Goal: Information Seeking & Learning: Learn about a topic

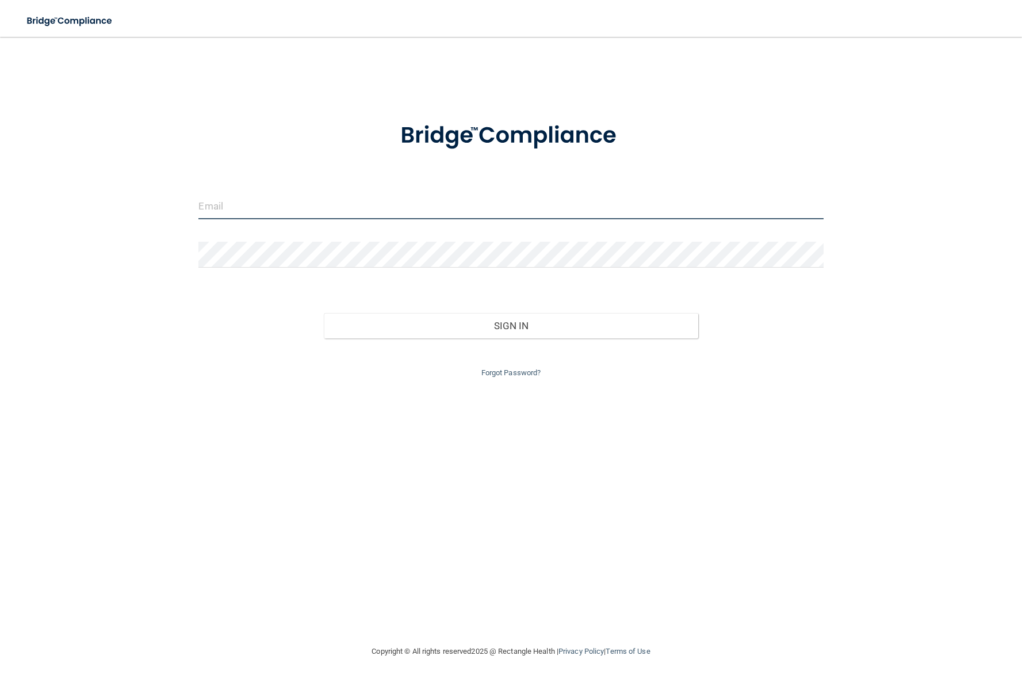
click at [289, 211] on input "email" at bounding box center [510, 206] width 625 height 26
paste input "[EMAIL_ADDRESS][DOMAIN_NAME]"
type input "[EMAIL_ADDRESS][DOMAIN_NAME]"
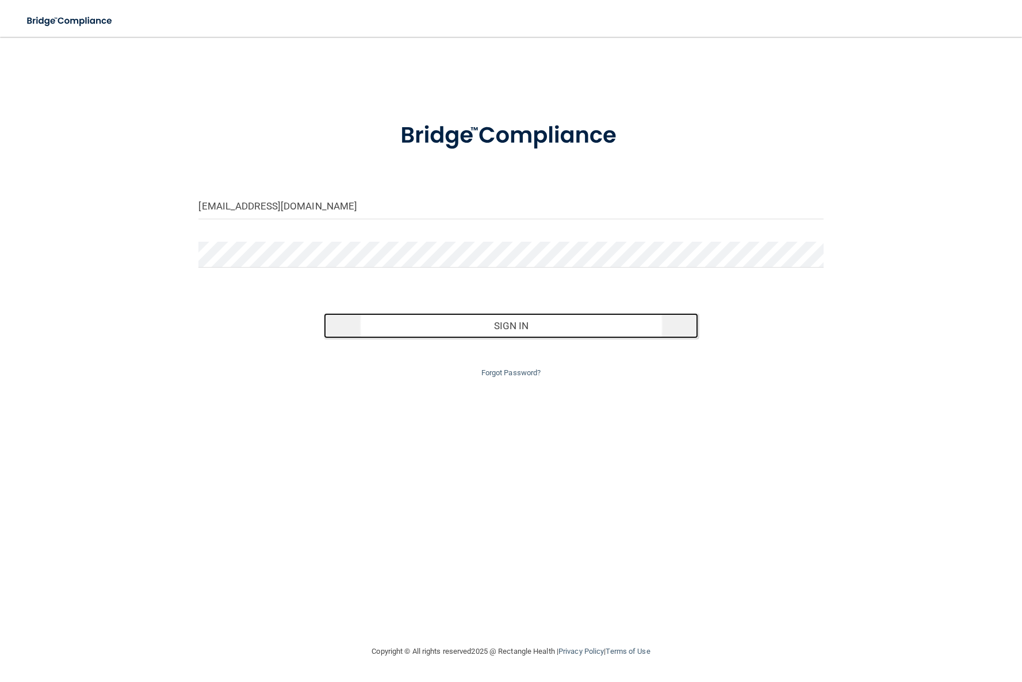
click at [519, 328] on button "Sign In" at bounding box center [511, 325] width 375 height 25
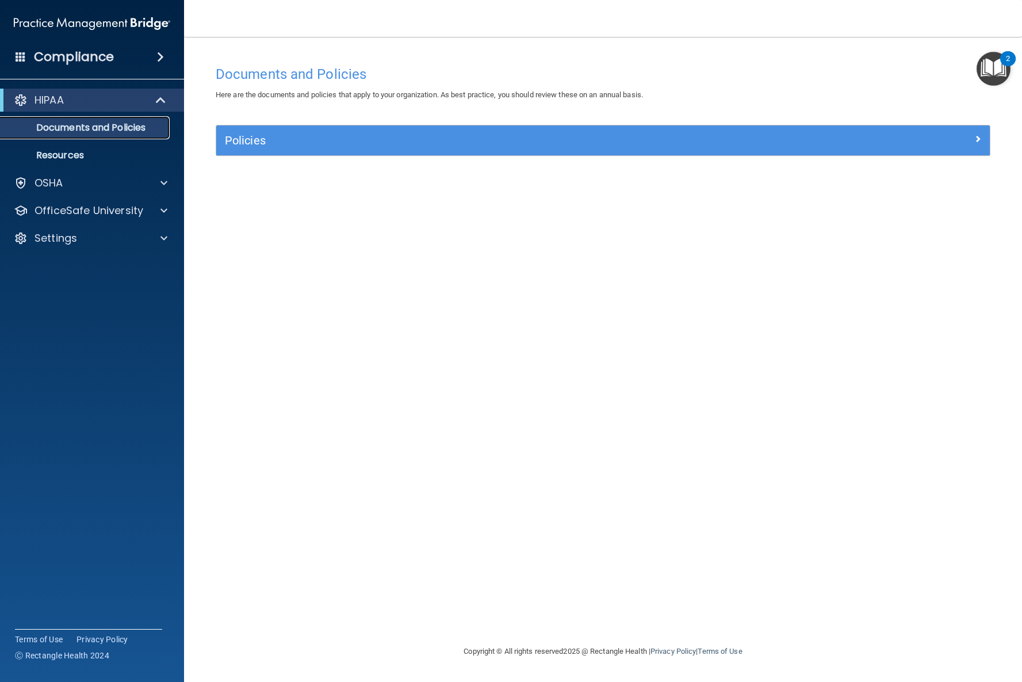
click at [95, 131] on p "Documents and Policies" at bounding box center [85, 128] width 157 height 12
click at [116, 212] on p "OfficeSafe University" at bounding box center [89, 211] width 109 height 14
click at [89, 243] on p "HIPAA Training" at bounding box center [54, 238] width 95 height 12
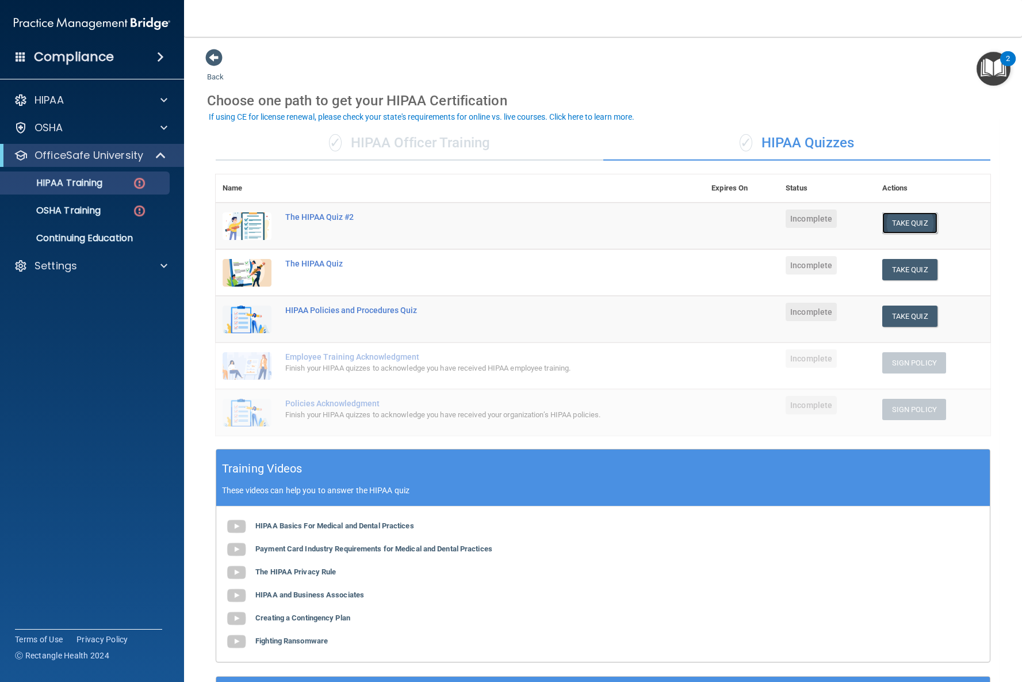
click at [921, 221] on button "Take Quiz" at bounding box center [909, 222] width 55 height 21
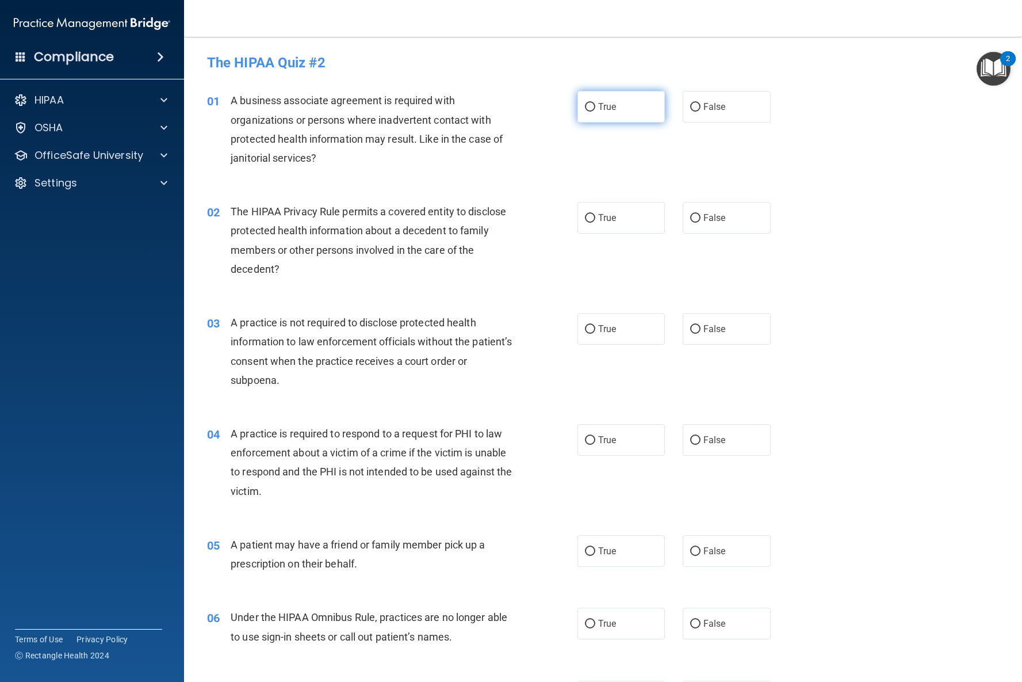
click at [590, 108] on input "True" at bounding box center [590, 107] width 10 height 9
radio input "true"
click at [583, 109] on label "True" at bounding box center [622, 107] width 88 height 32
click at [585, 109] on input "True" at bounding box center [590, 107] width 10 height 9
click at [36, 105] on p "HIPAA" at bounding box center [49, 100] width 29 height 14
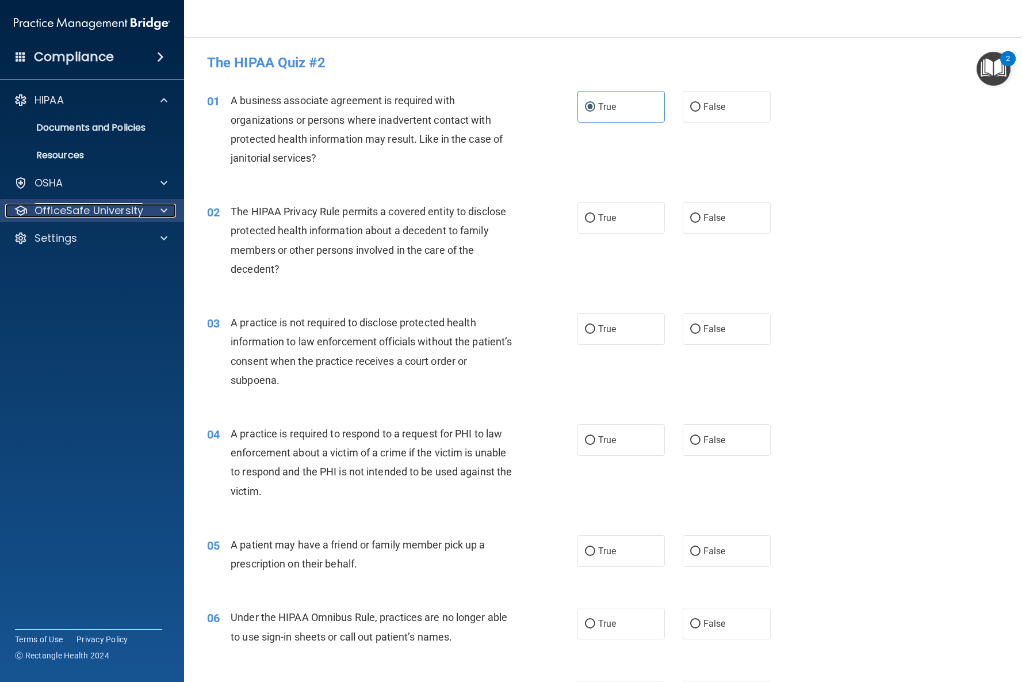
click at [69, 208] on p "OfficeSafe University" at bounding box center [89, 211] width 109 height 14
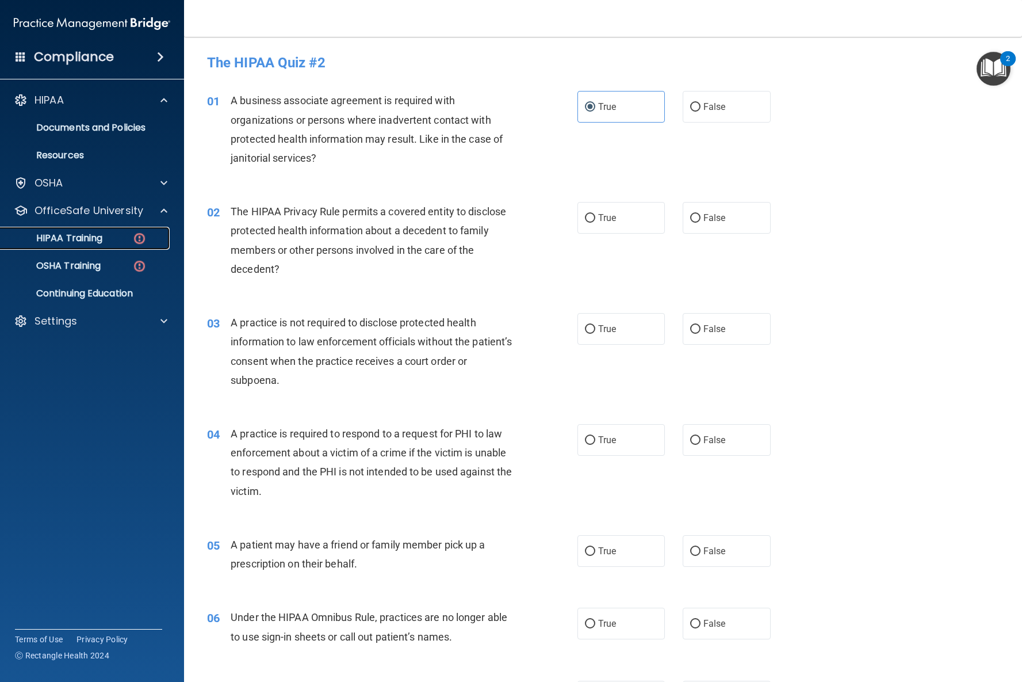
click at [55, 240] on p "HIPAA Training" at bounding box center [54, 238] width 95 height 12
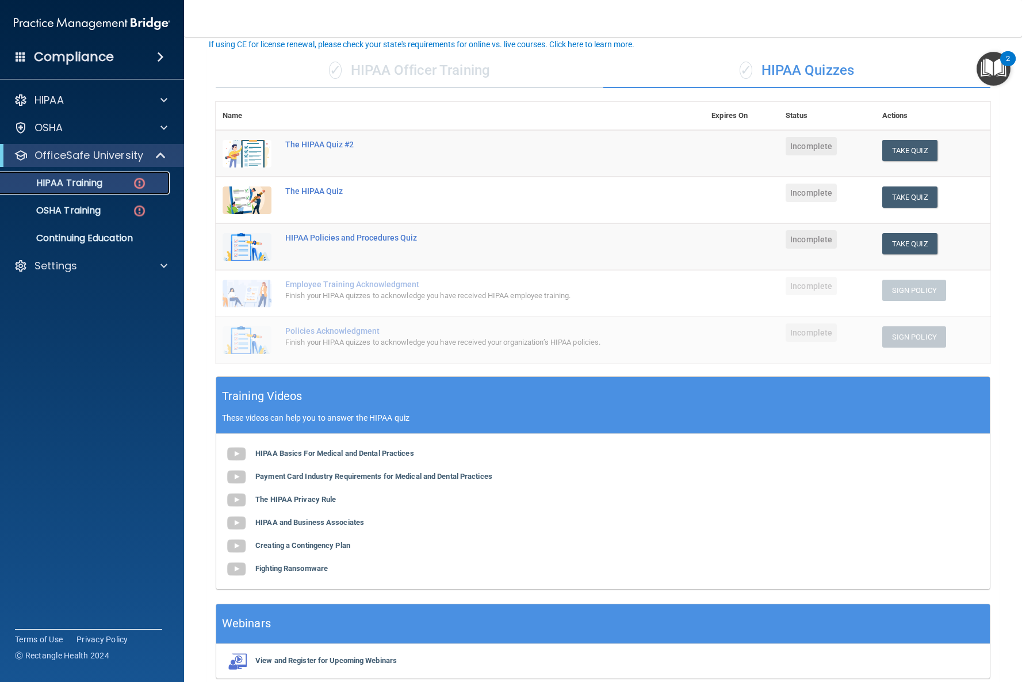
scroll to position [124, 0]
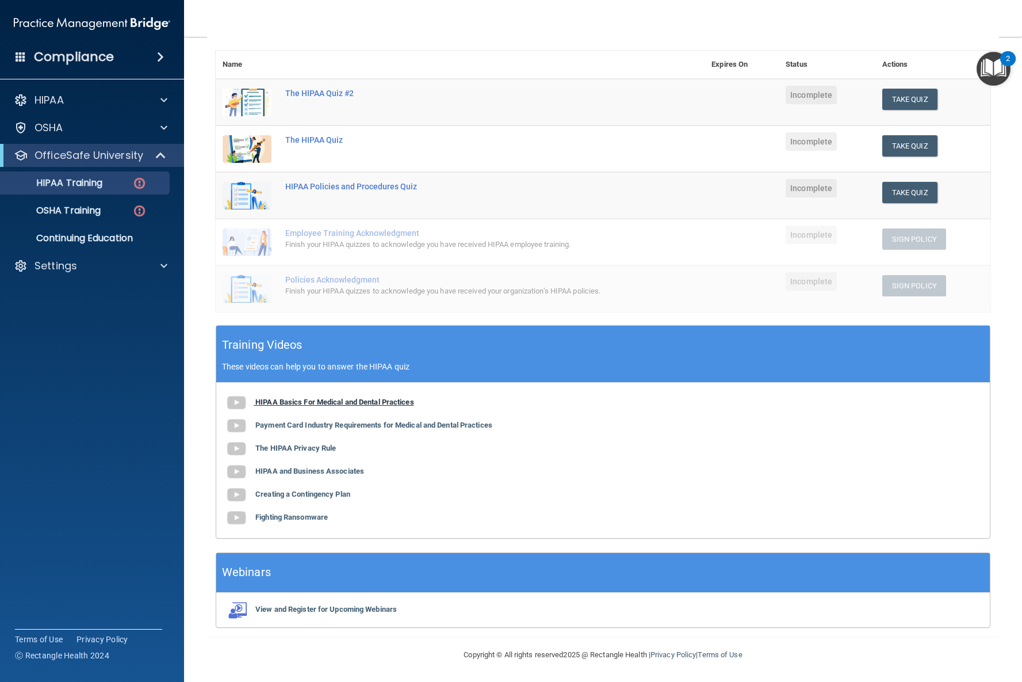
click at [362, 401] on b "HIPAA Basics For Medical and Dental Practices" at bounding box center [334, 401] width 159 height 9
click at [904, 95] on button "Take Quiz" at bounding box center [909, 99] width 55 height 21
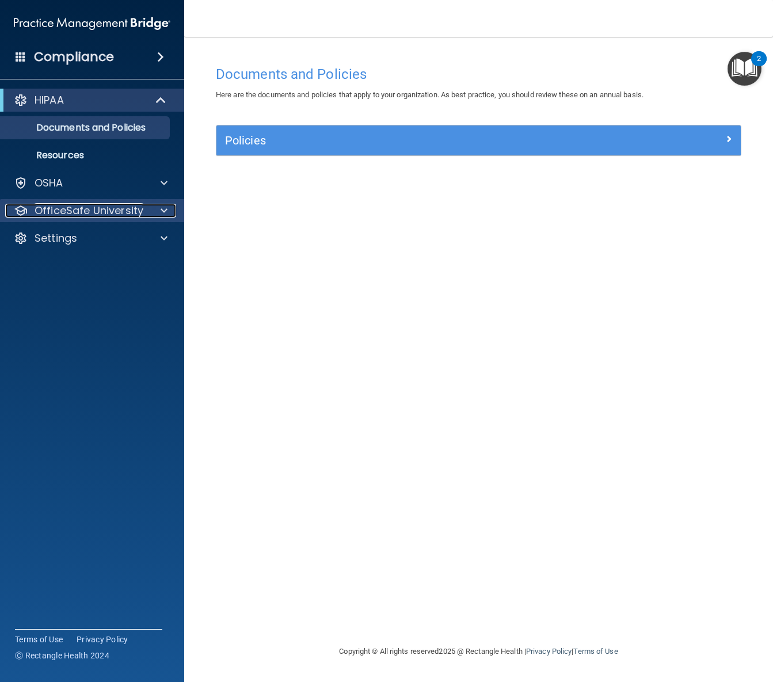
click at [136, 209] on p "OfficeSafe University" at bounding box center [89, 211] width 109 height 14
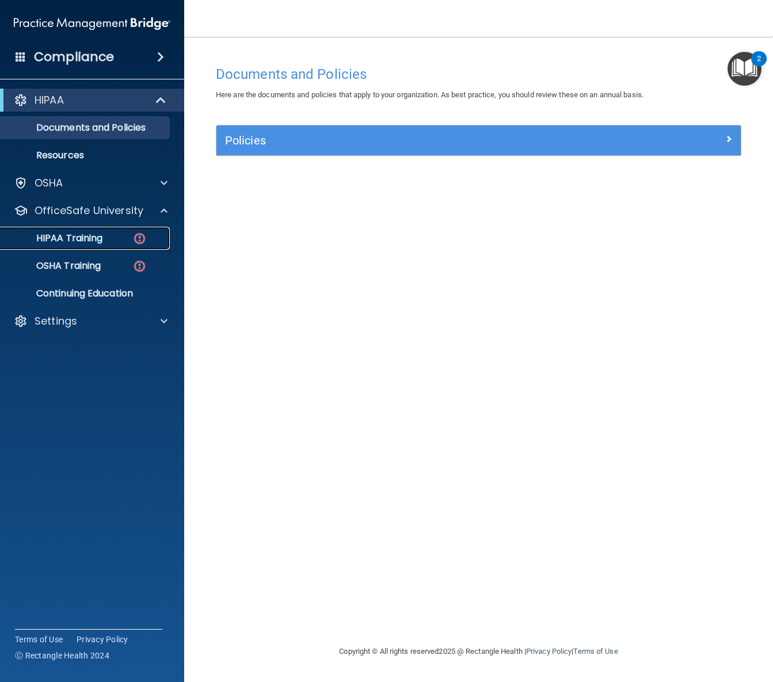
click at [109, 230] on link "HIPAA Training" at bounding box center [78, 238] width 181 height 23
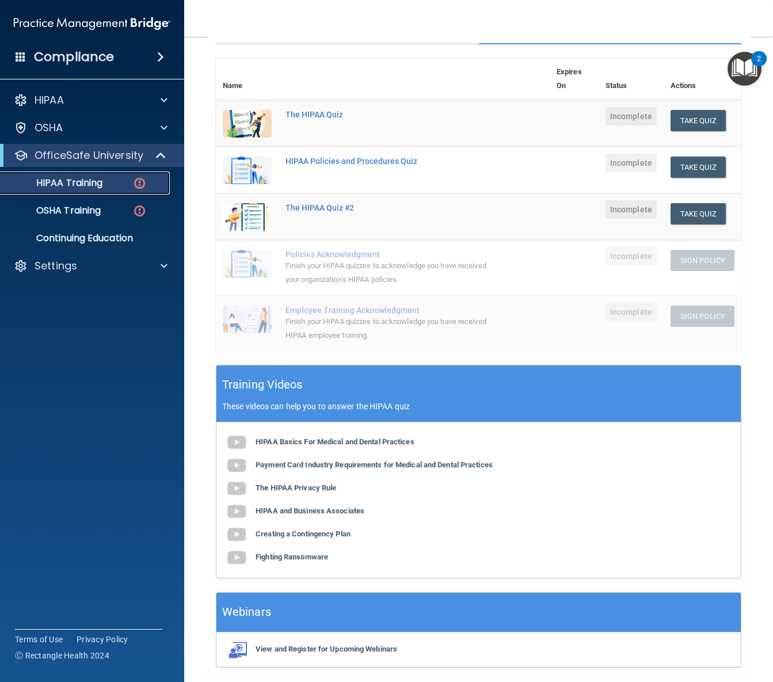
scroll to position [123, 0]
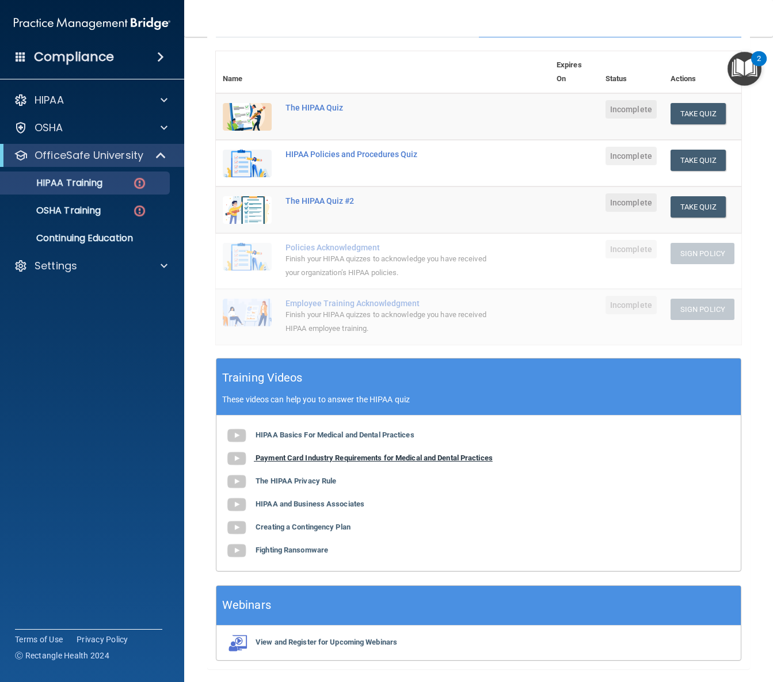
click at [307, 457] on b "Payment Card Industry Requirements for Medical and Dental Practices" at bounding box center [373, 457] width 237 height 9
click at [294, 482] on b "The HIPAA Privacy Rule" at bounding box center [295, 480] width 81 height 9
click at [307, 503] on b "HIPAA and Business Associates" at bounding box center [309, 503] width 109 height 9
click at [0, 0] on div "Compliance HIPAA Documents and Policies Report an Incident Business Associates …" at bounding box center [386, 341] width 773 height 682
click at [328, 526] on b "Creating a Contingency Plan" at bounding box center [302, 526] width 95 height 9
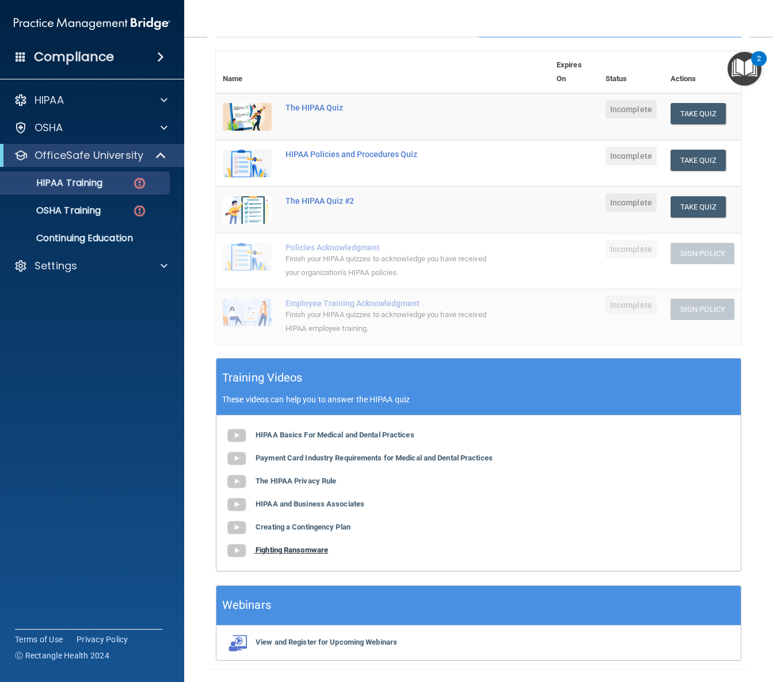
click at [303, 552] on b "Fighting Ransomware" at bounding box center [291, 549] width 72 height 9
click at [714, 115] on button "Take Quiz" at bounding box center [697, 113] width 55 height 21
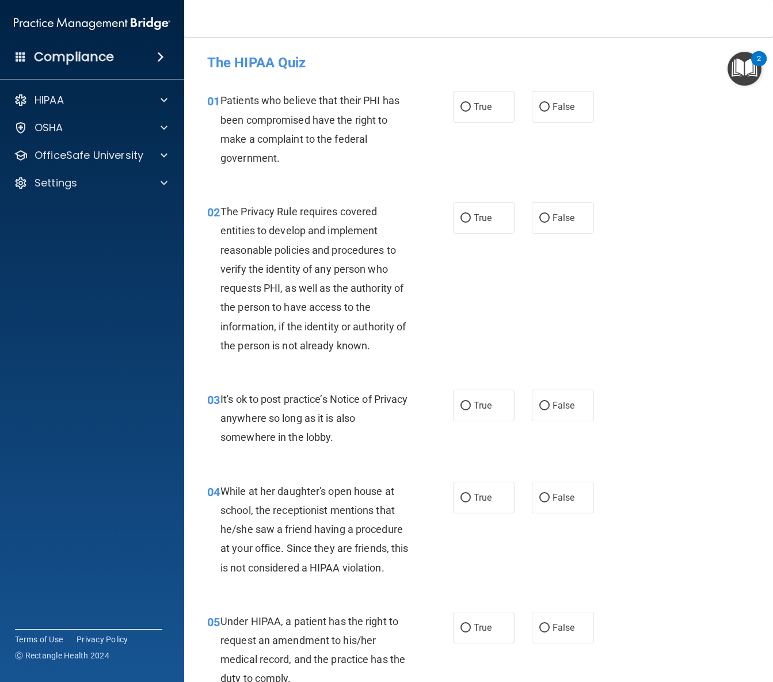
drag, startPoint x: 493, startPoint y: 112, endPoint x: 489, endPoint y: 128, distance: 16.6
click at [493, 112] on label "True" at bounding box center [484, 107] width 62 height 32
click at [471, 112] on input "True" at bounding box center [465, 107] width 10 height 9
radio input "true"
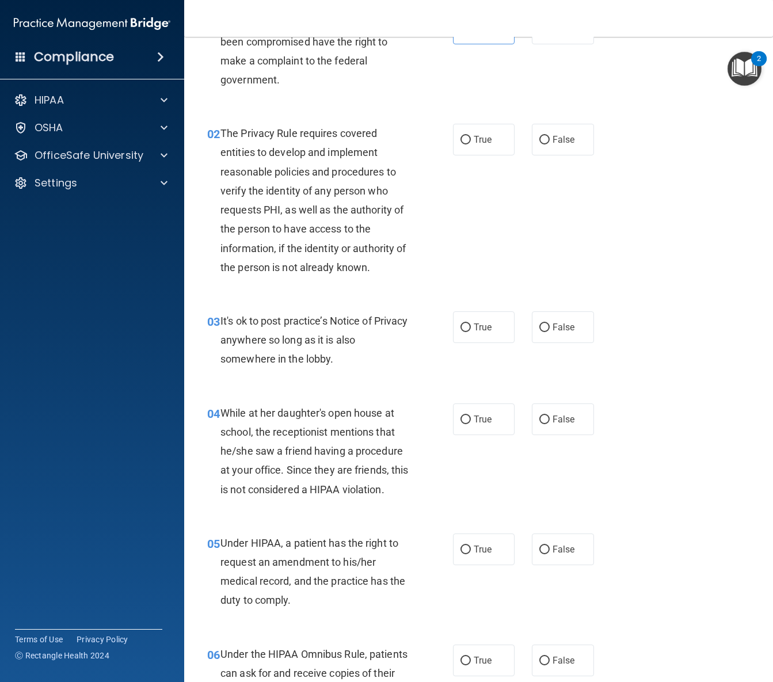
scroll to position [79, 0]
click at [481, 144] on label "True" at bounding box center [484, 139] width 62 height 32
click at [471, 143] on input "True" at bounding box center [465, 139] width 10 height 9
radio input "true"
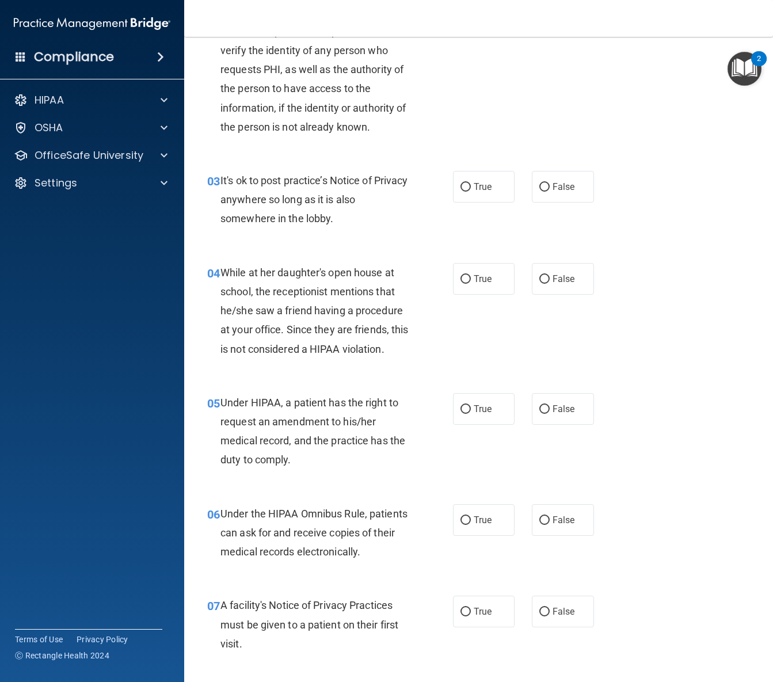
scroll to position [240, 0]
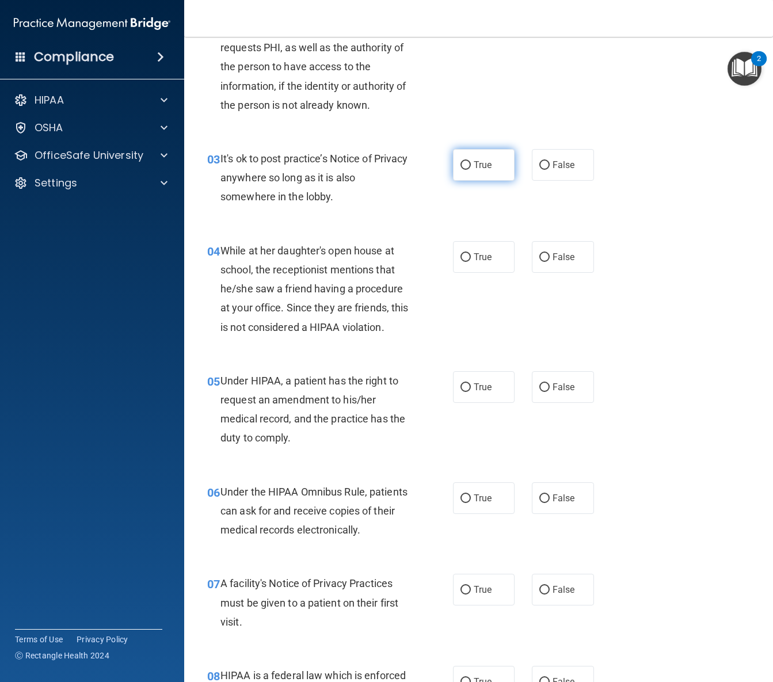
click at [474, 178] on label "True" at bounding box center [484, 165] width 62 height 32
click at [471, 170] on input "True" at bounding box center [465, 165] width 10 height 9
radio input "true"
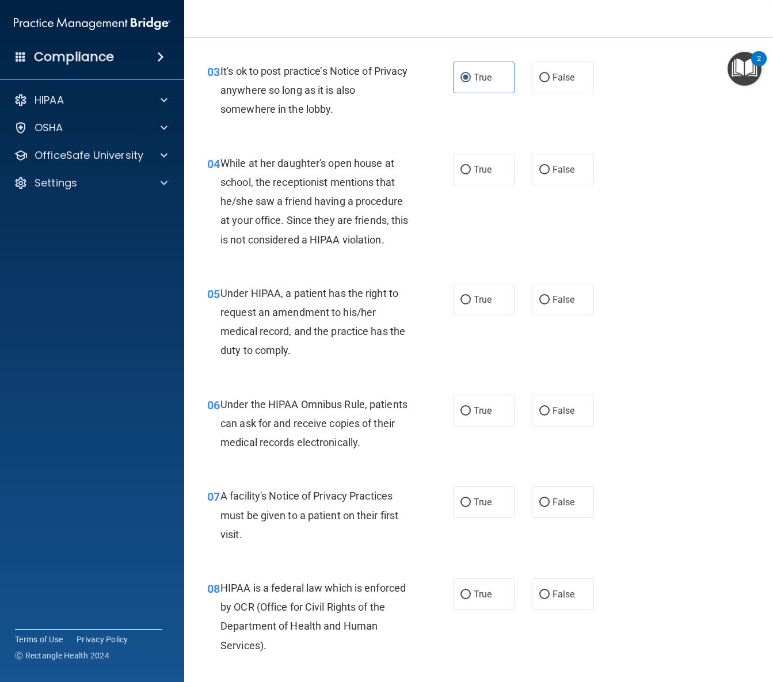
scroll to position [345, 0]
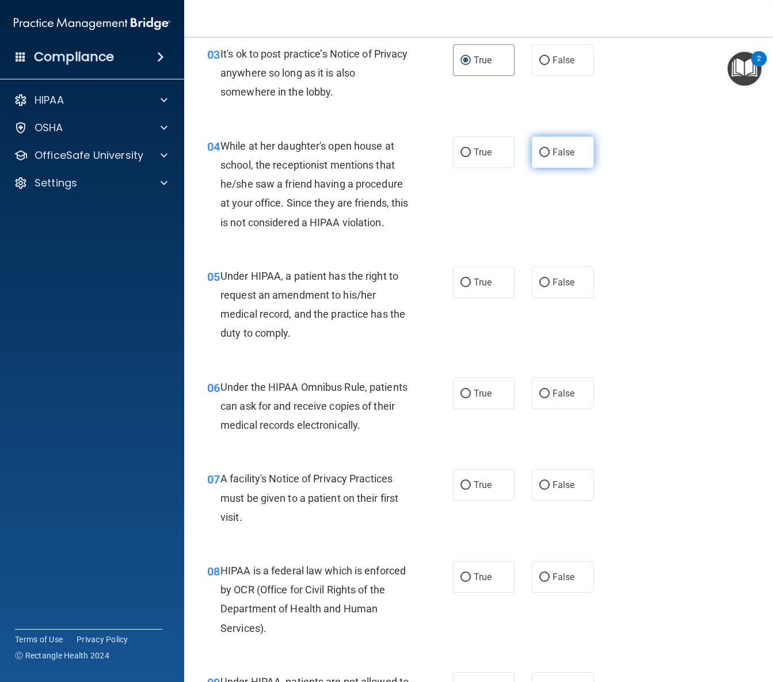
click at [585, 150] on label "False" at bounding box center [562, 152] width 62 height 32
click at [549, 150] on input "False" at bounding box center [544, 152] width 10 height 9
radio input "true"
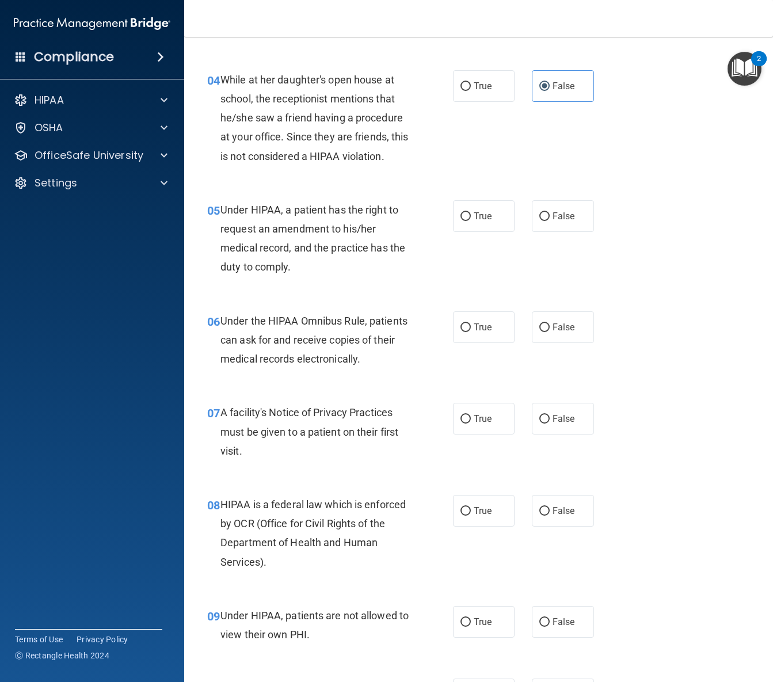
scroll to position [411, 0]
click at [548, 226] on label "False" at bounding box center [562, 217] width 62 height 32
click at [548, 221] on input "False" at bounding box center [544, 217] width 10 height 9
radio input "true"
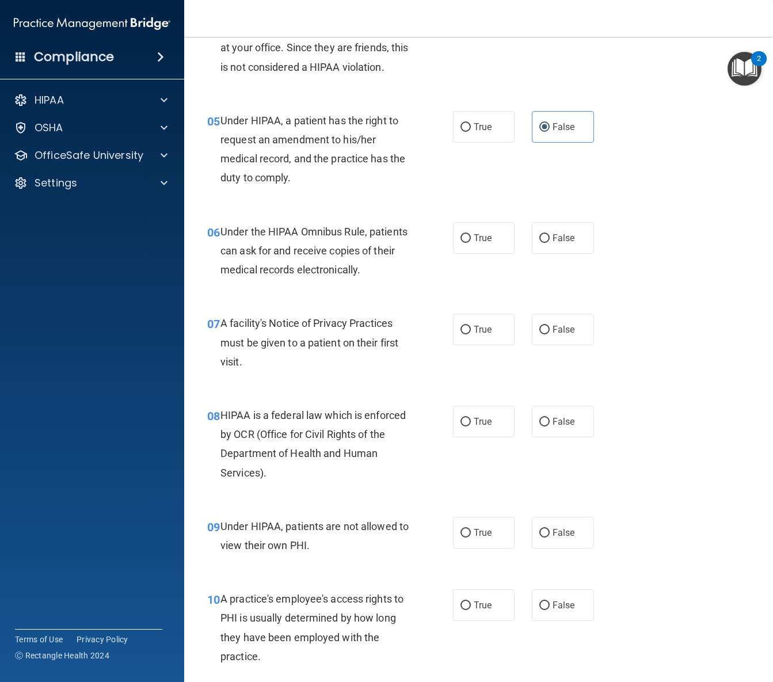
scroll to position [502, 0]
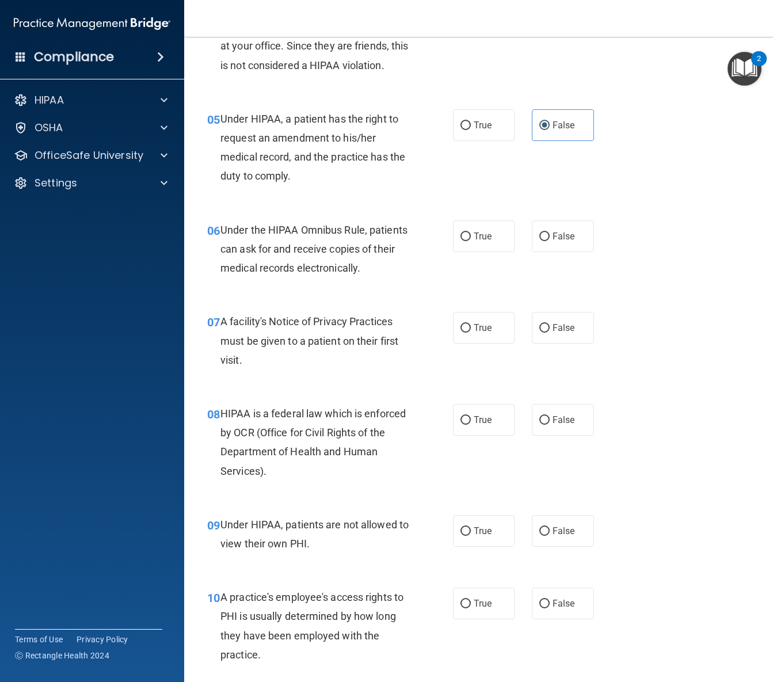
drag, startPoint x: 469, startPoint y: 241, endPoint x: 461, endPoint y: 264, distance: 24.4
click at [469, 241] on label "True" at bounding box center [484, 236] width 62 height 32
click at [469, 241] on input "True" at bounding box center [465, 236] width 10 height 9
radio input "true"
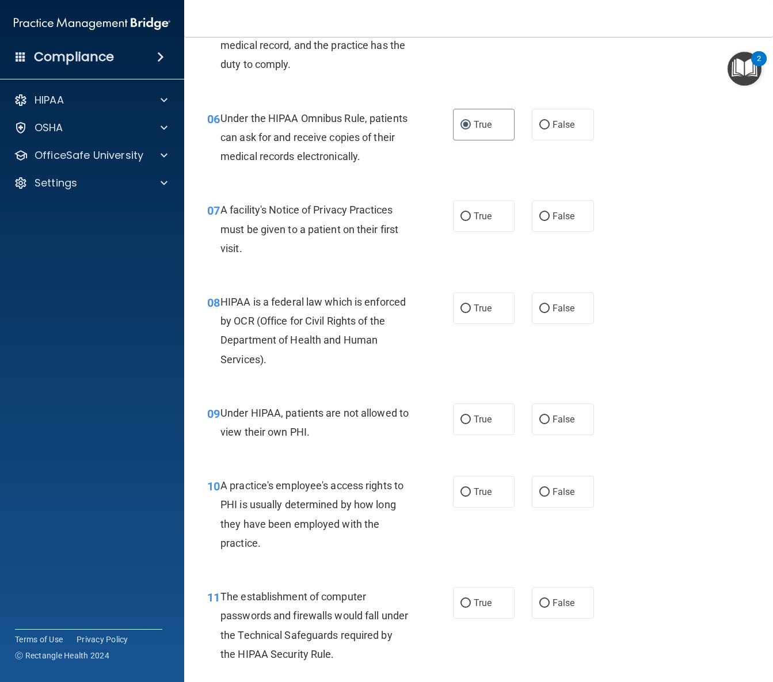
scroll to position [612, 0]
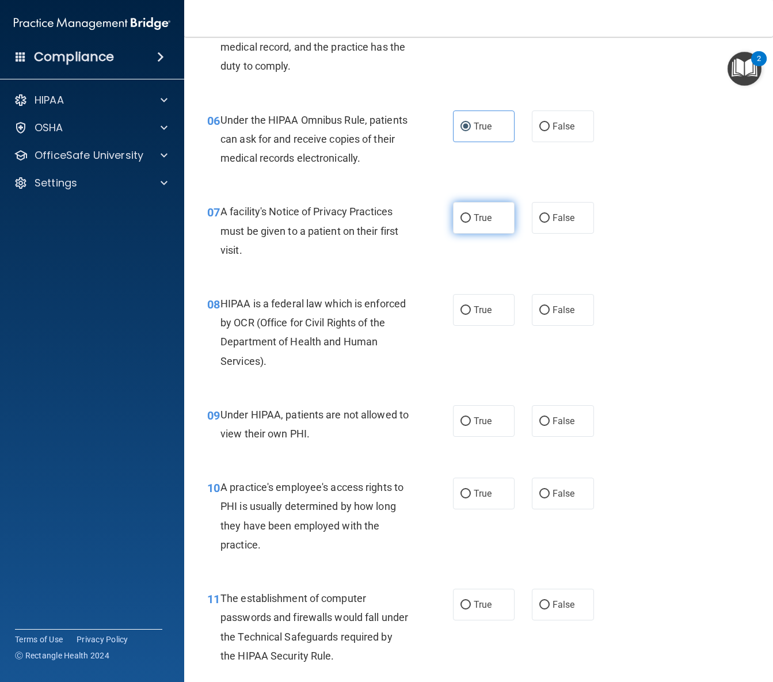
click at [479, 226] on label "True" at bounding box center [484, 218] width 62 height 32
click at [471, 223] on input "True" at bounding box center [465, 218] width 10 height 9
radio input "true"
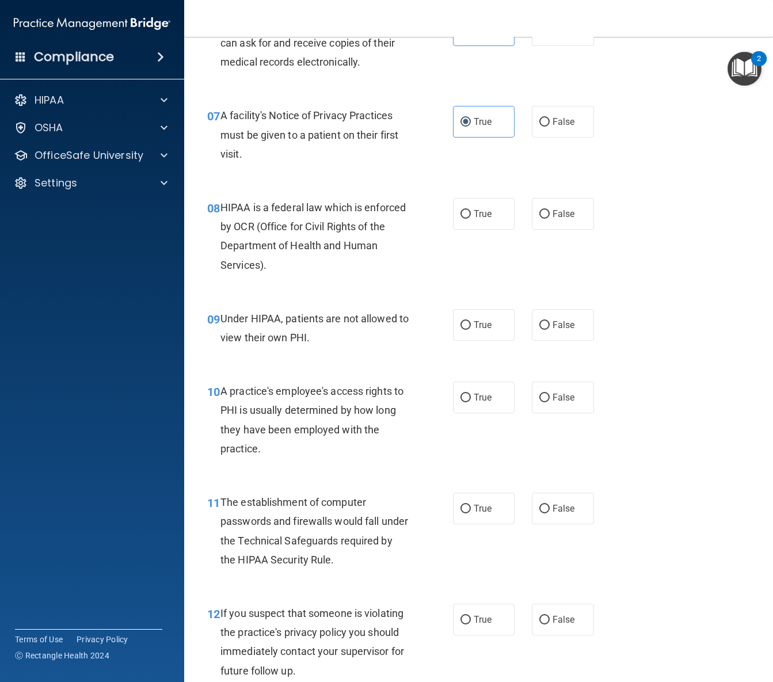
scroll to position [709, 0]
click at [481, 211] on span "True" at bounding box center [482, 212] width 18 height 11
click at [471, 211] on input "True" at bounding box center [465, 213] width 10 height 9
radio input "true"
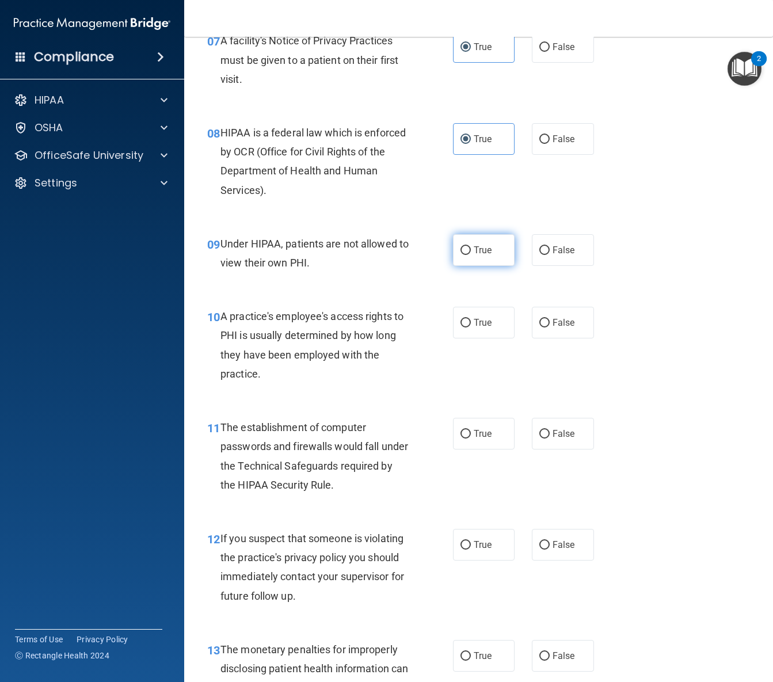
scroll to position [819, 0]
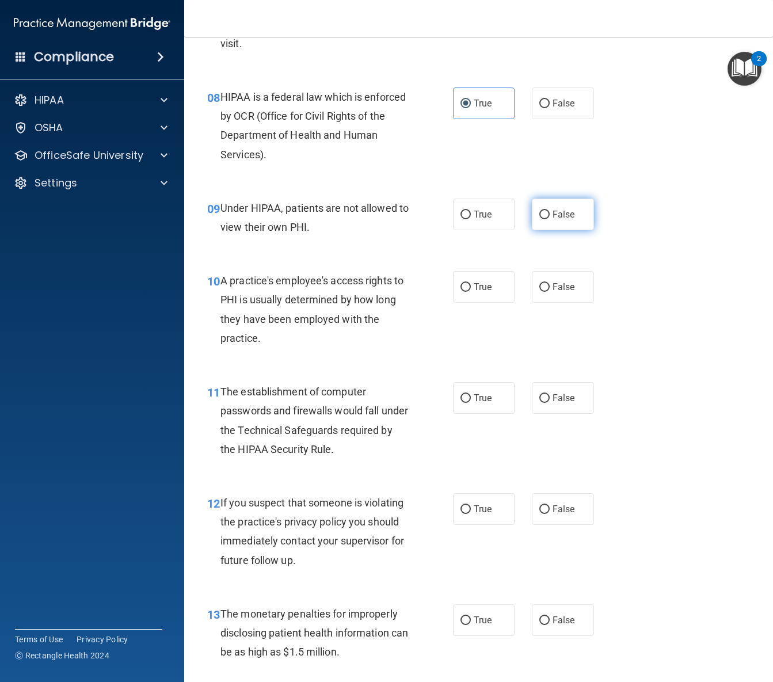
click at [547, 223] on label "False" at bounding box center [562, 214] width 62 height 32
click at [547, 219] on input "False" at bounding box center [544, 215] width 10 height 9
radio input "true"
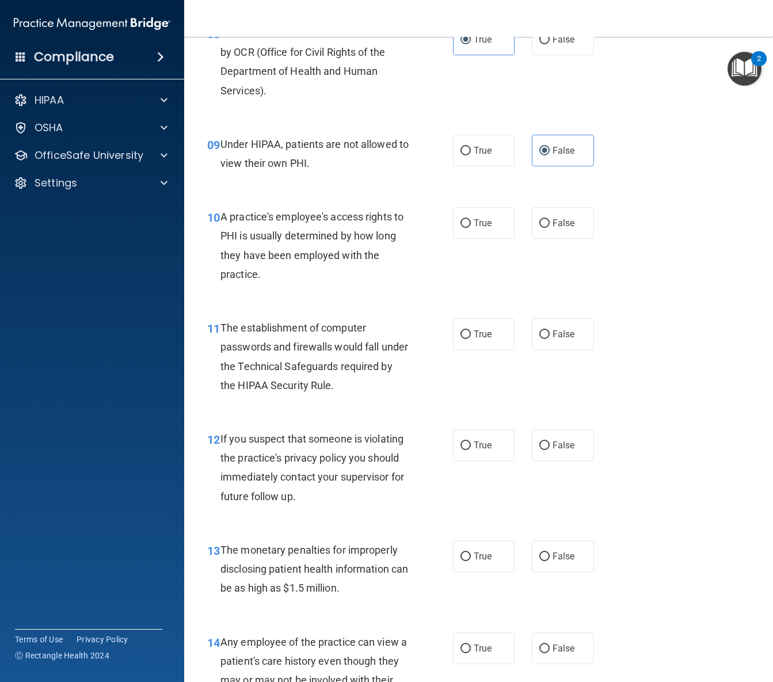
scroll to position [884, 0]
click at [568, 227] on label "False" at bounding box center [562, 222] width 62 height 32
click at [549, 227] on input "False" at bounding box center [544, 222] width 10 height 9
radio input "true"
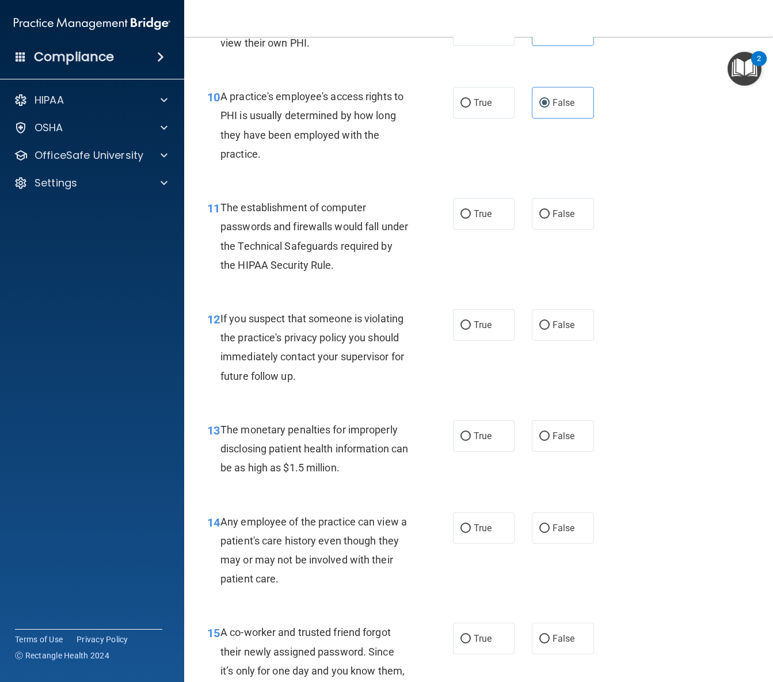
scroll to position [1009, 0]
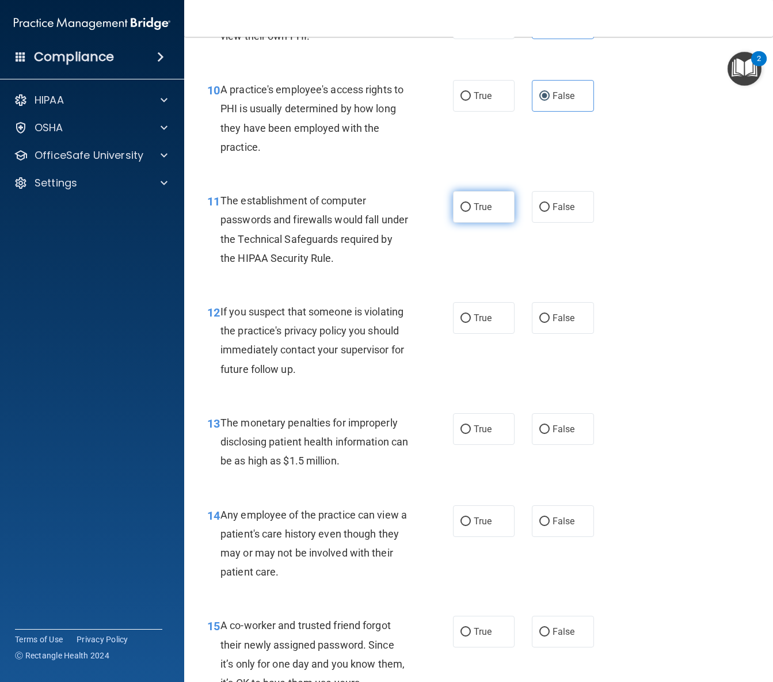
click at [474, 208] on span "True" at bounding box center [482, 206] width 18 height 11
click at [471, 208] on input "True" at bounding box center [465, 207] width 10 height 9
radio input "true"
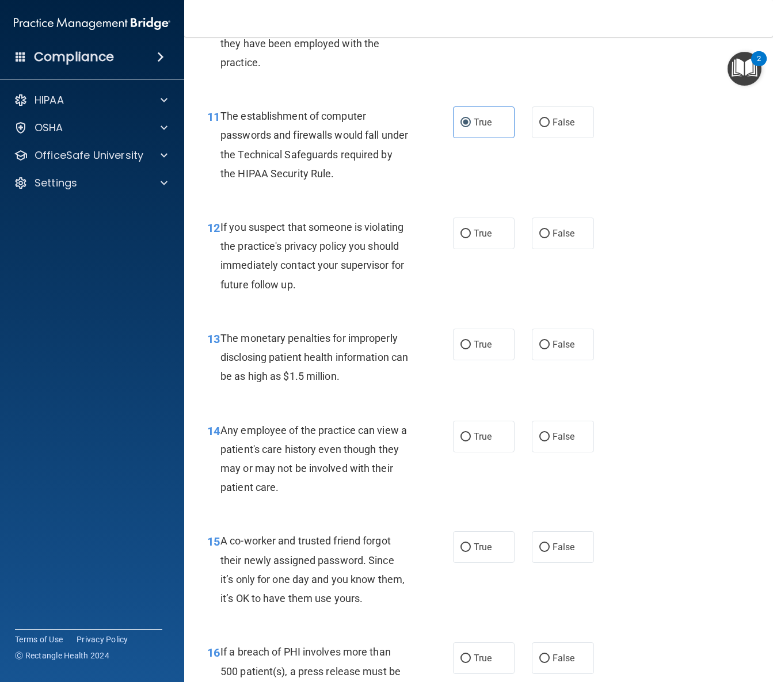
scroll to position [1106, 0]
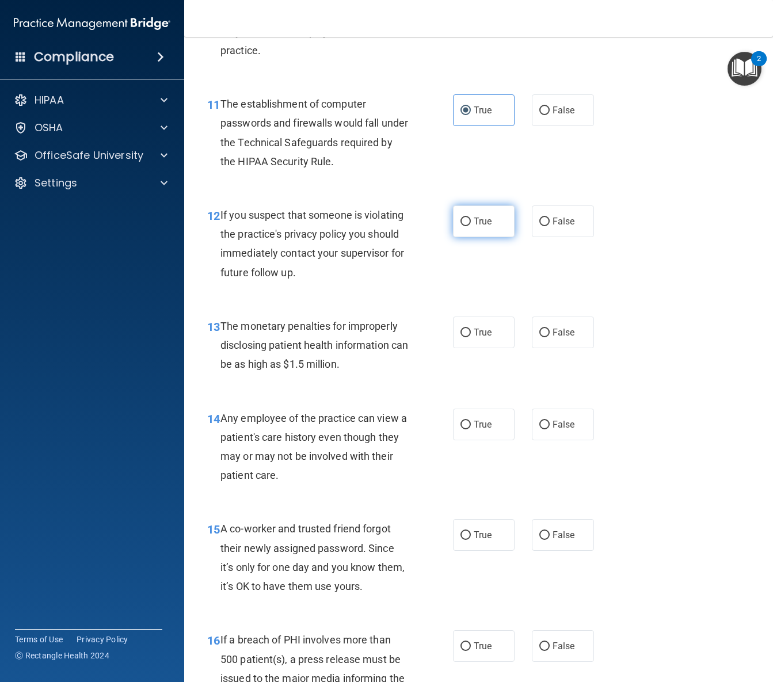
click at [475, 224] on span "True" at bounding box center [482, 221] width 18 height 11
click at [471, 224] on input "True" at bounding box center [465, 221] width 10 height 9
radio input "true"
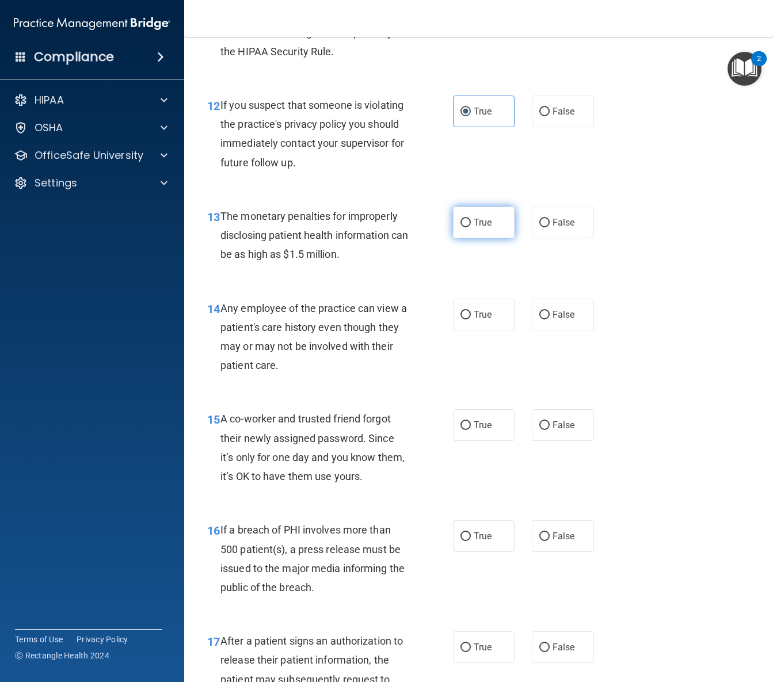
scroll to position [1222, 0]
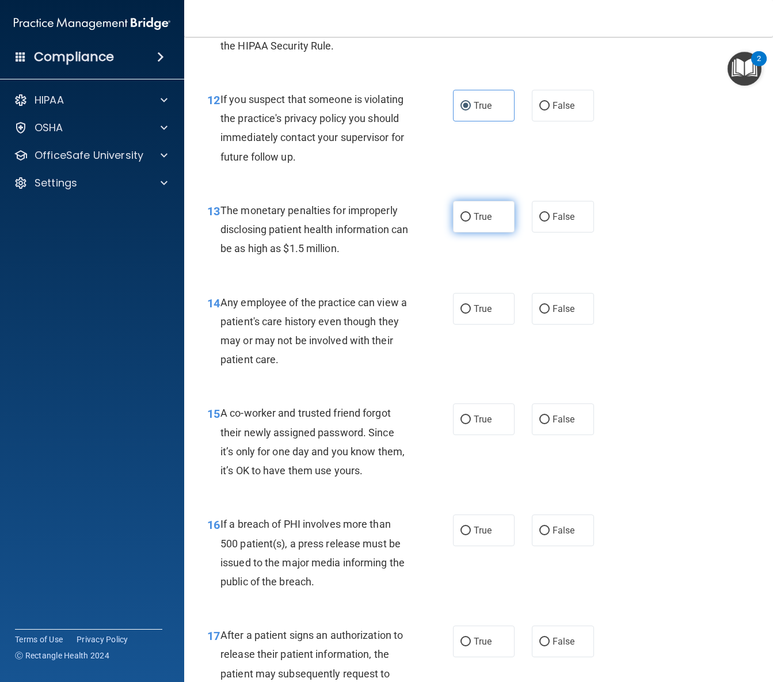
click at [479, 225] on label "True" at bounding box center [484, 217] width 62 height 32
click at [471, 221] on input "True" at bounding box center [465, 217] width 10 height 9
radio input "true"
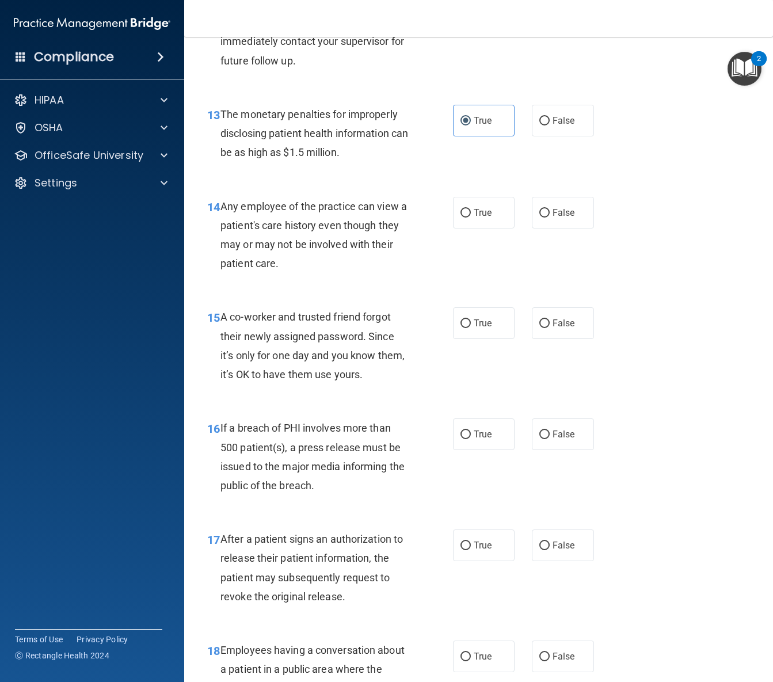
scroll to position [1344, 0]
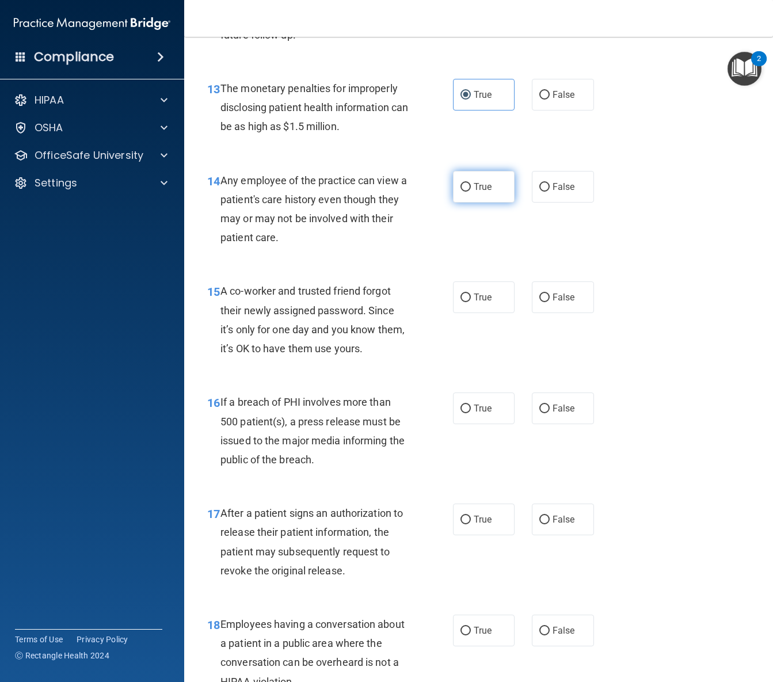
click at [478, 193] on label "True" at bounding box center [484, 187] width 62 height 32
click at [471, 192] on input "True" at bounding box center [465, 187] width 10 height 9
radio input "true"
click at [552, 188] on span "False" at bounding box center [563, 186] width 22 height 11
click at [549, 188] on input "False" at bounding box center [544, 187] width 10 height 9
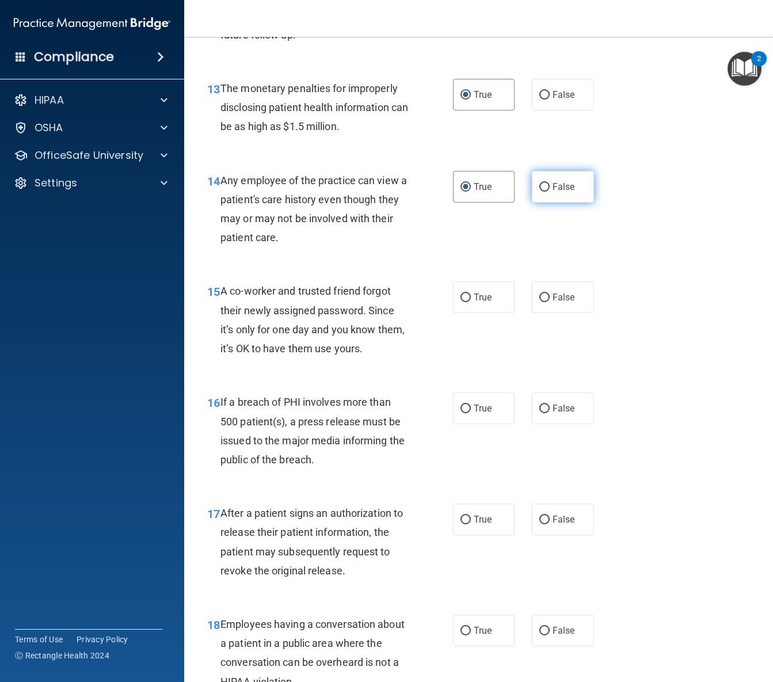
radio input "true"
radio input "false"
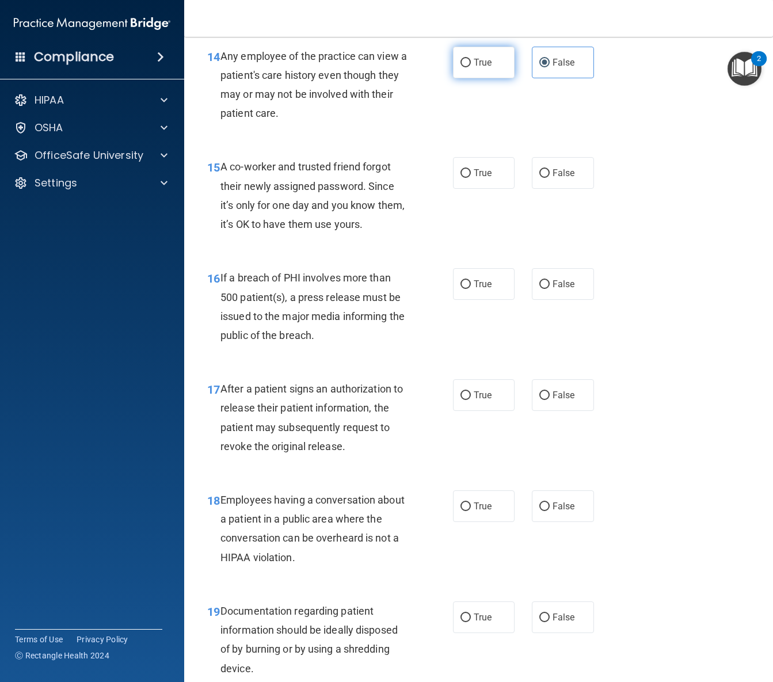
scroll to position [1466, 0]
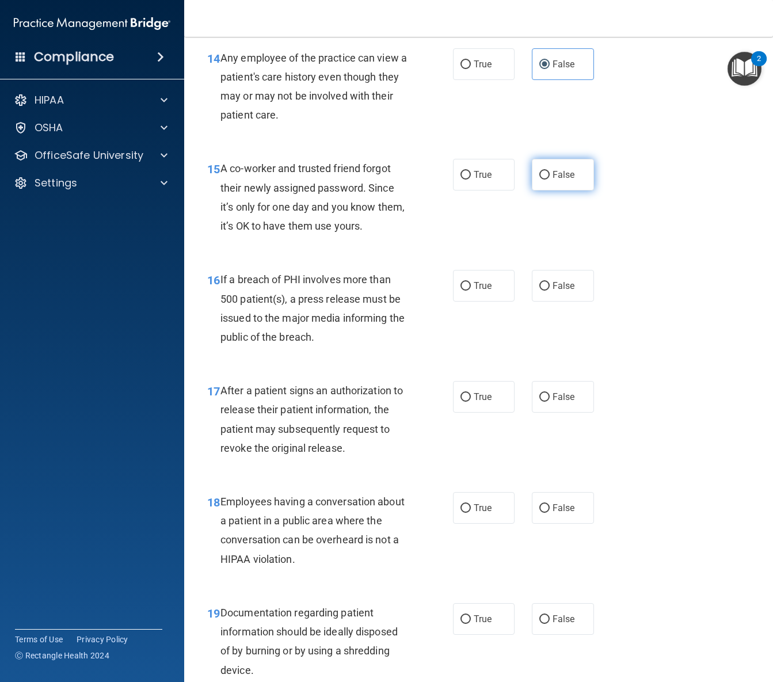
click at [567, 180] on label "False" at bounding box center [562, 175] width 62 height 32
click at [549, 179] on input "False" at bounding box center [544, 175] width 10 height 9
radio input "true"
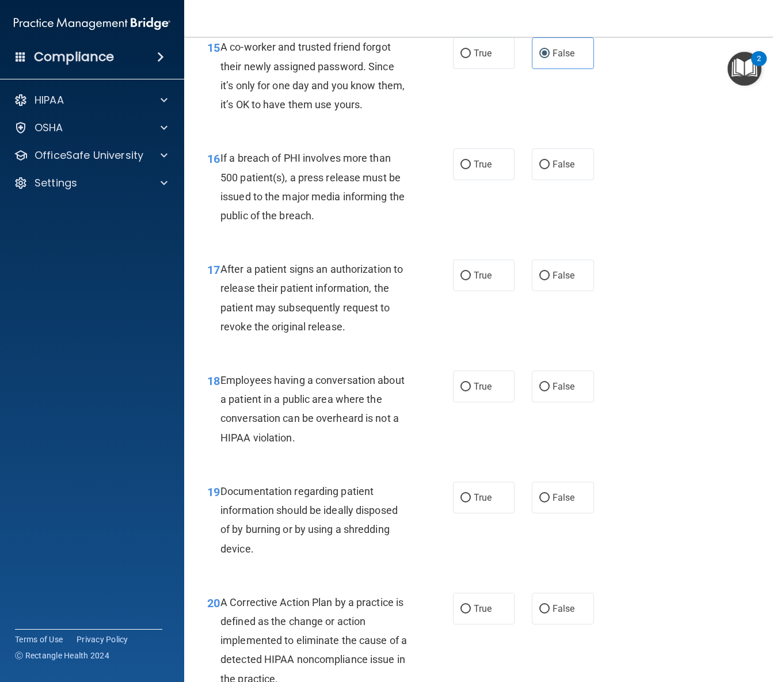
scroll to position [1592, 0]
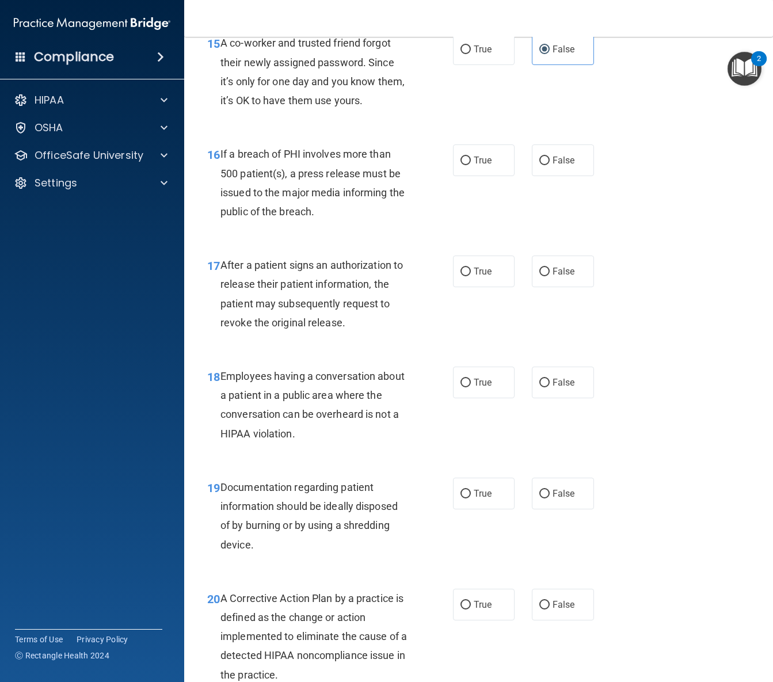
drag, startPoint x: 475, startPoint y: 161, endPoint x: 471, endPoint y: 191, distance: 30.1
click at [475, 161] on span "True" at bounding box center [482, 160] width 18 height 11
click at [471, 161] on input "True" at bounding box center [465, 160] width 10 height 9
radio input "true"
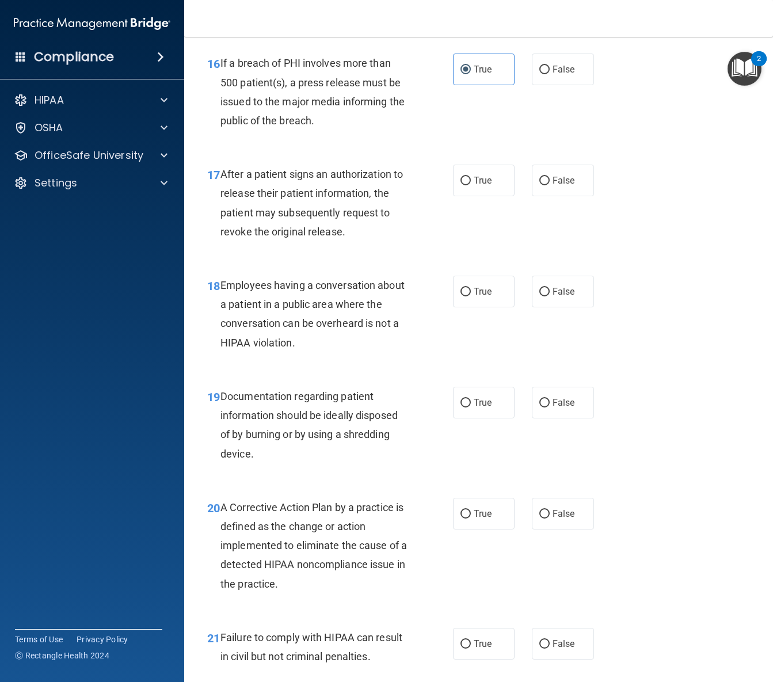
scroll to position [1689, 0]
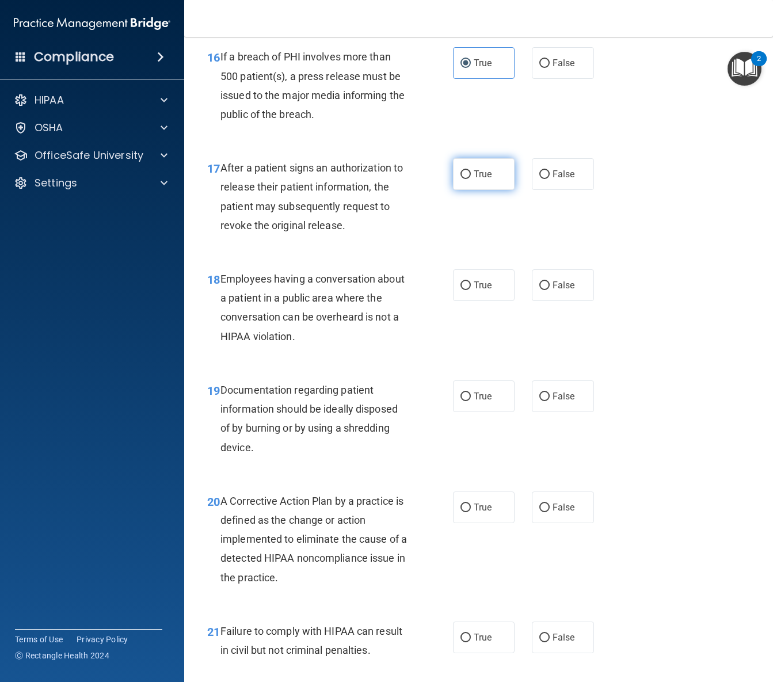
click at [492, 178] on label "True" at bounding box center [484, 174] width 62 height 32
click at [471, 178] on input "True" at bounding box center [465, 174] width 10 height 9
radio input "true"
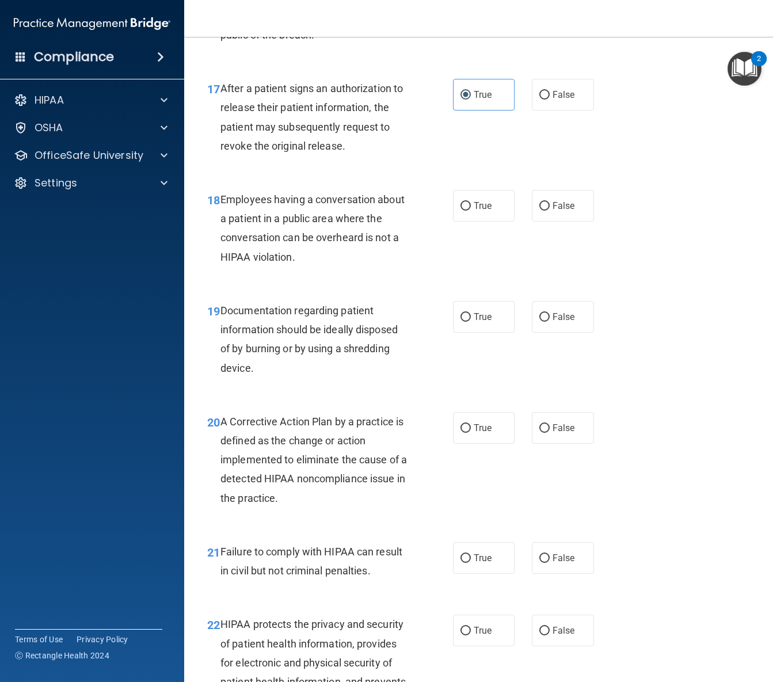
scroll to position [1769, 0]
click at [548, 203] on input "False" at bounding box center [544, 205] width 10 height 9
radio input "true"
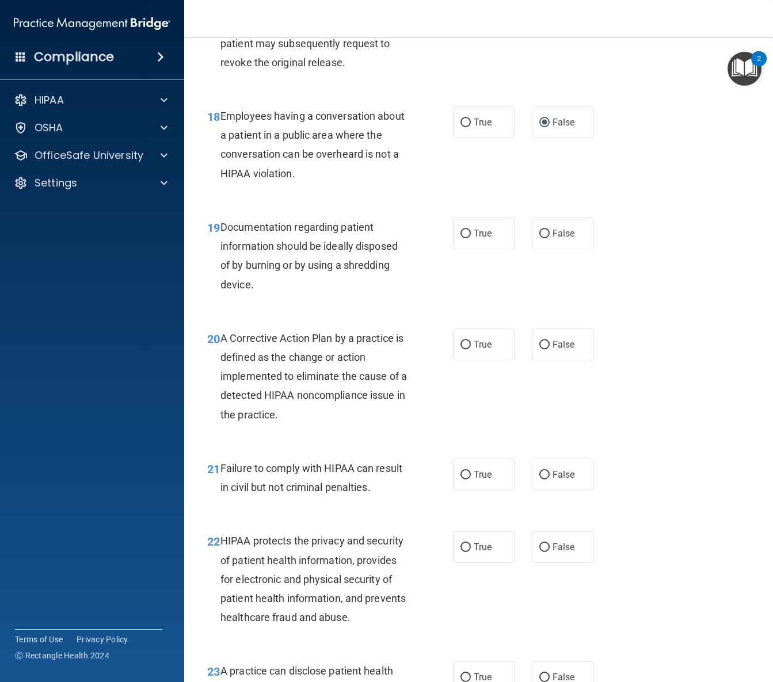
scroll to position [1877, 0]
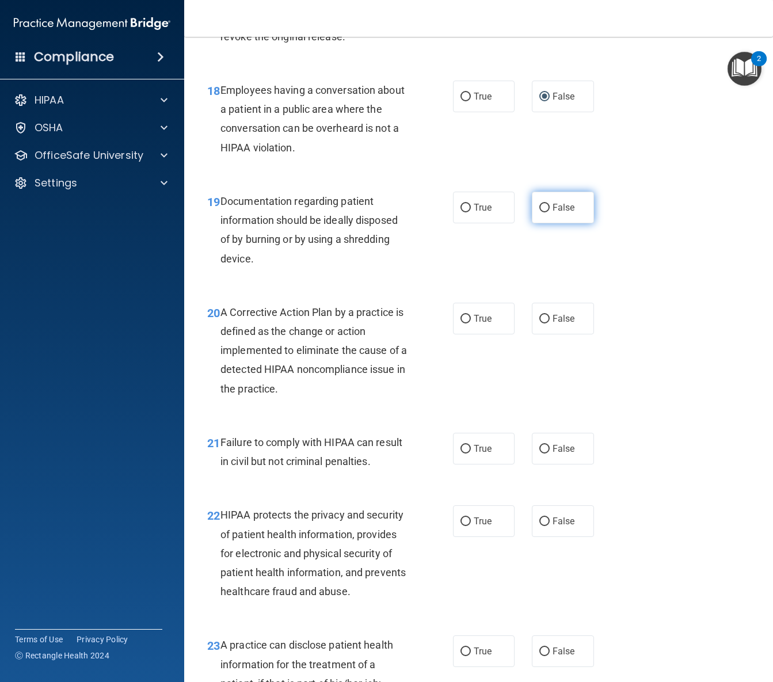
click at [553, 215] on label "False" at bounding box center [562, 208] width 62 height 32
click at [549, 212] on input "False" at bounding box center [544, 208] width 10 height 9
radio input "true"
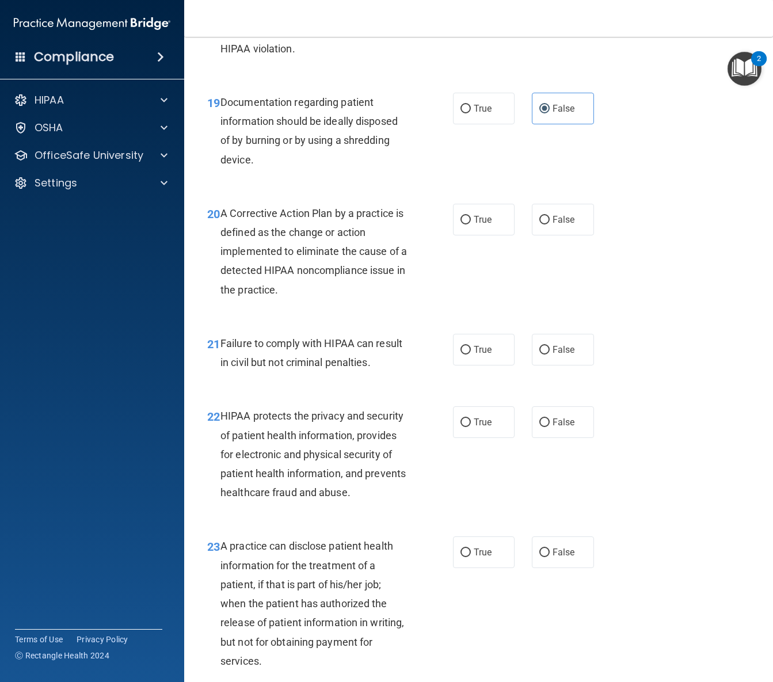
scroll to position [1979, 0]
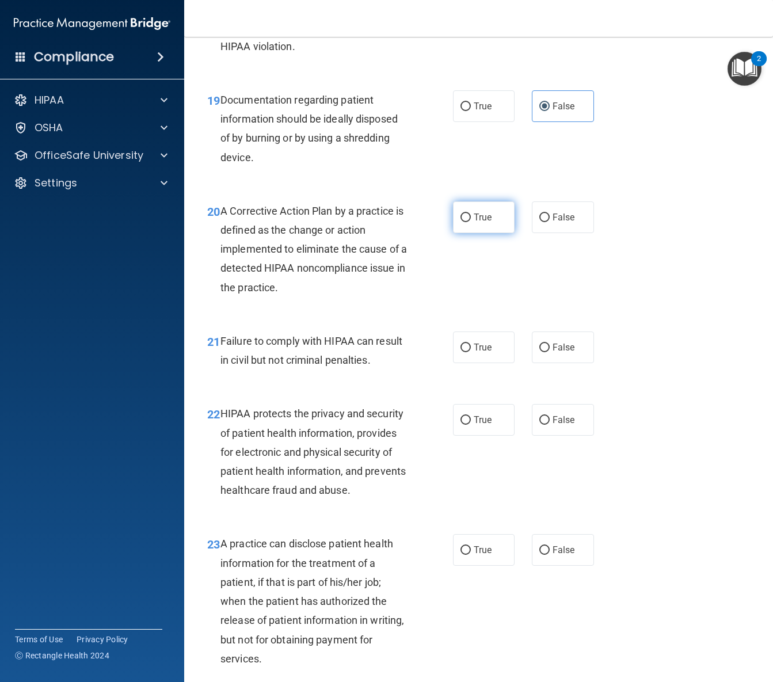
click at [470, 216] on input "True" at bounding box center [465, 217] width 10 height 9
radio input "true"
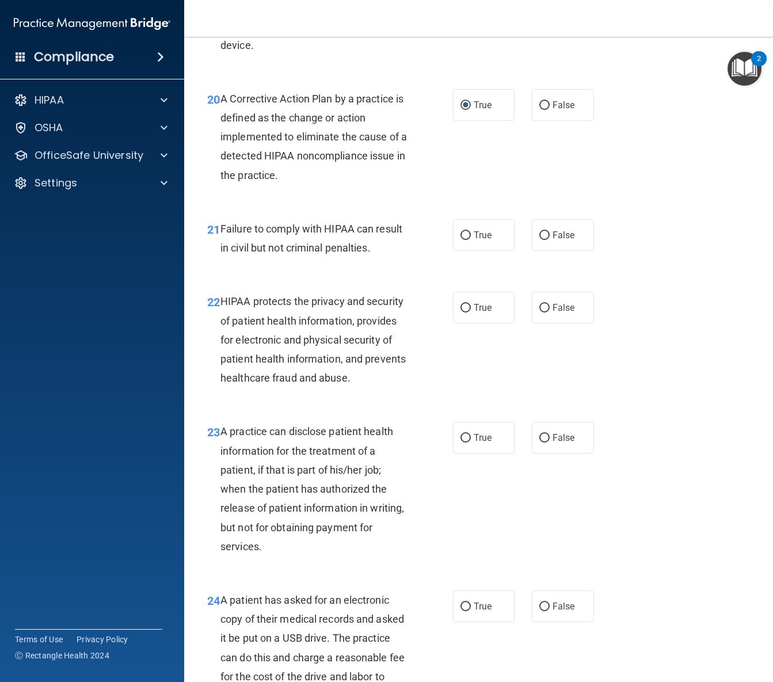
scroll to position [2096, 0]
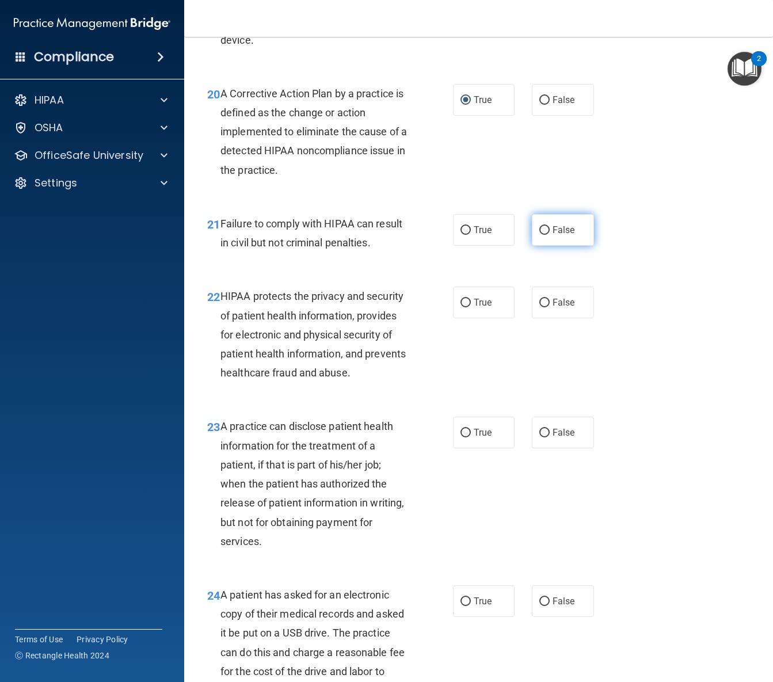
click at [588, 224] on label "False" at bounding box center [562, 230] width 62 height 32
click at [549, 226] on input "False" at bounding box center [544, 230] width 10 height 9
radio input "true"
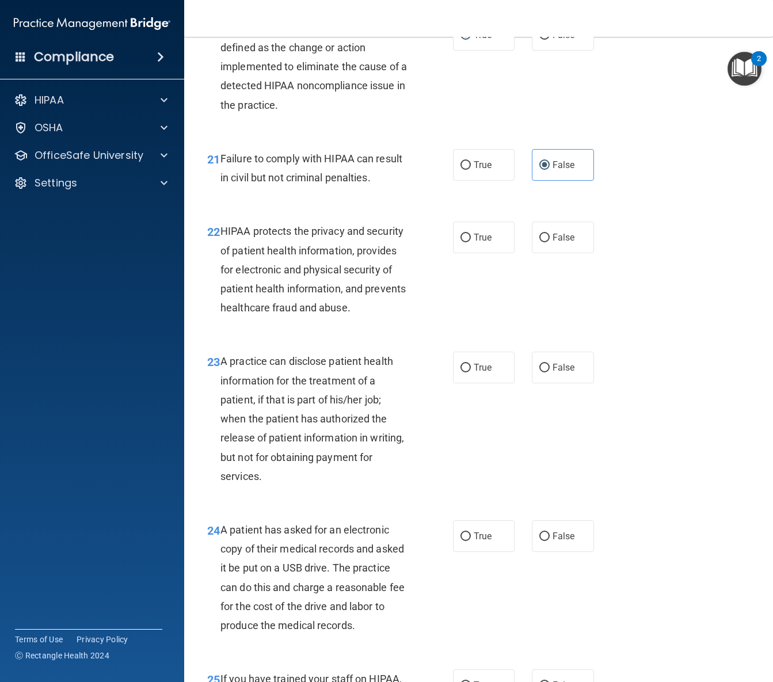
scroll to position [2167, 0]
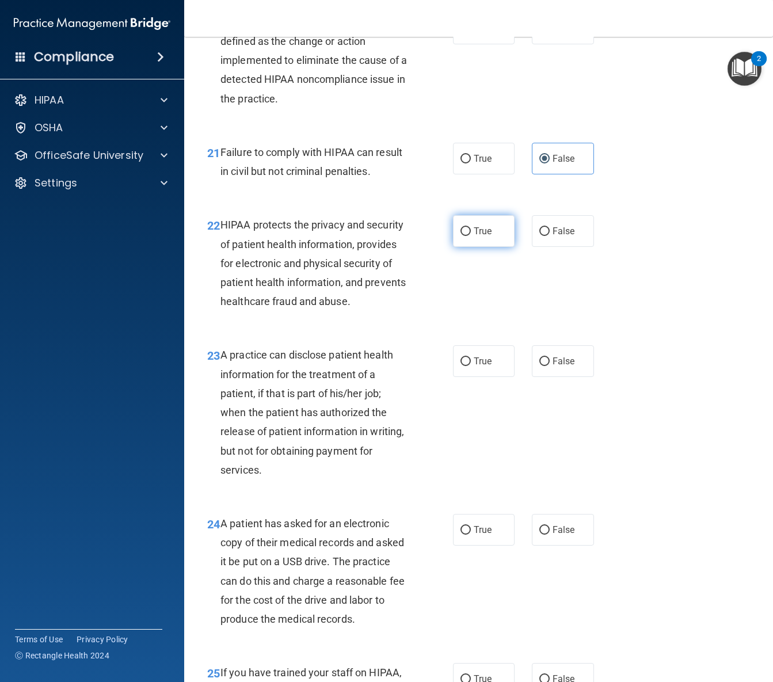
click at [506, 237] on label "True" at bounding box center [484, 231] width 62 height 32
click at [471, 236] on input "True" at bounding box center [465, 231] width 10 height 9
radio input "true"
click at [582, 231] on label "False" at bounding box center [562, 231] width 62 height 32
click at [549, 231] on input "False" at bounding box center [544, 231] width 10 height 9
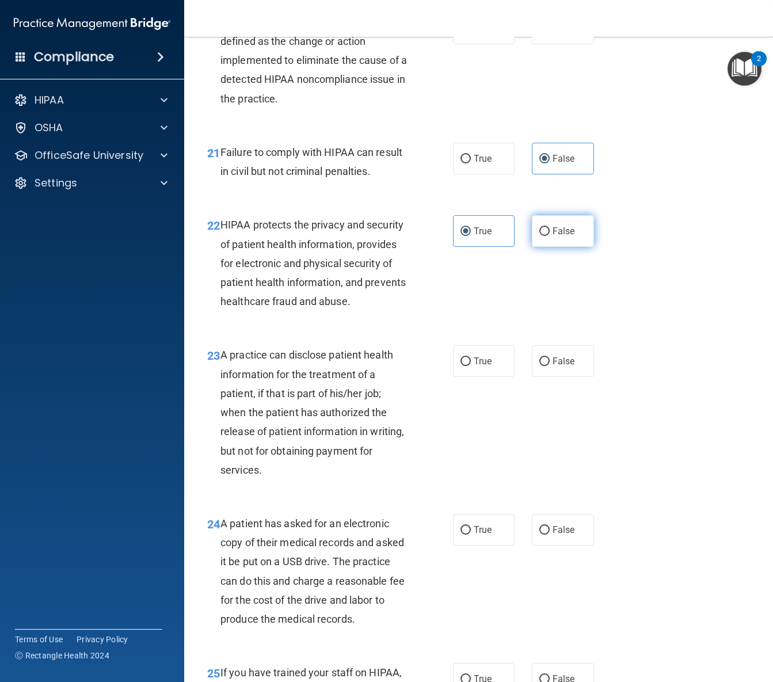
radio input "true"
radio input "false"
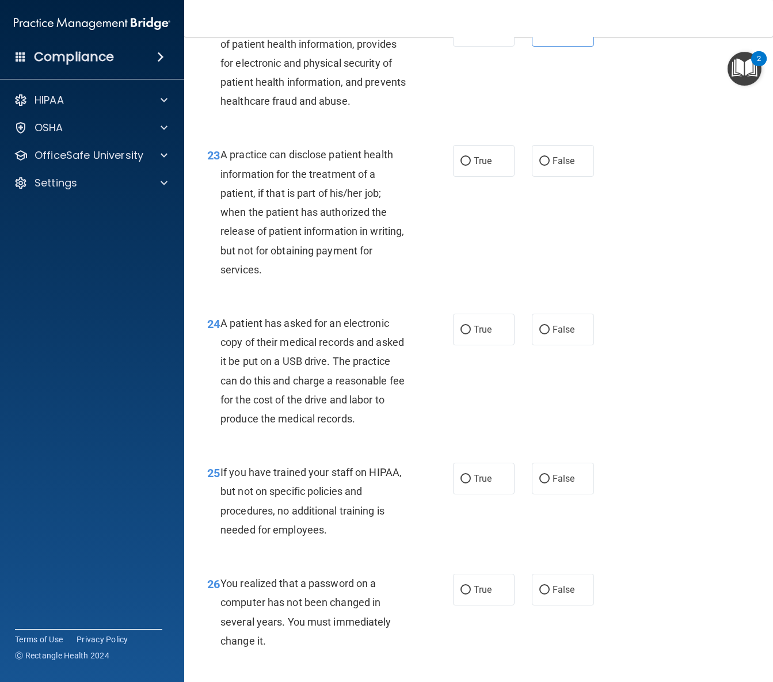
scroll to position [2367, 0]
click at [469, 174] on label "True" at bounding box center [484, 162] width 62 height 32
click at [469, 166] on input "True" at bounding box center [465, 162] width 10 height 9
radio input "true"
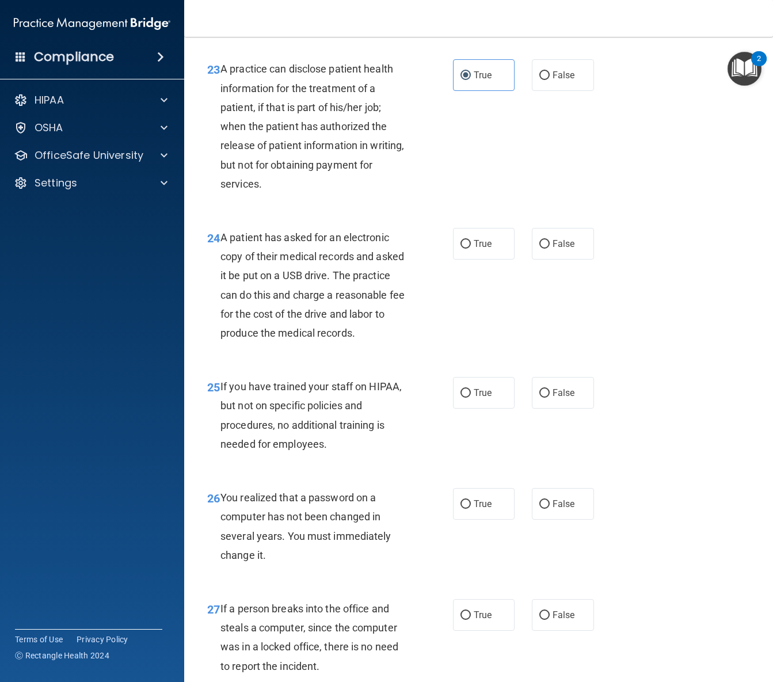
scroll to position [2509, 0]
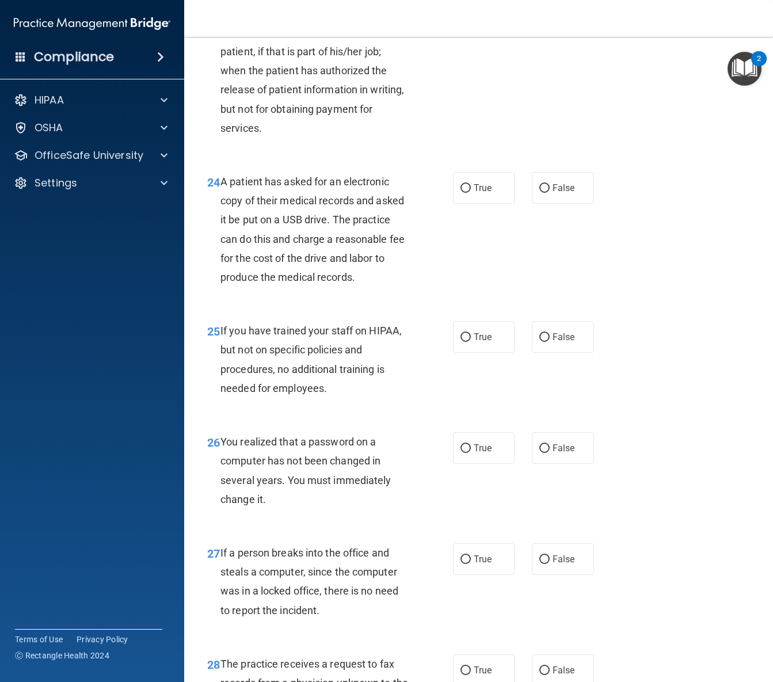
drag, startPoint x: 482, startPoint y: 192, endPoint x: 468, endPoint y: 263, distance: 72.8
click at [481, 192] on span "True" at bounding box center [482, 187] width 18 height 11
click at [471, 192] on input "True" at bounding box center [465, 188] width 10 height 9
radio input "true"
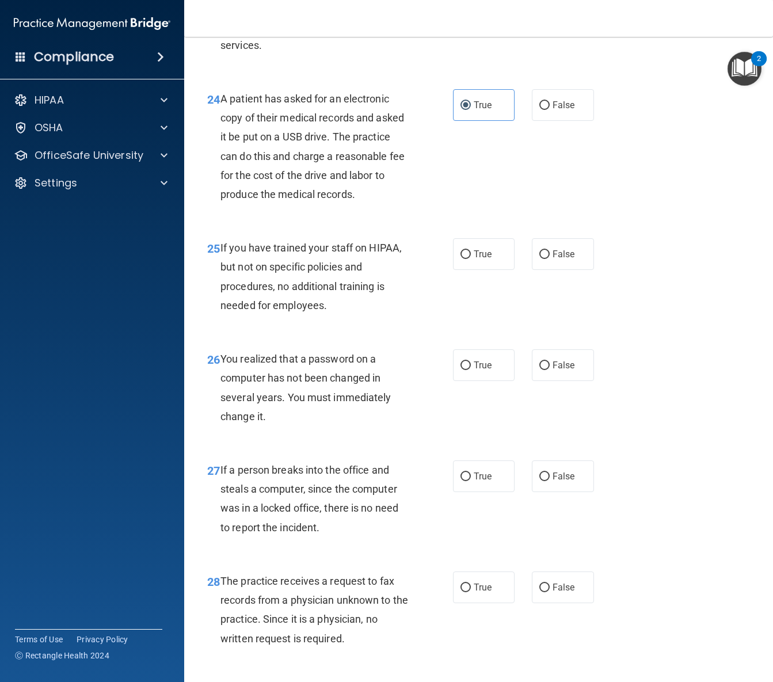
scroll to position [2588, 0]
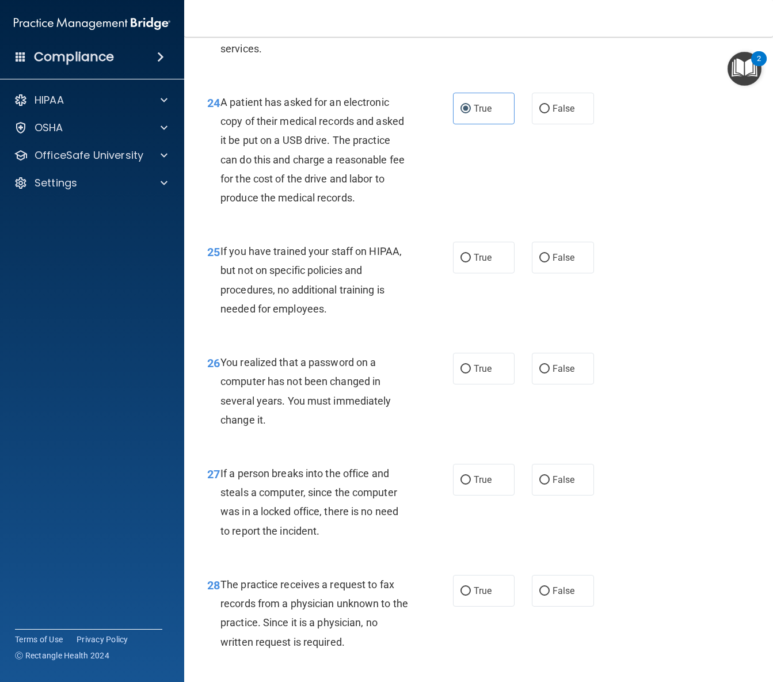
drag, startPoint x: 561, startPoint y: 263, endPoint x: 515, endPoint y: 312, distance: 66.7
click at [561, 263] on label "False" at bounding box center [562, 258] width 62 height 32
click at [549, 262] on input "False" at bounding box center [544, 258] width 10 height 9
radio input "true"
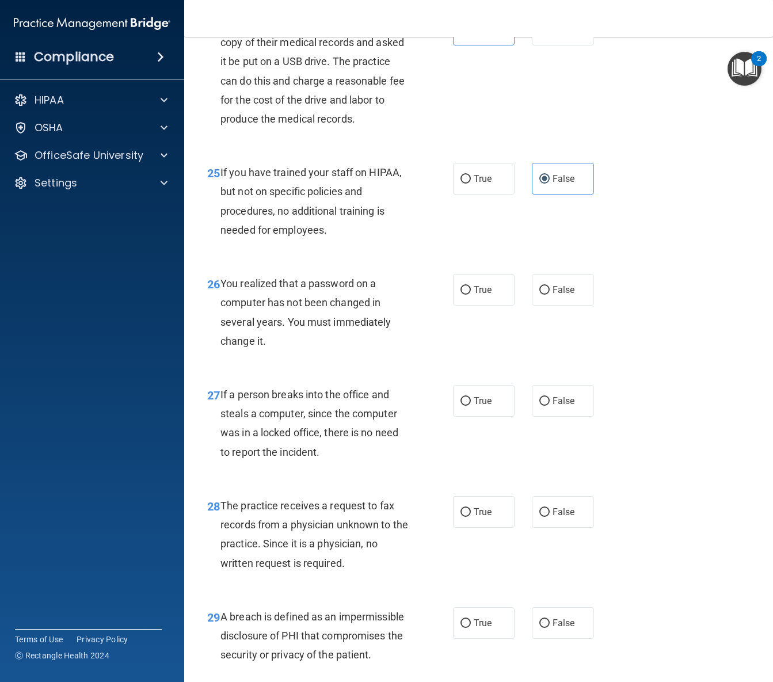
scroll to position [2668, 0]
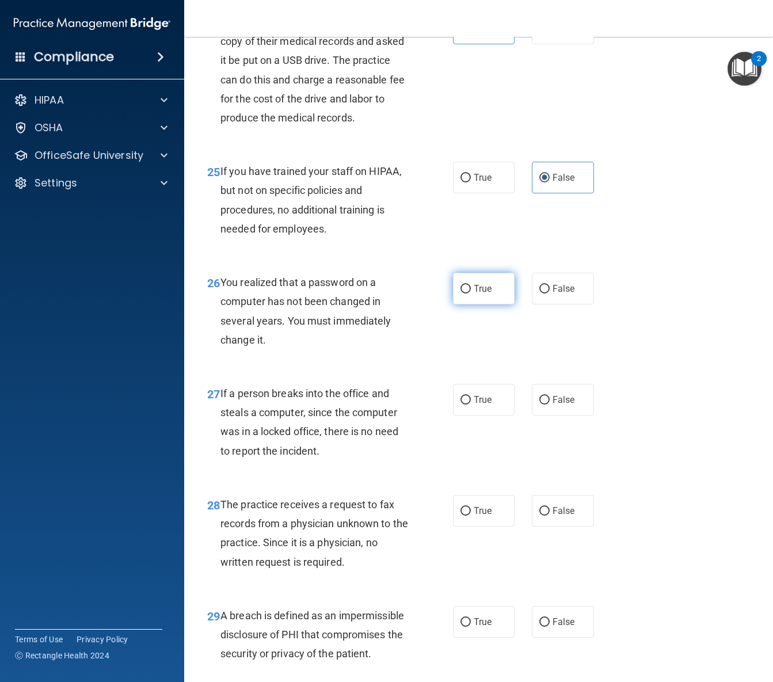
click at [469, 293] on input "True" at bounding box center [465, 289] width 10 height 9
radio input "true"
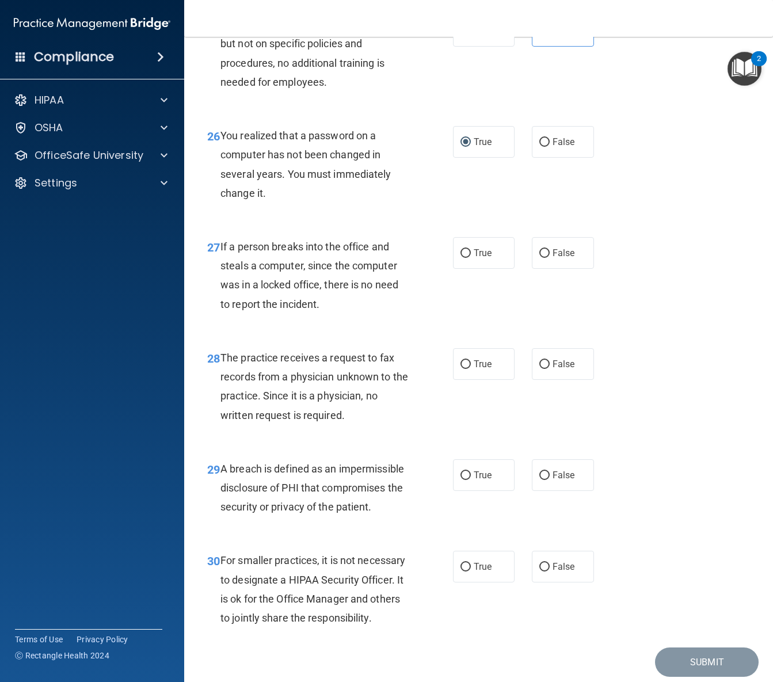
scroll to position [2824, 0]
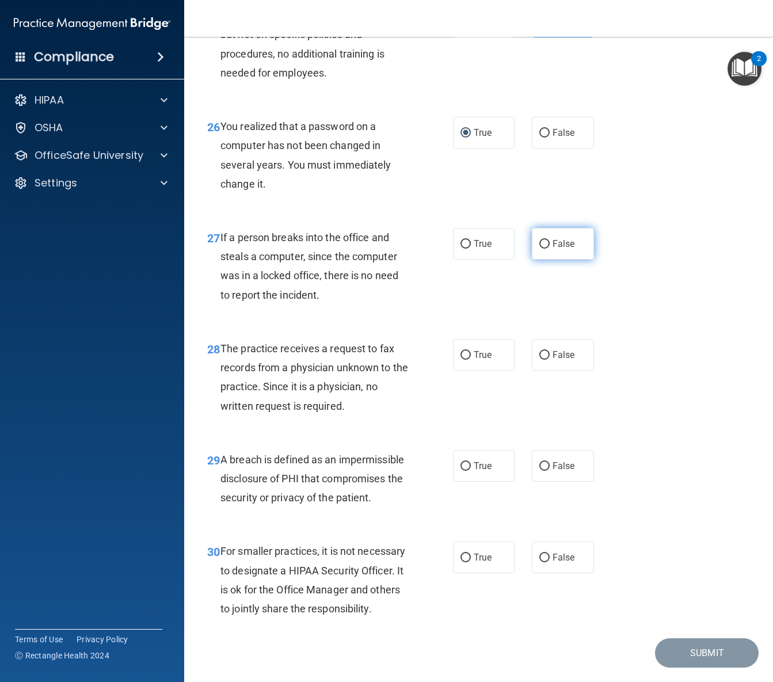
click at [563, 252] on label "False" at bounding box center [562, 244] width 62 height 32
click at [549, 248] on input "False" at bounding box center [544, 244] width 10 height 9
radio input "true"
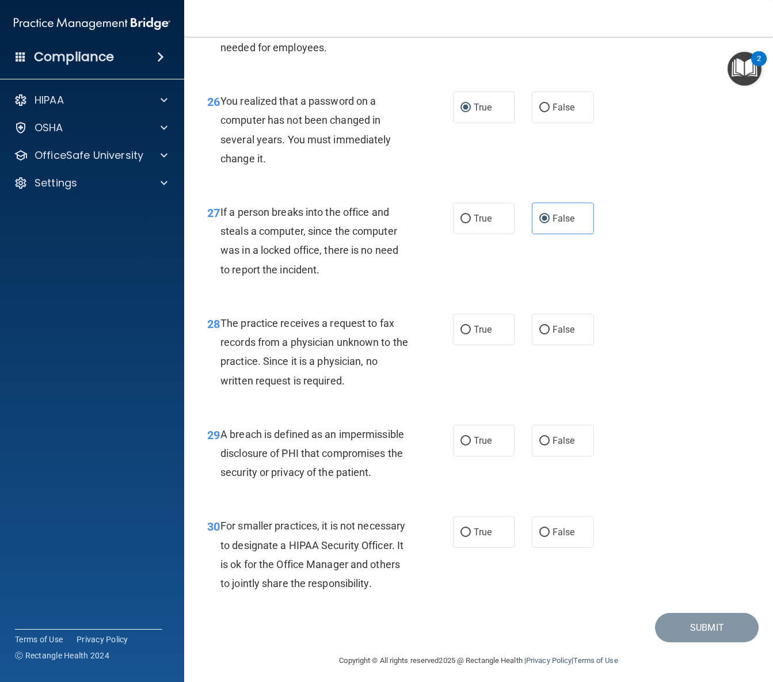
scroll to position [2851, 0]
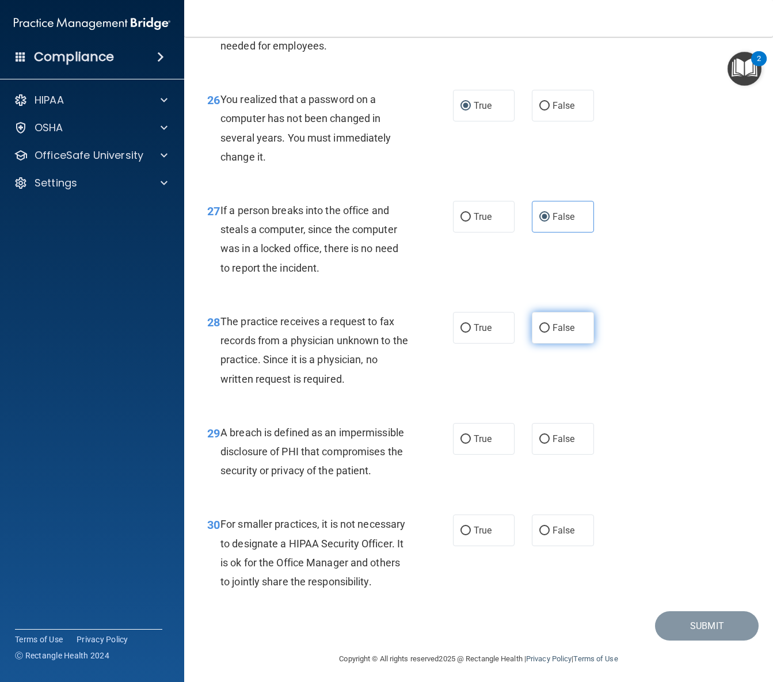
click at [548, 338] on label "False" at bounding box center [562, 328] width 62 height 32
click at [548, 332] on input "False" at bounding box center [544, 328] width 10 height 9
radio input "true"
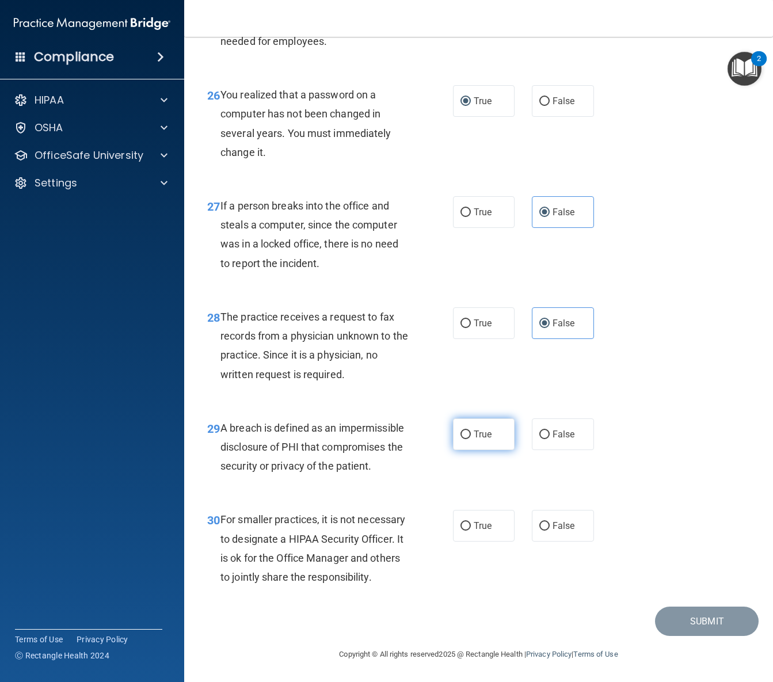
click at [487, 444] on label "True" at bounding box center [484, 434] width 62 height 32
click at [471, 439] on input "True" at bounding box center [465, 434] width 10 height 9
radio input "true"
click at [588, 518] on label "False" at bounding box center [562, 526] width 62 height 32
click at [549, 522] on input "False" at bounding box center [544, 526] width 10 height 9
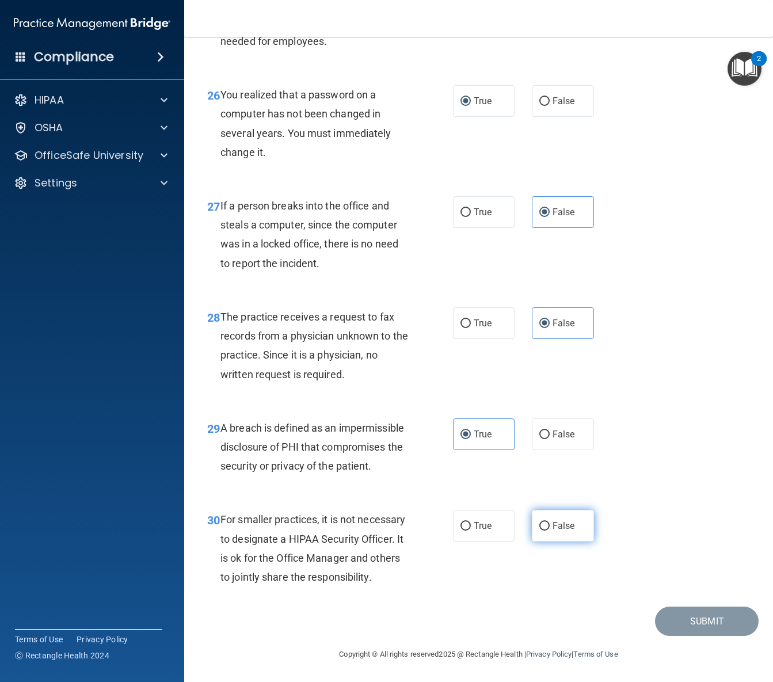
radio input "true"
click at [678, 628] on button "Submit" at bounding box center [707, 620] width 104 height 29
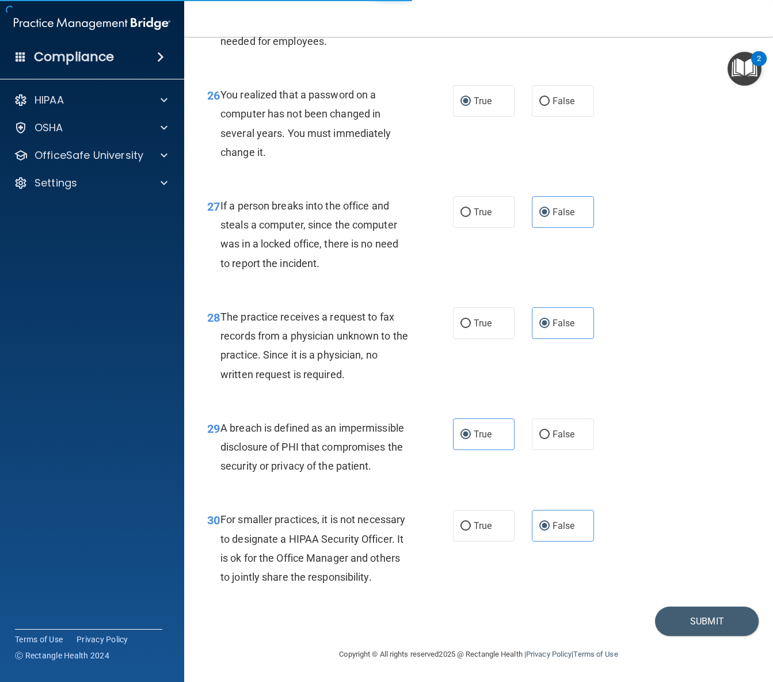
click at [545, 591] on div "30 For smaller practices, it is not necessary to designate a HIPAA Security Off…" at bounding box center [478, 550] width 560 height 111
click at [682, 618] on button "Submit" at bounding box center [707, 620] width 104 height 29
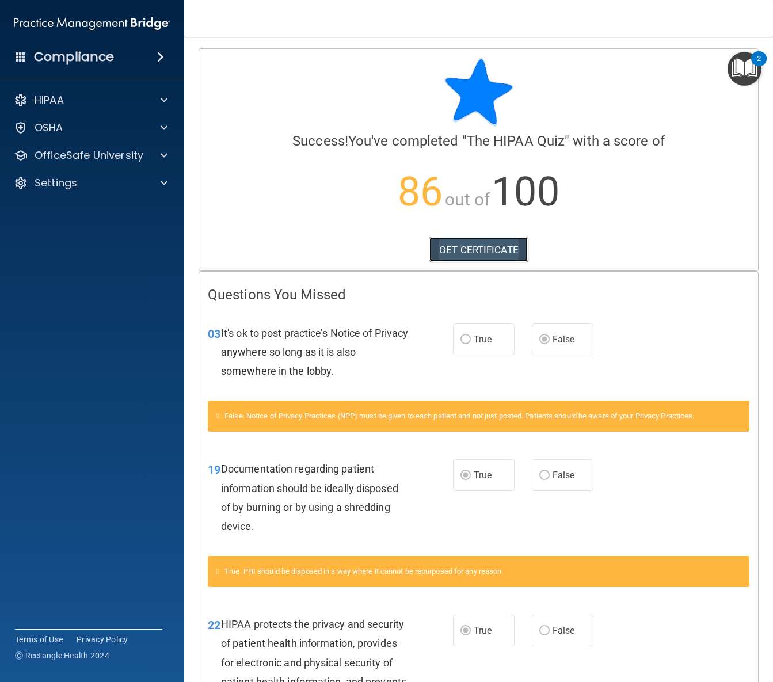
click at [483, 257] on link "GET CERTIFICATE" at bounding box center [478, 249] width 98 height 25
click at [90, 142] on div "HIPAA Documents and Policies Report an Incident Business Associates Emergency P…" at bounding box center [92, 144] width 185 height 120
click at [87, 150] on p "OfficeSafe University" at bounding box center [89, 155] width 109 height 14
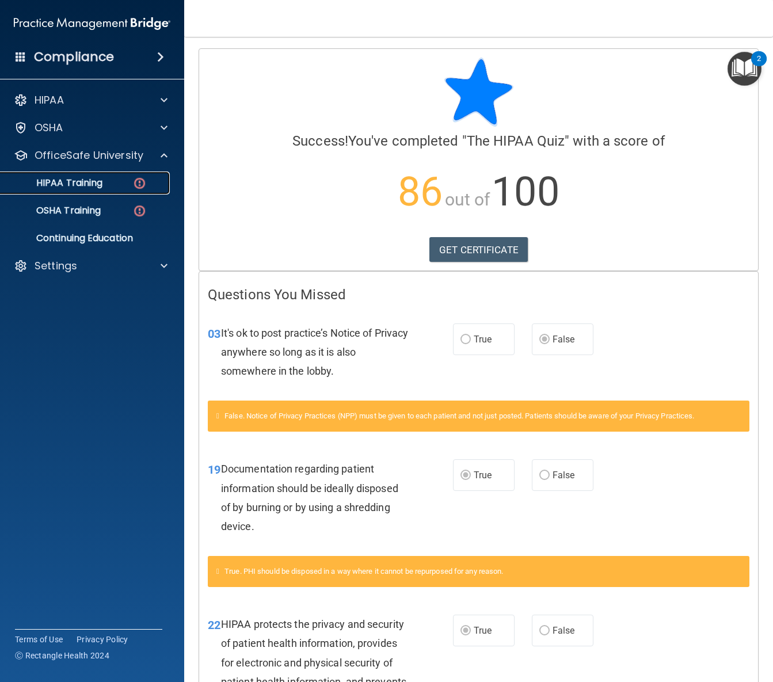
click at [89, 188] on p "HIPAA Training" at bounding box center [54, 183] width 95 height 12
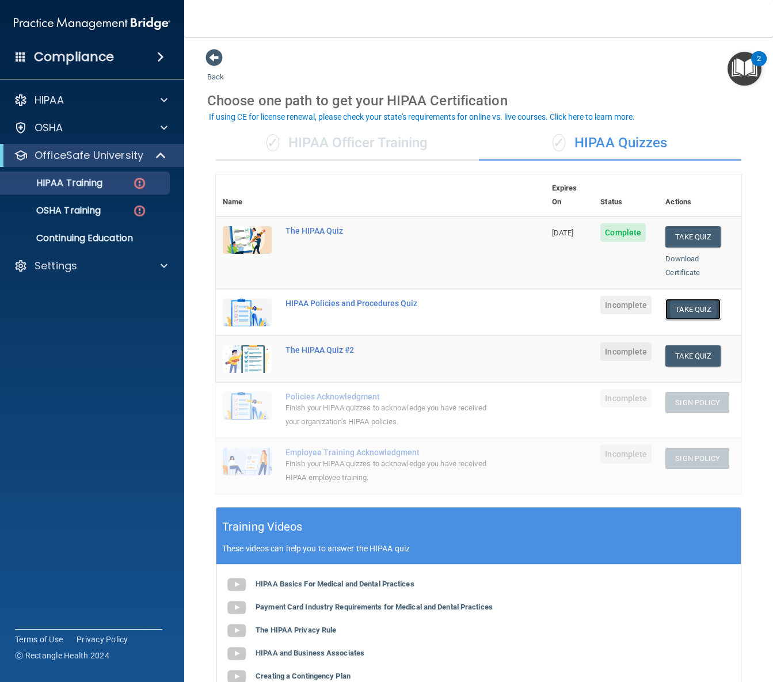
click at [683, 301] on button "Take Quiz" at bounding box center [692, 309] width 55 height 21
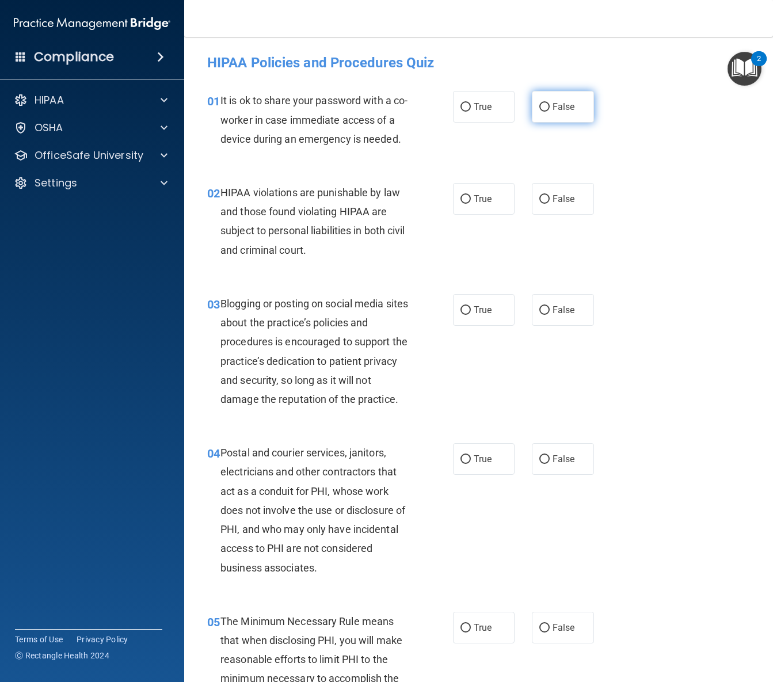
click at [552, 103] on span "False" at bounding box center [563, 106] width 22 height 11
click at [549, 103] on input "False" at bounding box center [544, 107] width 10 height 9
radio input "true"
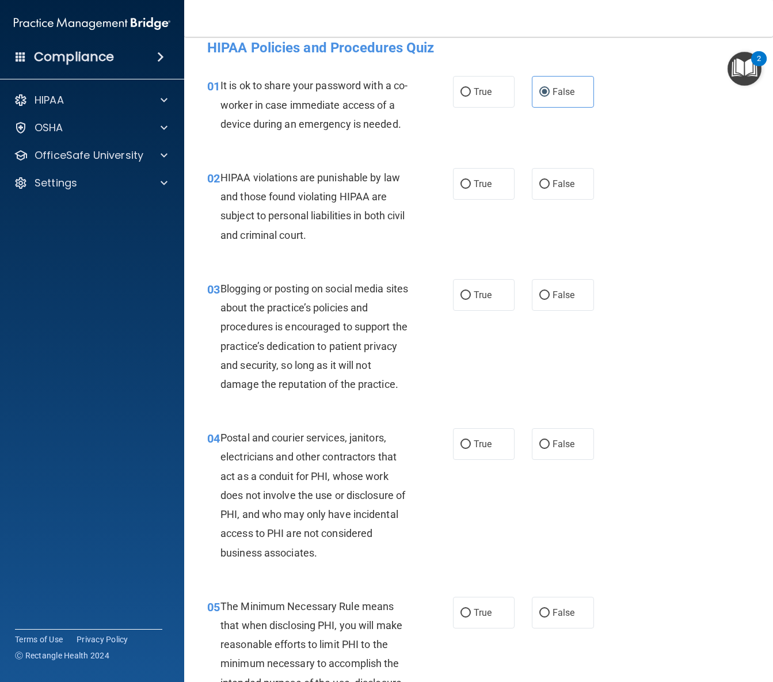
click at [410, 244] on div "HIPAA violations are punishable by law and those found violating HIPAA are subj…" at bounding box center [318, 206] width 197 height 77
drag, startPoint x: 458, startPoint y: 205, endPoint x: 420, endPoint y: 228, distance: 43.9
click at [458, 200] on label "True" at bounding box center [484, 184] width 62 height 32
click at [460, 189] on input "True" at bounding box center [465, 184] width 10 height 9
radio input "true"
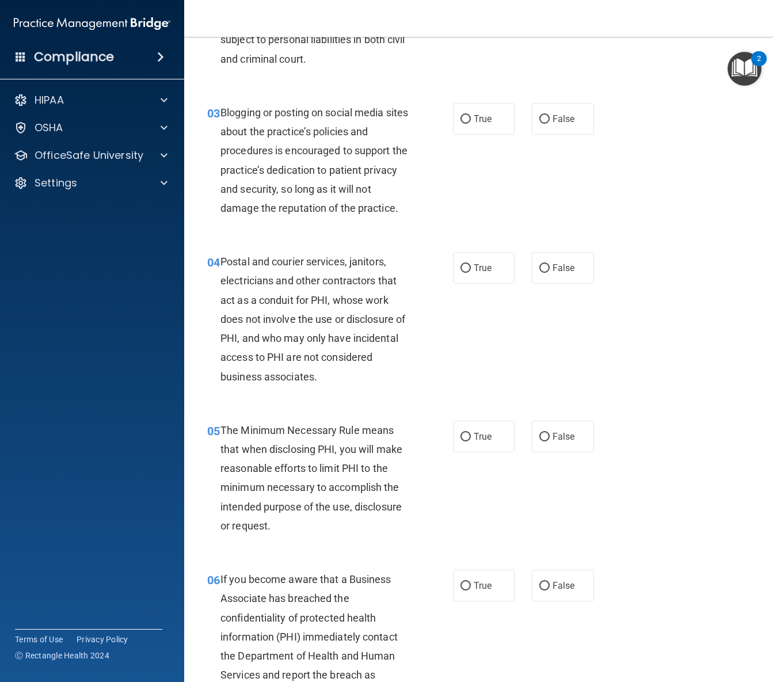
scroll to position [198, 0]
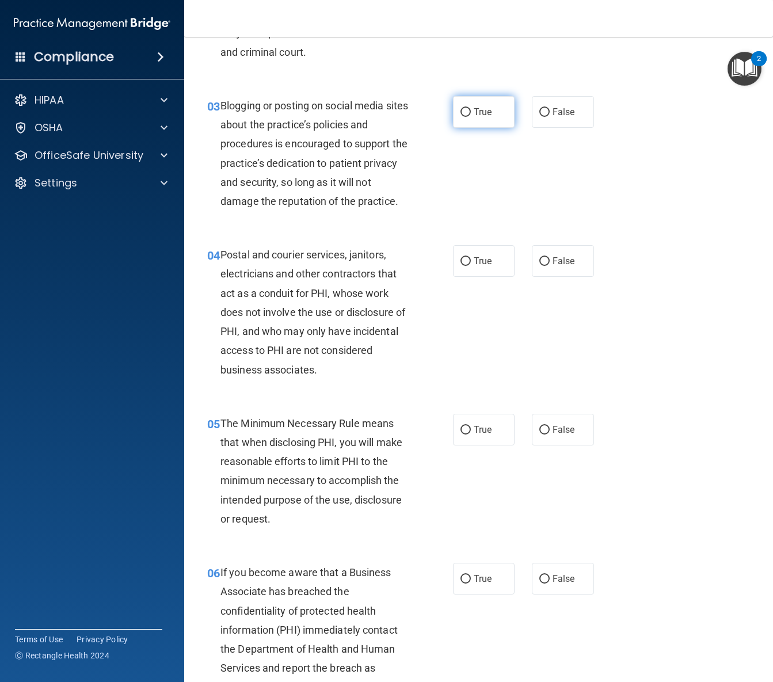
click at [491, 128] on label "True" at bounding box center [484, 112] width 62 height 32
click at [471, 117] on input "True" at bounding box center [465, 112] width 10 height 9
radio input "true"
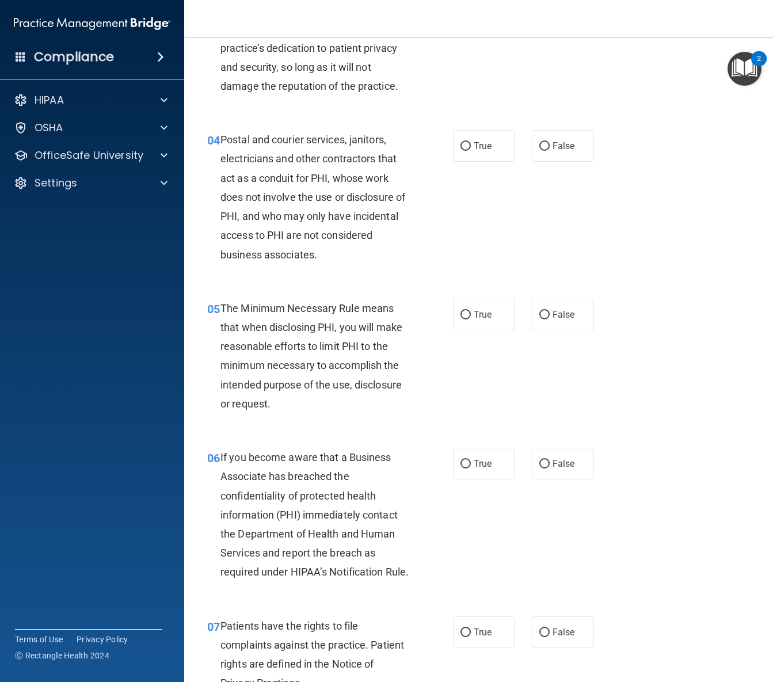
scroll to position [317, 0]
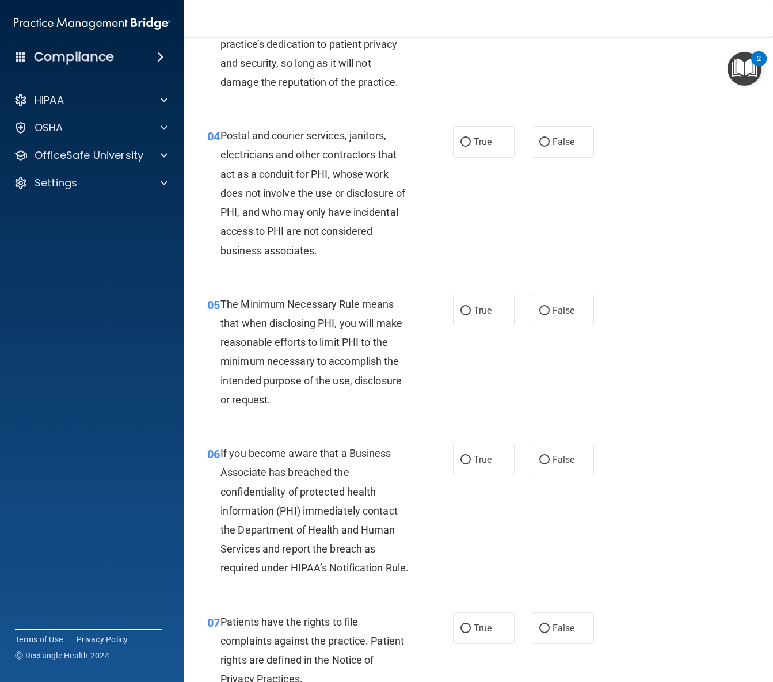
drag, startPoint x: 481, startPoint y: 188, endPoint x: 476, endPoint y: 197, distance: 10.3
click at [481, 158] on label "True" at bounding box center [484, 142] width 62 height 32
click at [471, 147] on input "True" at bounding box center [465, 142] width 10 height 9
radio input "true"
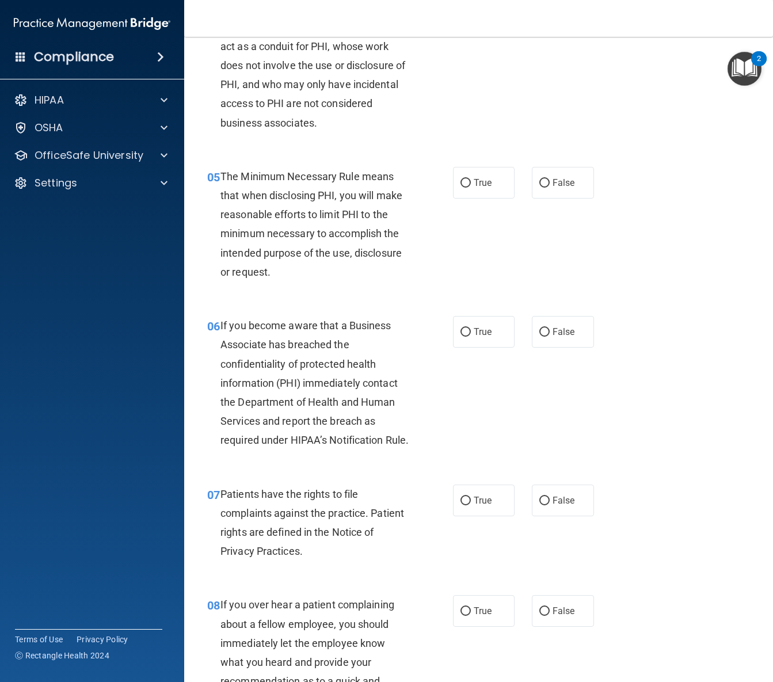
scroll to position [448, 0]
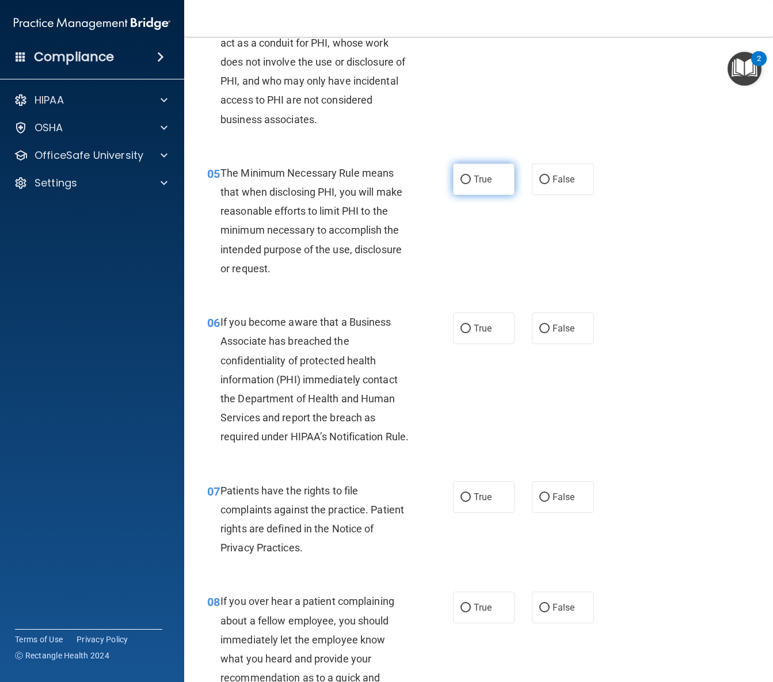
click at [475, 195] on label "True" at bounding box center [484, 179] width 62 height 32
click at [471, 184] on input "True" at bounding box center [465, 179] width 10 height 9
radio input "true"
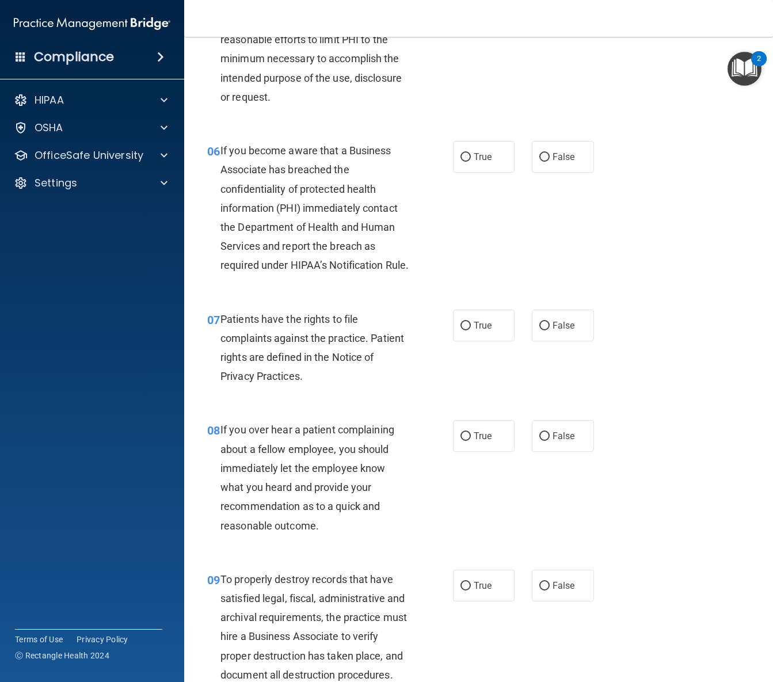
scroll to position [621, 0]
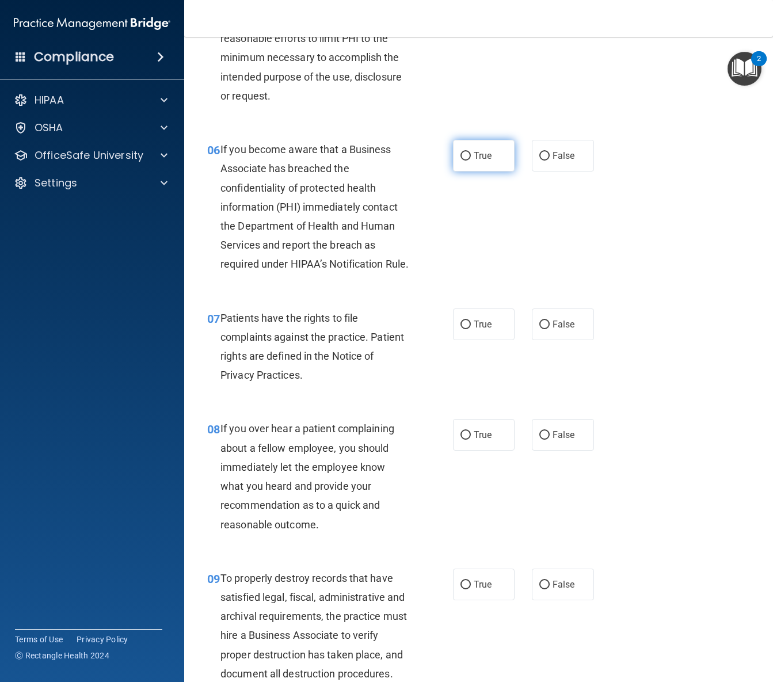
click at [469, 171] on label "True" at bounding box center [484, 156] width 62 height 32
click at [469, 160] on input "True" at bounding box center [465, 156] width 10 height 9
radio input "true"
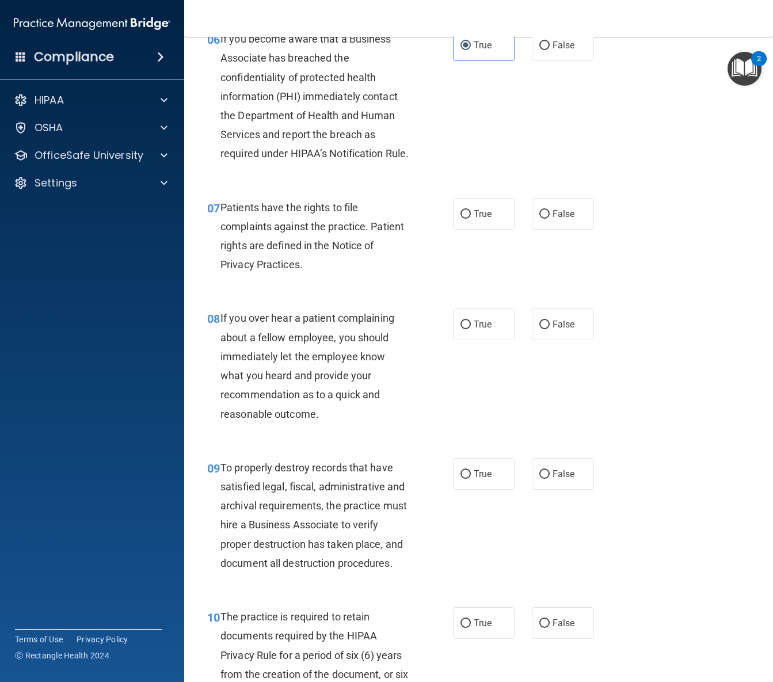
scroll to position [732, 0]
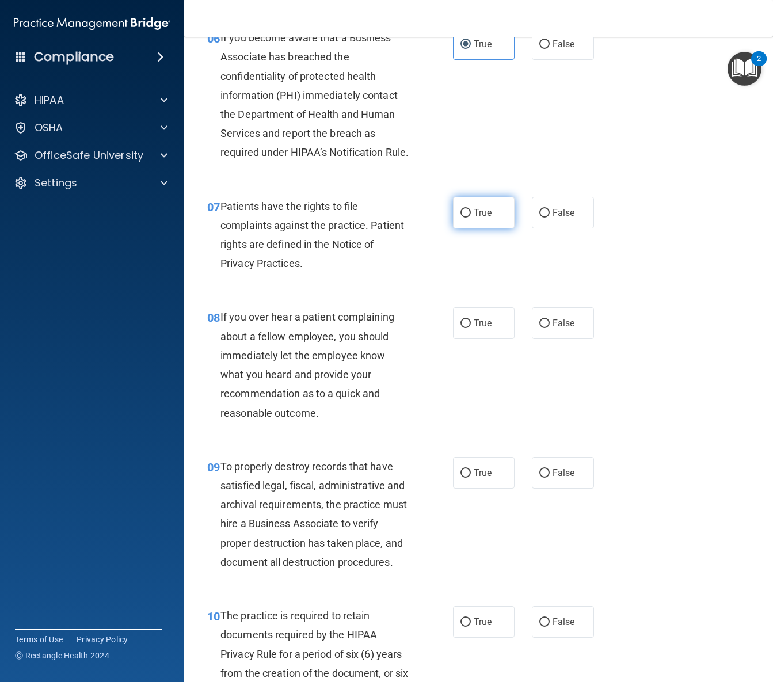
click at [484, 218] on span "True" at bounding box center [482, 212] width 18 height 11
click at [471, 217] on input "True" at bounding box center [465, 213] width 10 height 9
radio input "true"
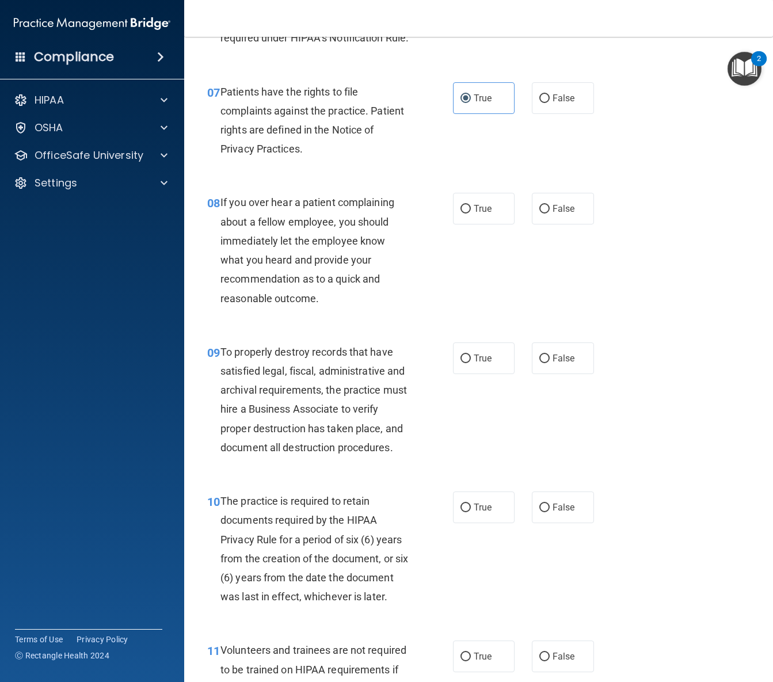
scroll to position [866, 0]
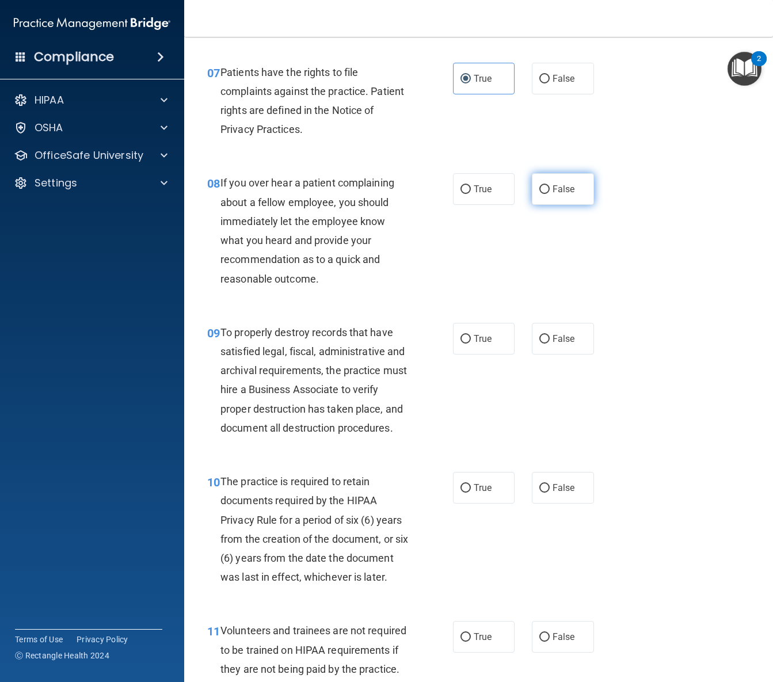
click at [566, 205] on label "False" at bounding box center [562, 189] width 62 height 32
click at [549, 194] on input "False" at bounding box center [544, 189] width 10 height 9
radio input "true"
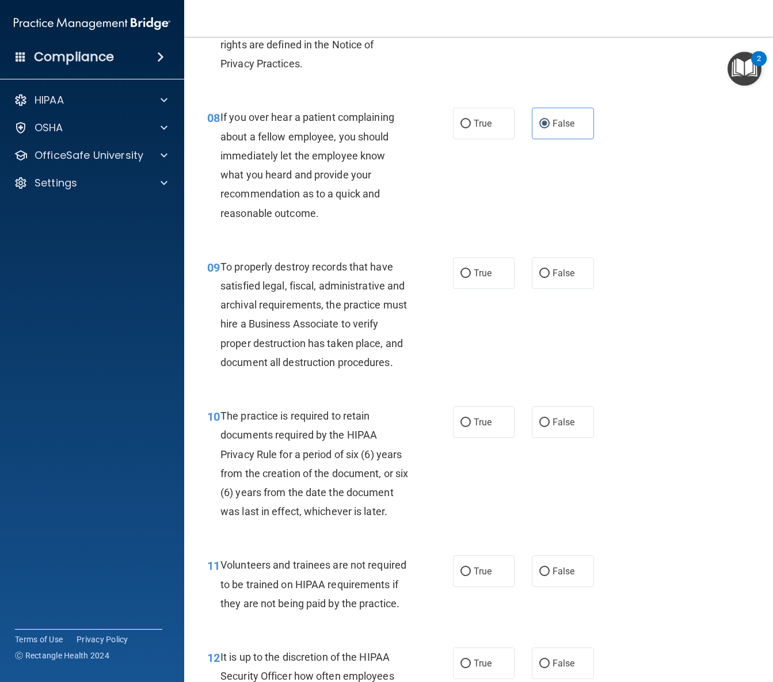
scroll to position [975, 0]
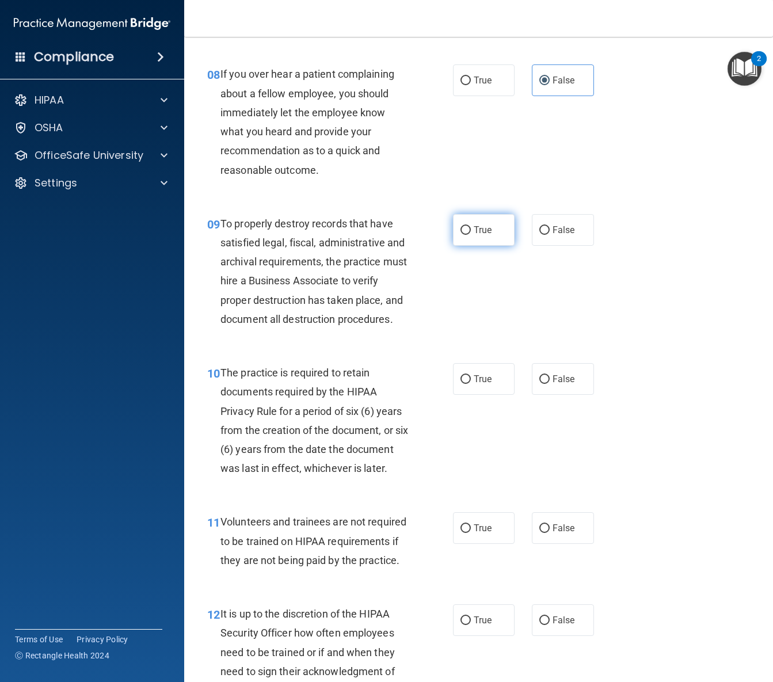
click at [474, 246] on label "True" at bounding box center [484, 230] width 62 height 32
click at [471, 235] on input "True" at bounding box center [465, 230] width 10 height 9
radio input "true"
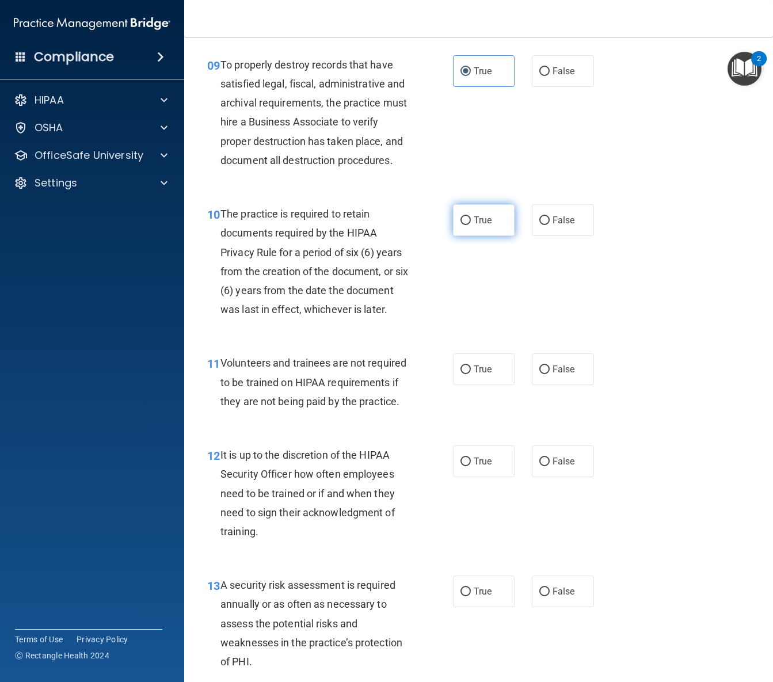
scroll to position [1135, 0]
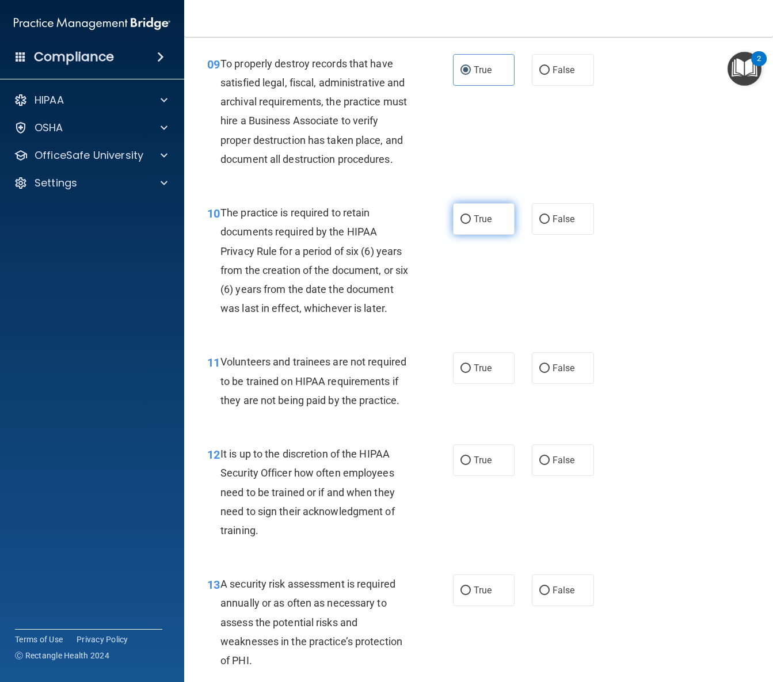
click at [480, 235] on label "True" at bounding box center [484, 219] width 62 height 32
click at [471, 224] on input "True" at bounding box center [465, 219] width 10 height 9
radio input "true"
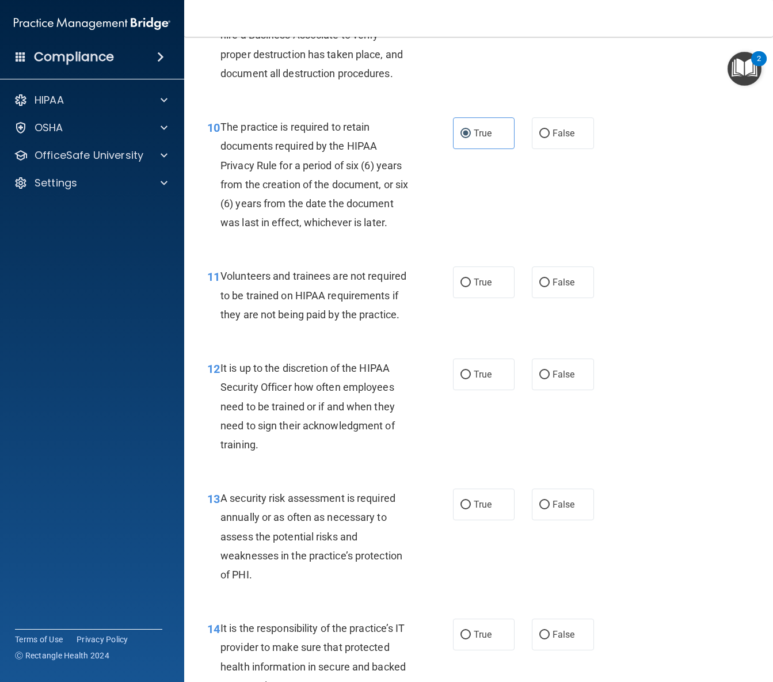
scroll to position [1223, 0]
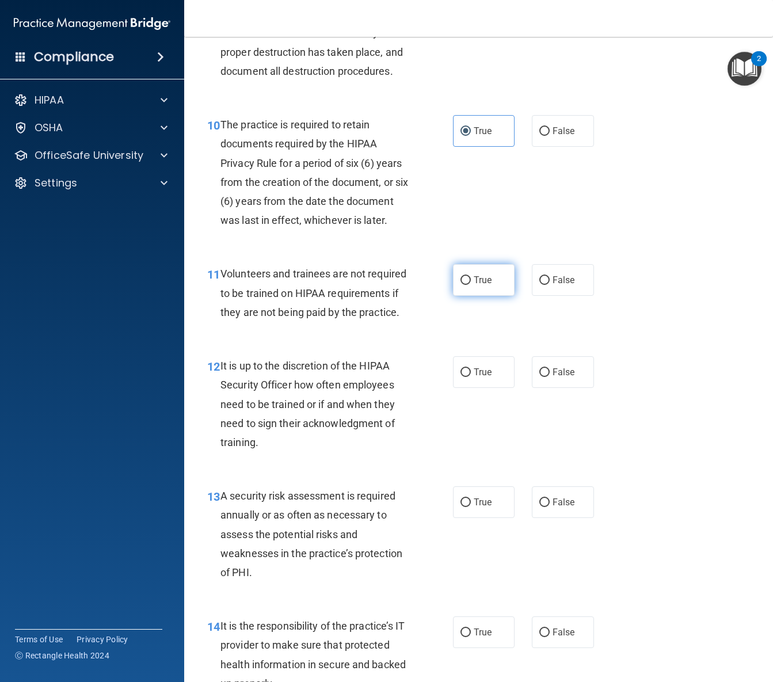
click at [483, 296] on label "True" at bounding box center [484, 280] width 62 height 32
click at [471, 285] on input "True" at bounding box center [465, 280] width 10 height 9
radio input "true"
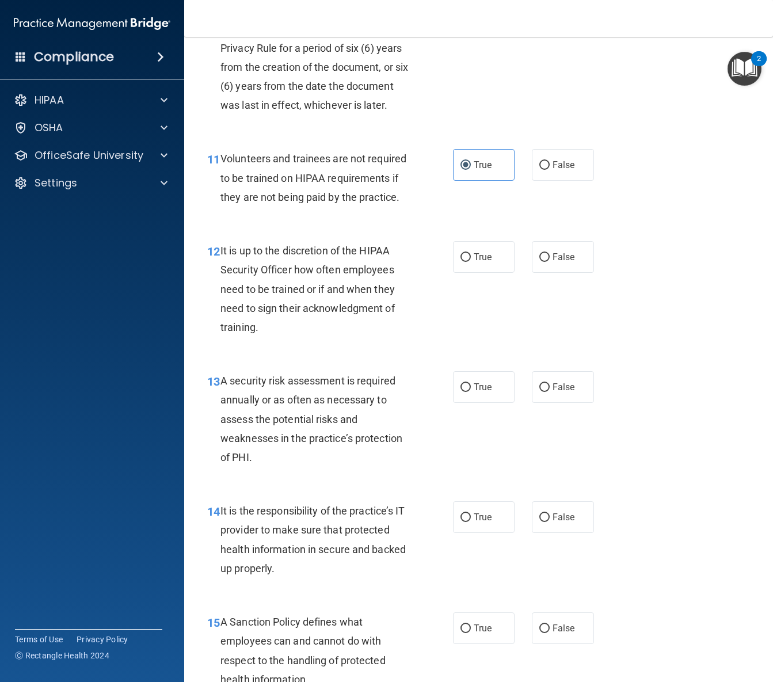
scroll to position [1342, 0]
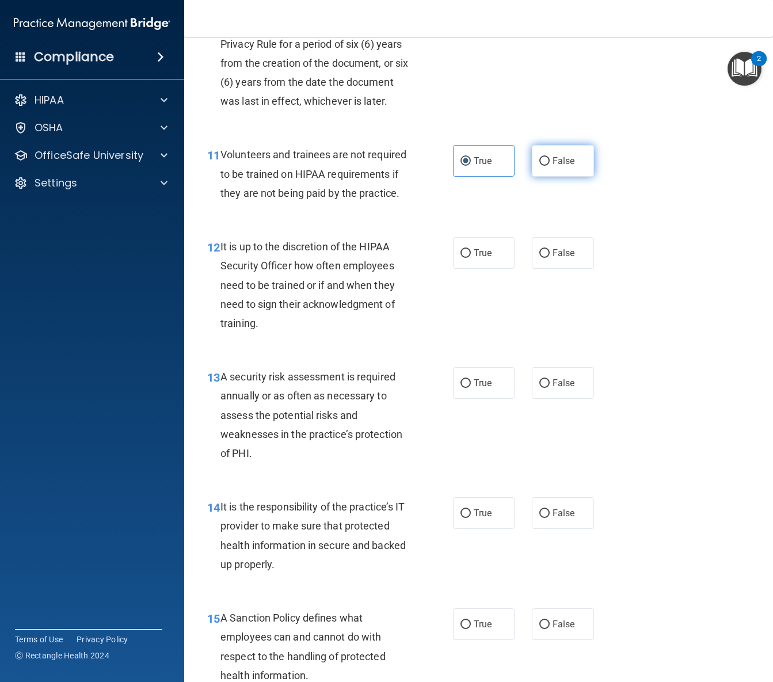
click at [560, 166] on span "False" at bounding box center [563, 160] width 22 height 11
click at [549, 166] on input "False" at bounding box center [544, 161] width 10 height 9
radio input "true"
radio input "false"
click at [480, 353] on div "12 It is up to the discretion of the HIPAA Security Officer how often employees…" at bounding box center [478, 288] width 560 height 130
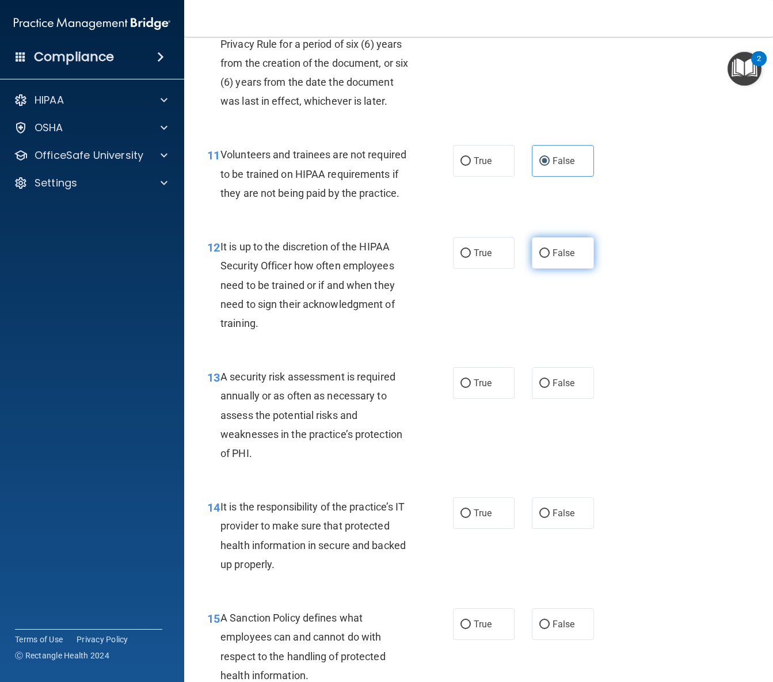
click at [584, 269] on label "False" at bounding box center [562, 253] width 62 height 32
click at [549, 258] on input "False" at bounding box center [544, 253] width 10 height 9
radio input "true"
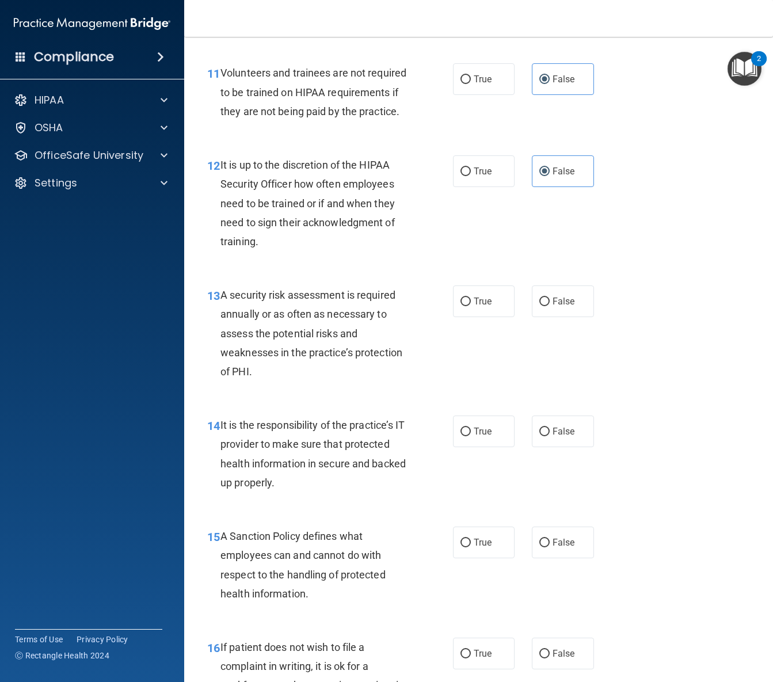
scroll to position [1447, 0]
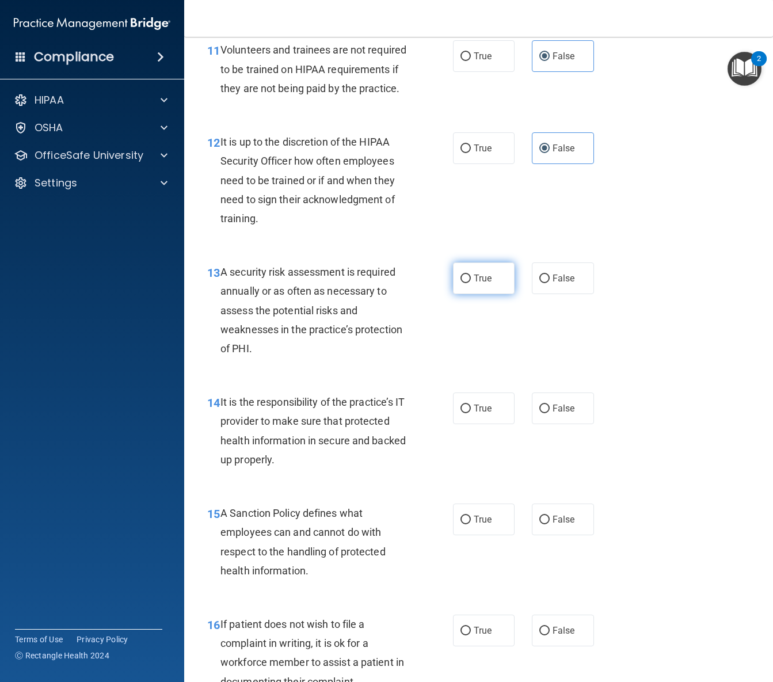
click at [468, 283] on input "True" at bounding box center [465, 278] width 10 height 9
radio input "true"
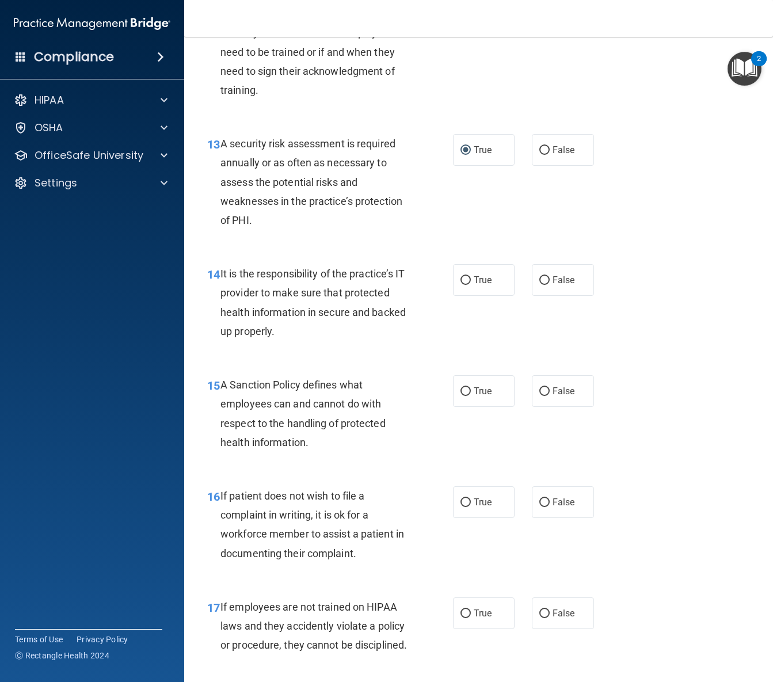
scroll to position [1577, 0]
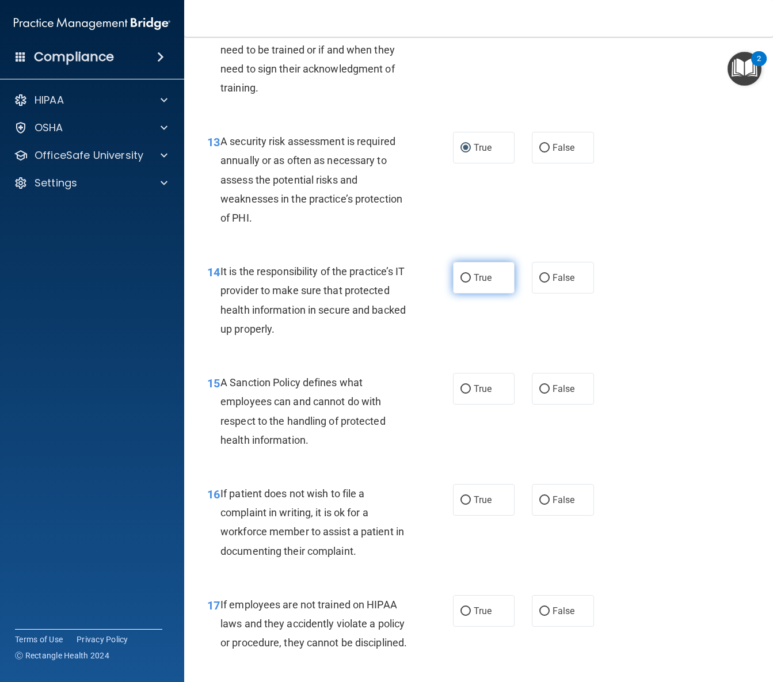
click at [487, 283] on span "True" at bounding box center [482, 277] width 18 height 11
click at [471, 282] on input "True" at bounding box center [465, 278] width 10 height 9
radio input "true"
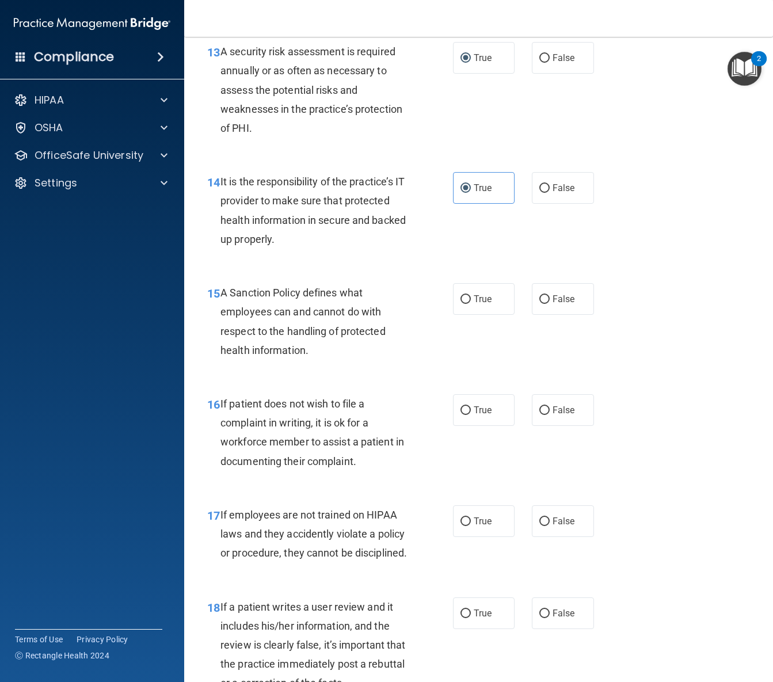
scroll to position [1673, 0]
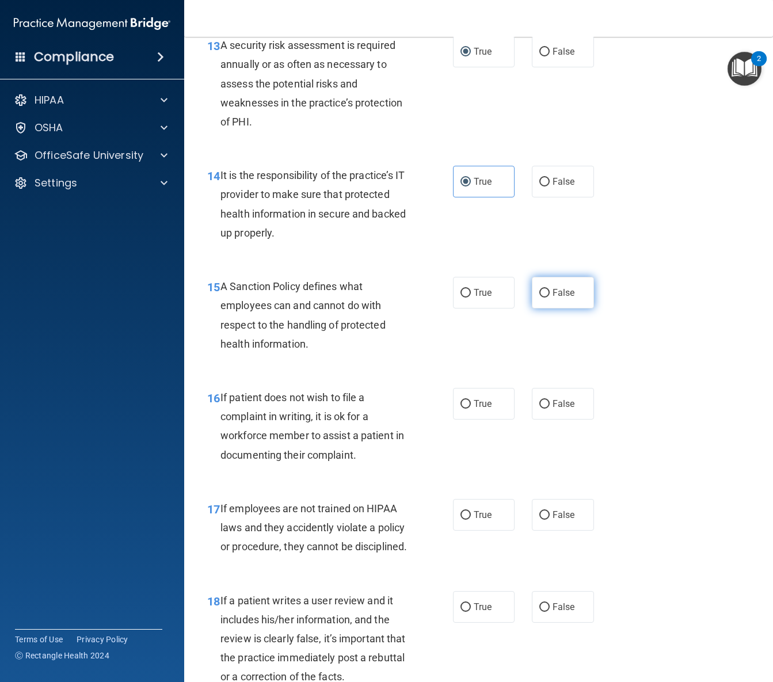
click at [566, 308] on label "False" at bounding box center [562, 293] width 62 height 32
click at [549, 297] on input "False" at bounding box center [544, 293] width 10 height 9
radio input "true"
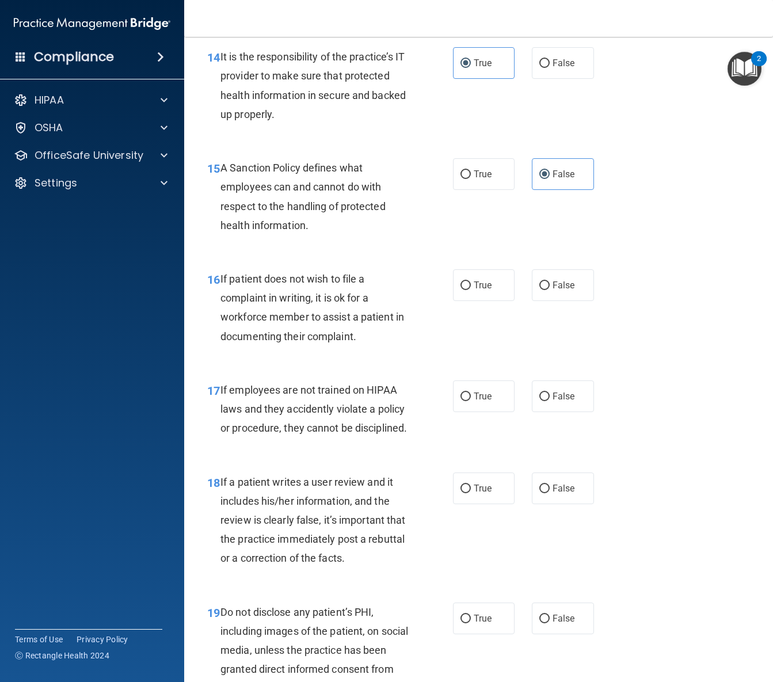
scroll to position [1793, 0]
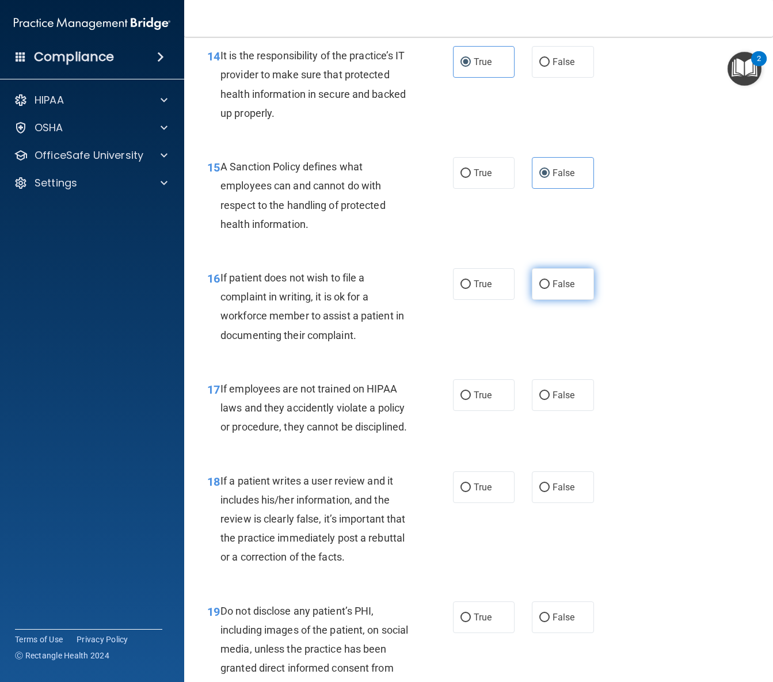
drag, startPoint x: 597, startPoint y: 355, endPoint x: 576, endPoint y: 370, distance: 26.0
click at [597, 300] on div "True False" at bounding box center [527, 284] width 148 height 32
click at [574, 300] on label "False" at bounding box center [562, 284] width 62 height 32
click at [549, 289] on input "False" at bounding box center [544, 284] width 10 height 9
radio input "true"
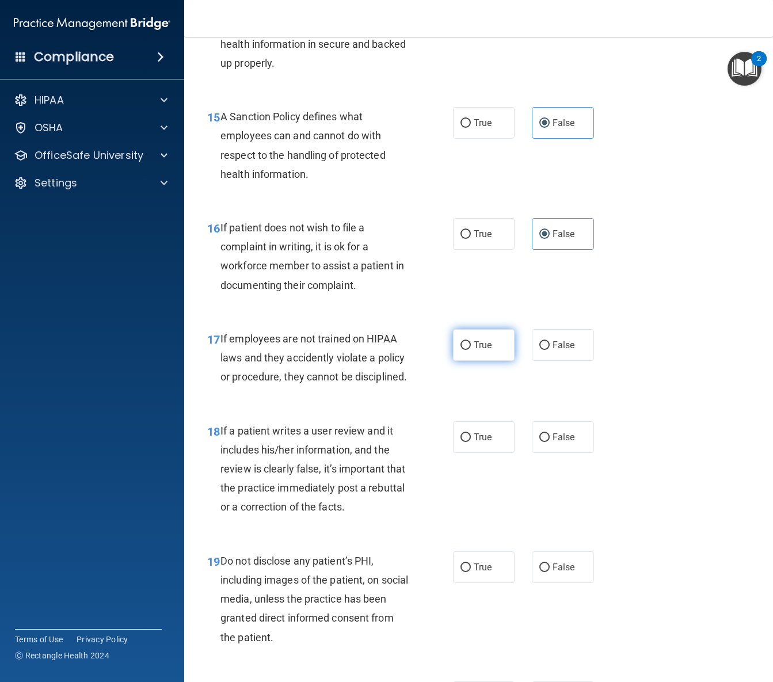
scroll to position [1903, 0]
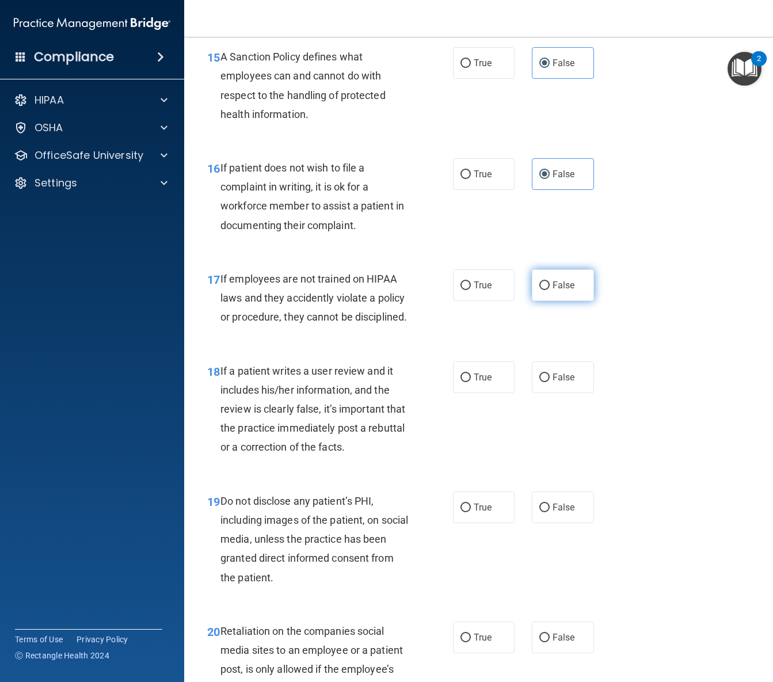
click at [572, 301] on label "False" at bounding box center [562, 285] width 62 height 32
click at [549, 290] on input "False" at bounding box center [544, 285] width 10 height 9
radio input "true"
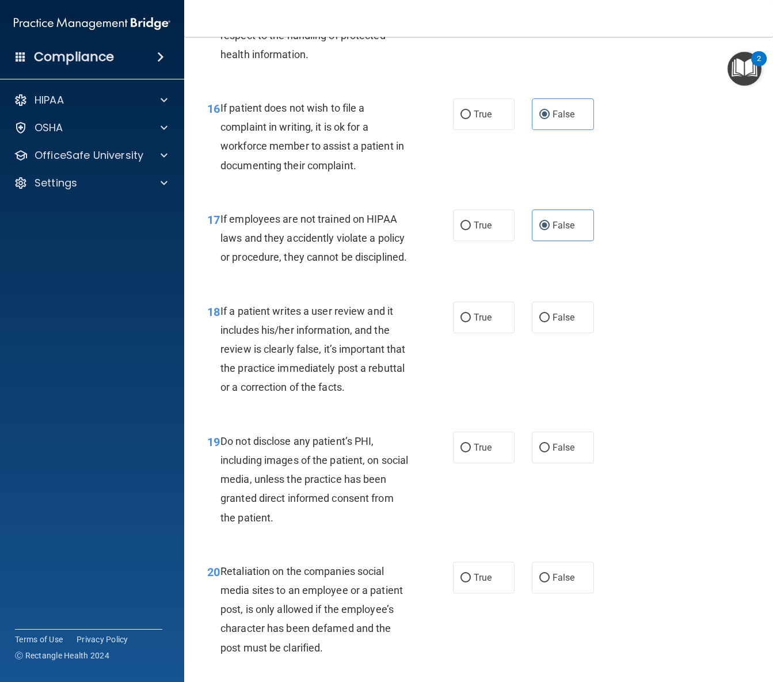
scroll to position [1963, 0]
click at [562, 322] on span "False" at bounding box center [563, 316] width 22 height 11
click at [549, 322] on input "False" at bounding box center [544, 317] width 10 height 9
radio input "true"
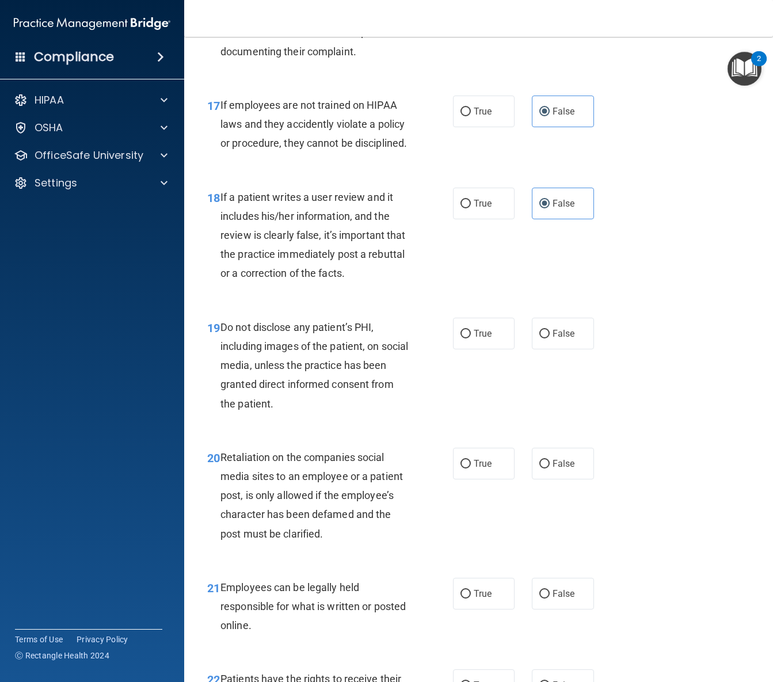
scroll to position [2113, 0]
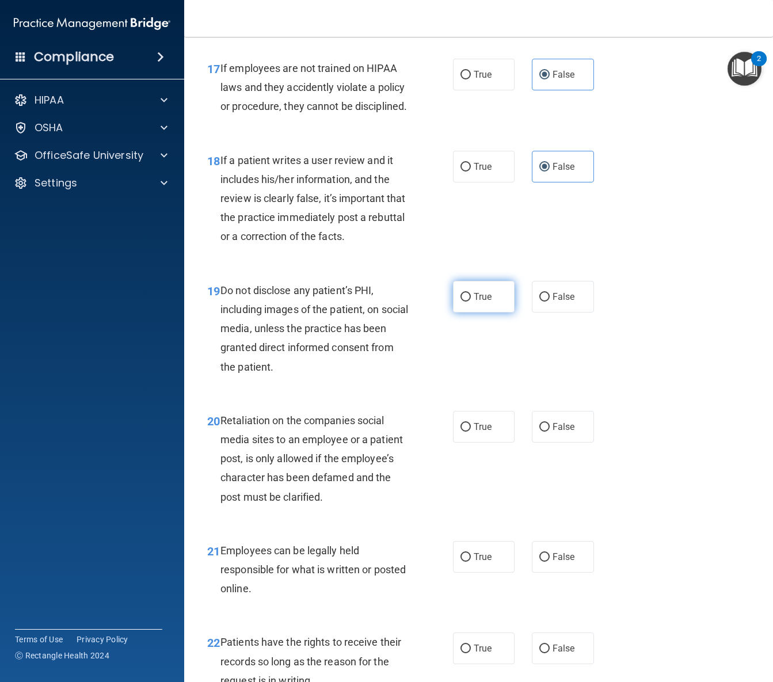
click at [461, 312] on label "True" at bounding box center [484, 297] width 62 height 32
click at [461, 301] on input "True" at bounding box center [465, 297] width 10 height 9
radio input "true"
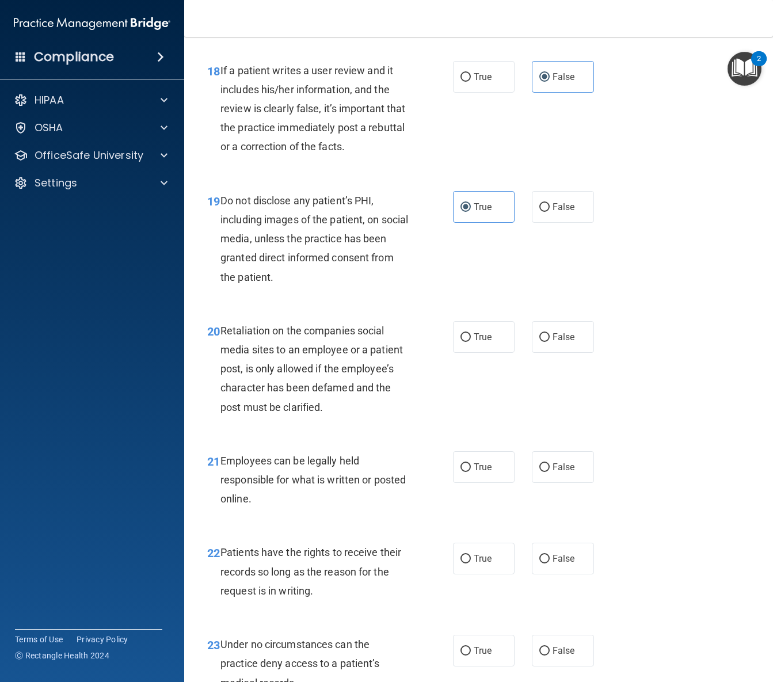
scroll to position [2207, 0]
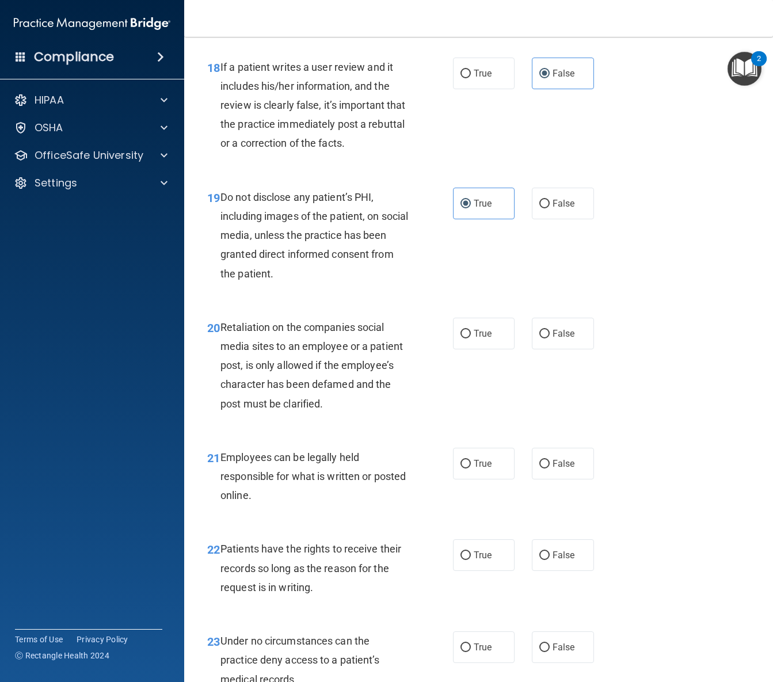
click at [467, 419] on div "20 Retaliation on the companies social media sites to an employee or a patient …" at bounding box center [330, 368] width 280 height 101
click at [561, 349] on label "False" at bounding box center [562, 334] width 62 height 32
click at [461, 419] on div "20 Retaliation on the companies social media sites to an employee or a patient …" at bounding box center [330, 368] width 280 height 101
drag, startPoint x: 554, startPoint y: 414, endPoint x: 545, endPoint y: 426, distance: 14.7
click at [553, 339] on span "False" at bounding box center [563, 333] width 22 height 11
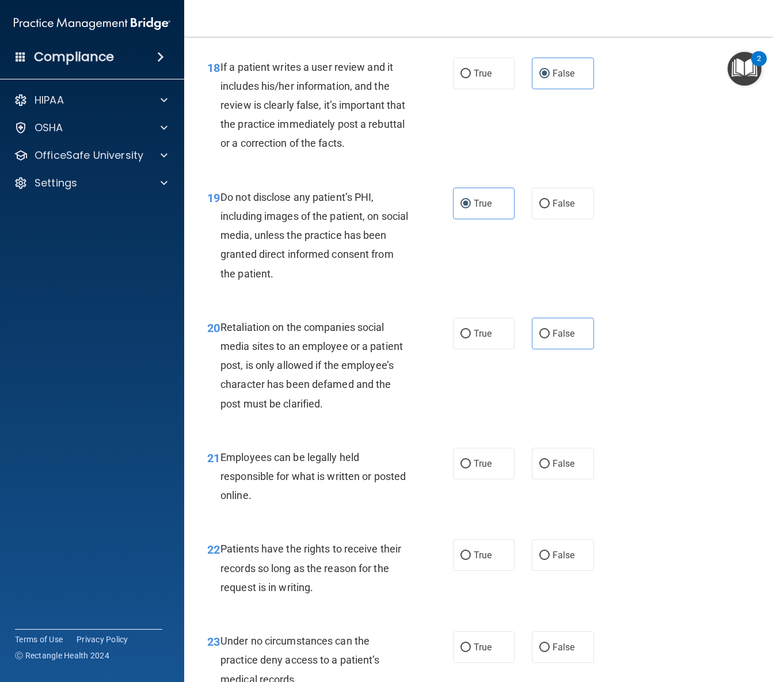
click at [549, 338] on input "False" at bounding box center [544, 334] width 10 height 9
radio input "true"
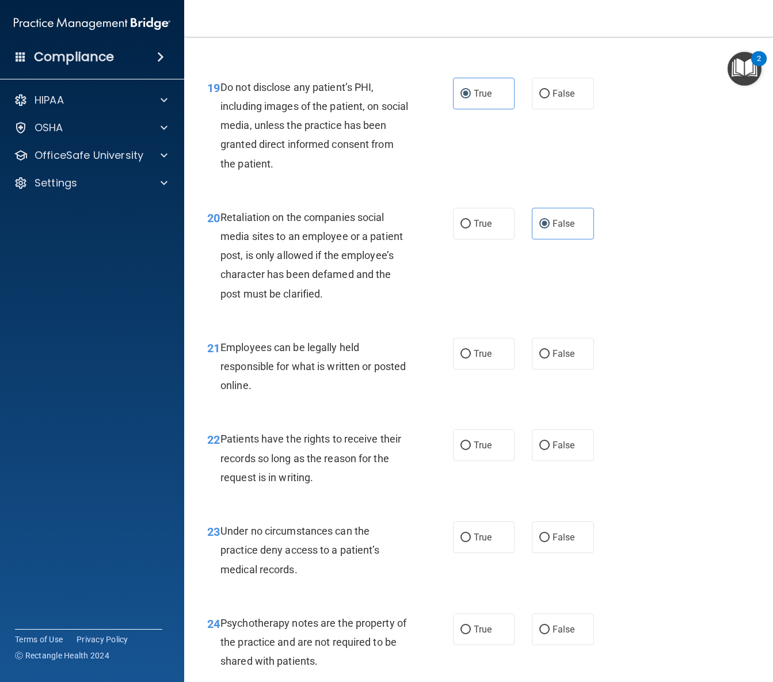
scroll to position [2334, 0]
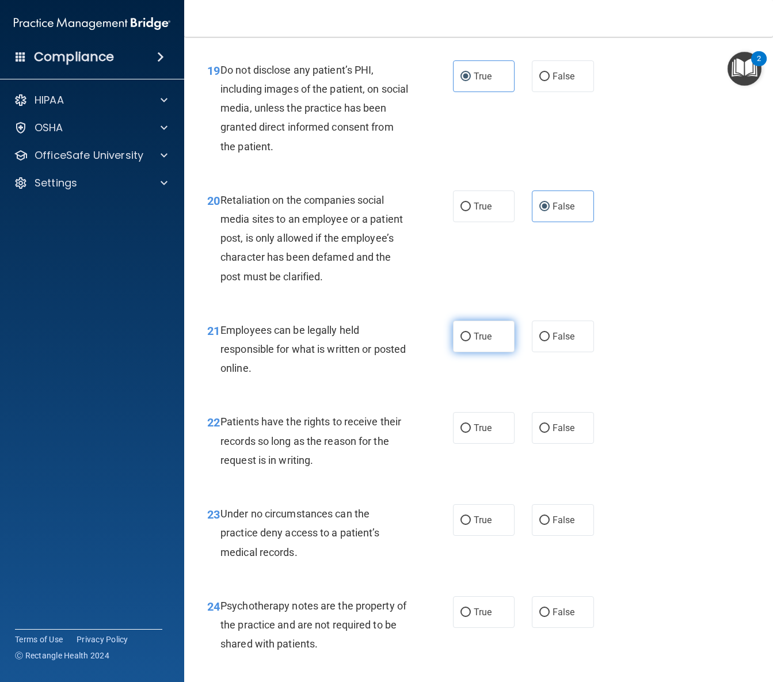
click at [464, 352] on label "True" at bounding box center [484, 336] width 62 height 32
click at [464, 341] on input "True" at bounding box center [465, 336] width 10 height 9
radio input "true"
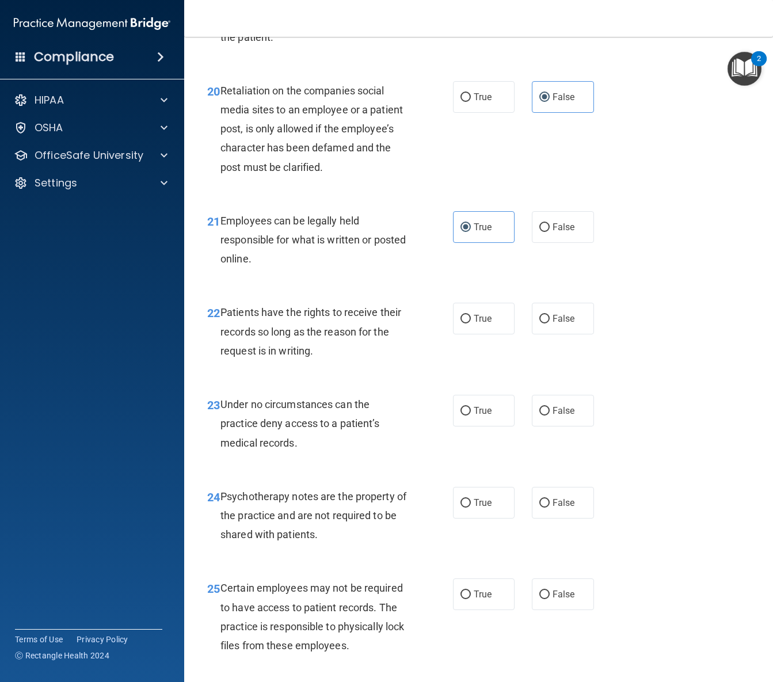
scroll to position [2445, 0]
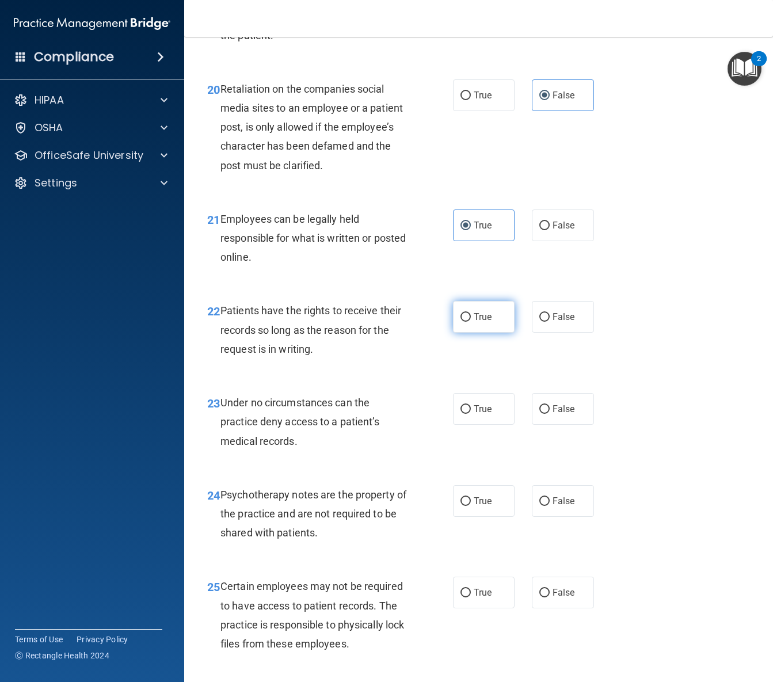
click at [504, 332] on label "True" at bounding box center [484, 317] width 62 height 32
click at [471, 322] on input "True" at bounding box center [465, 317] width 10 height 9
radio input "true"
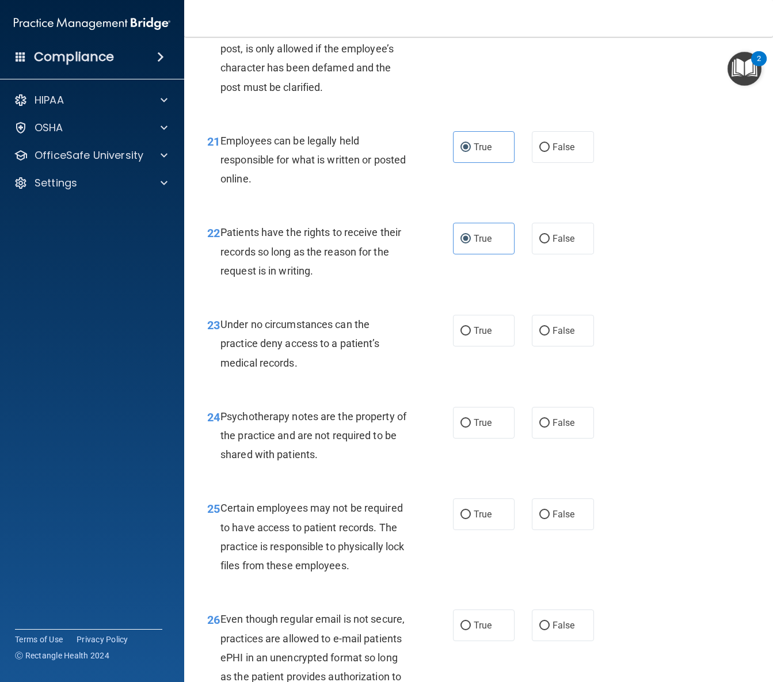
scroll to position [2532, 0]
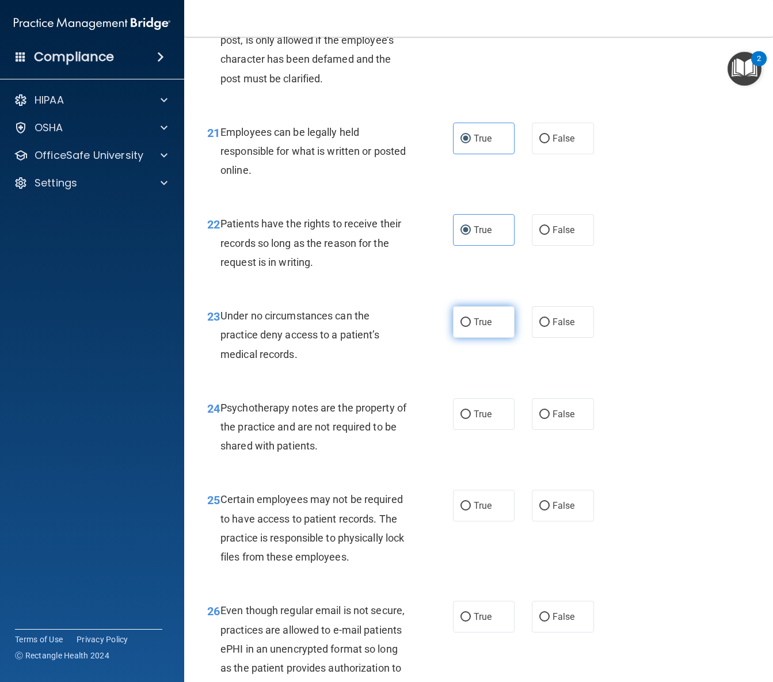
click at [480, 338] on label "True" at bounding box center [484, 322] width 62 height 32
click at [471, 327] on input "True" at bounding box center [465, 322] width 10 height 9
radio input "true"
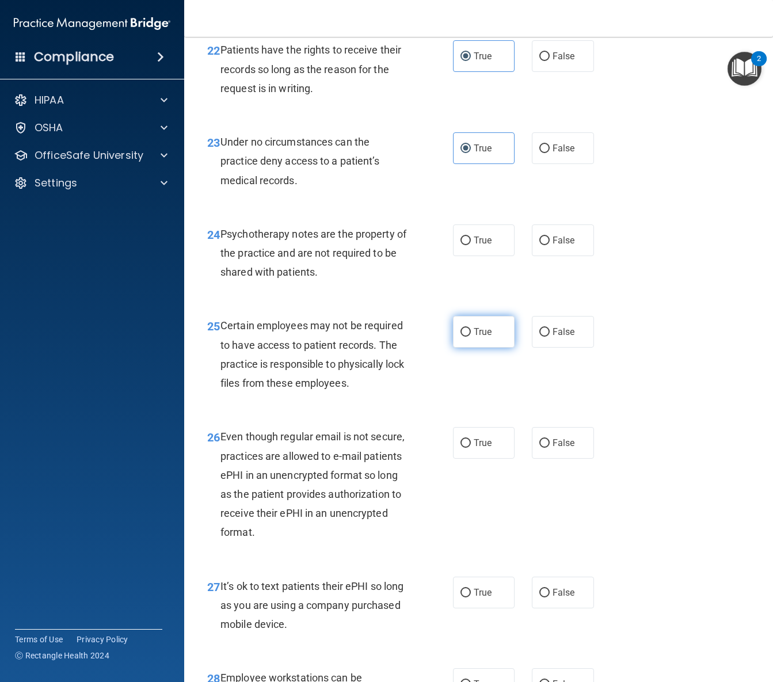
scroll to position [2704, 0]
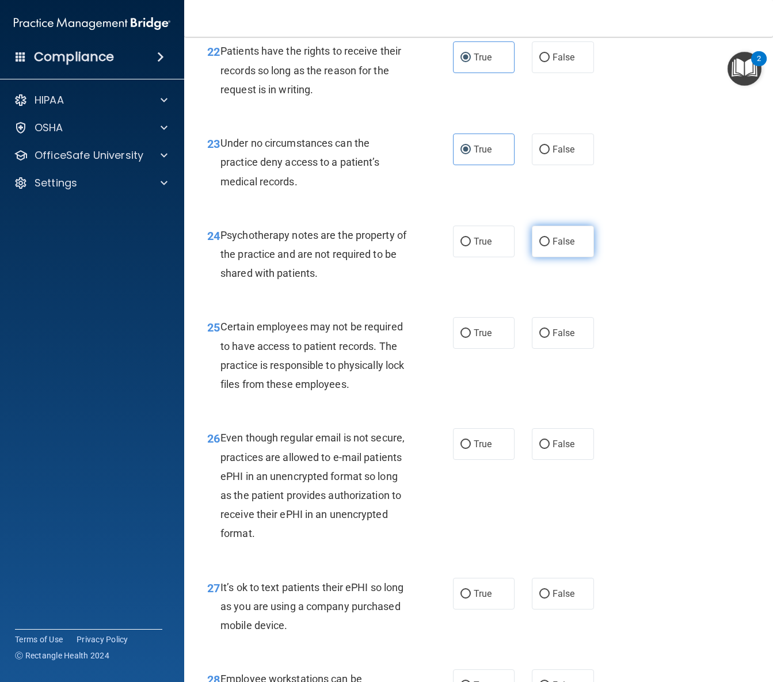
click at [572, 257] on label "False" at bounding box center [562, 241] width 62 height 32
click at [549, 246] on input "False" at bounding box center [544, 242] width 10 height 9
radio input "true"
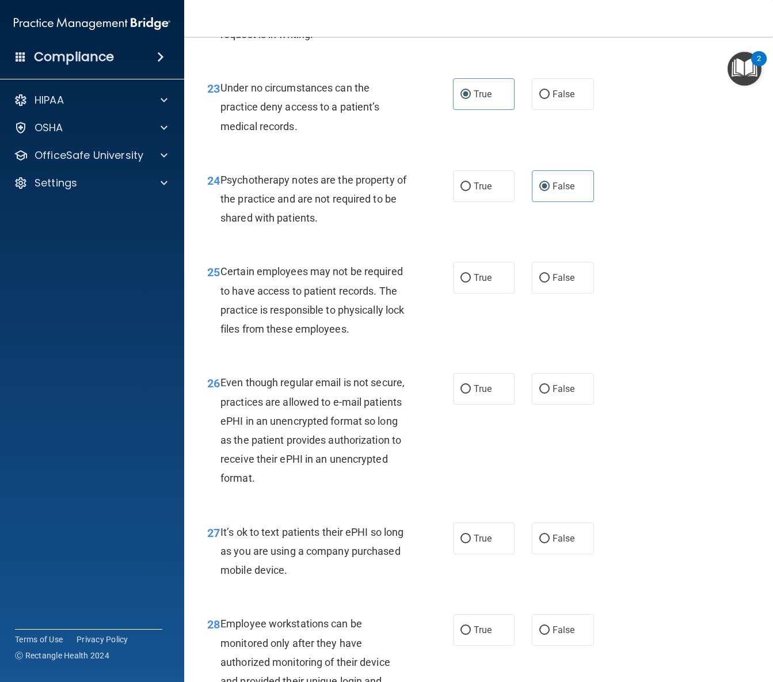
scroll to position [2760, 0]
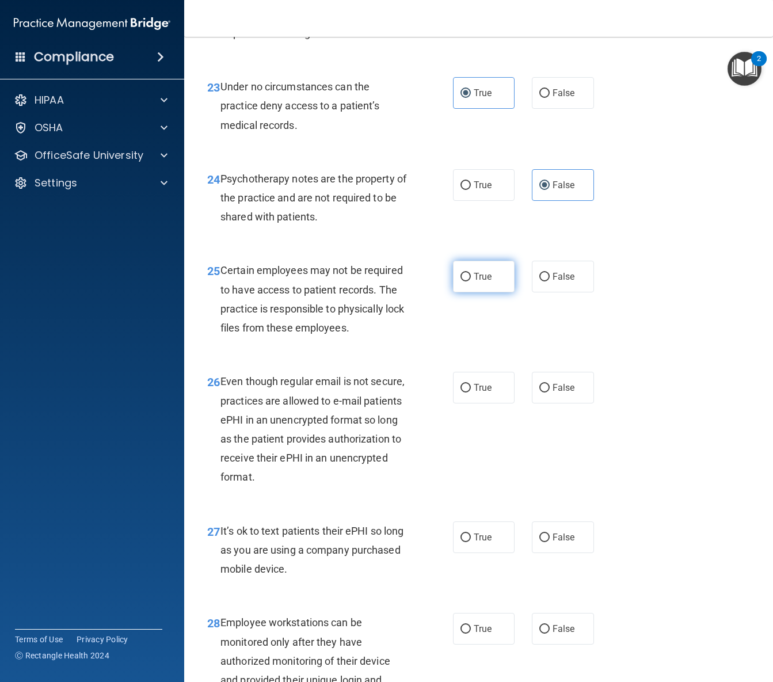
click at [481, 282] on span "True" at bounding box center [482, 276] width 18 height 11
click at [471, 281] on input "True" at bounding box center [465, 277] width 10 height 9
radio input "true"
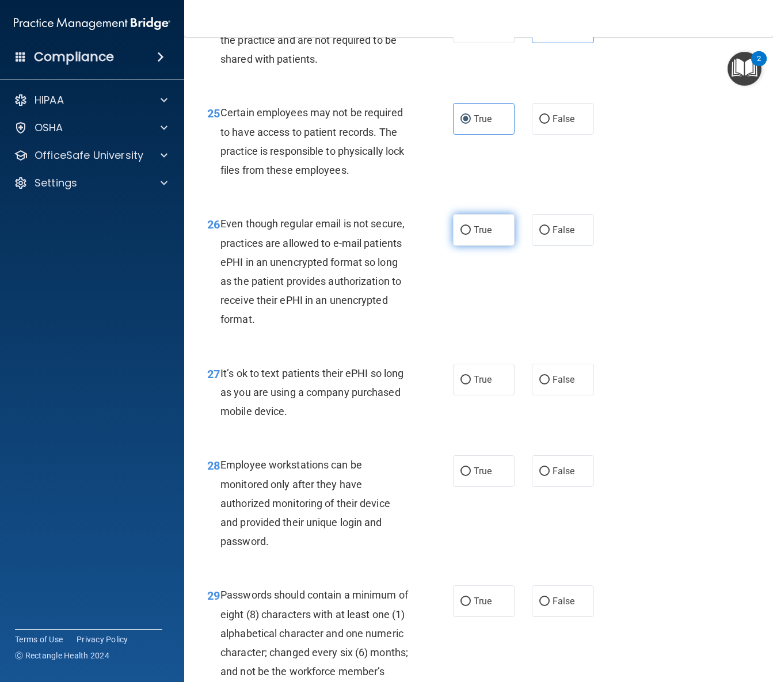
scroll to position [2915, 0]
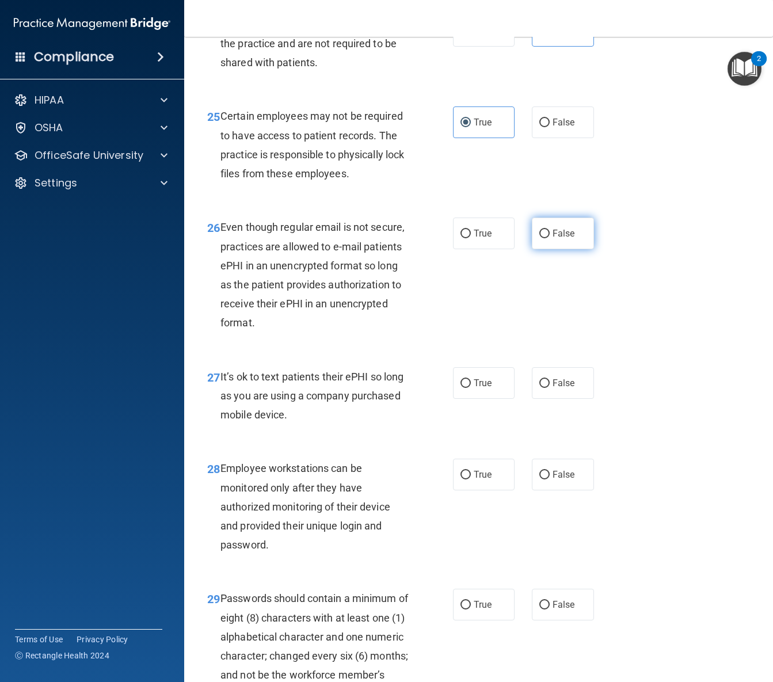
click at [550, 249] on label "False" at bounding box center [562, 233] width 62 height 32
click at [549, 238] on input "False" at bounding box center [544, 234] width 10 height 9
radio input "true"
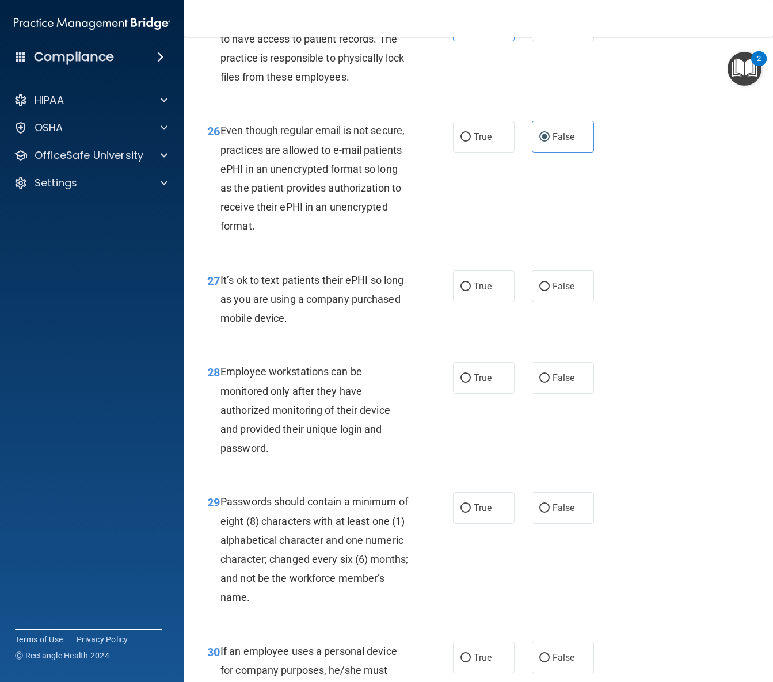
scroll to position [3011, 0]
click at [538, 303] on label "False" at bounding box center [562, 287] width 62 height 32
click at [539, 292] on input "False" at bounding box center [544, 287] width 10 height 9
radio input "true"
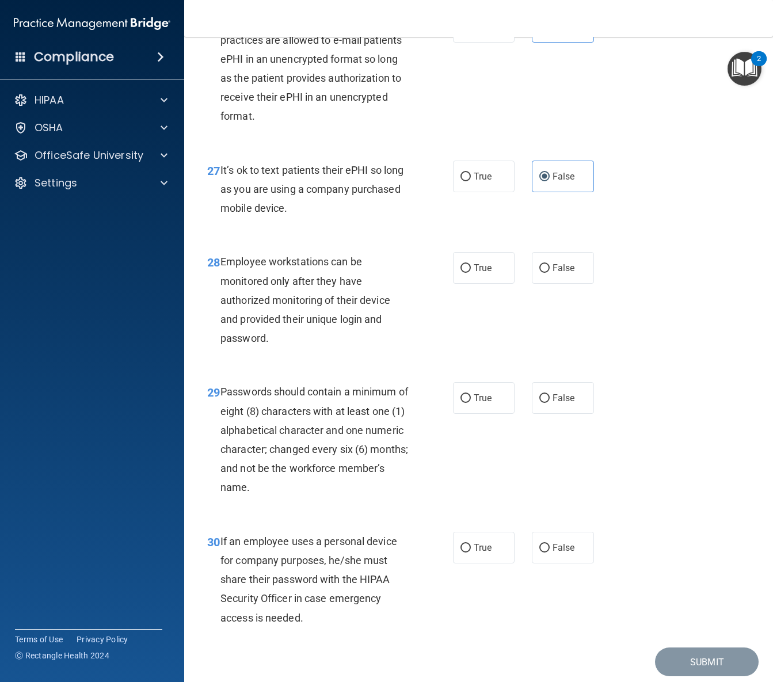
scroll to position [3157, 0]
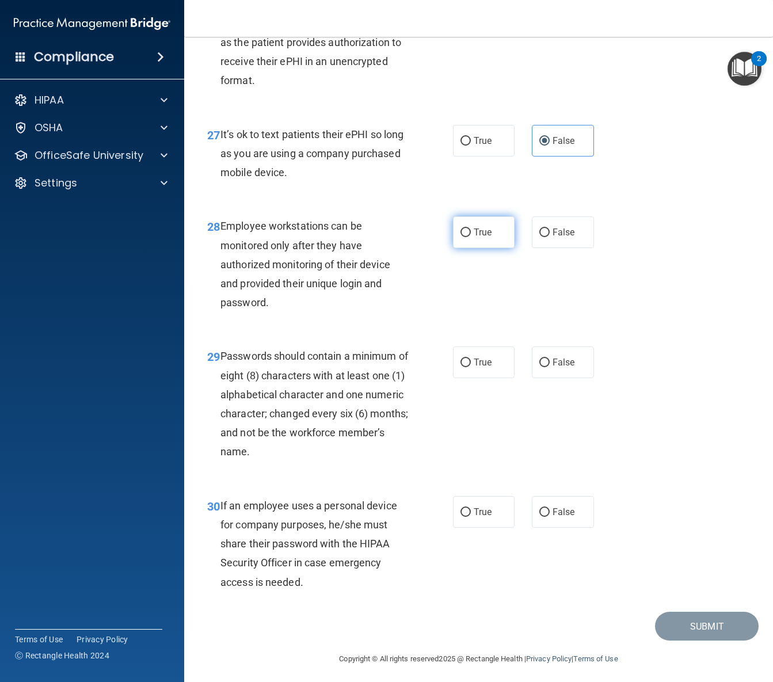
drag, startPoint x: 473, startPoint y: 307, endPoint x: 467, endPoint y: 323, distance: 17.8
click at [473, 238] on span "True" at bounding box center [482, 232] width 18 height 11
click at [471, 237] on input "True" at bounding box center [465, 232] width 10 height 9
radio input "true"
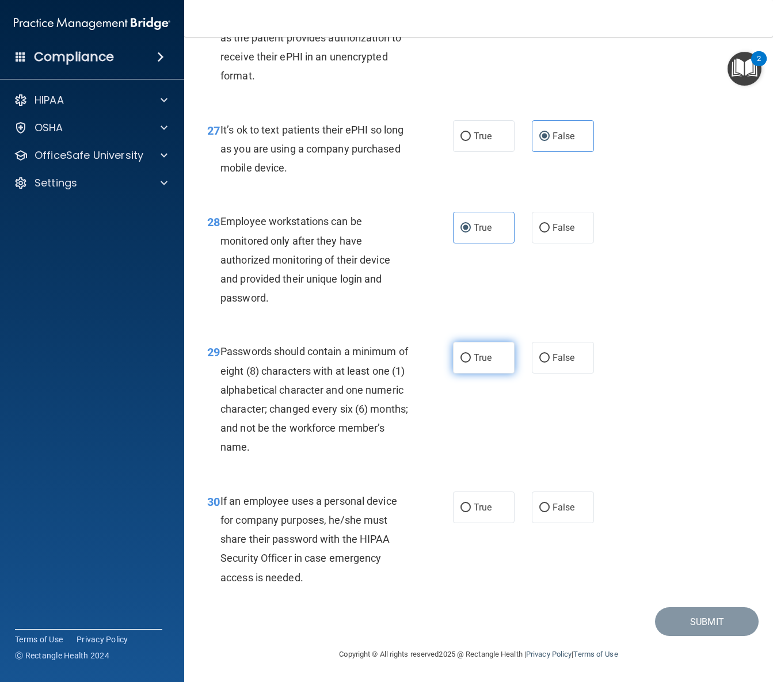
click at [471, 356] on label "True" at bounding box center [484, 358] width 62 height 32
click at [471, 356] on input "True" at bounding box center [465, 358] width 10 height 9
radio input "true"
click at [560, 513] on label "False" at bounding box center [562, 507] width 62 height 32
click at [549, 512] on input "False" at bounding box center [544, 507] width 10 height 9
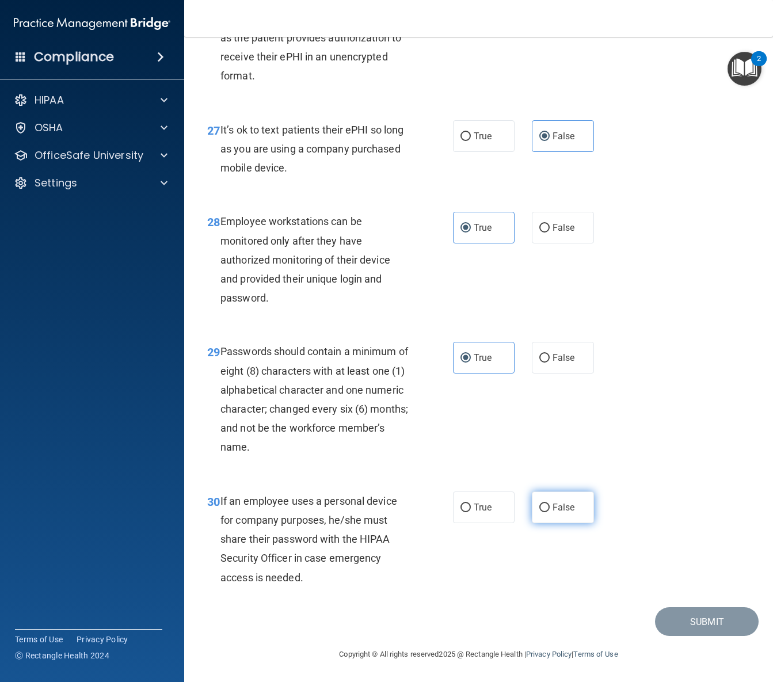
radio input "true"
click at [700, 625] on button "Submit" at bounding box center [707, 621] width 104 height 29
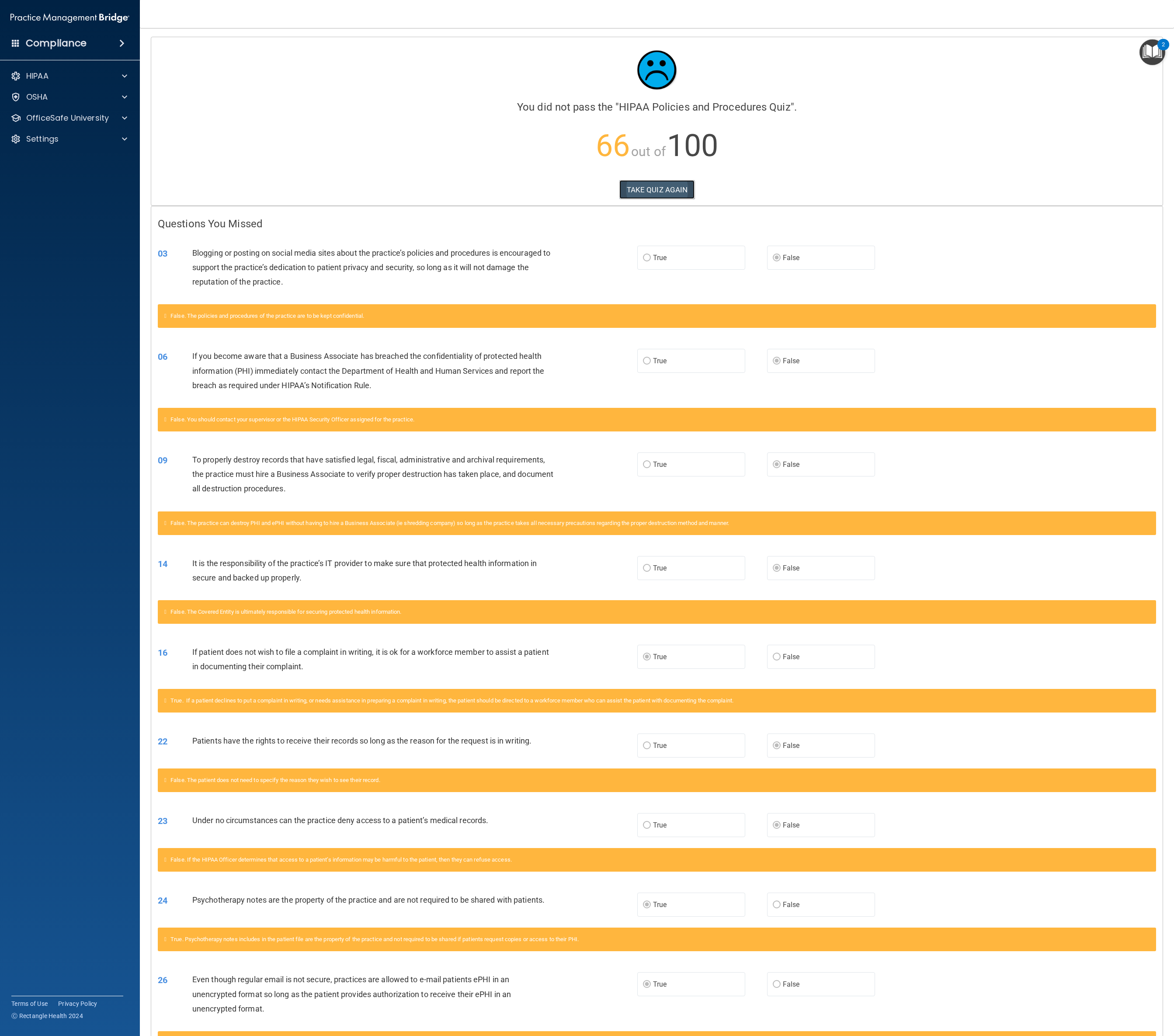
click at [664, 192] on button "TAKE QUIZ AGAIN" at bounding box center [657, 189] width 76 height 19
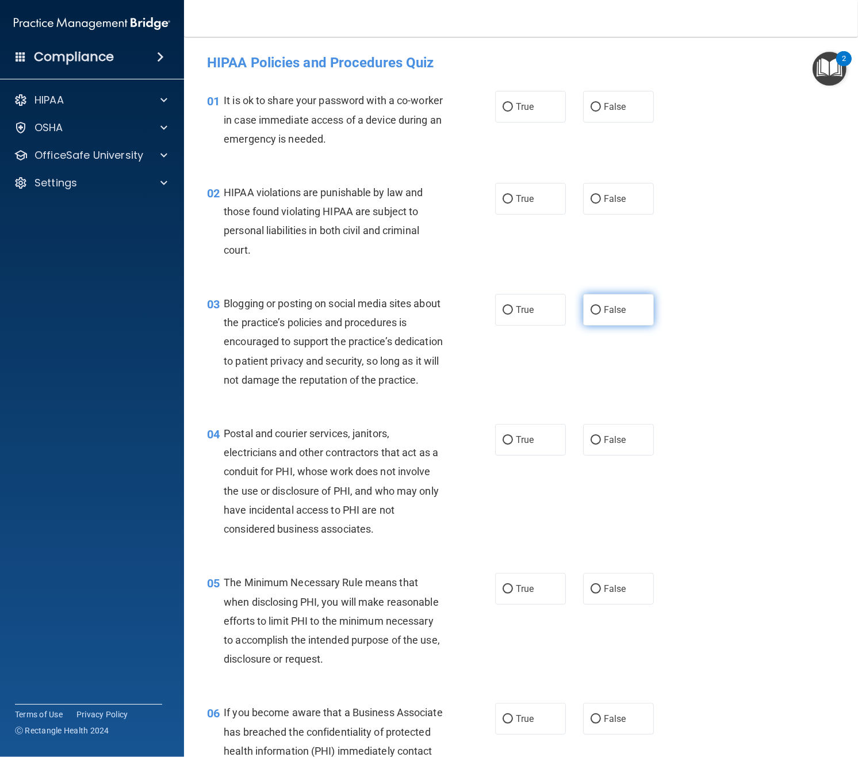
click at [614, 315] on span "False" at bounding box center [615, 309] width 22 height 11
click at [601, 315] on input "False" at bounding box center [596, 310] width 10 height 9
radio input "true"
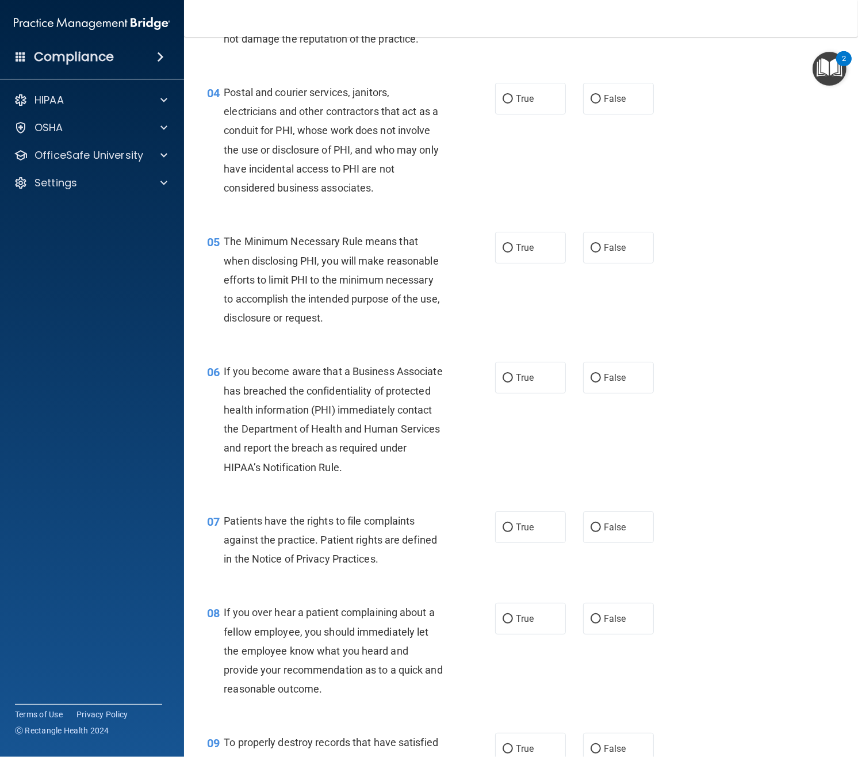
scroll to position [377, 0]
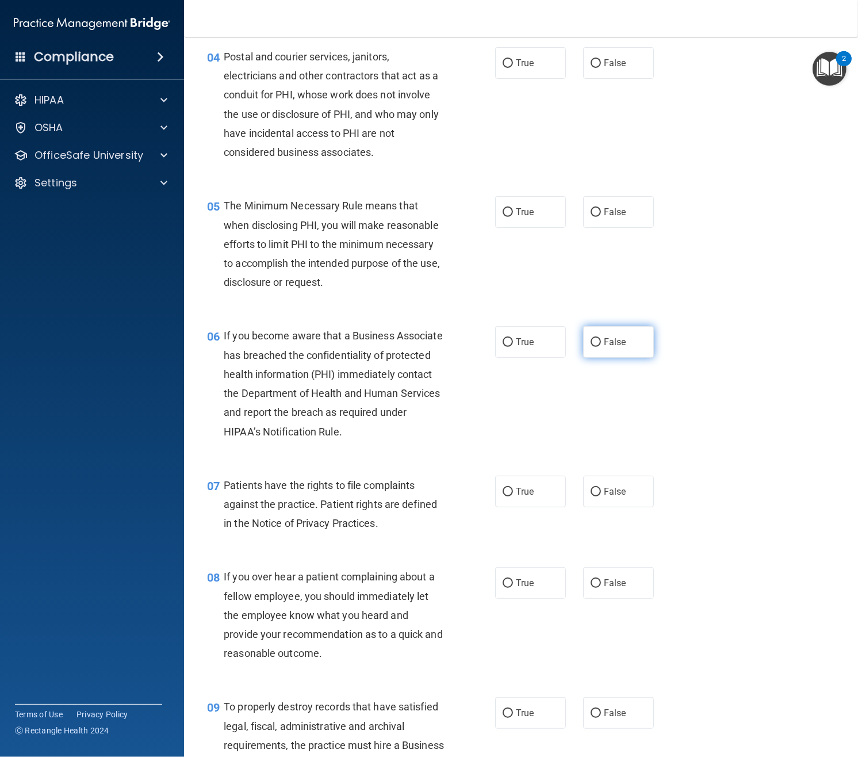
click at [599, 347] on input "False" at bounding box center [596, 342] width 10 height 9
radio input "true"
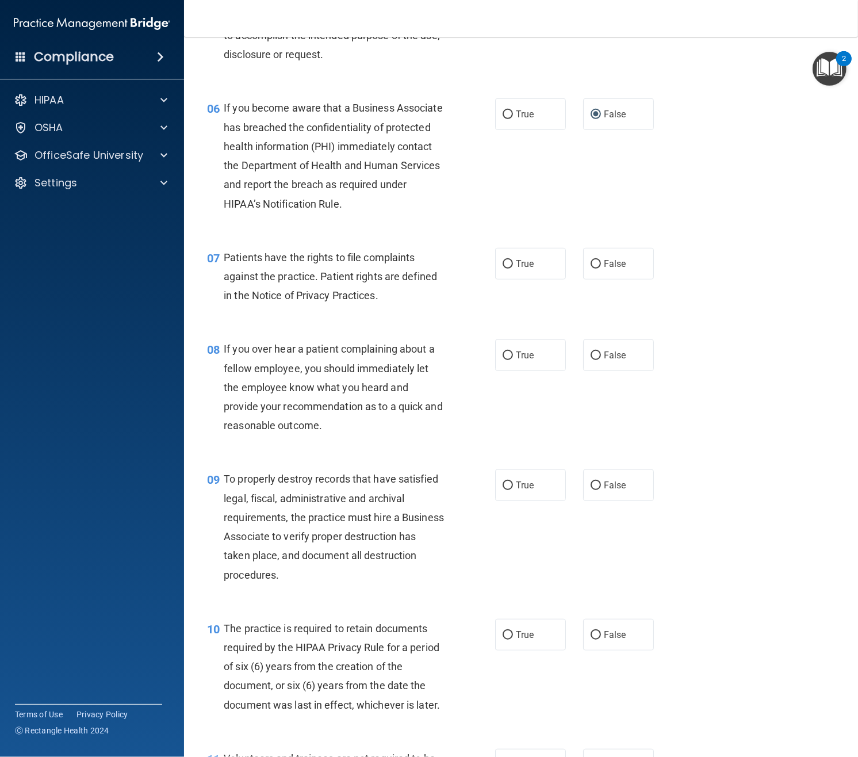
scroll to position [607, 0]
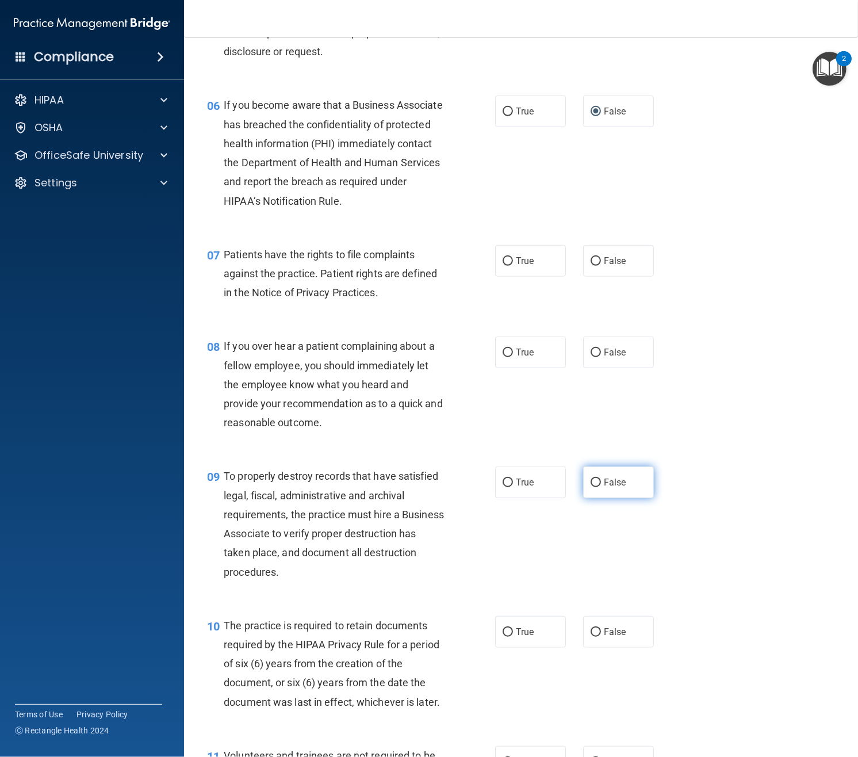
click at [614, 488] on span "False" at bounding box center [615, 482] width 22 height 11
click at [601, 487] on input "False" at bounding box center [596, 483] width 10 height 9
radio input "true"
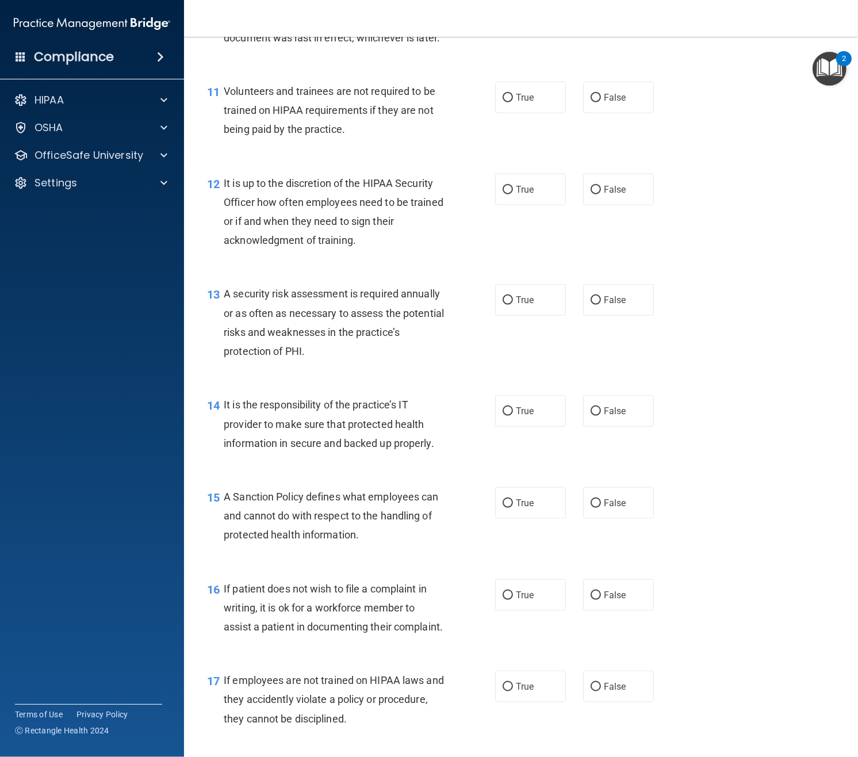
scroll to position [1284, 0]
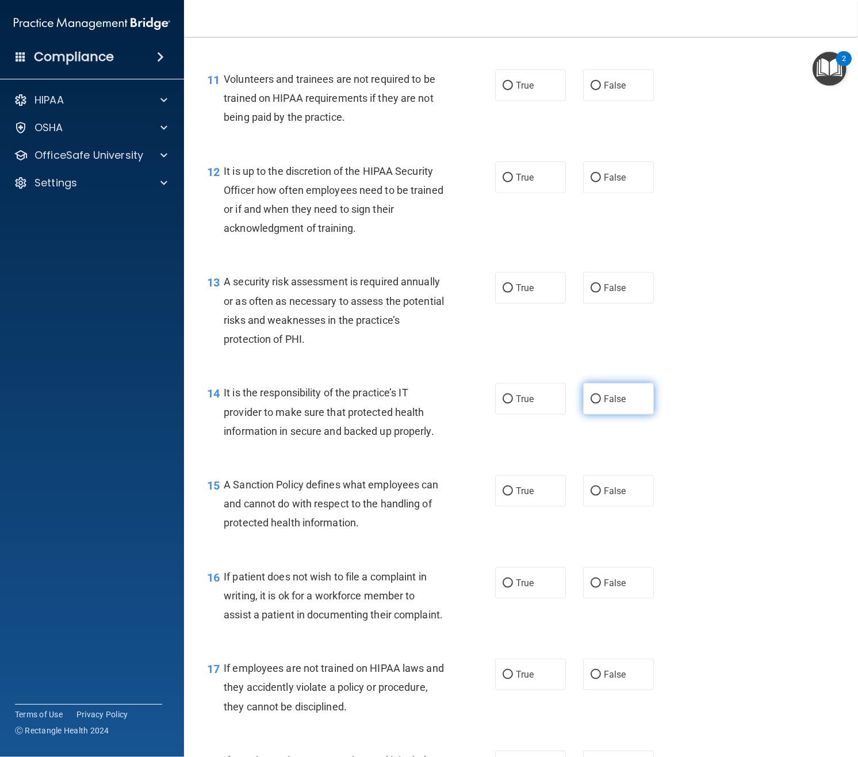
click at [599, 415] on label "False" at bounding box center [618, 399] width 71 height 32
click at [599, 404] on input "False" at bounding box center [596, 399] width 10 height 9
radio input "true"
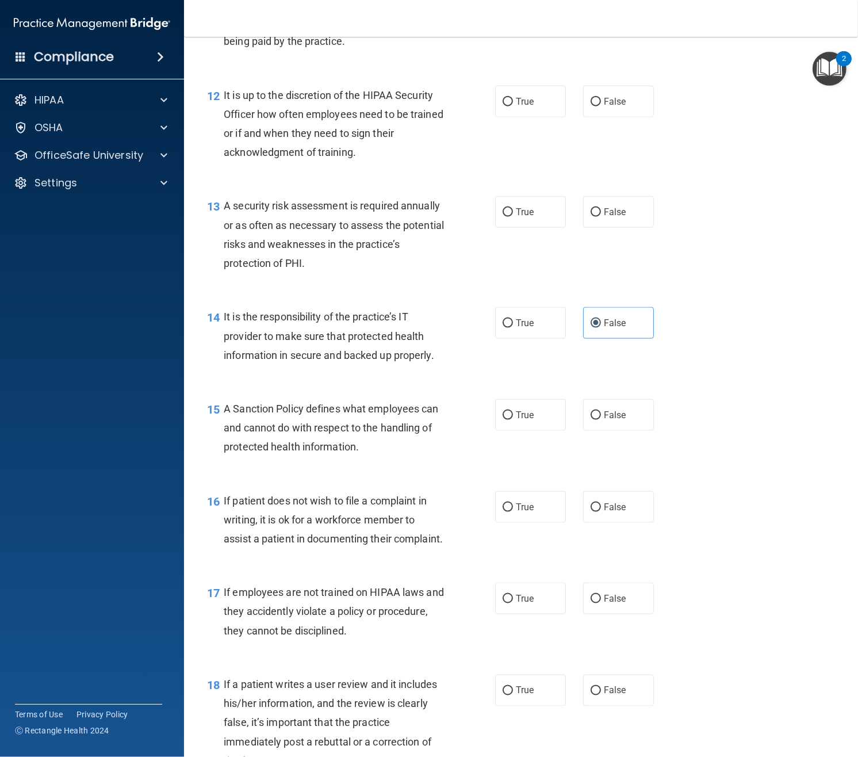
scroll to position [1367, 0]
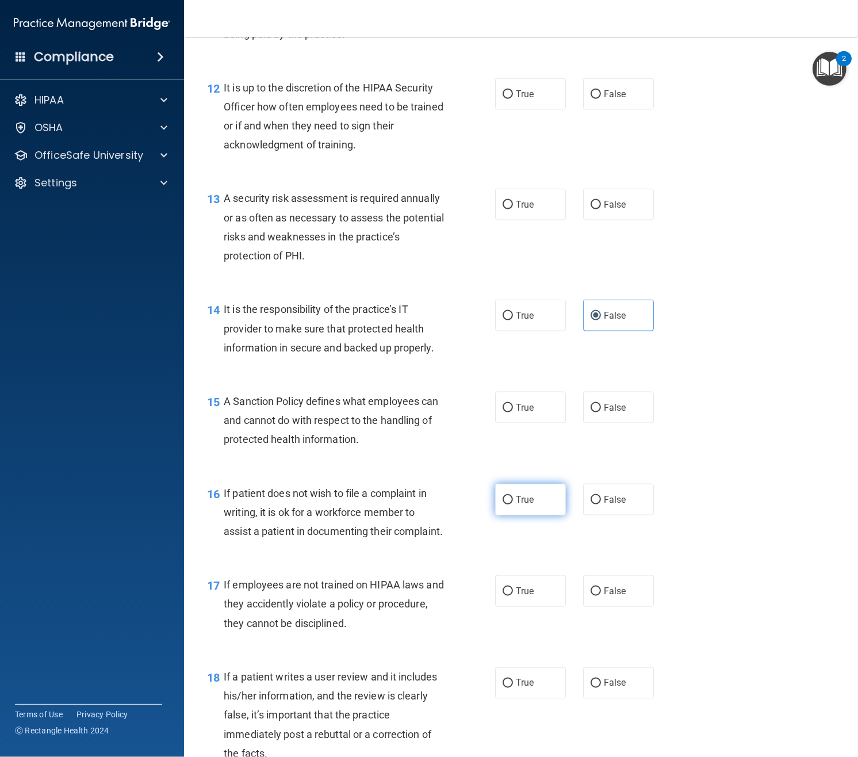
click at [524, 505] on span "True" at bounding box center [525, 499] width 18 height 11
click at [513, 504] on input "True" at bounding box center [508, 500] width 10 height 9
radio input "true"
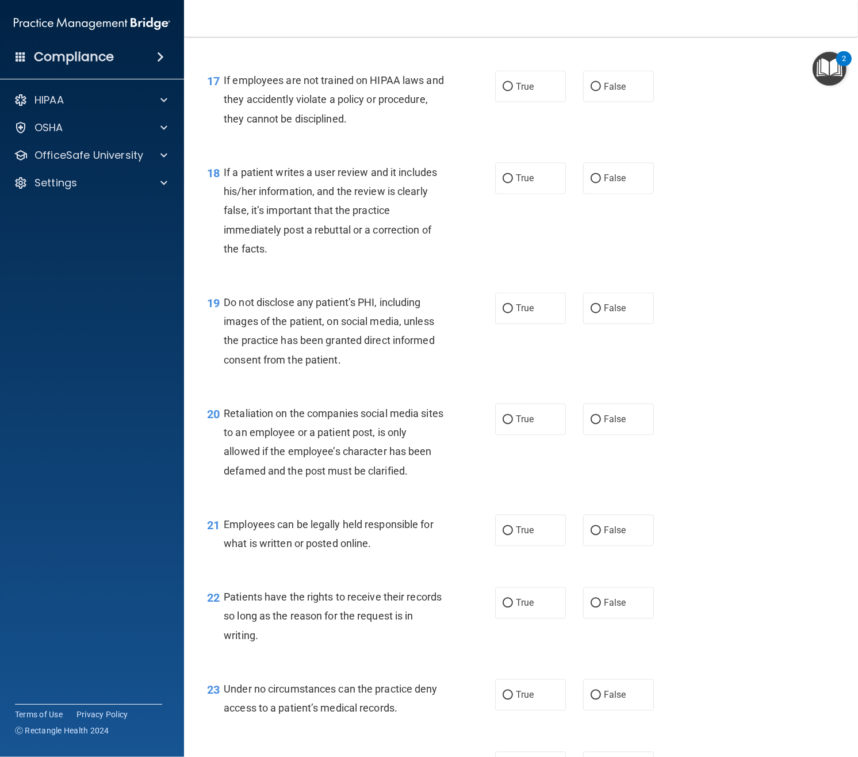
scroll to position [1982, 0]
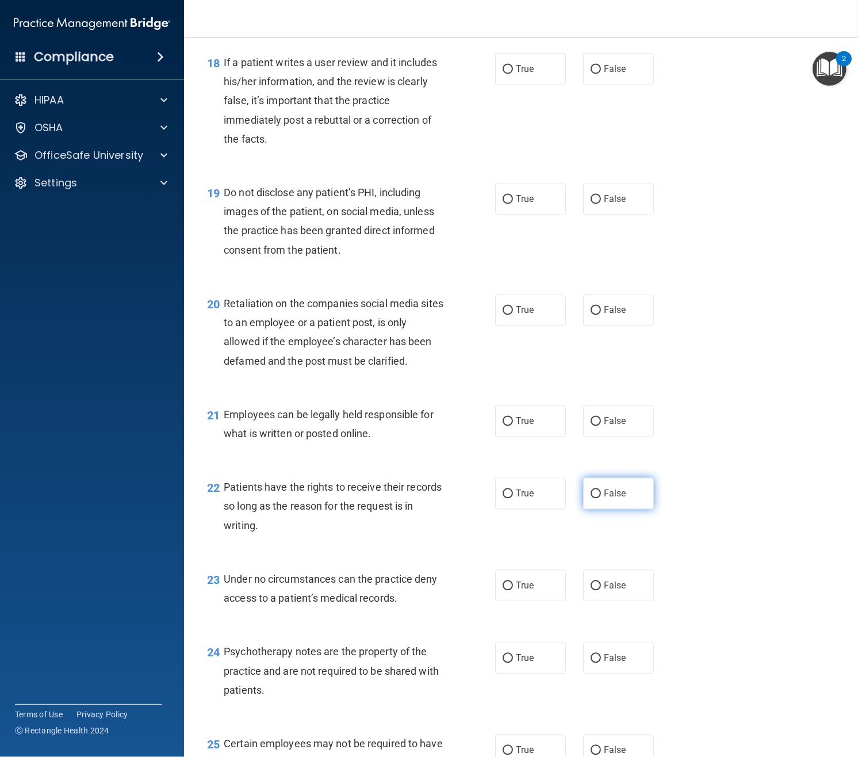
click at [619, 499] on span "False" at bounding box center [615, 493] width 22 height 11
click at [601, 498] on input "False" at bounding box center [596, 494] width 10 height 9
radio input "true"
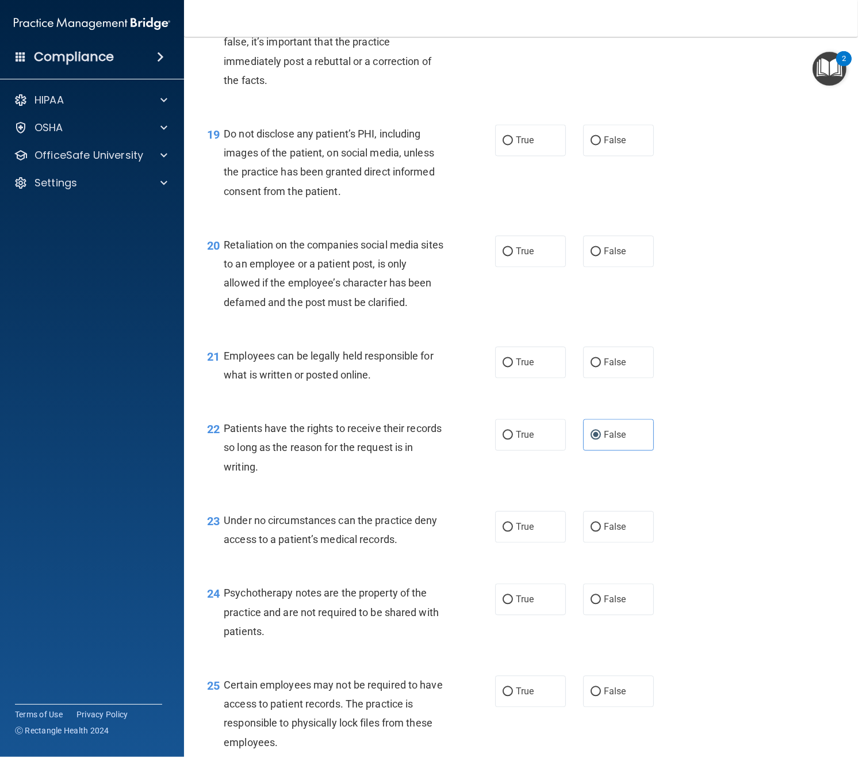
scroll to position [2079, 0]
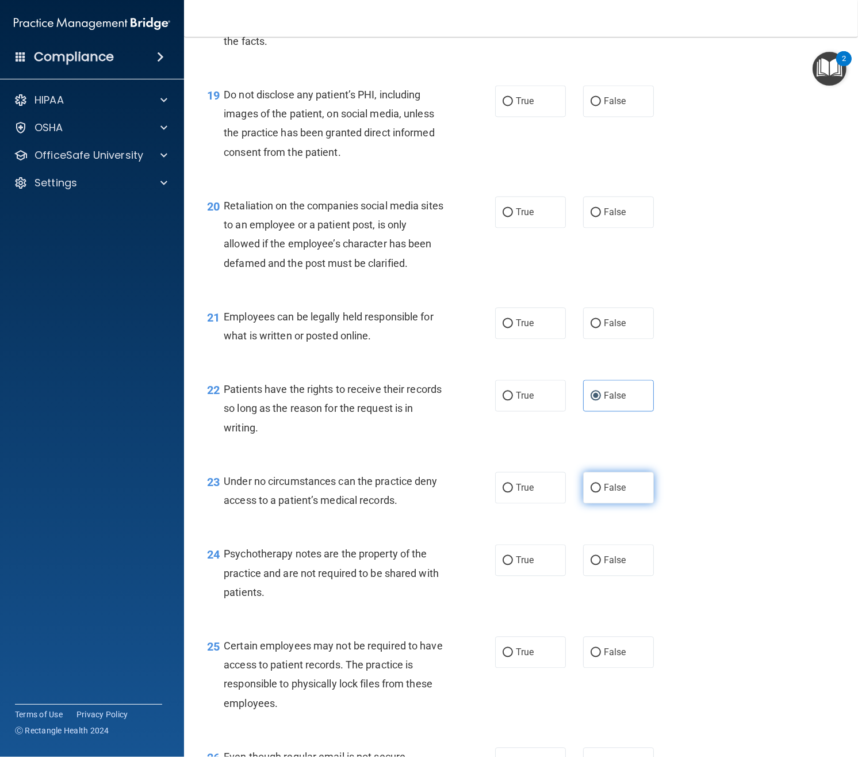
click at [605, 503] on label "False" at bounding box center [618, 488] width 71 height 32
click at [601, 492] on input "False" at bounding box center [596, 488] width 10 height 9
radio input "true"
click at [527, 565] on span "True" at bounding box center [525, 560] width 18 height 11
click at [513, 565] on input "True" at bounding box center [508, 560] width 10 height 9
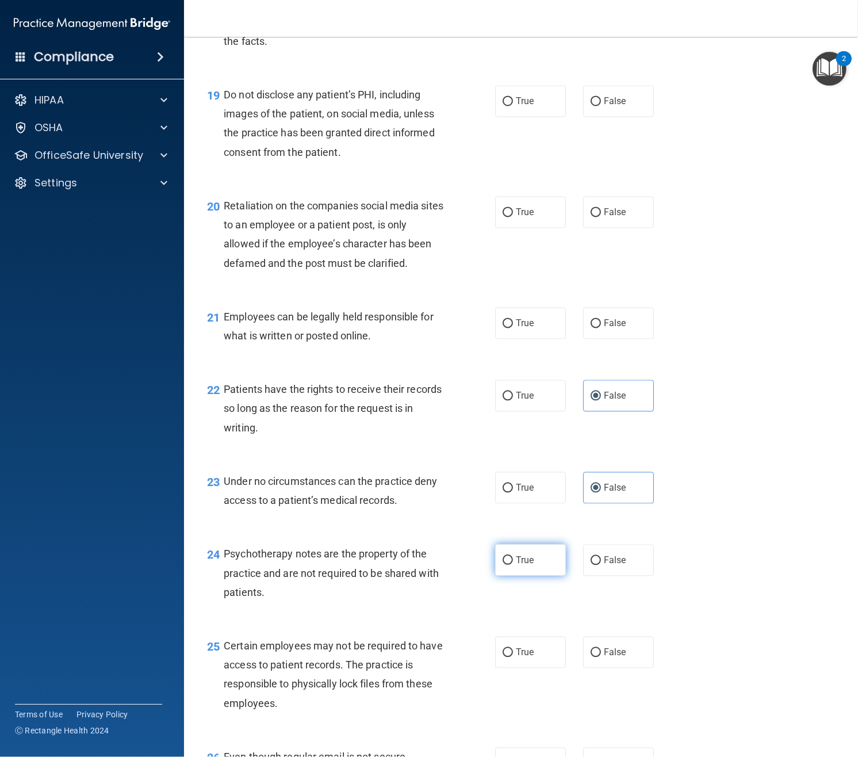
radio input "true"
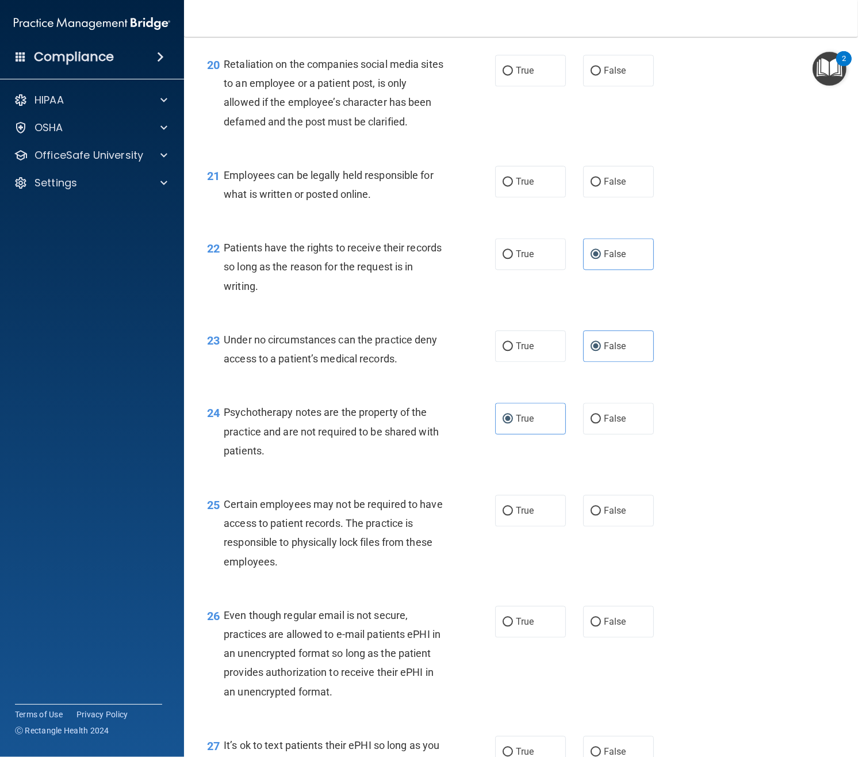
scroll to position [2223, 0]
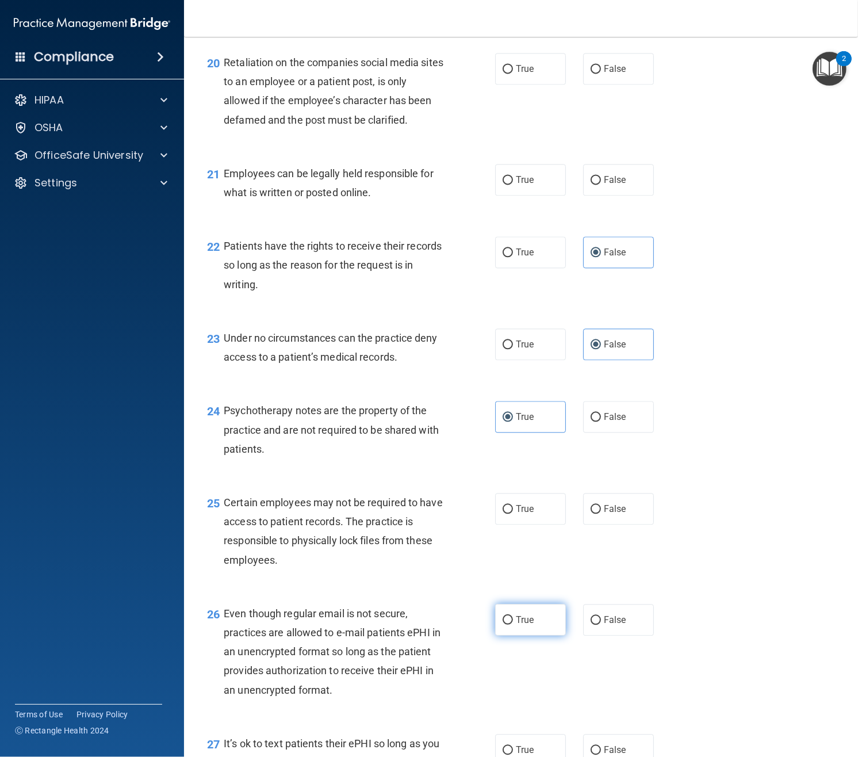
click at [511, 636] on label "True" at bounding box center [530, 620] width 71 height 32
click at [511, 625] on input "True" at bounding box center [508, 620] width 10 height 9
radio input "true"
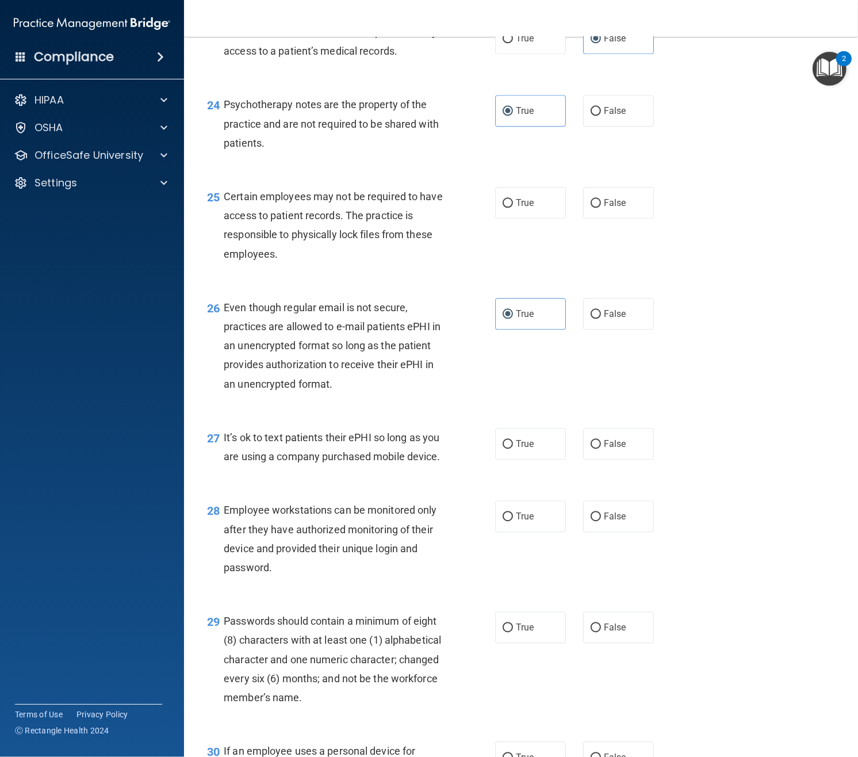
scroll to position [2536, 0]
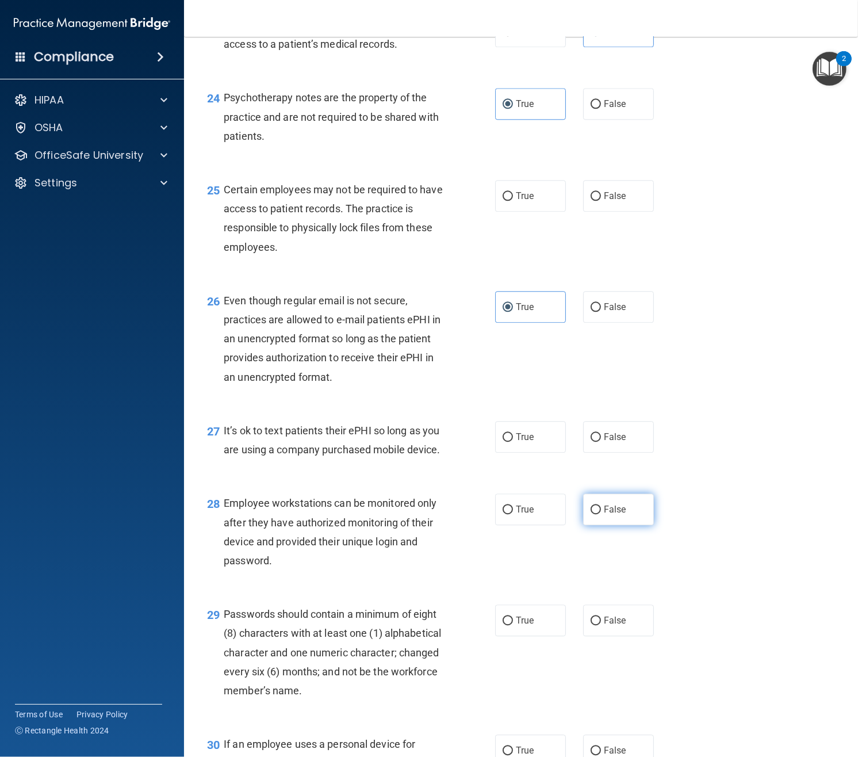
click at [609, 525] on label "False" at bounding box center [618, 510] width 71 height 32
click at [601, 514] on input "False" at bounding box center [596, 510] width 10 height 9
radio input "true"
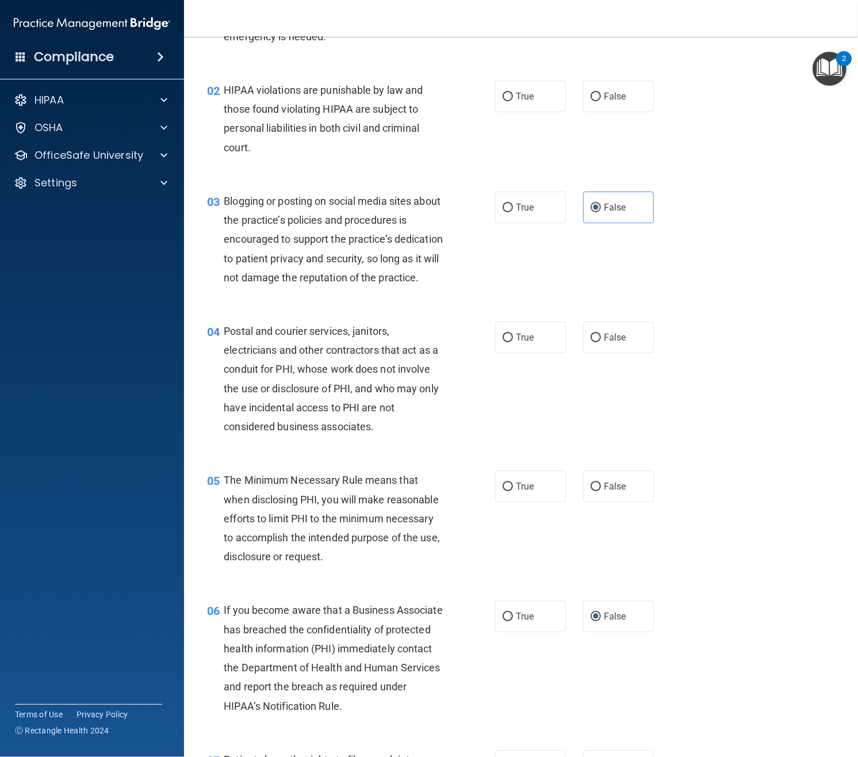
scroll to position [0, 0]
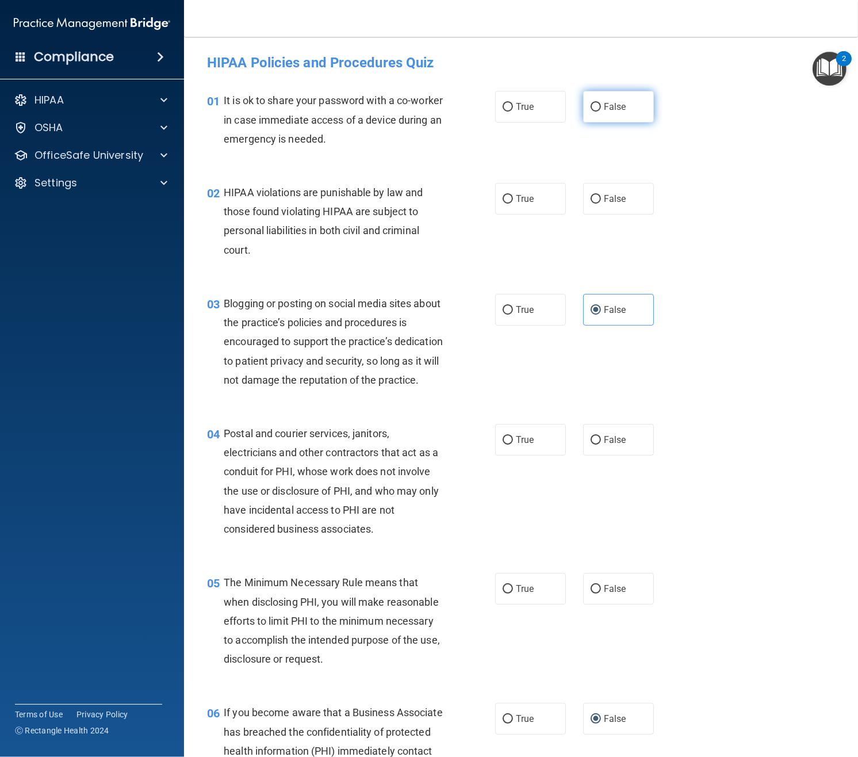
click at [631, 101] on label "False" at bounding box center [618, 107] width 71 height 32
click at [601, 103] on input "False" at bounding box center [596, 107] width 10 height 9
radio input "true"
click at [444, 194] on div "HIPAA violations are punishable by law and those found violating HIPAA are subj…" at bounding box center [338, 221] width 229 height 77
click at [513, 196] on label "True" at bounding box center [530, 199] width 71 height 32
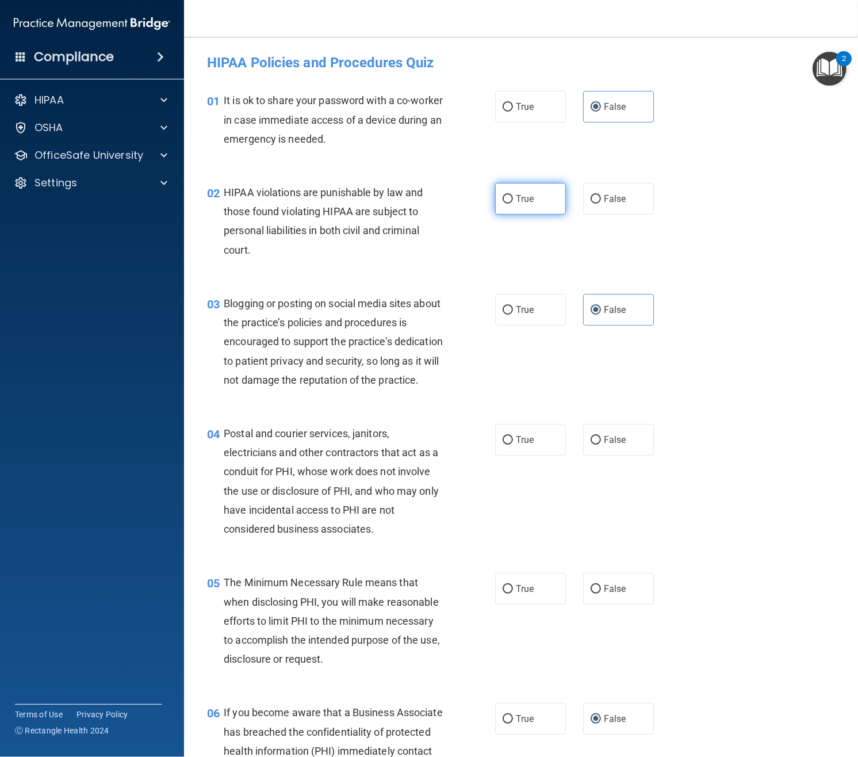
click at [513, 193] on label "True" at bounding box center [530, 199] width 71 height 32
click at [513, 195] on input "True" at bounding box center [508, 199] width 10 height 9
radio input "true"
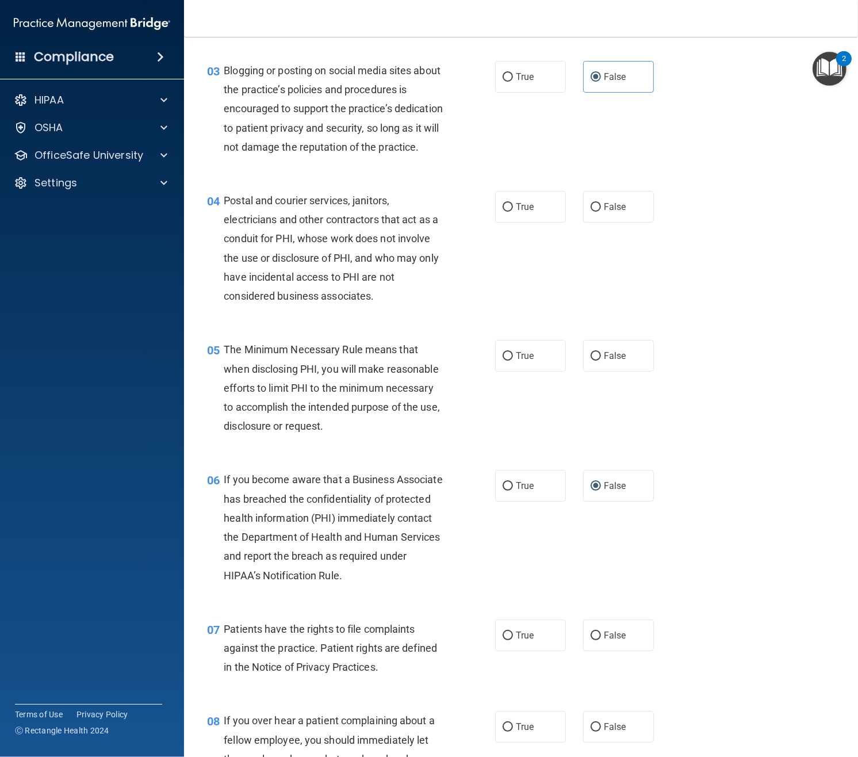
scroll to position [240, 0]
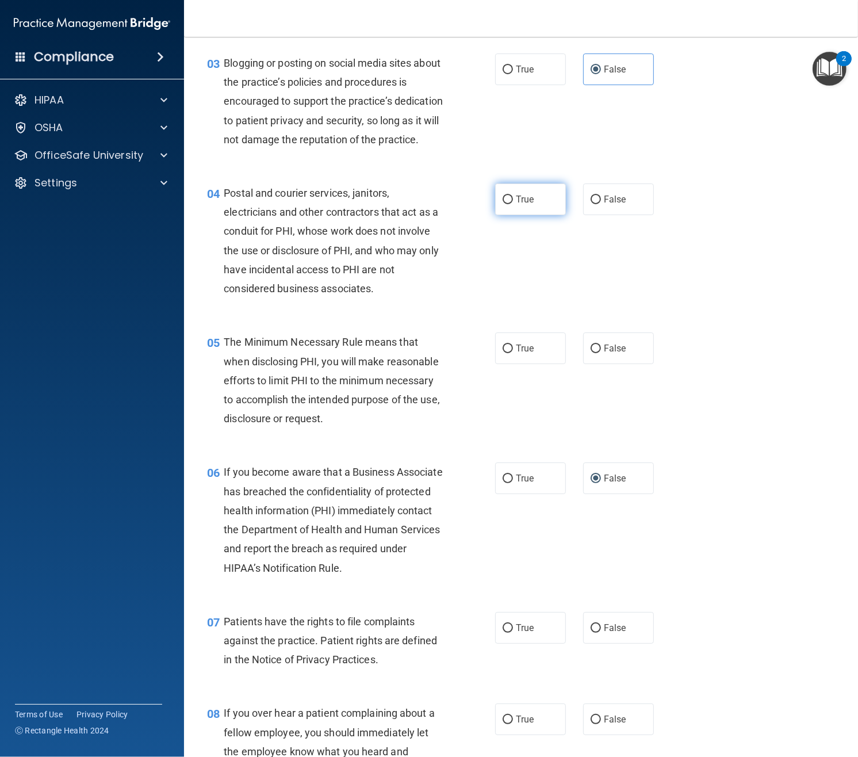
click at [514, 214] on label "True" at bounding box center [530, 199] width 71 height 32
click at [513, 204] on input "True" at bounding box center [508, 200] width 10 height 9
radio input "true"
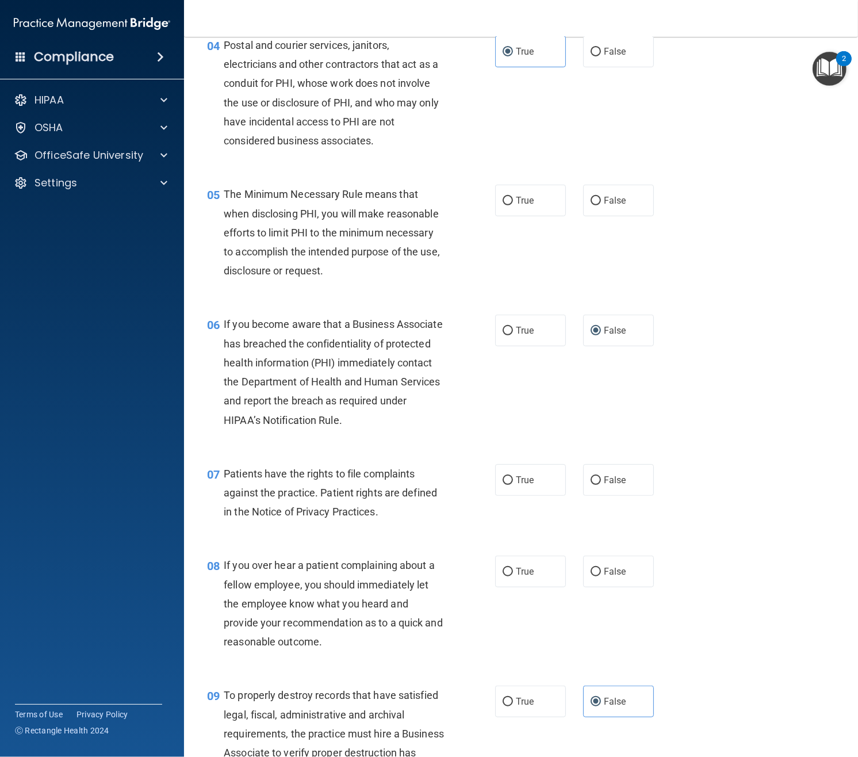
scroll to position [389, 0]
click at [514, 215] on label "True" at bounding box center [530, 199] width 71 height 32
click at [513, 204] on input "True" at bounding box center [508, 200] width 10 height 9
radio input "true"
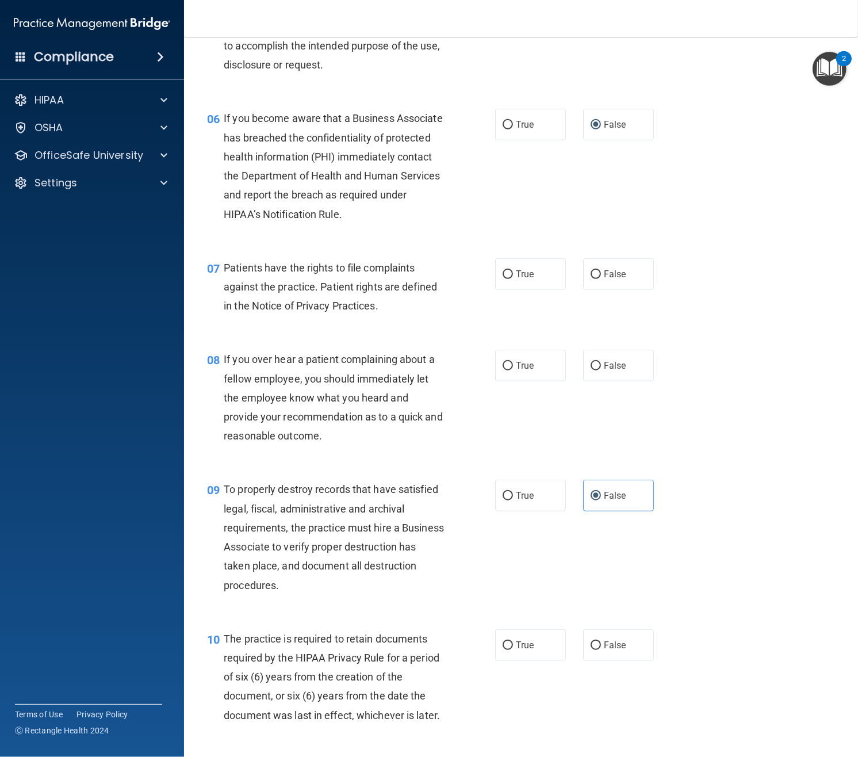
scroll to position [656, 0]
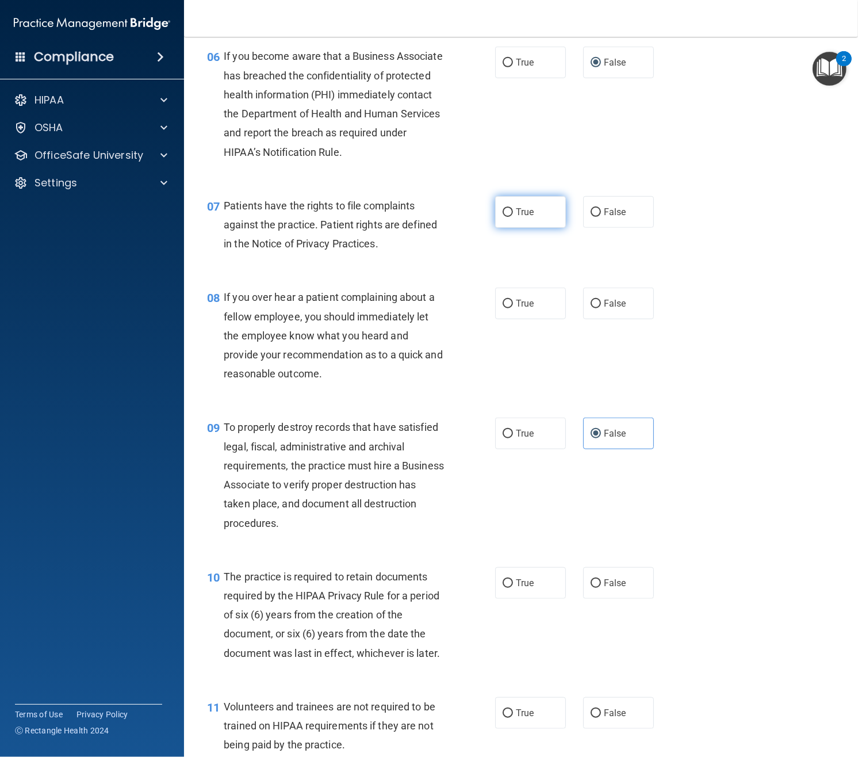
click at [508, 220] on label "True" at bounding box center [530, 212] width 71 height 32
click at [508, 217] on input "True" at bounding box center [508, 212] width 10 height 9
radio input "true"
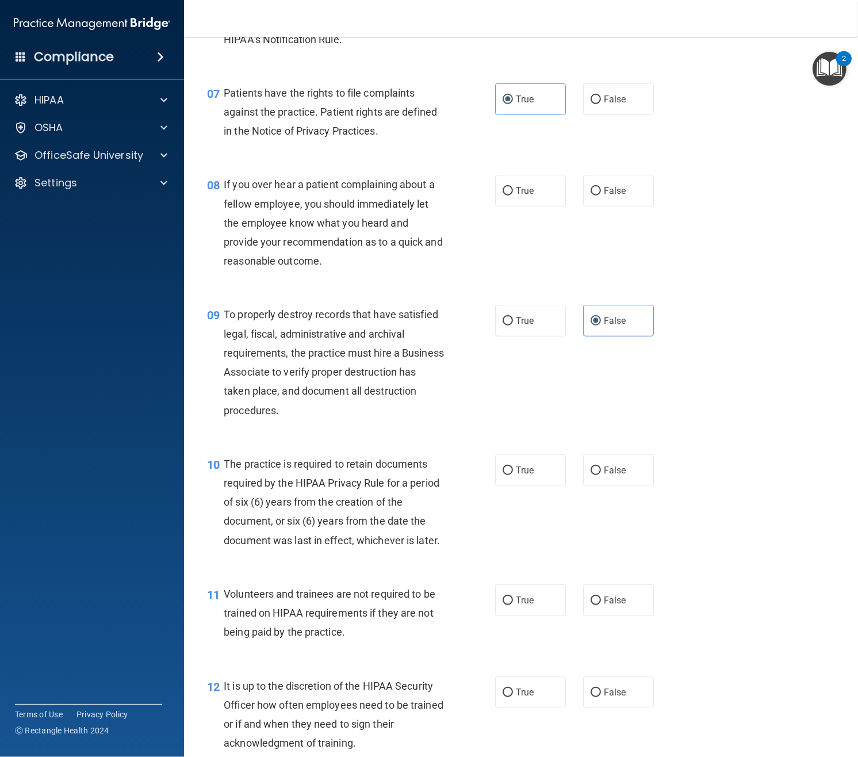
scroll to position [777, 0]
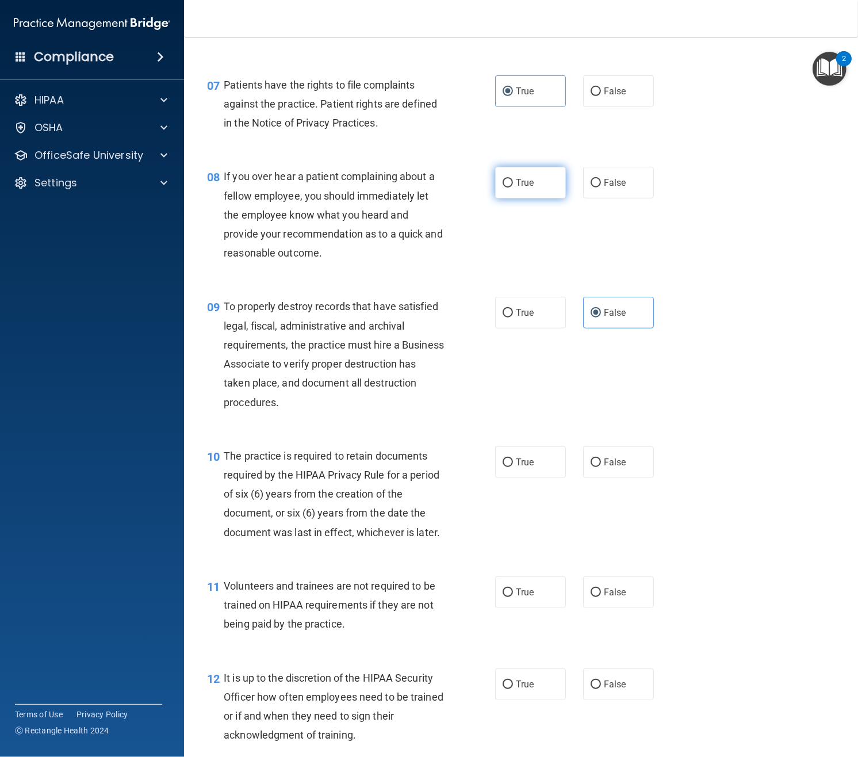
click at [533, 188] on span "True" at bounding box center [525, 182] width 18 height 11
click at [513, 188] on input "True" at bounding box center [508, 183] width 10 height 9
radio input "true"
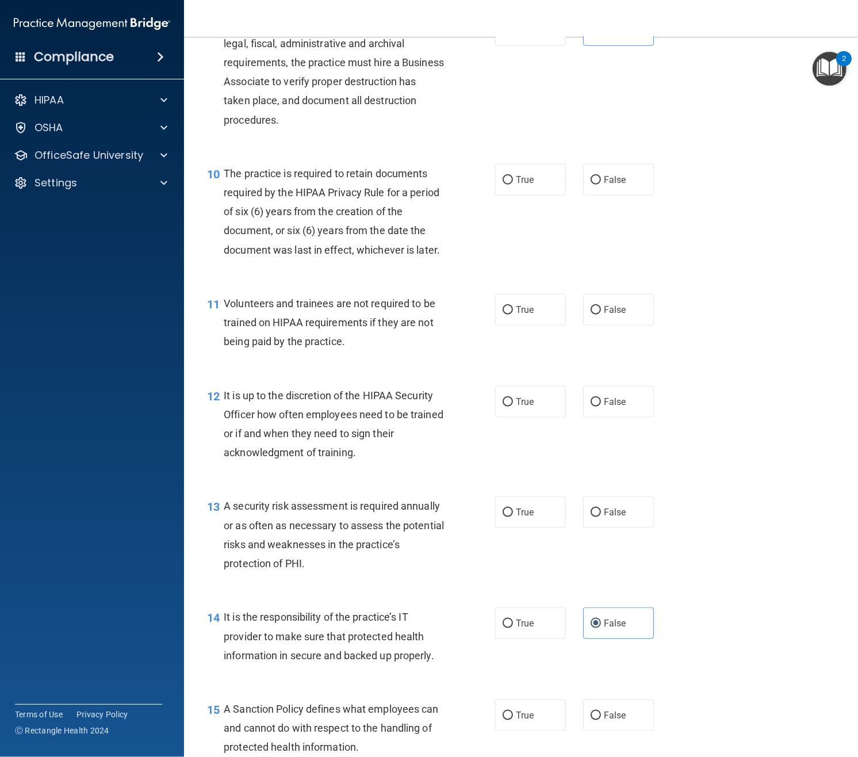
scroll to position [1064, 0]
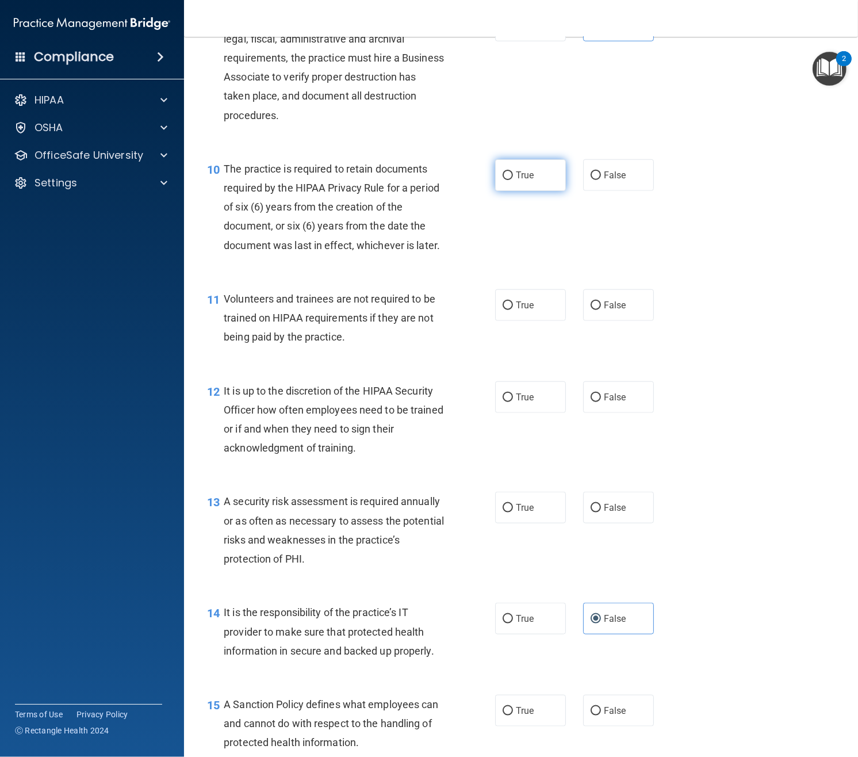
click at [514, 191] on label "True" at bounding box center [530, 175] width 71 height 32
click at [513, 180] on input "True" at bounding box center [508, 175] width 10 height 9
radio input "true"
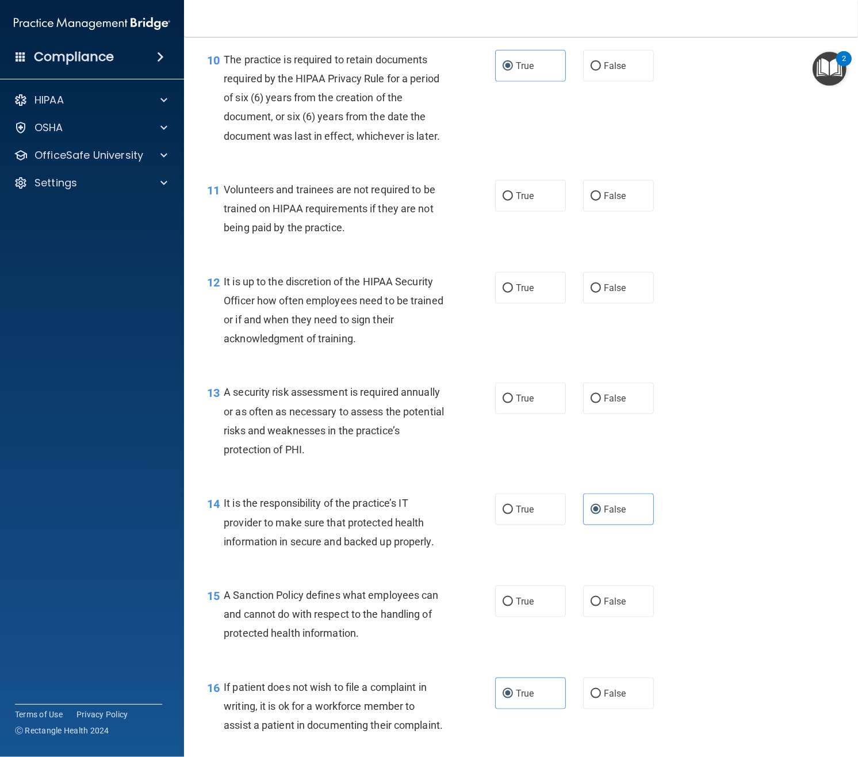
scroll to position [1175, 0]
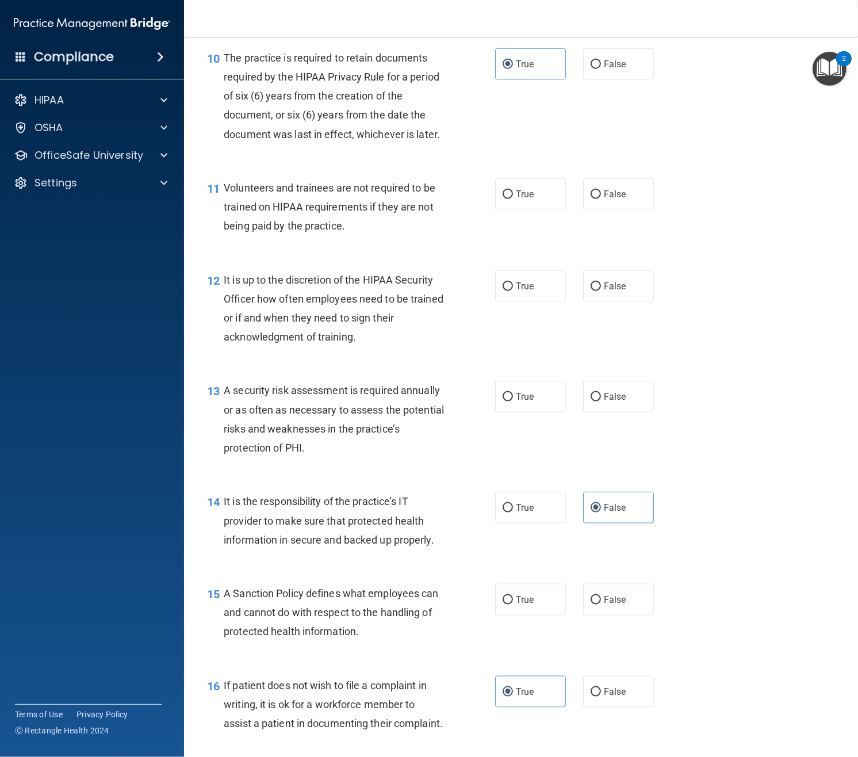
drag, startPoint x: 532, startPoint y: 216, endPoint x: 466, endPoint y: 227, distance: 67.0
click at [532, 200] on span "True" at bounding box center [525, 194] width 18 height 11
click at [513, 199] on input "True" at bounding box center [508, 194] width 10 height 9
radio input "true"
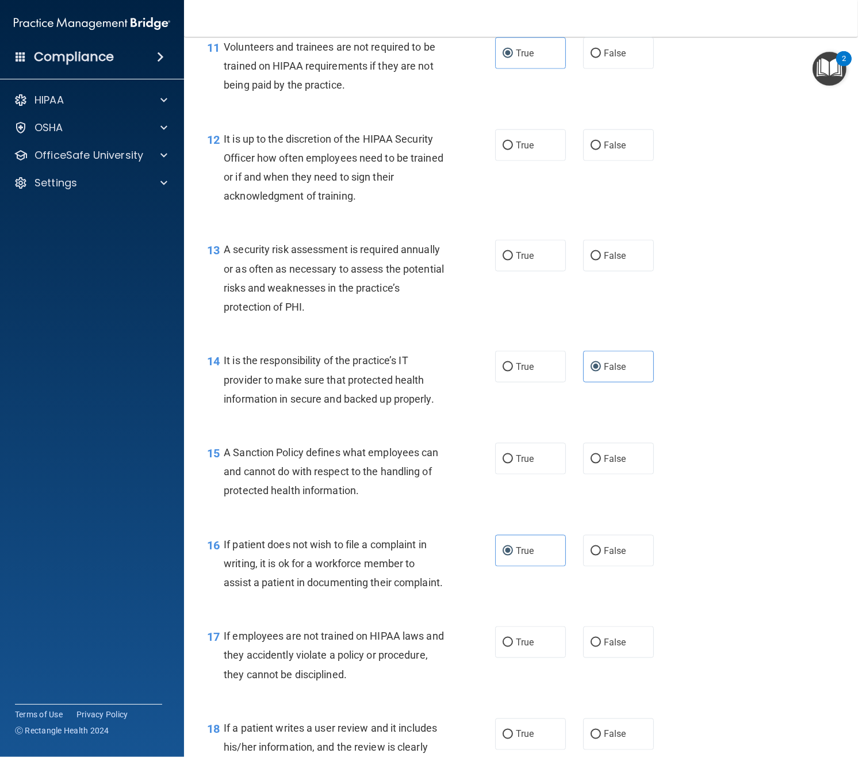
scroll to position [1317, 0]
click at [611, 154] on label "False" at bounding box center [618, 144] width 71 height 32
click at [601, 149] on input "False" at bounding box center [596, 144] width 10 height 9
radio input "true"
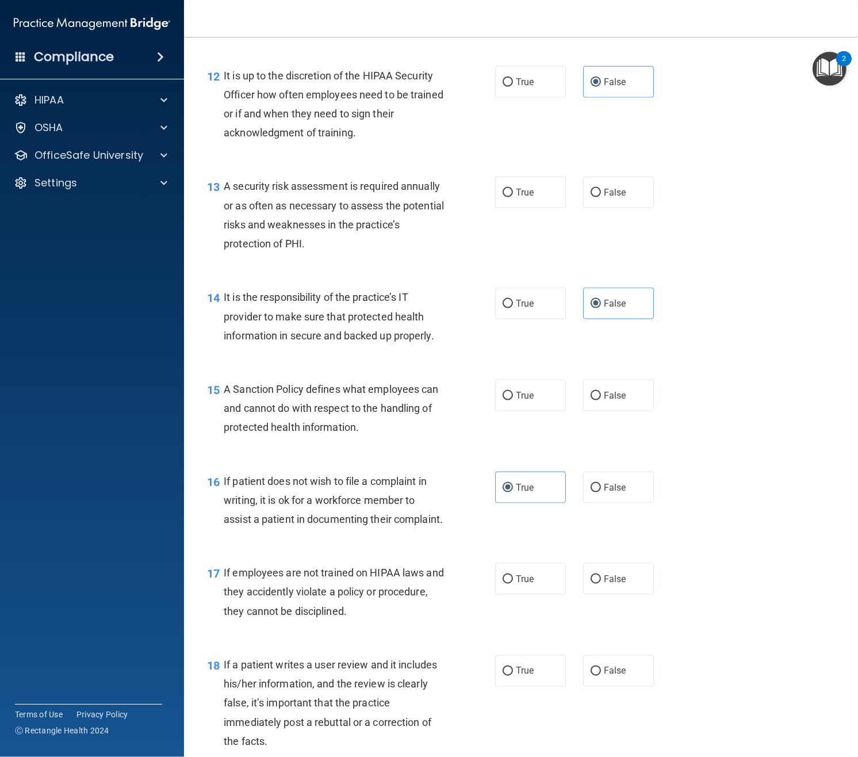
scroll to position [1385, 0]
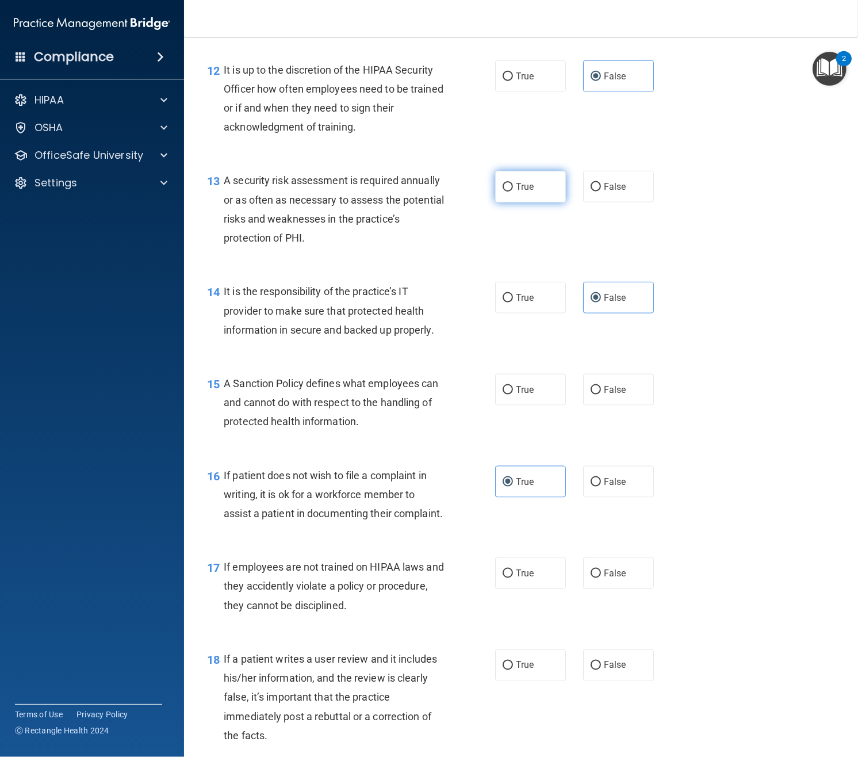
click at [535, 202] on label "True" at bounding box center [530, 187] width 71 height 32
click at [513, 192] on input "True" at bounding box center [508, 187] width 10 height 9
radio input "true"
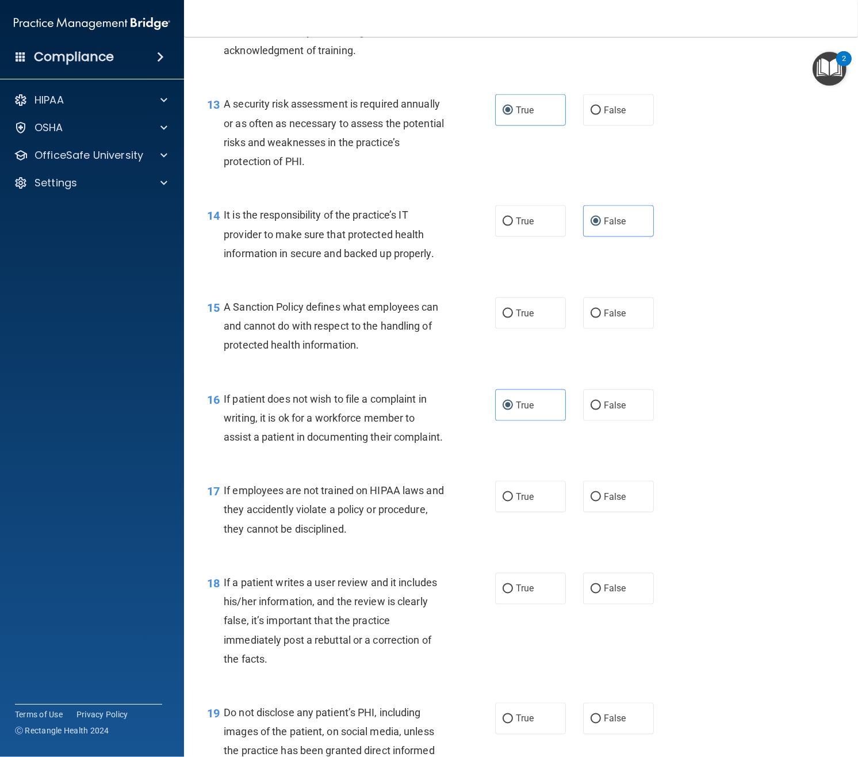
scroll to position [1465, 0]
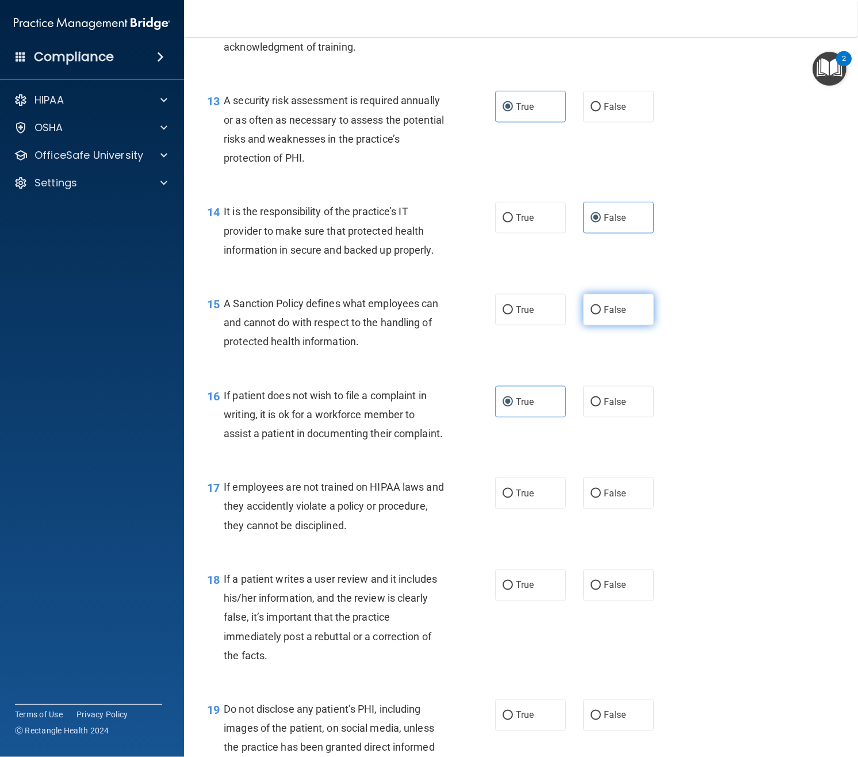
click at [608, 326] on label "False" at bounding box center [618, 310] width 71 height 32
click at [601, 315] on input "False" at bounding box center [596, 310] width 10 height 9
radio input "true"
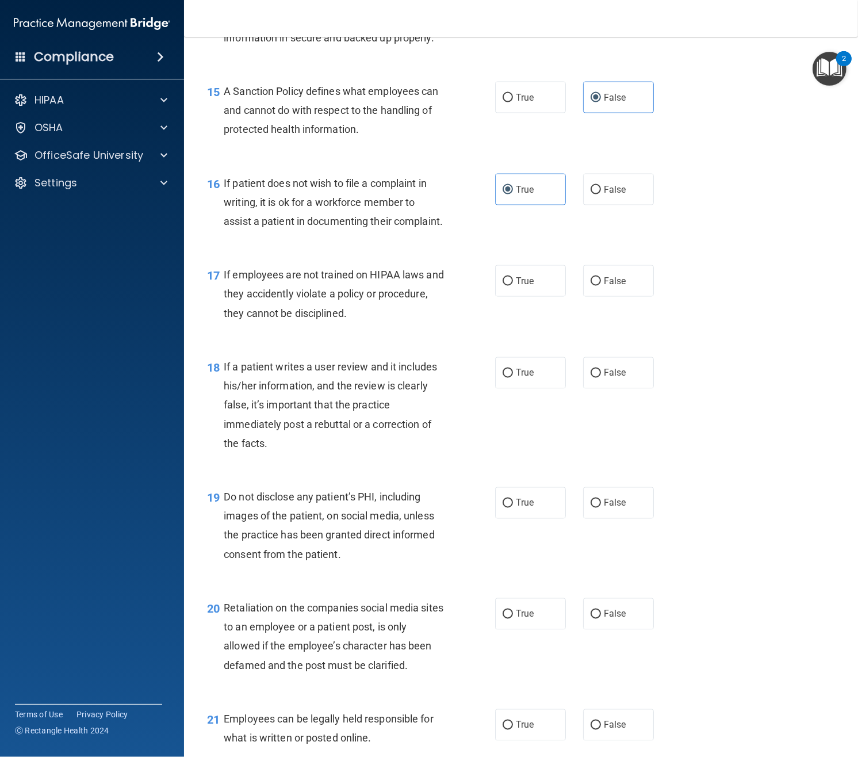
scroll to position [1707, 0]
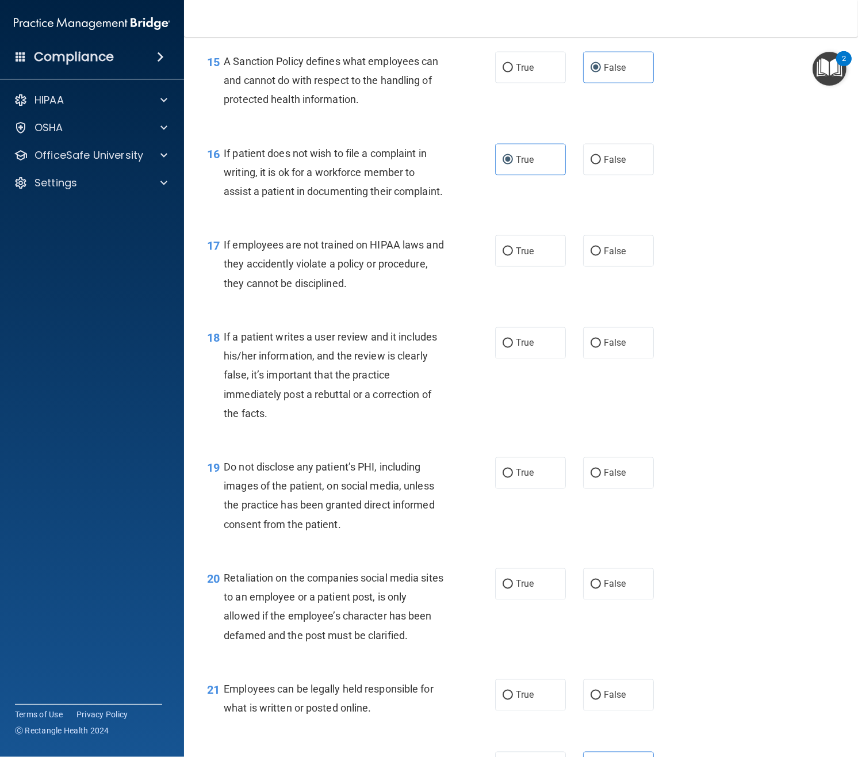
click at [587, 267] on div "True False" at bounding box center [580, 251] width 170 height 32
click at [611, 267] on label "False" at bounding box center [618, 251] width 71 height 32
click at [601, 256] on input "False" at bounding box center [596, 251] width 10 height 9
radio input "true"
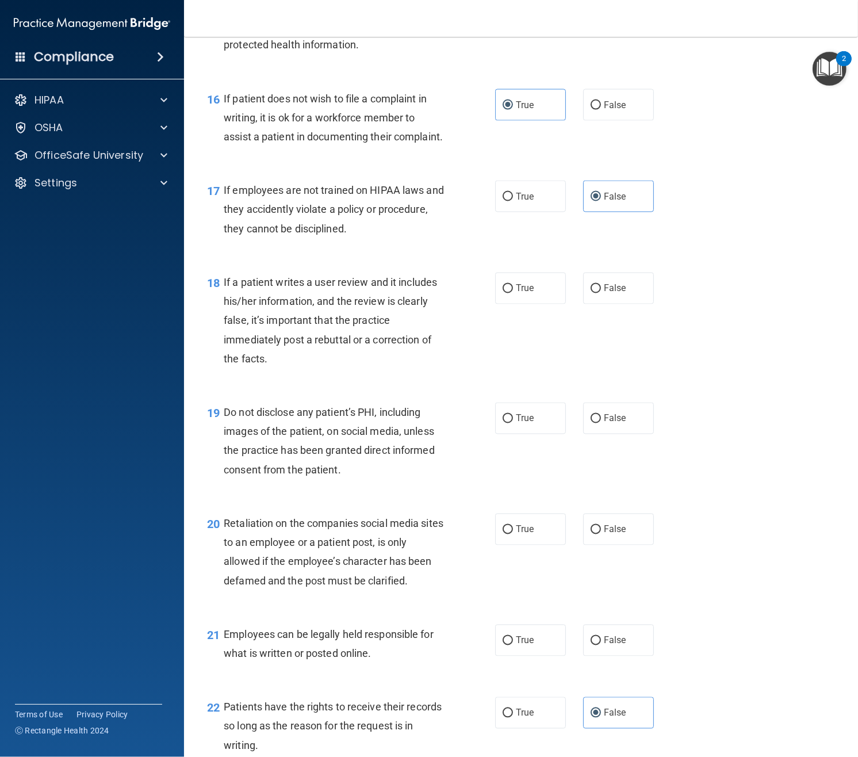
scroll to position [1765, 0]
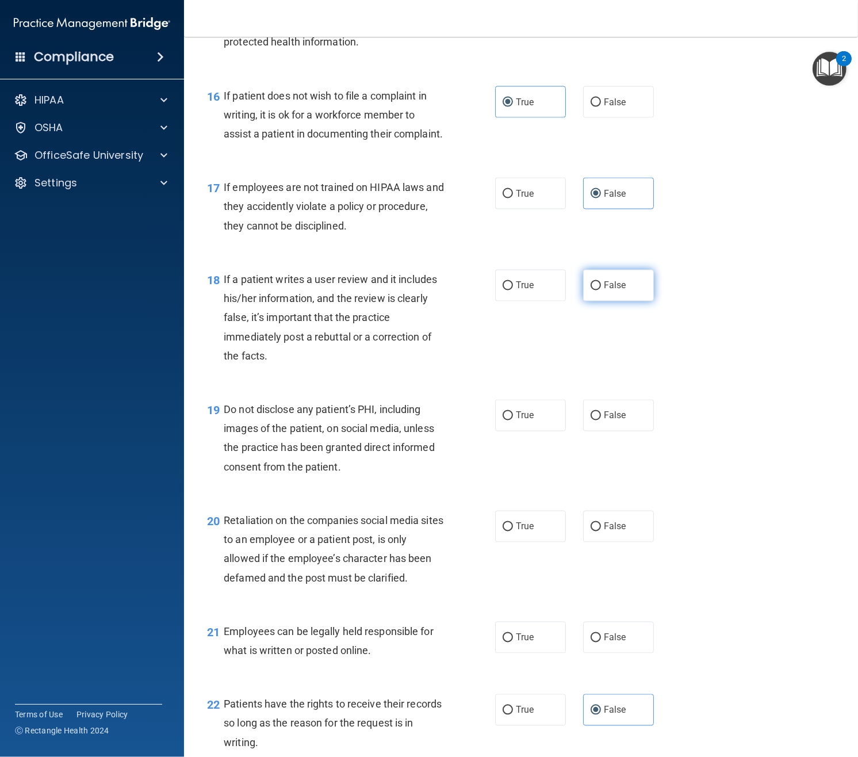
drag, startPoint x: 651, startPoint y: 320, endPoint x: 605, endPoint y: 323, distance: 46.1
click at [651, 301] on label "False" at bounding box center [618, 286] width 71 height 32
click at [601, 290] on input "False" at bounding box center [596, 286] width 10 height 9
radio input "true"
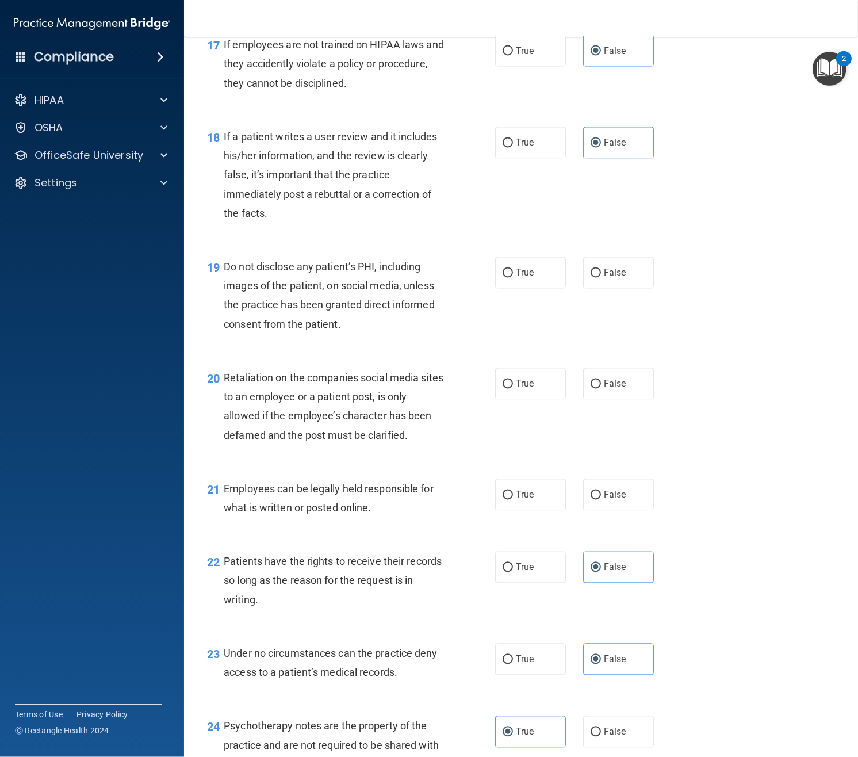
scroll to position [1908, 0]
click at [519, 278] on span "True" at bounding box center [525, 272] width 18 height 11
click at [513, 277] on input "True" at bounding box center [508, 273] width 10 height 9
radio input "true"
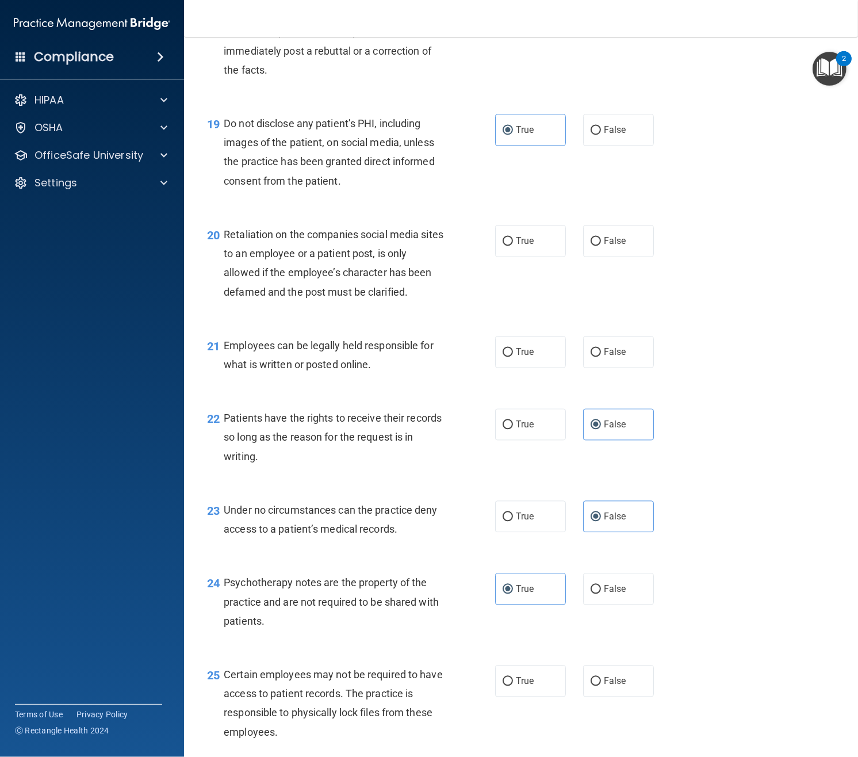
scroll to position [2052, 0]
click at [613, 255] on label "False" at bounding box center [618, 240] width 71 height 32
click at [601, 244] on input "False" at bounding box center [596, 240] width 10 height 9
radio input "true"
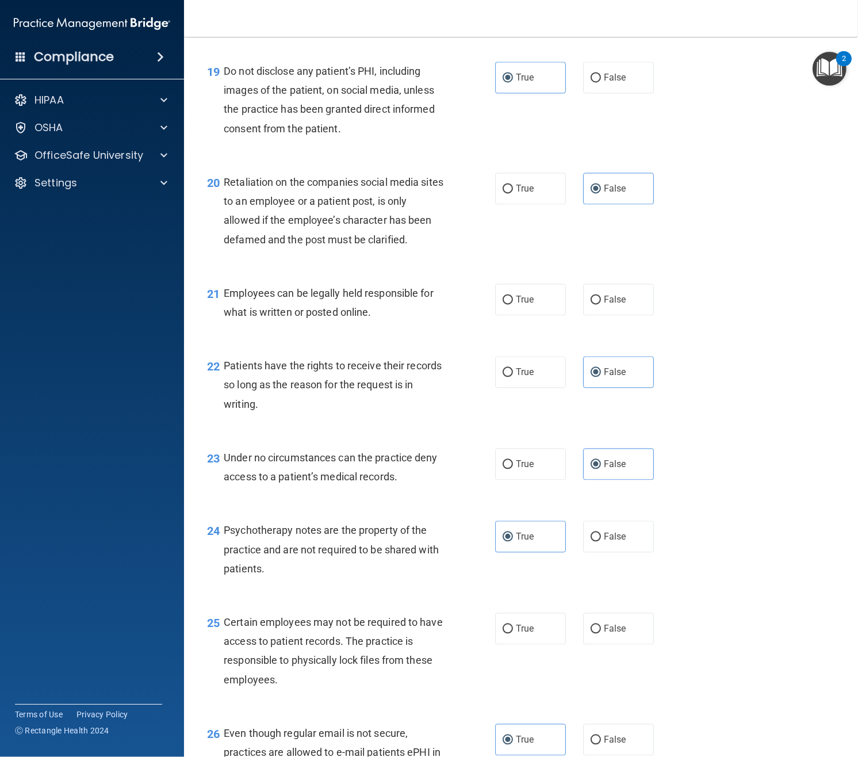
scroll to position [2105, 0]
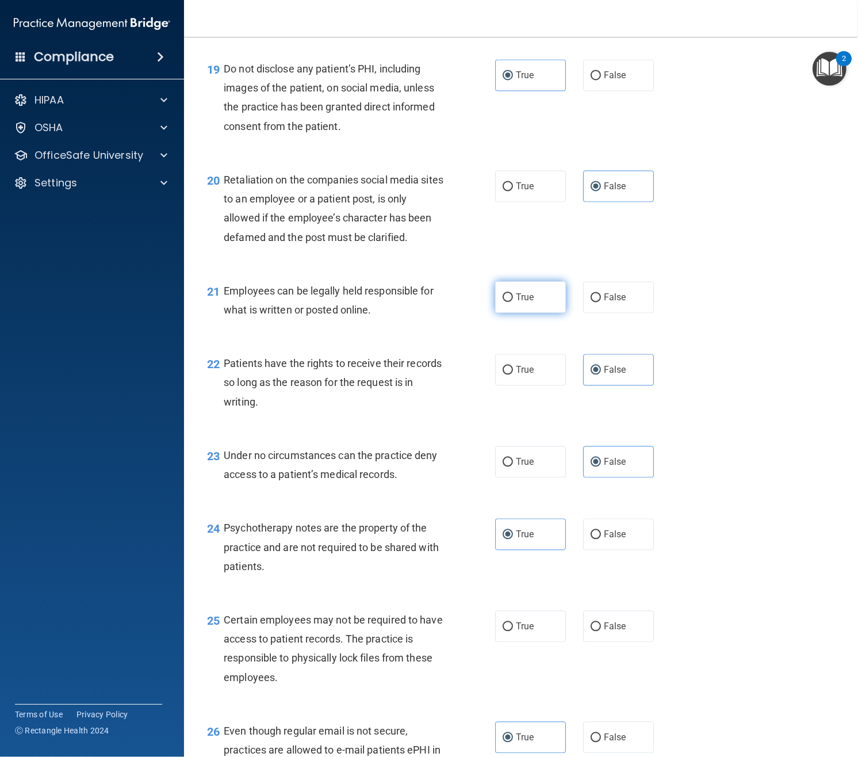
drag, startPoint x: 527, startPoint y: 338, endPoint x: 503, endPoint y: 340, distance: 23.7
click at [527, 303] on span "True" at bounding box center [525, 297] width 18 height 11
click at [513, 302] on input "True" at bounding box center [508, 297] width 10 height 9
radio input "true"
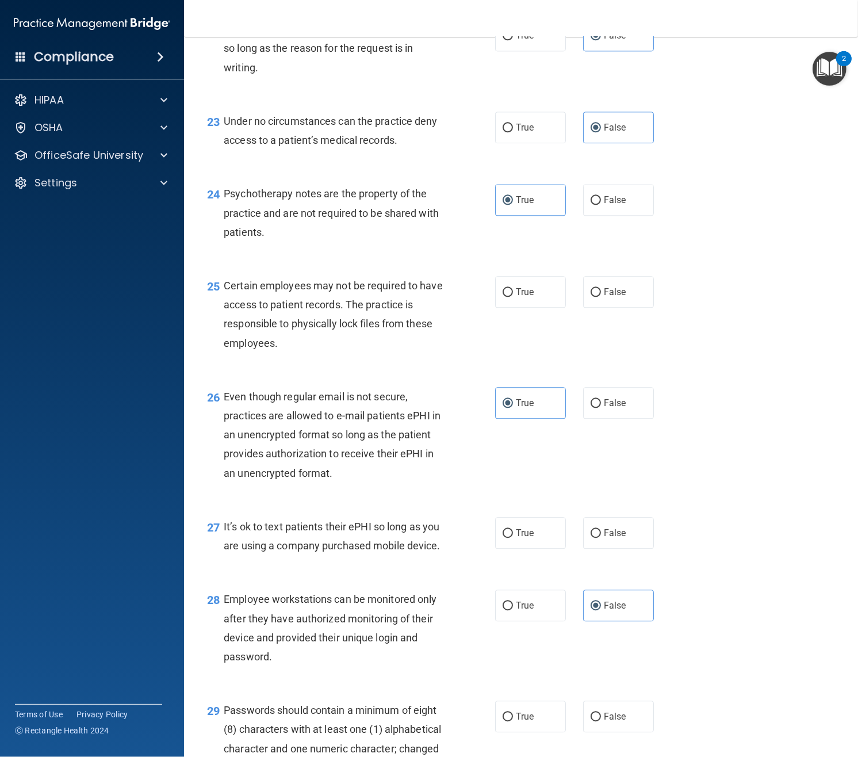
scroll to position [2442, 0]
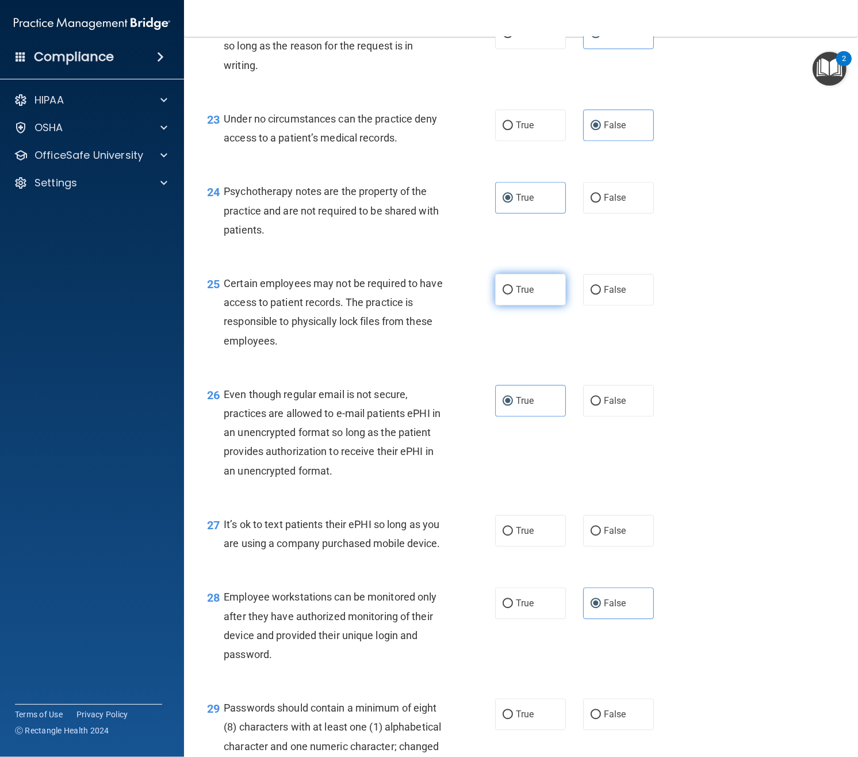
drag, startPoint x: 514, startPoint y: 336, endPoint x: 497, endPoint y: 340, distance: 17.6
click at [514, 305] on label "True" at bounding box center [530, 290] width 71 height 32
click at [513, 295] on input "True" at bounding box center [508, 290] width 10 height 9
radio input "true"
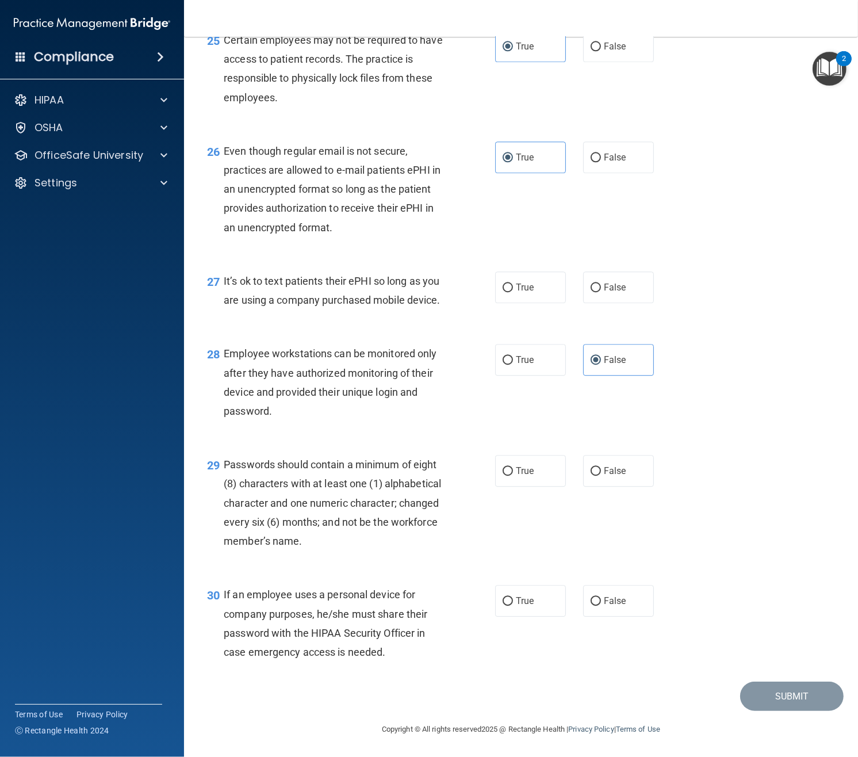
scroll to position [2688, 0]
click at [591, 303] on label "False" at bounding box center [618, 287] width 71 height 32
click at [591, 292] on input "False" at bounding box center [596, 288] width 10 height 9
radio input "true"
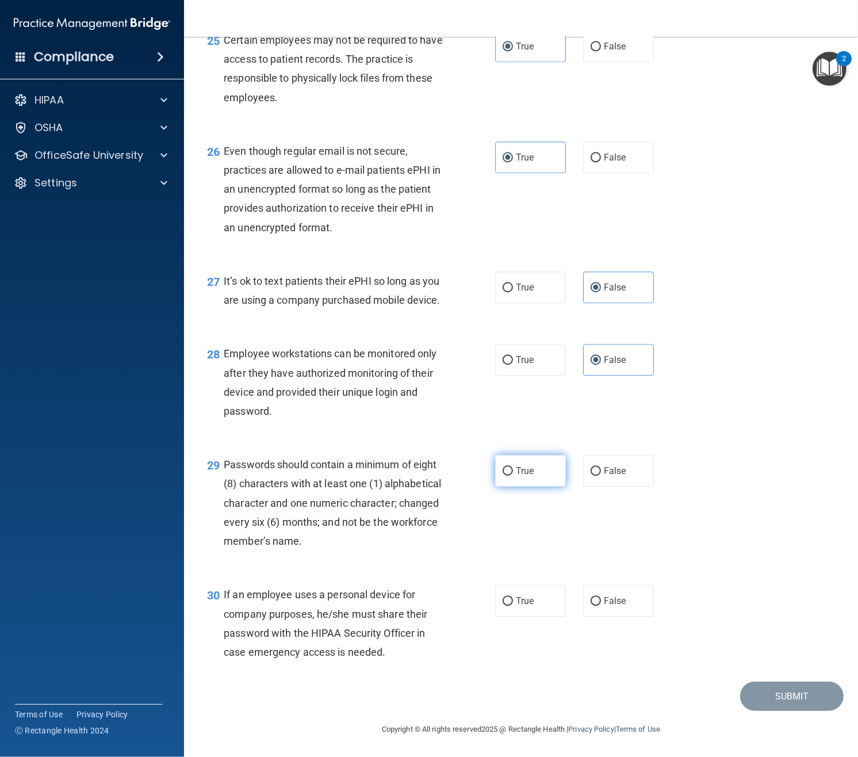
click at [532, 462] on label "True" at bounding box center [530, 471] width 71 height 32
click at [513, 467] on input "True" at bounding box center [508, 471] width 10 height 9
radio input "true"
click at [615, 607] on label "False" at bounding box center [618, 601] width 71 height 32
click at [601, 606] on input "False" at bounding box center [596, 601] width 10 height 9
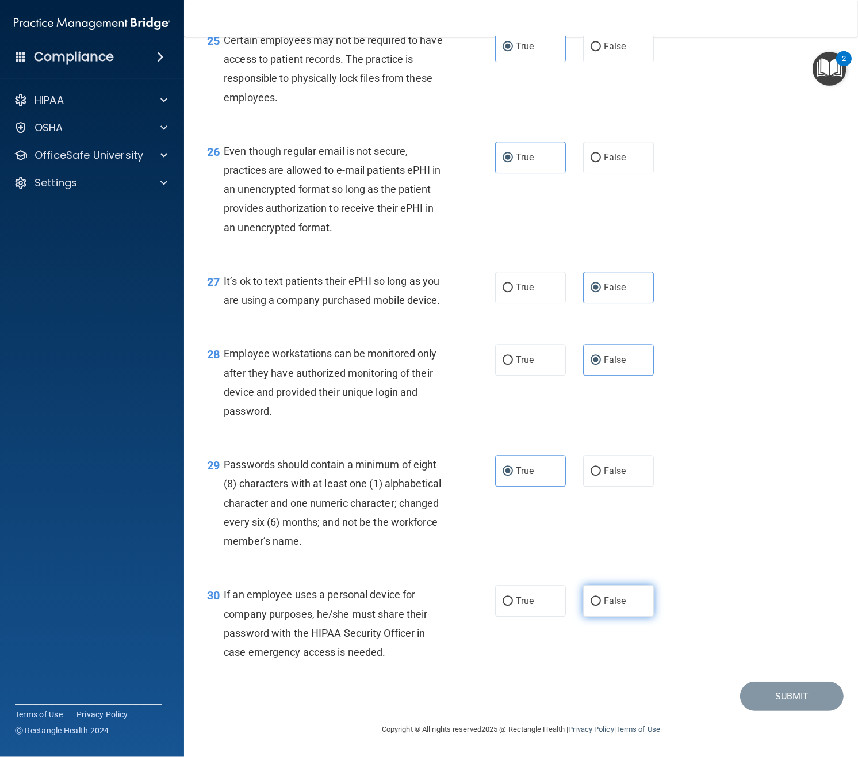
radio input "true"
click at [762, 681] on button "Submit" at bounding box center [792, 696] width 104 height 29
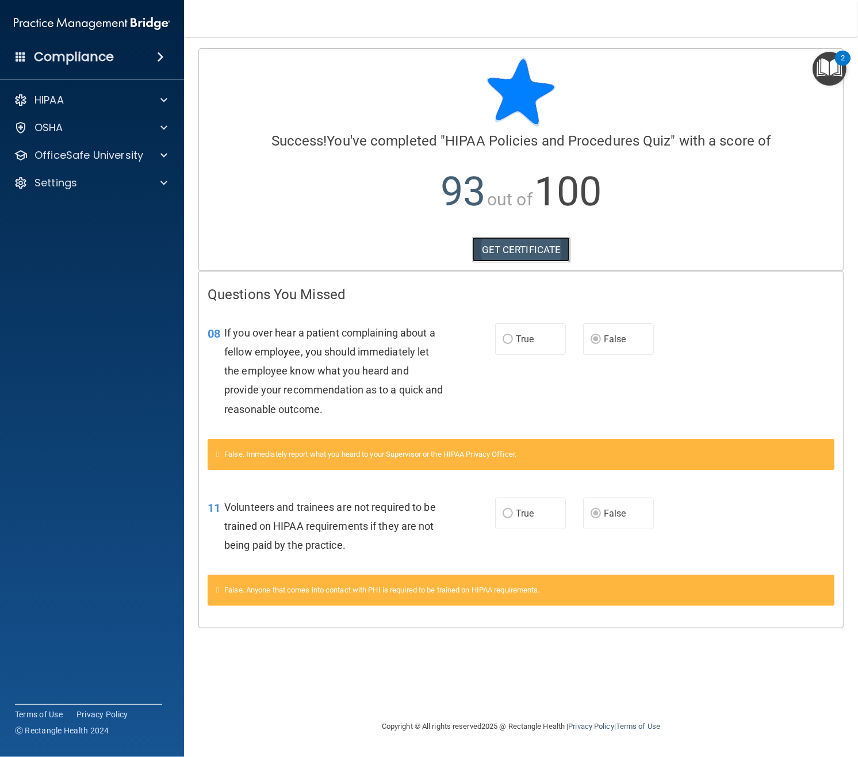
click at [530, 255] on link "GET CERTIFICATE" at bounding box center [521, 249] width 98 height 25
click at [108, 158] on p "OfficeSafe University" at bounding box center [89, 155] width 109 height 14
click at [94, 186] on p "HIPAA Training" at bounding box center [54, 183] width 95 height 12
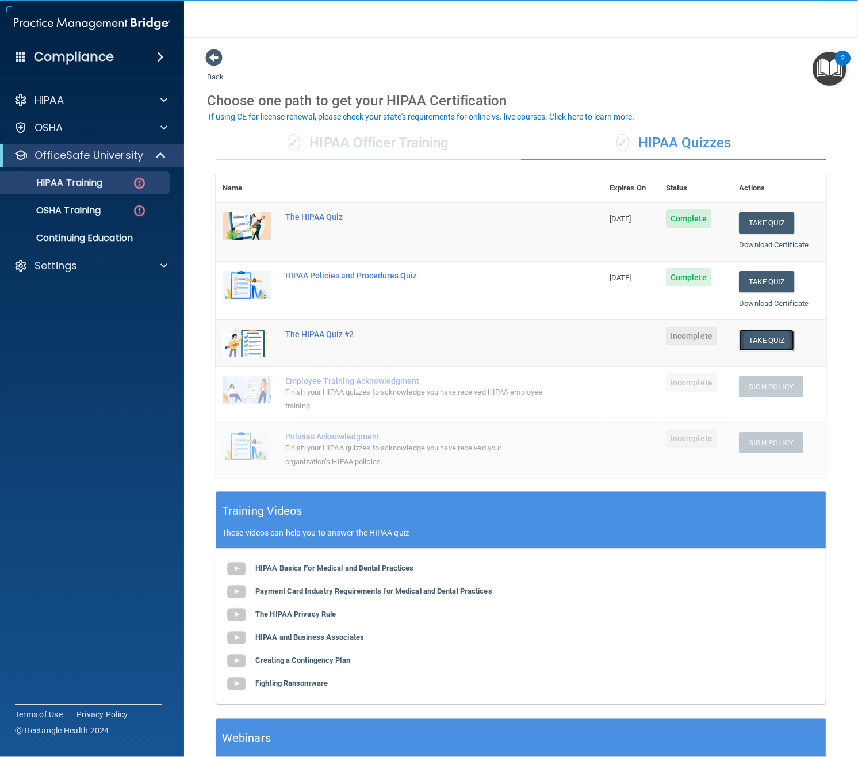
click at [761, 339] on button "Take Quiz" at bounding box center [766, 340] width 55 height 21
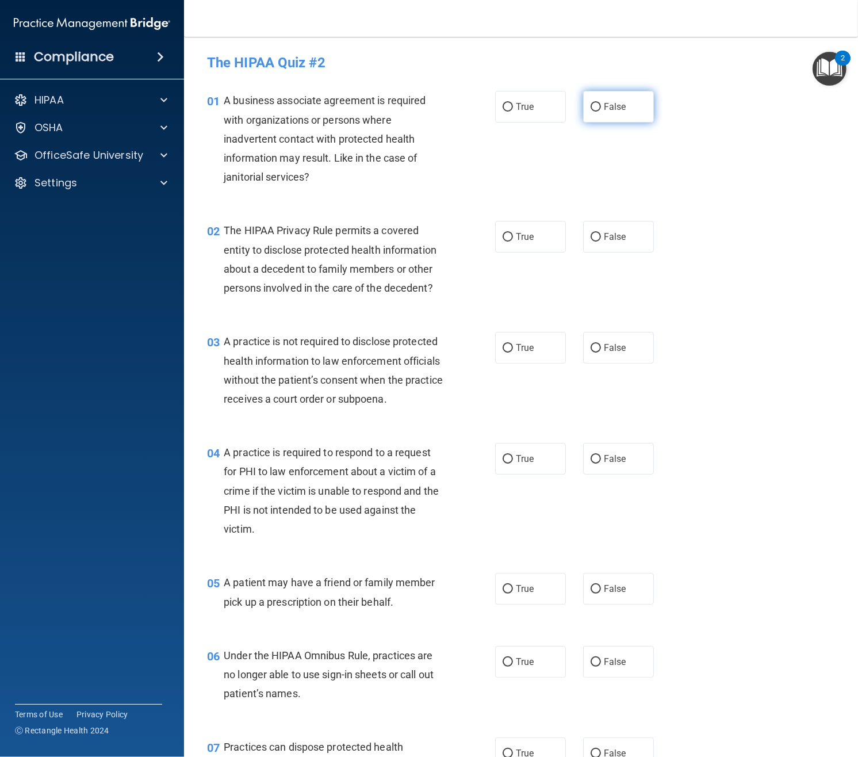
click at [615, 110] on span "False" at bounding box center [615, 106] width 22 height 11
click at [601, 110] on input "False" at bounding box center [596, 107] width 10 height 9
radio input "true"
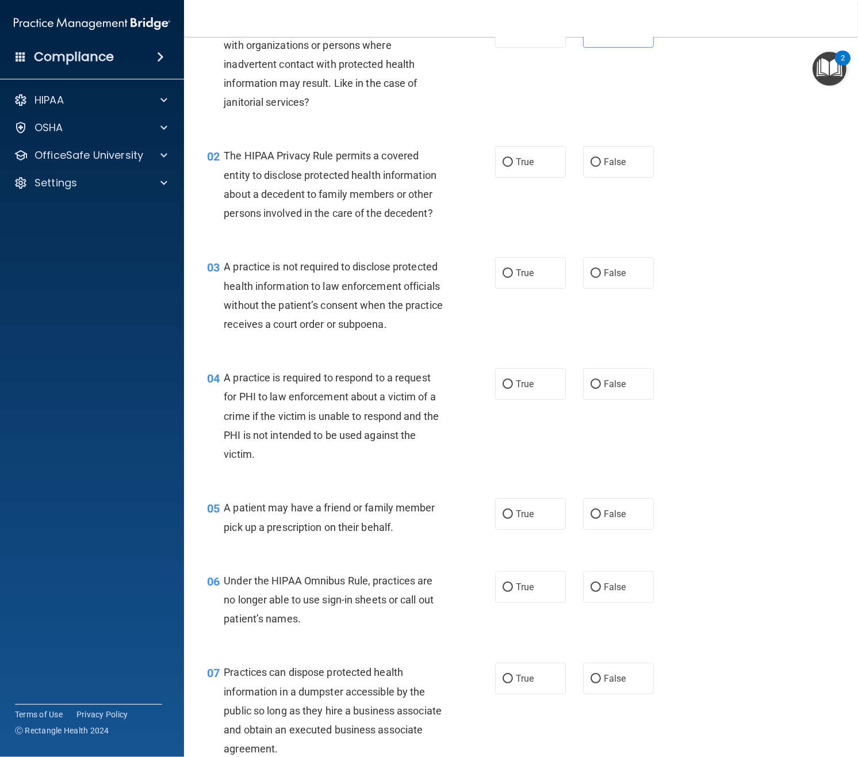
scroll to position [104, 0]
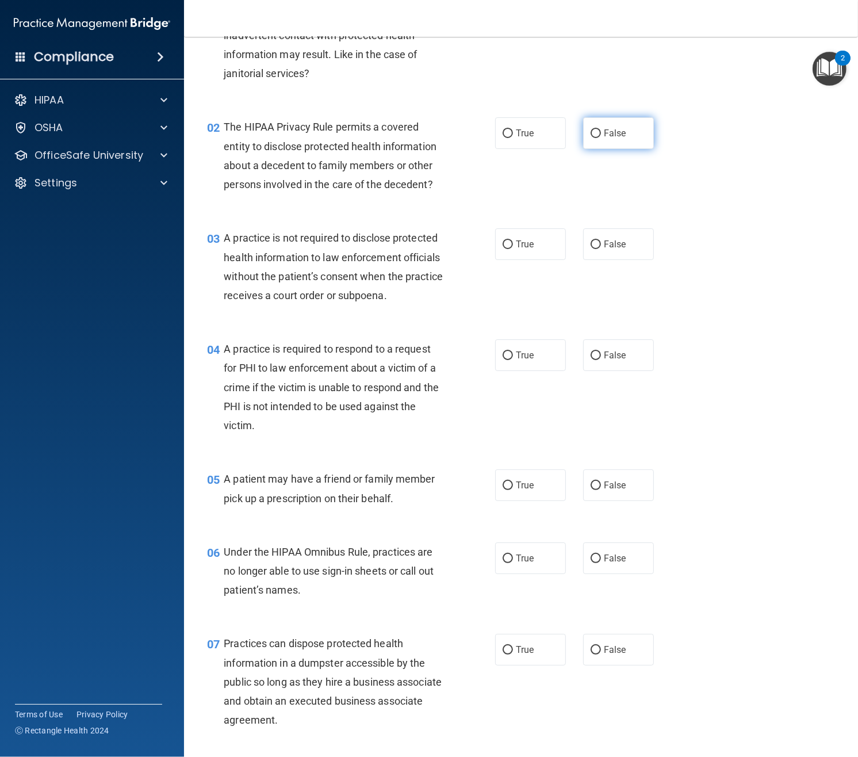
click at [618, 136] on span "False" at bounding box center [615, 133] width 22 height 11
click at [601, 136] on input "False" at bounding box center [596, 133] width 10 height 9
radio input "true"
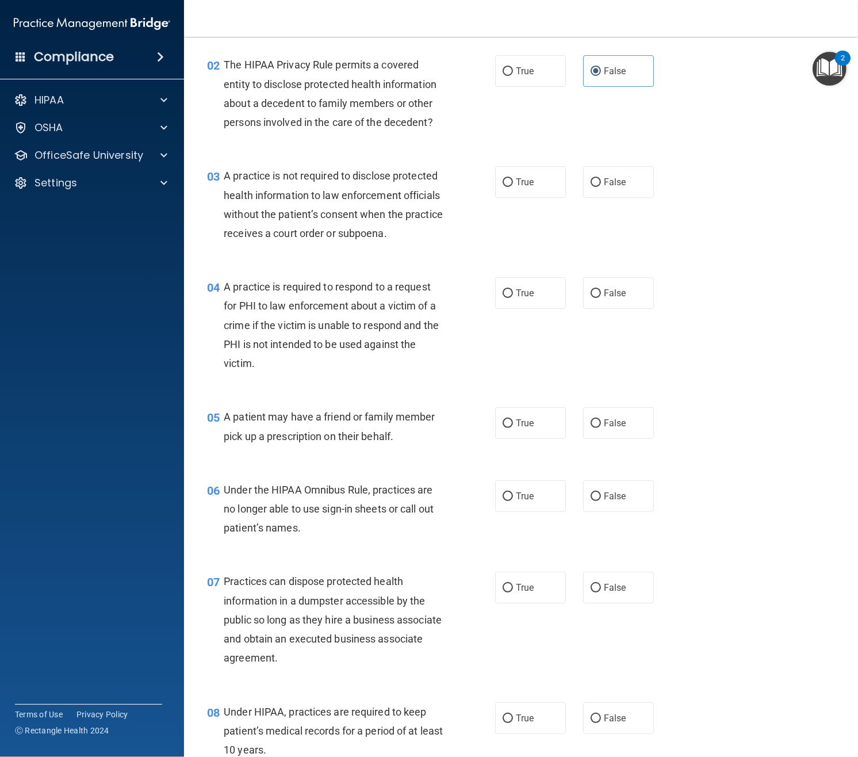
scroll to position [169, 0]
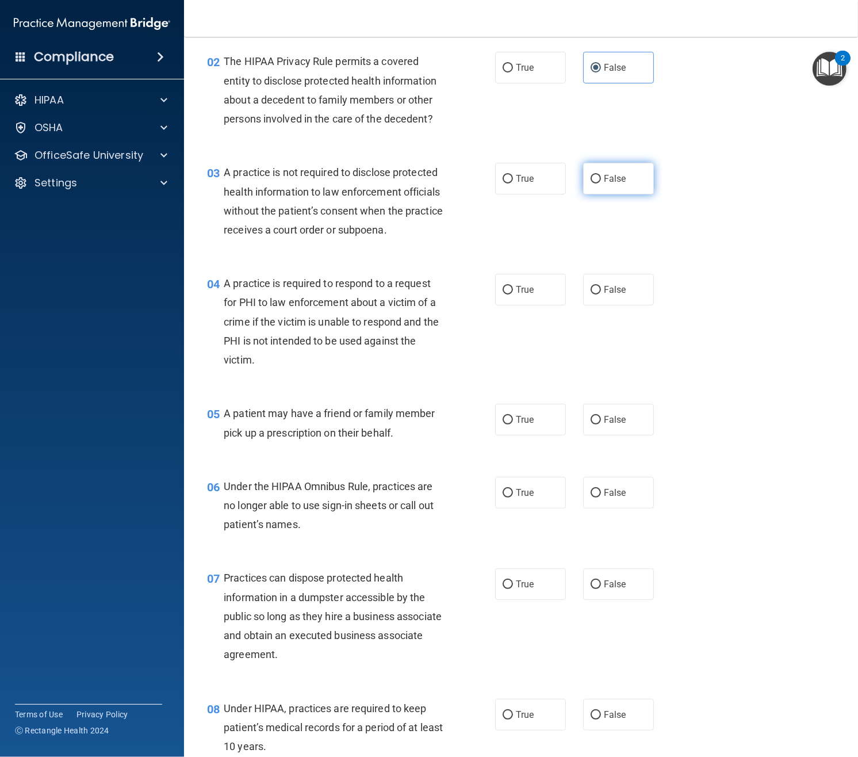
click at [625, 176] on span "False" at bounding box center [615, 178] width 22 height 11
click at [601, 176] on input "False" at bounding box center [596, 179] width 10 height 9
radio input "true"
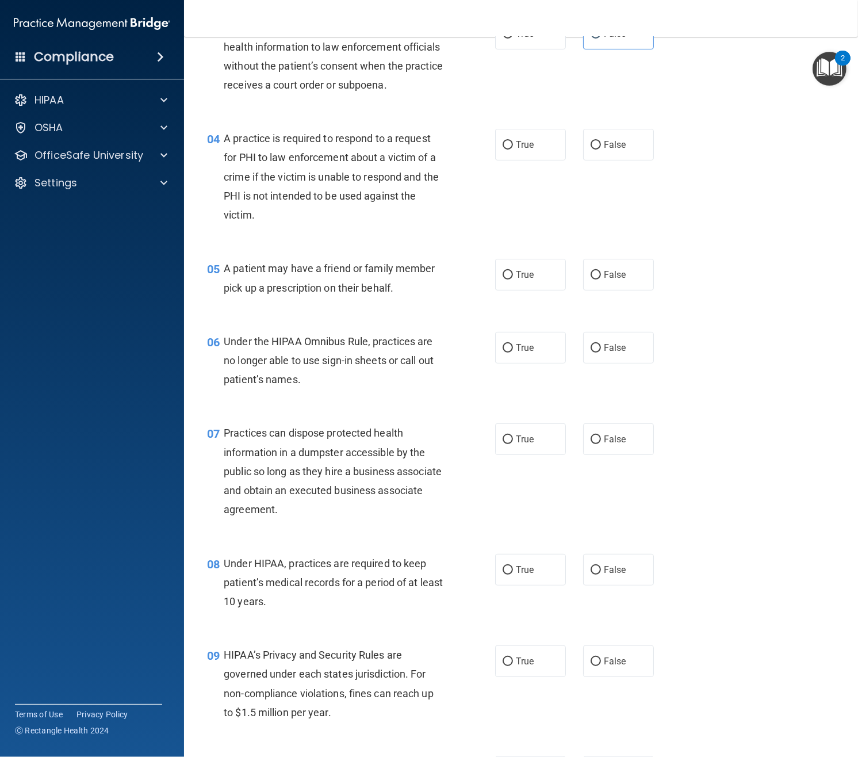
scroll to position [316, 0]
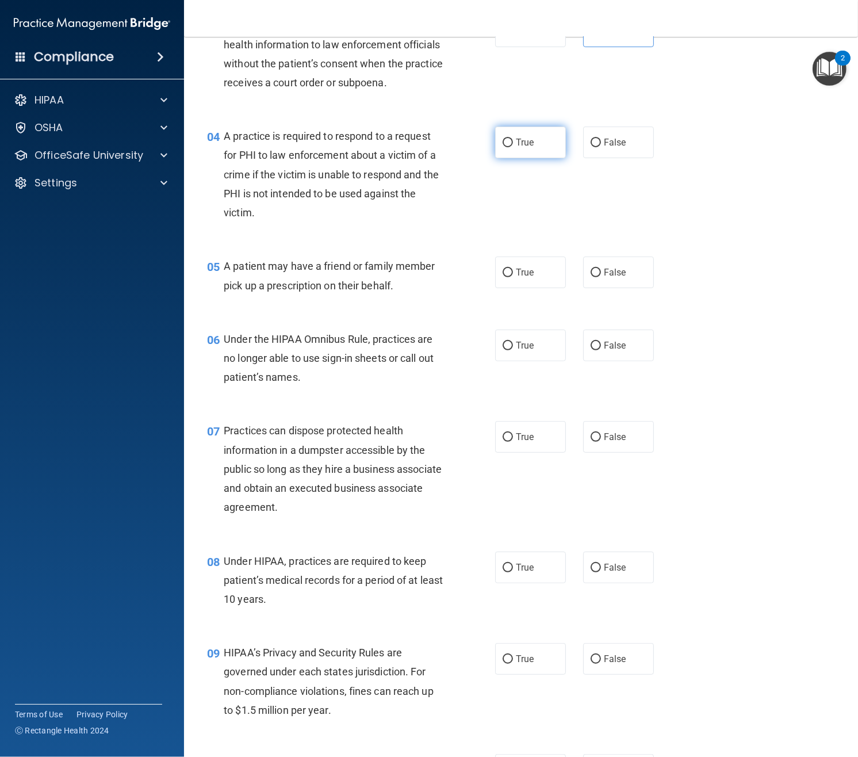
click at [517, 148] on label "True" at bounding box center [530, 143] width 71 height 32
click at [513, 147] on input "True" at bounding box center [508, 143] width 10 height 9
radio input "true"
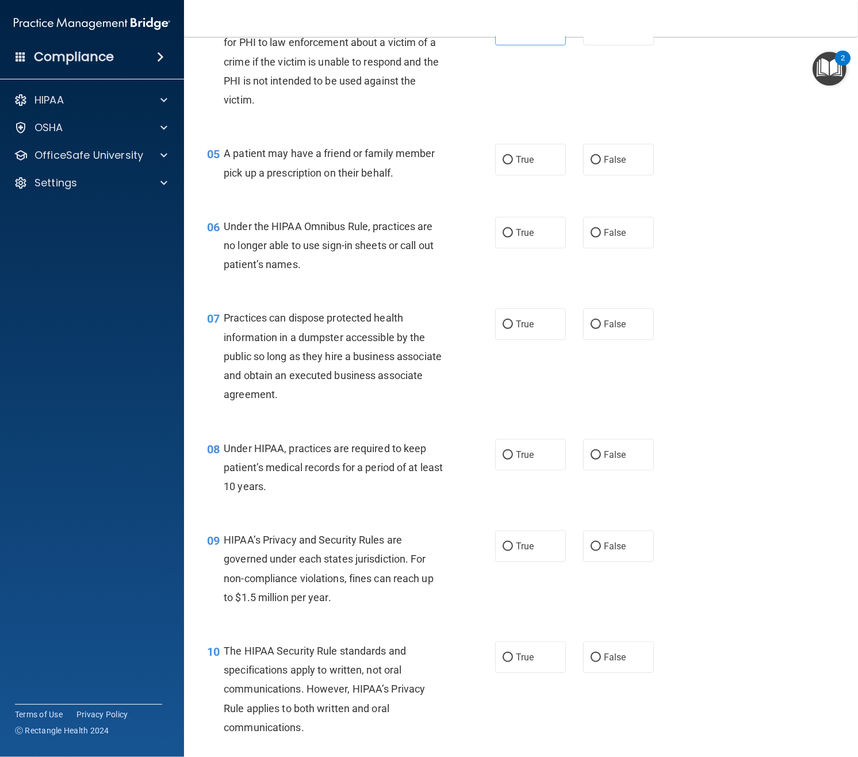
scroll to position [430, 0]
click at [515, 174] on div "05 A patient may have a friend or family member pick up a prescription on their…" at bounding box center [520, 164] width 645 height 72
click at [517, 162] on span "True" at bounding box center [525, 158] width 18 height 11
click at [513, 162] on input "True" at bounding box center [508, 159] width 10 height 9
radio input "true"
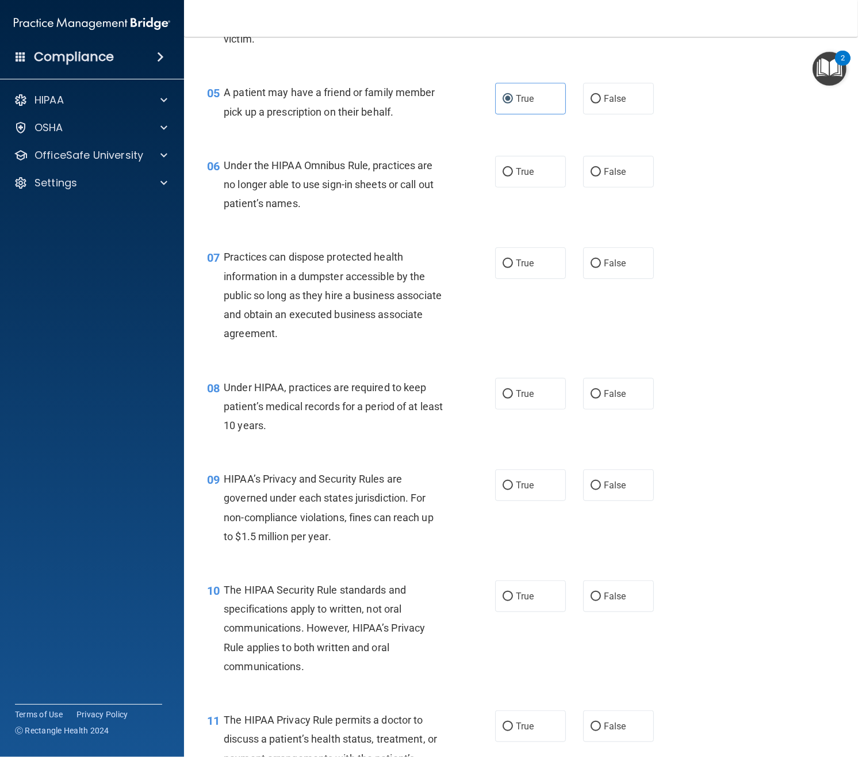
scroll to position [508, 0]
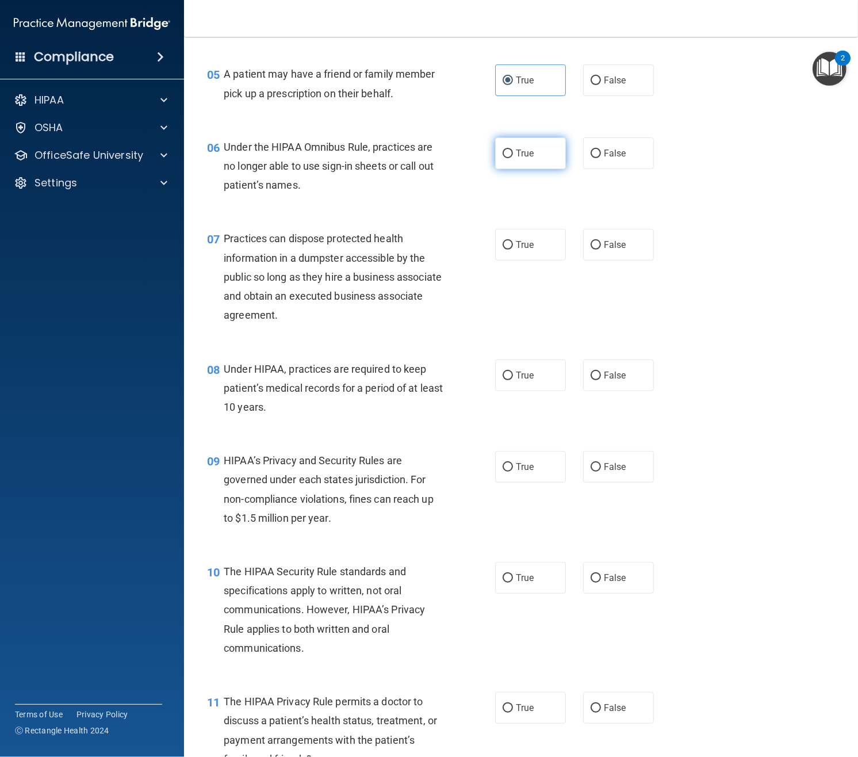
click at [516, 156] on span "True" at bounding box center [525, 153] width 18 height 11
click at [513, 156] on input "True" at bounding box center [508, 154] width 10 height 9
radio input "true"
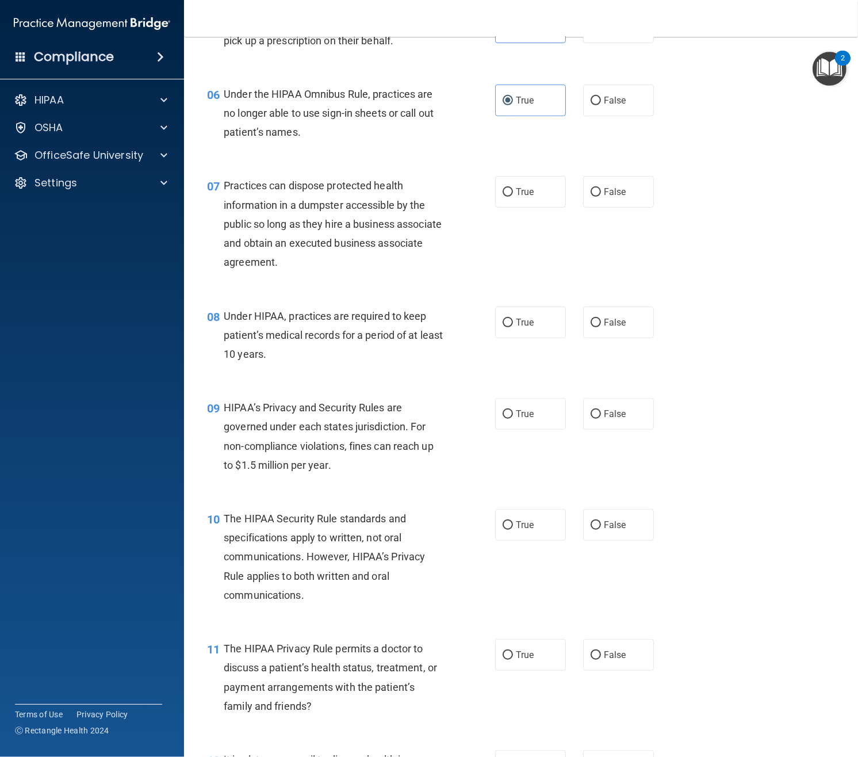
scroll to position [600, 0]
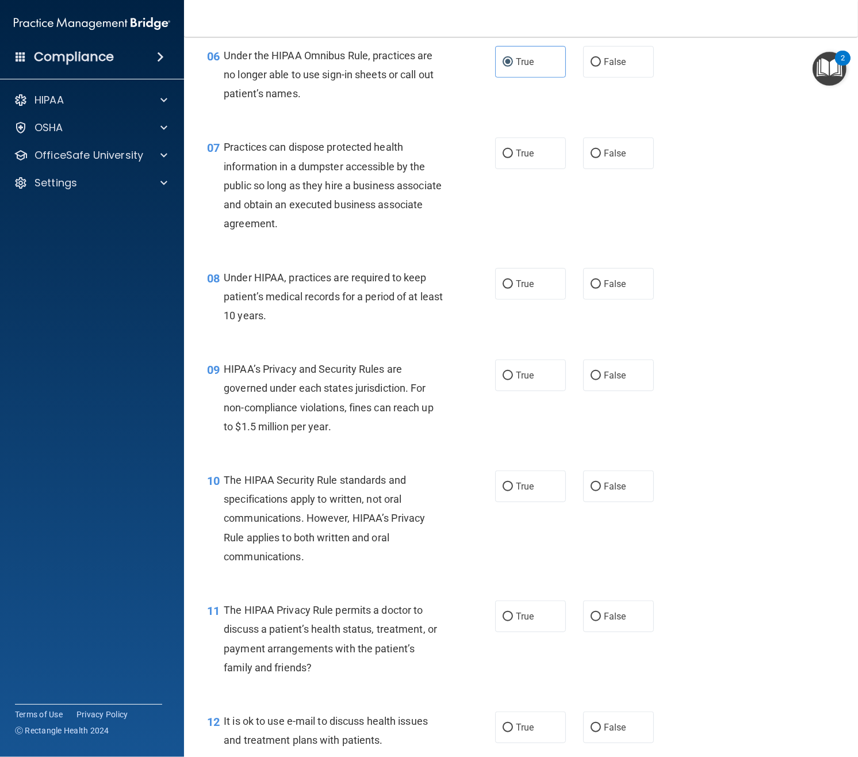
drag, startPoint x: 624, startPoint y: 154, endPoint x: 609, endPoint y: 177, distance: 27.8
click at [624, 154] on span "False" at bounding box center [615, 153] width 22 height 11
click at [601, 154] on input "False" at bounding box center [596, 154] width 10 height 9
radio input "true"
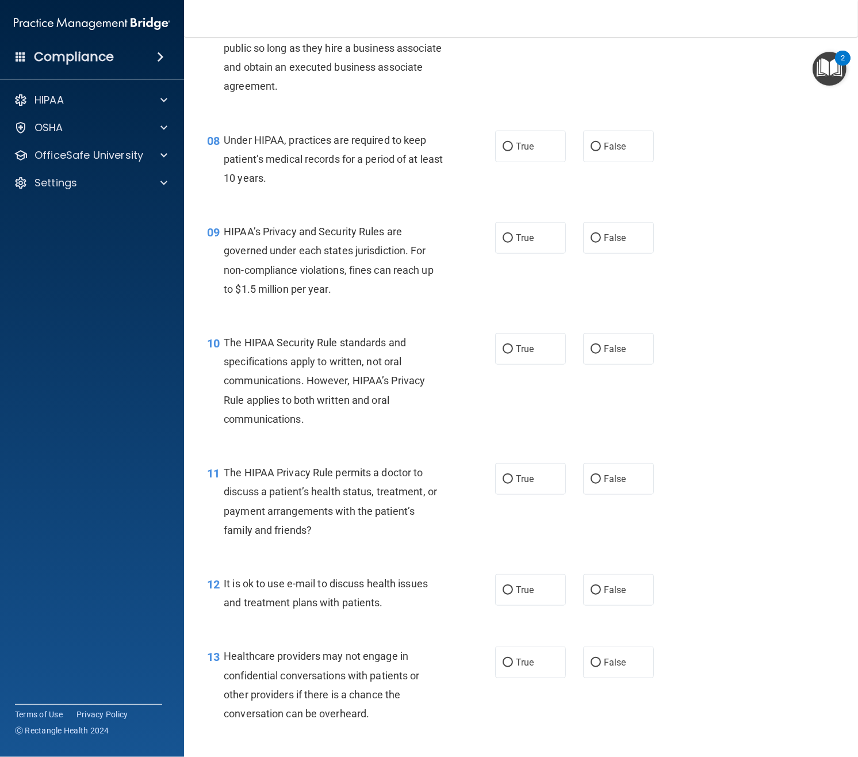
scroll to position [738, 0]
click at [618, 158] on label "False" at bounding box center [618, 146] width 71 height 32
click at [601, 151] on input "False" at bounding box center [596, 146] width 10 height 9
radio input "true"
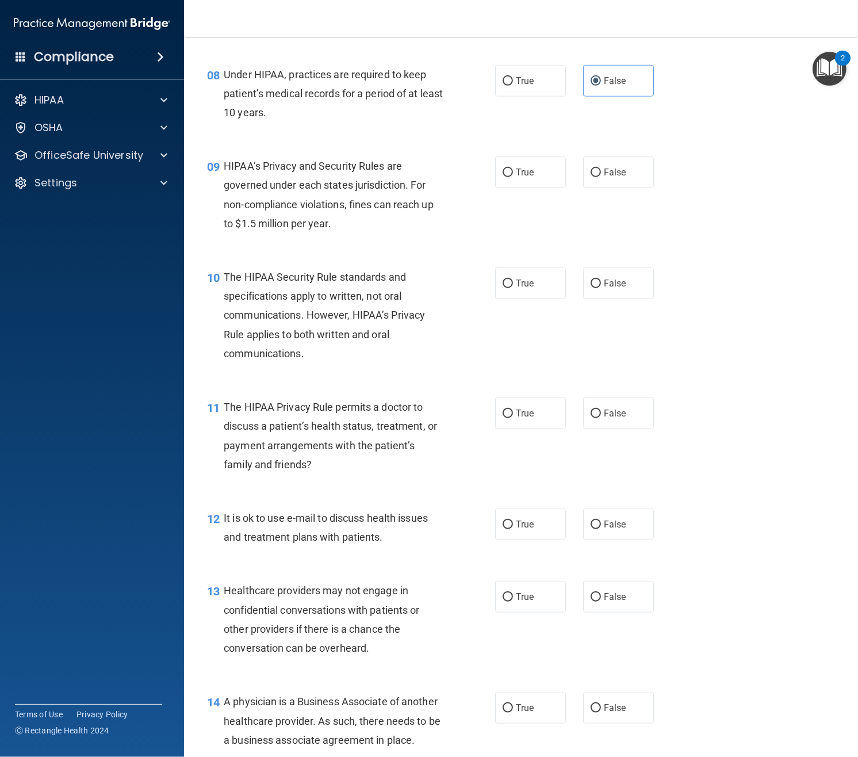
scroll to position [820, 0]
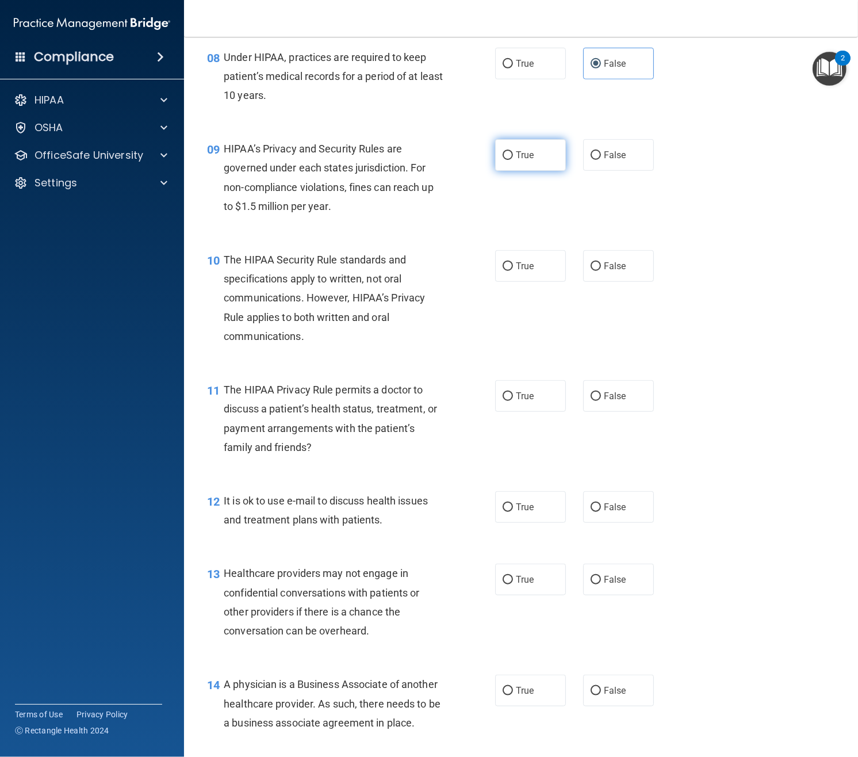
click at [531, 170] on label "True" at bounding box center [530, 155] width 71 height 32
click at [513, 160] on input "True" at bounding box center [508, 155] width 10 height 9
radio input "true"
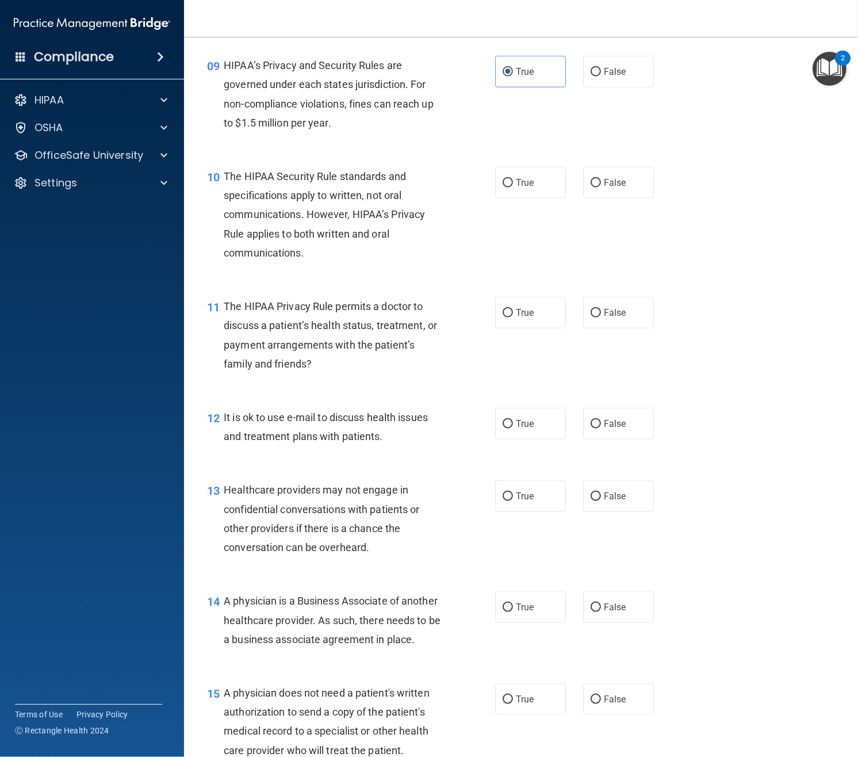
scroll to position [906, 0]
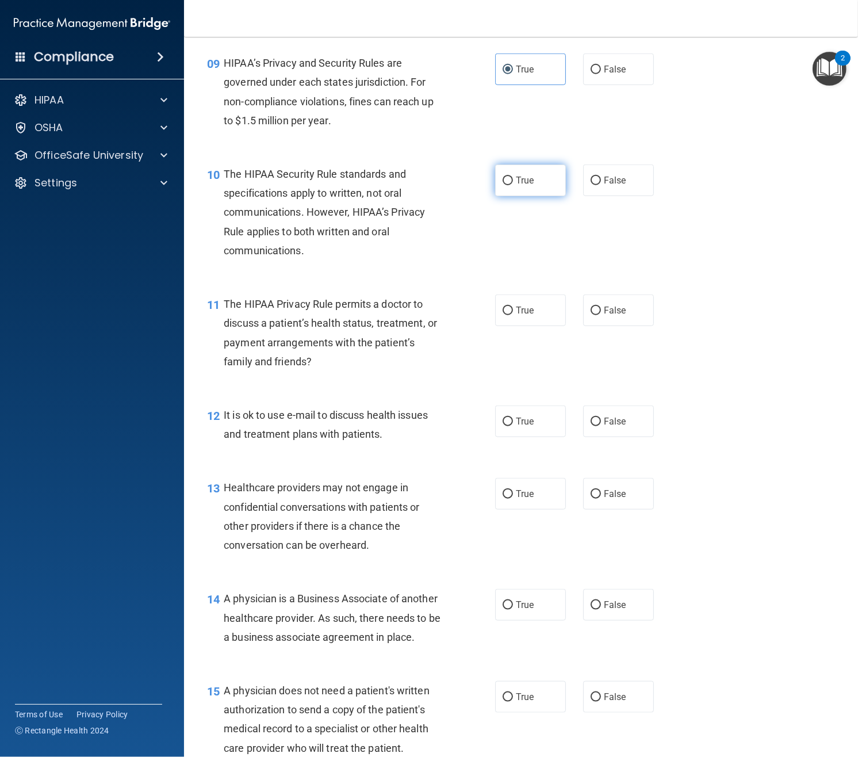
click at [523, 184] on span "True" at bounding box center [525, 180] width 18 height 11
click at [513, 184] on input "True" at bounding box center [508, 181] width 10 height 9
radio input "true"
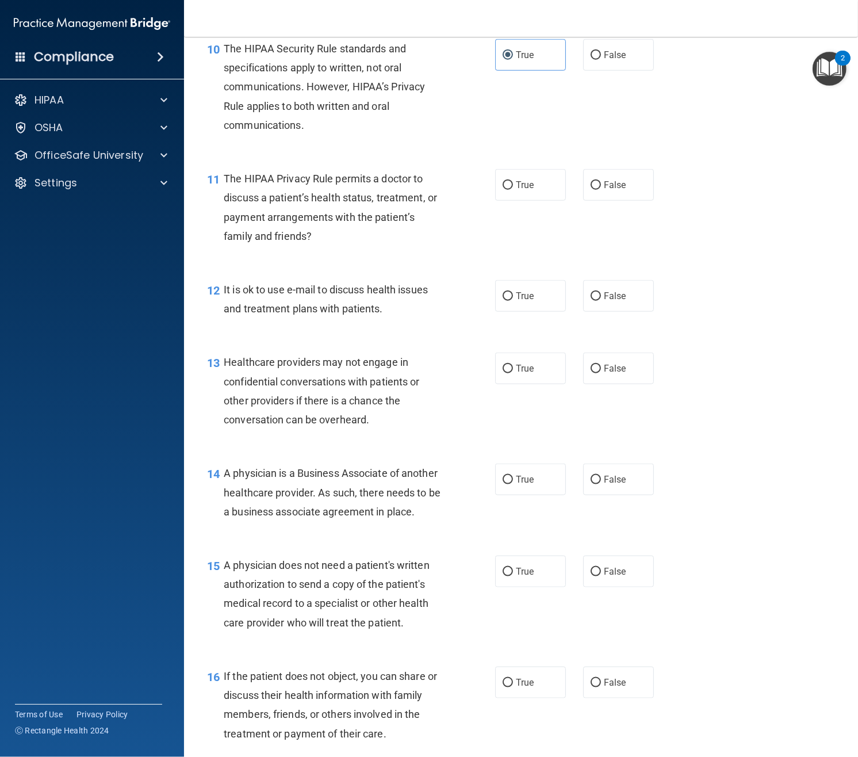
scroll to position [1034, 0]
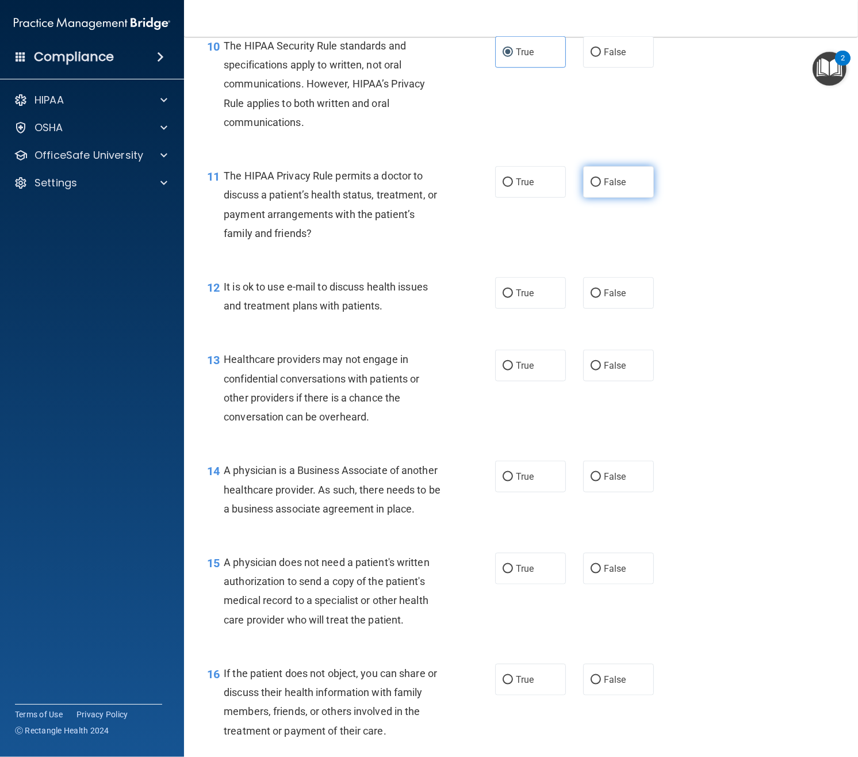
drag, startPoint x: 621, startPoint y: 182, endPoint x: 605, endPoint y: 193, distance: 19.5
click at [621, 182] on span "False" at bounding box center [615, 182] width 22 height 11
click at [601, 182] on input "False" at bounding box center [596, 182] width 10 height 9
radio input "true"
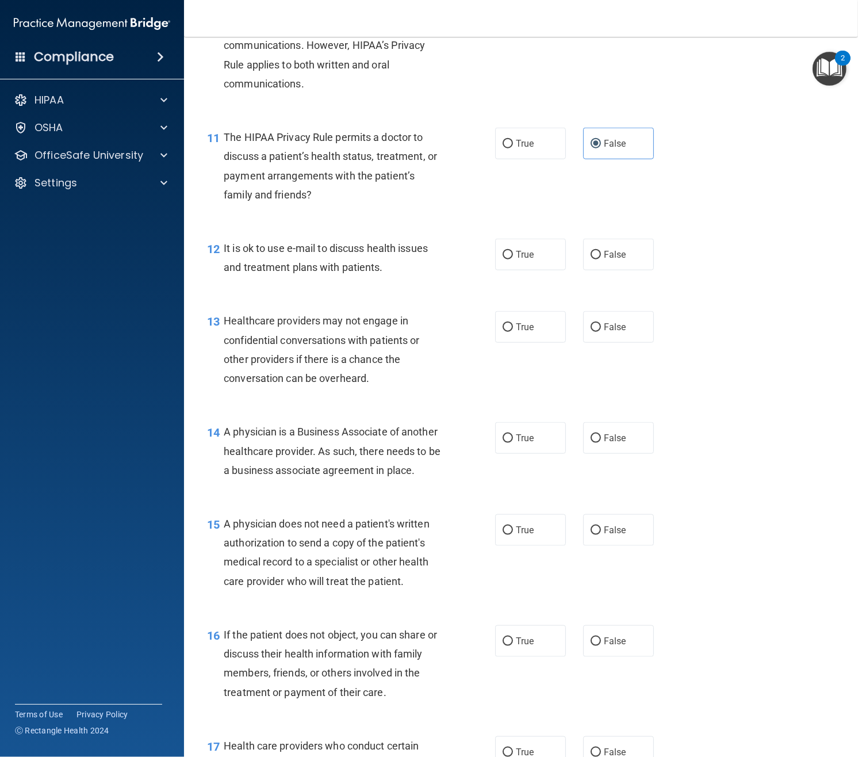
scroll to position [1086, 0]
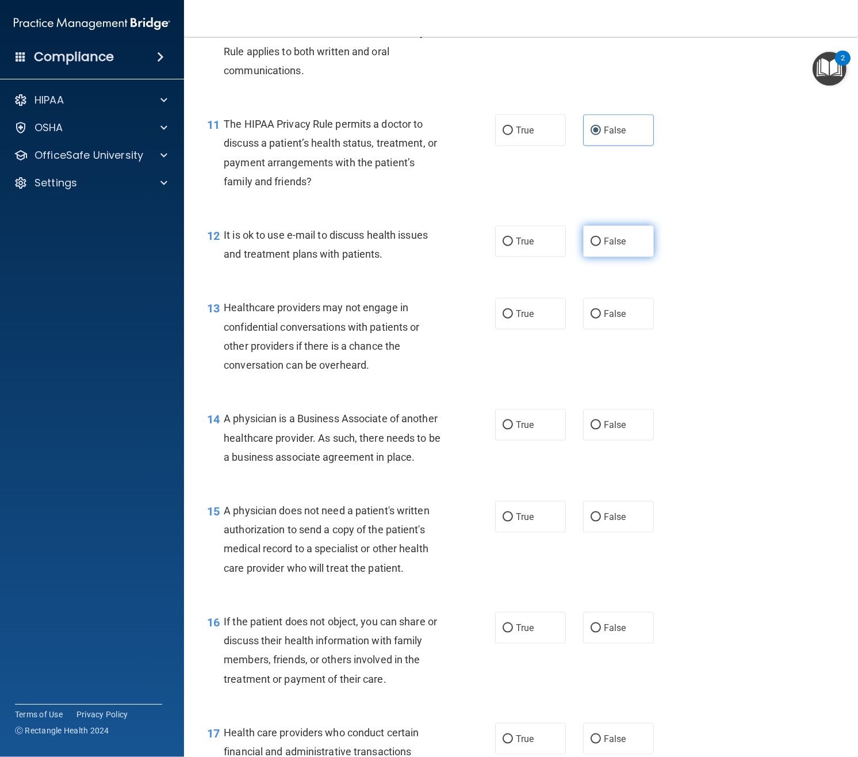
drag, startPoint x: 617, startPoint y: 241, endPoint x: 610, endPoint y: 243, distance: 6.7
click at [617, 241] on span "False" at bounding box center [615, 241] width 22 height 11
click at [601, 241] on input "False" at bounding box center [596, 242] width 10 height 9
radio input "true"
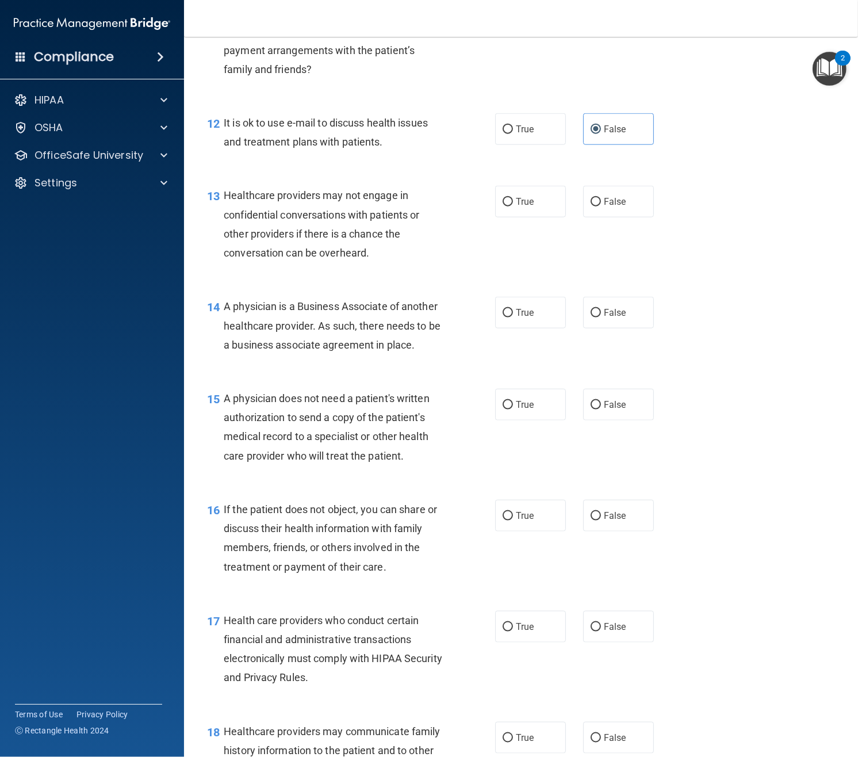
scroll to position [1198, 0]
drag, startPoint x: 529, startPoint y: 210, endPoint x: 522, endPoint y: 228, distance: 19.3
click at [529, 210] on label "True" at bounding box center [530, 202] width 71 height 32
click at [513, 207] on input "True" at bounding box center [508, 202] width 10 height 9
radio input "true"
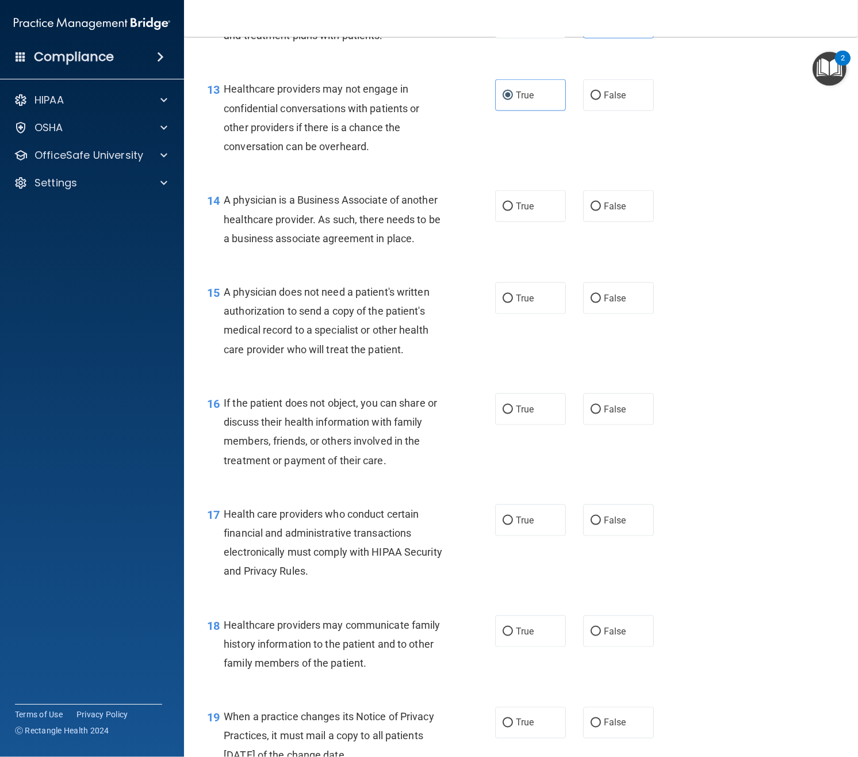
scroll to position [1303, 0]
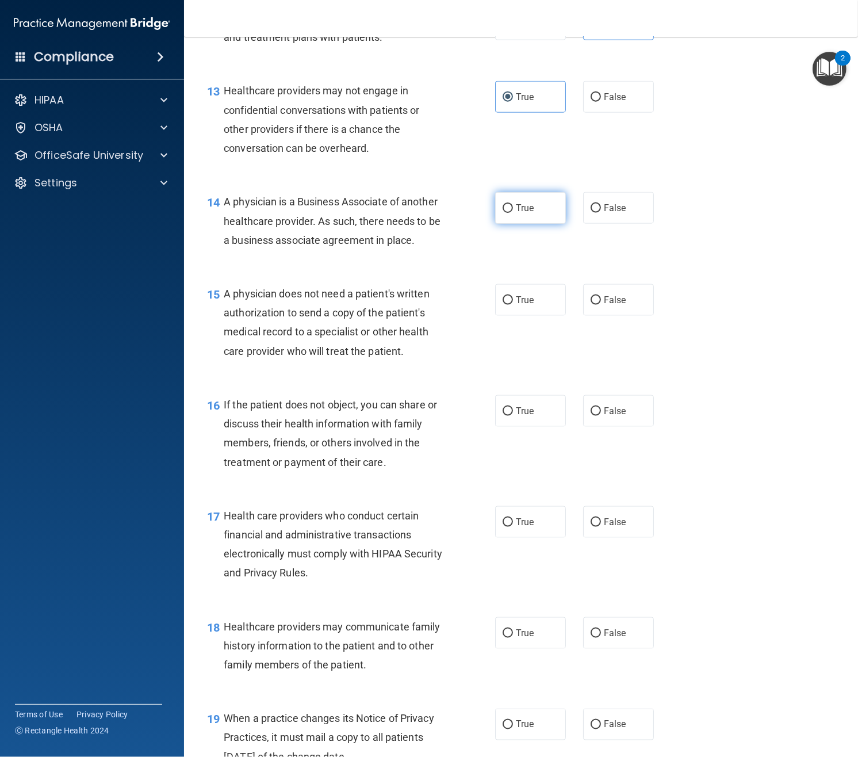
click at [517, 218] on label "True" at bounding box center [530, 208] width 71 height 32
click at [513, 213] on input "True" at bounding box center [508, 208] width 10 height 9
radio input "true"
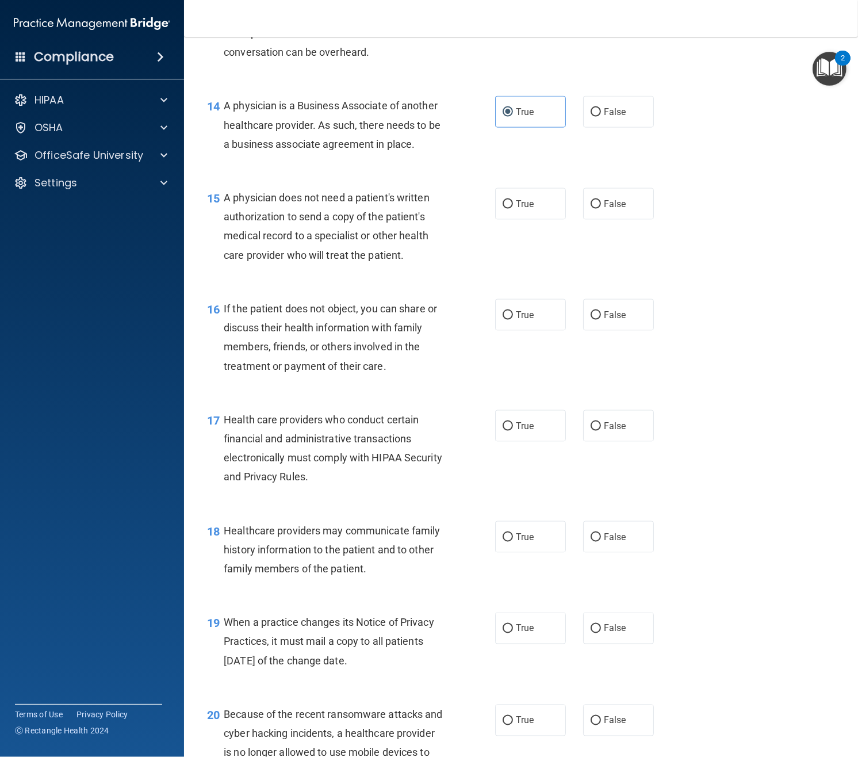
scroll to position [1406, 0]
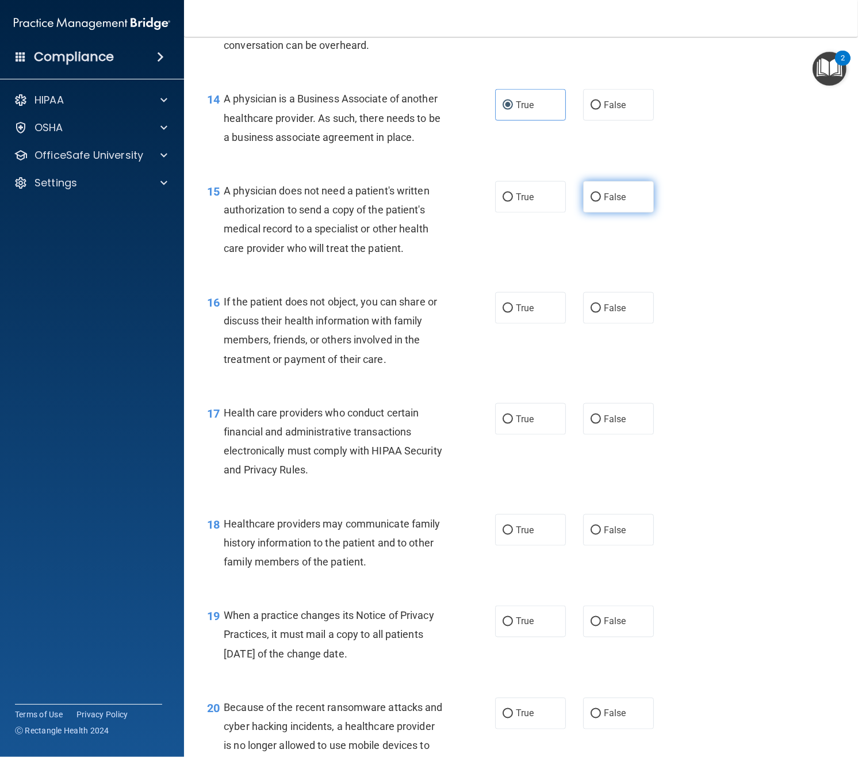
click at [625, 198] on span "False" at bounding box center [615, 197] width 22 height 11
click at [601, 198] on input "False" at bounding box center [596, 197] width 10 height 9
radio input "true"
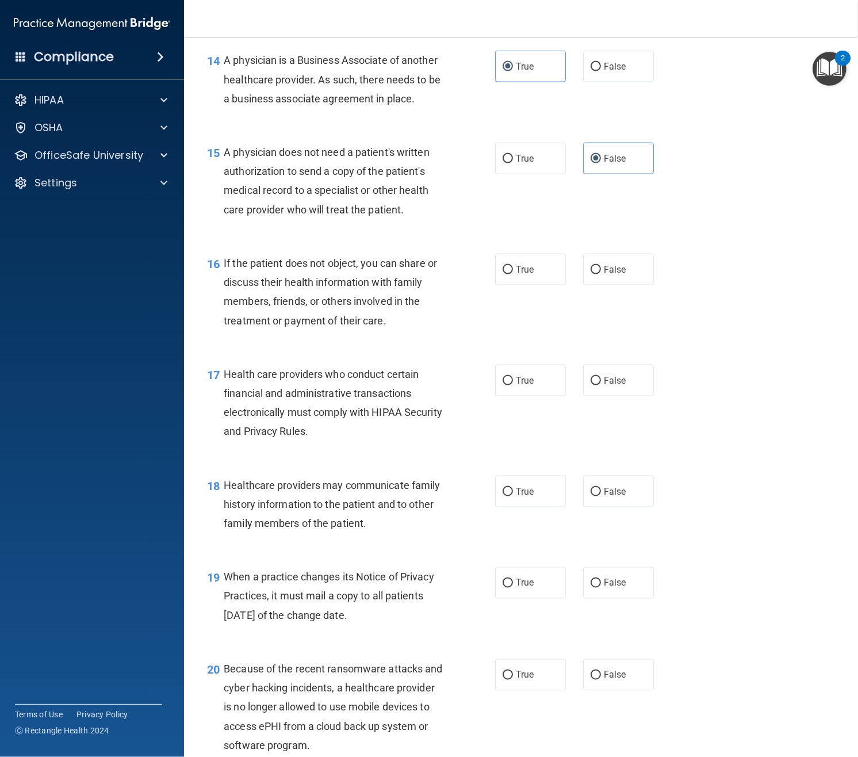
scroll to position [1469, 0]
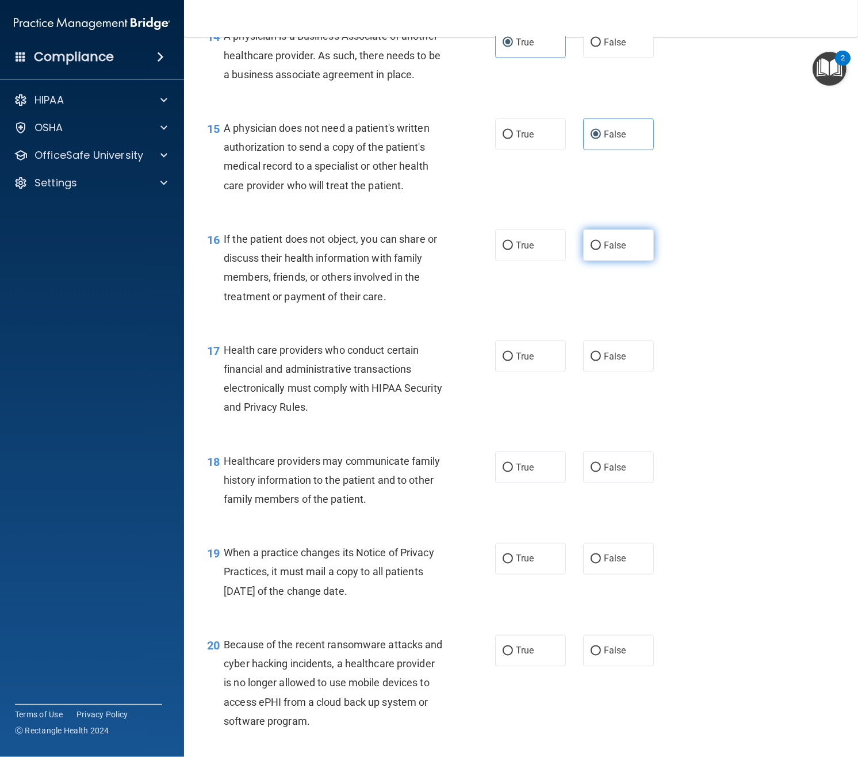
drag, startPoint x: 616, startPoint y: 245, endPoint x: 610, endPoint y: 251, distance: 8.6
click at [615, 245] on span "False" at bounding box center [615, 245] width 22 height 11
click at [601, 245] on input "False" at bounding box center [596, 246] width 10 height 9
radio input "true"
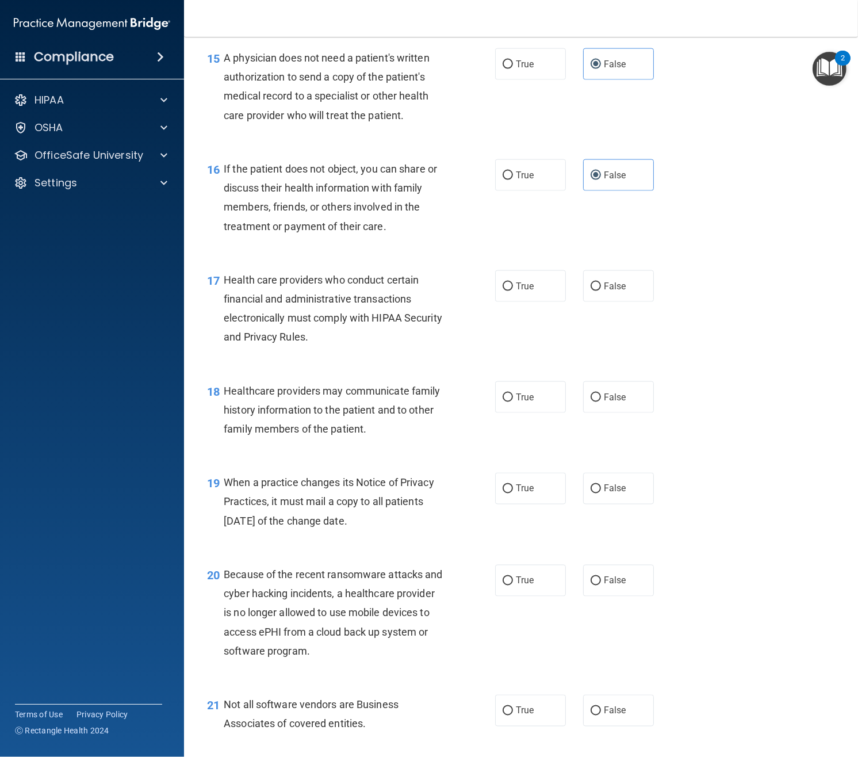
scroll to position [1546, 0]
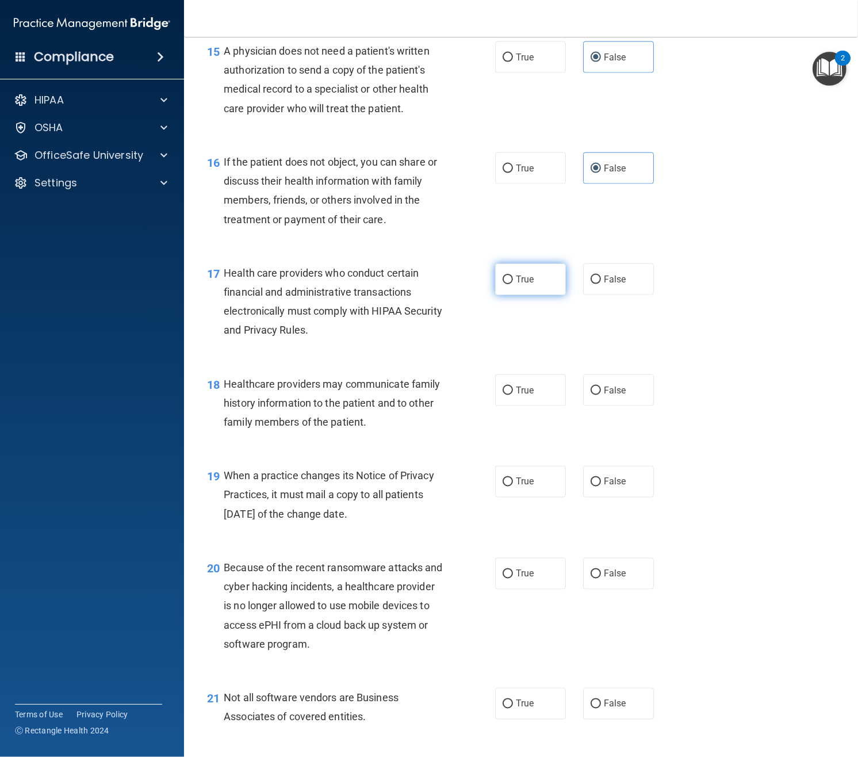
click at [511, 288] on label "True" at bounding box center [530, 279] width 71 height 32
click at [511, 284] on input "True" at bounding box center [508, 280] width 10 height 9
radio input "true"
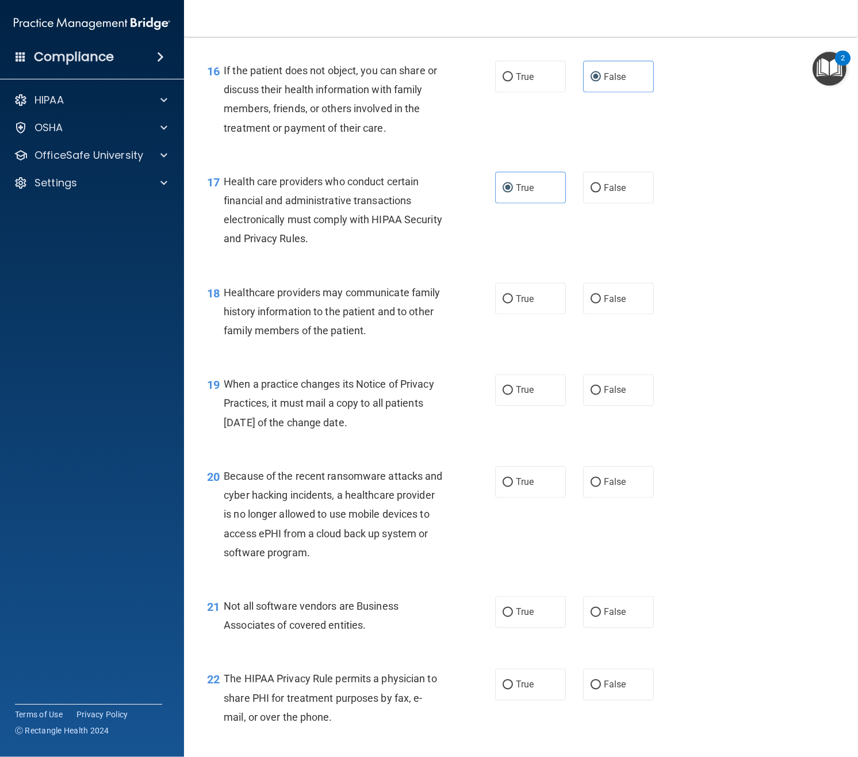
scroll to position [1669, 0]
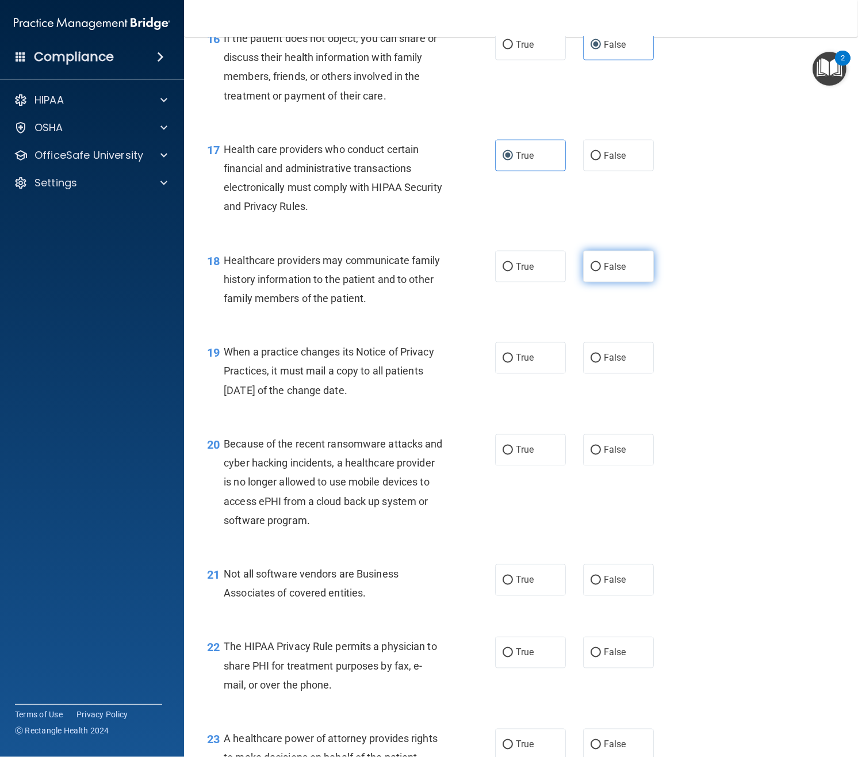
click at [631, 270] on label "False" at bounding box center [618, 267] width 71 height 32
click at [601, 270] on input "False" at bounding box center [596, 267] width 10 height 9
radio input "true"
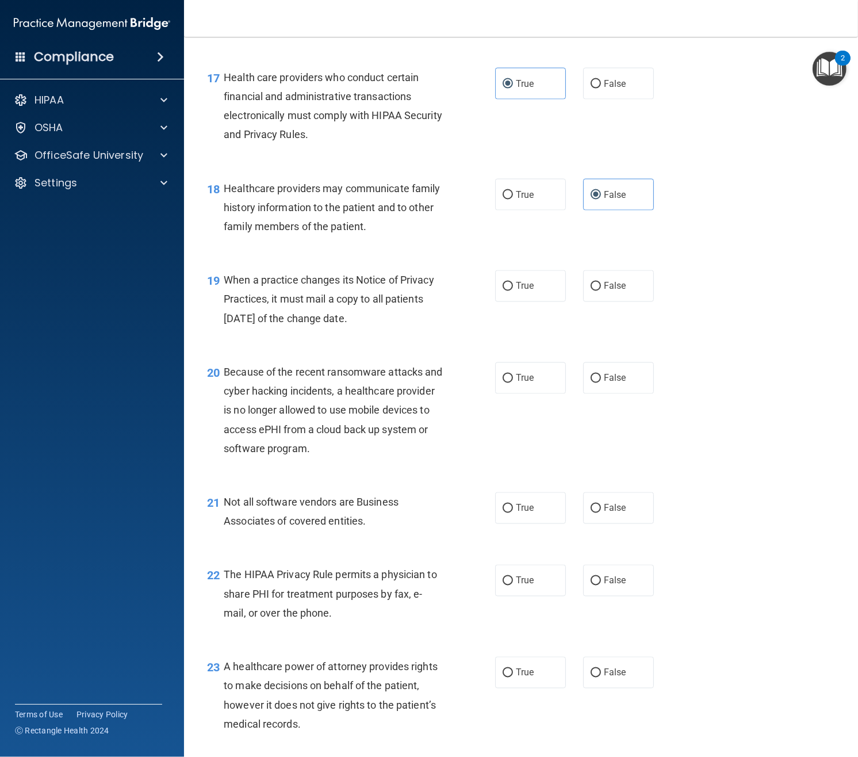
scroll to position [1749, 0]
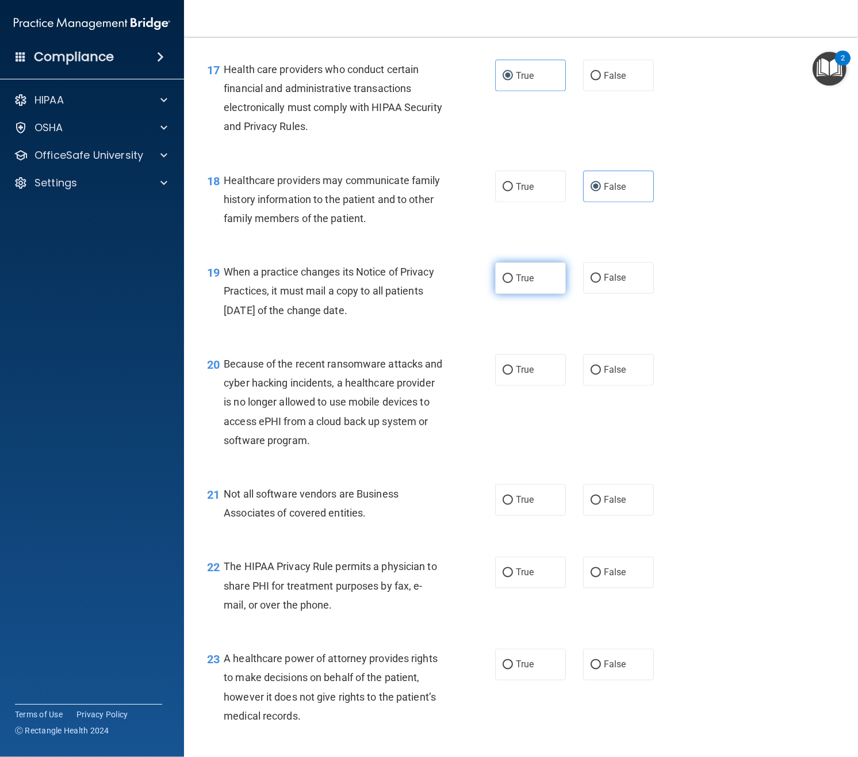
click at [526, 290] on label "True" at bounding box center [530, 278] width 71 height 32
click at [513, 283] on input "True" at bounding box center [508, 278] width 10 height 9
radio input "true"
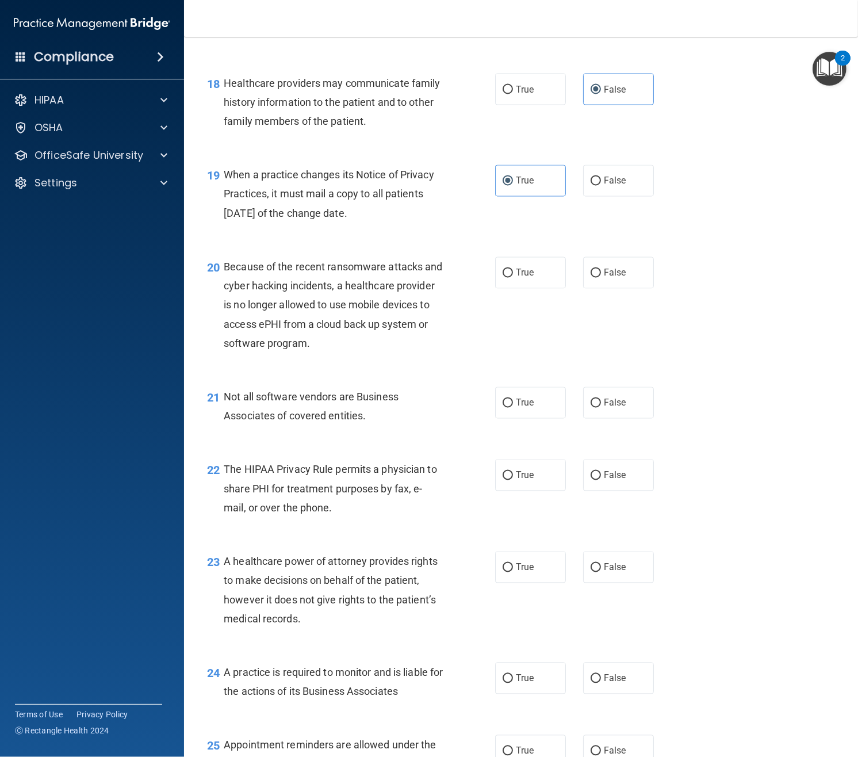
scroll to position [1849, 0]
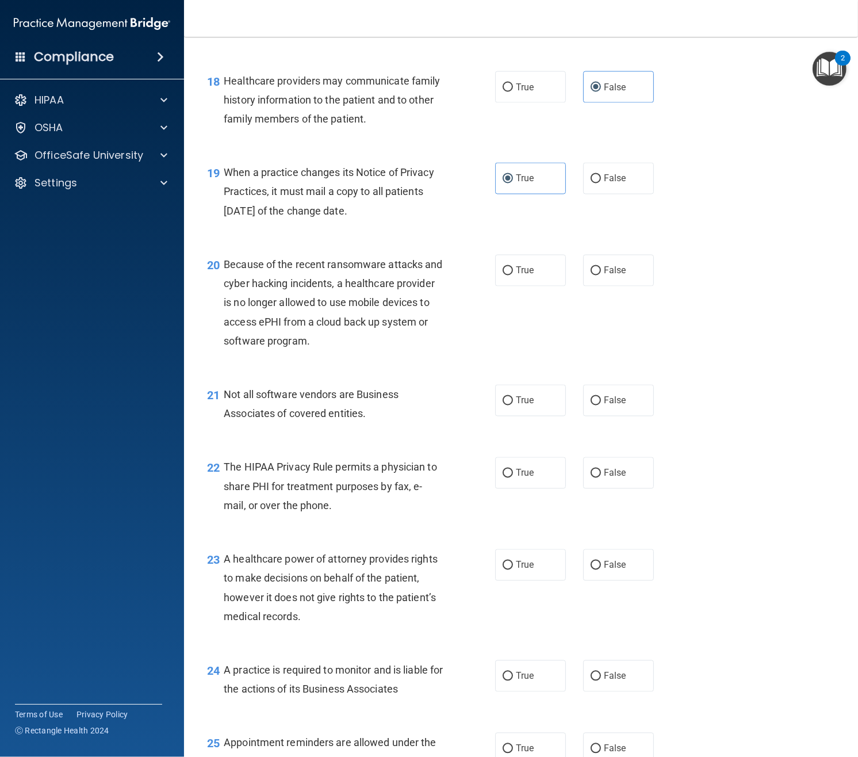
drag, startPoint x: 631, startPoint y: 278, endPoint x: 594, endPoint y: 307, distance: 47.2
click at [631, 278] on label "False" at bounding box center [618, 271] width 71 height 32
click at [601, 276] on input "False" at bounding box center [596, 271] width 10 height 9
radio input "true"
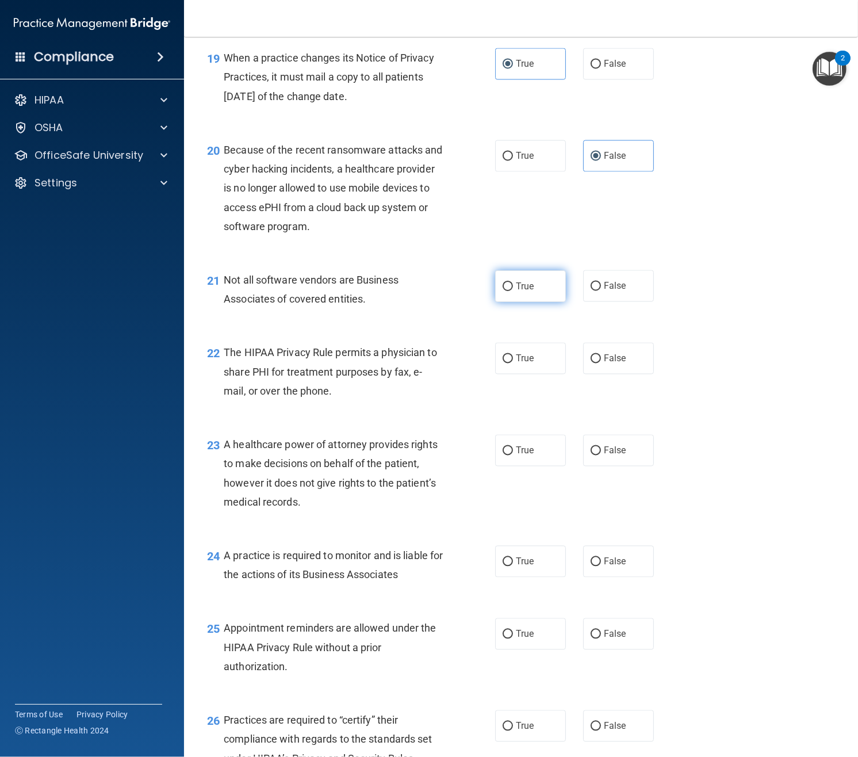
scroll to position [1987, 0]
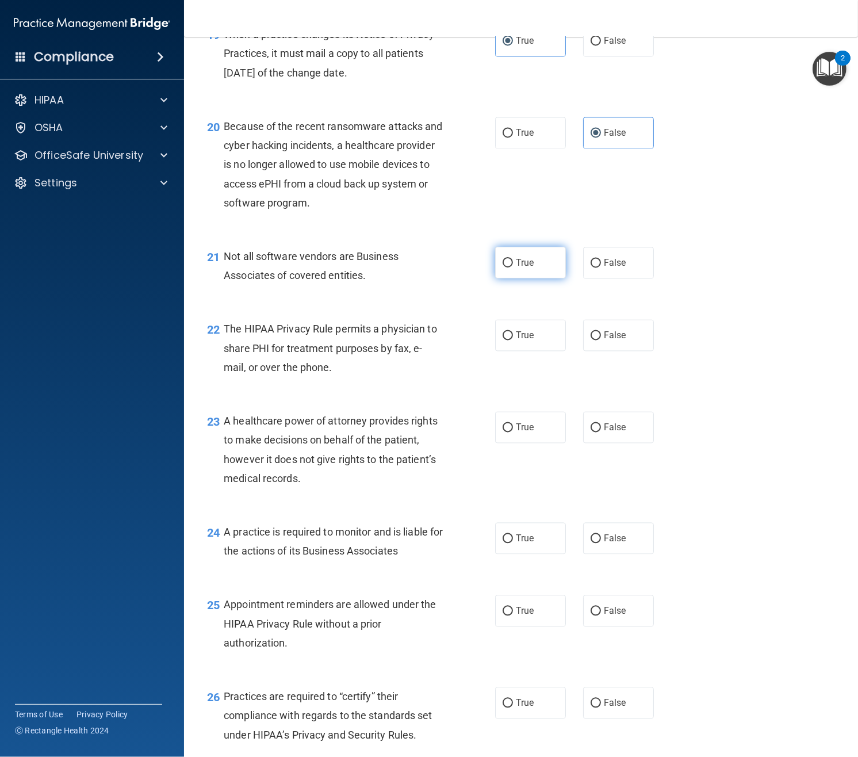
drag, startPoint x: 528, startPoint y: 271, endPoint x: 522, endPoint y: 279, distance: 9.9
click at [527, 271] on label "True" at bounding box center [530, 263] width 71 height 32
click at [513, 267] on input "True" at bounding box center [508, 263] width 10 height 9
radio input "true"
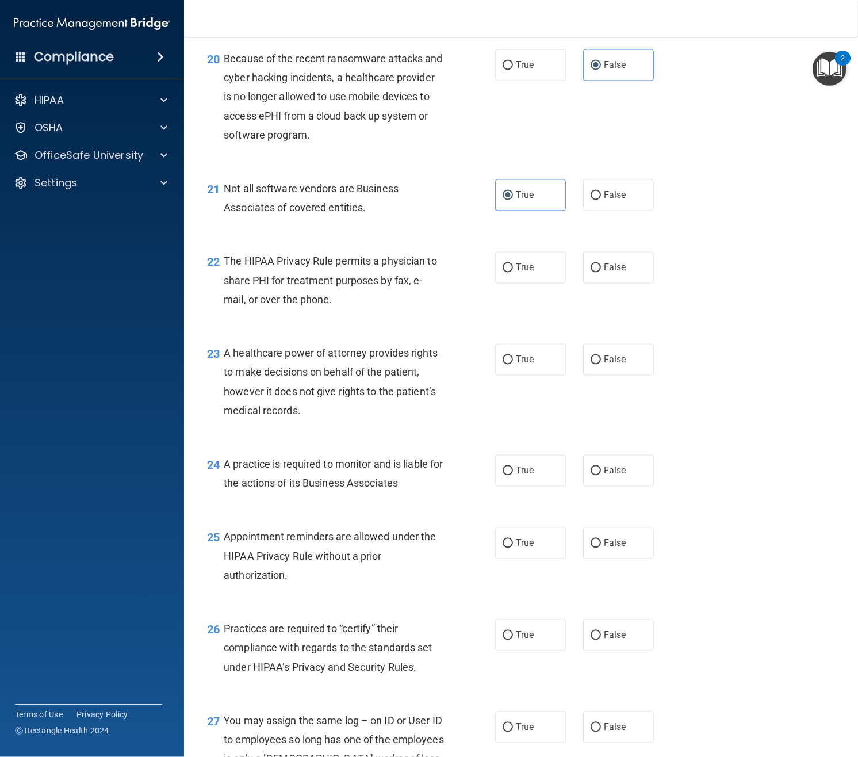
scroll to position [2056, 0]
drag, startPoint x: 606, startPoint y: 276, endPoint x: 599, endPoint y: 277, distance: 7.1
click at [606, 276] on label "False" at bounding box center [618, 266] width 71 height 32
click at [601, 271] on input "False" at bounding box center [596, 266] width 10 height 9
radio input "true"
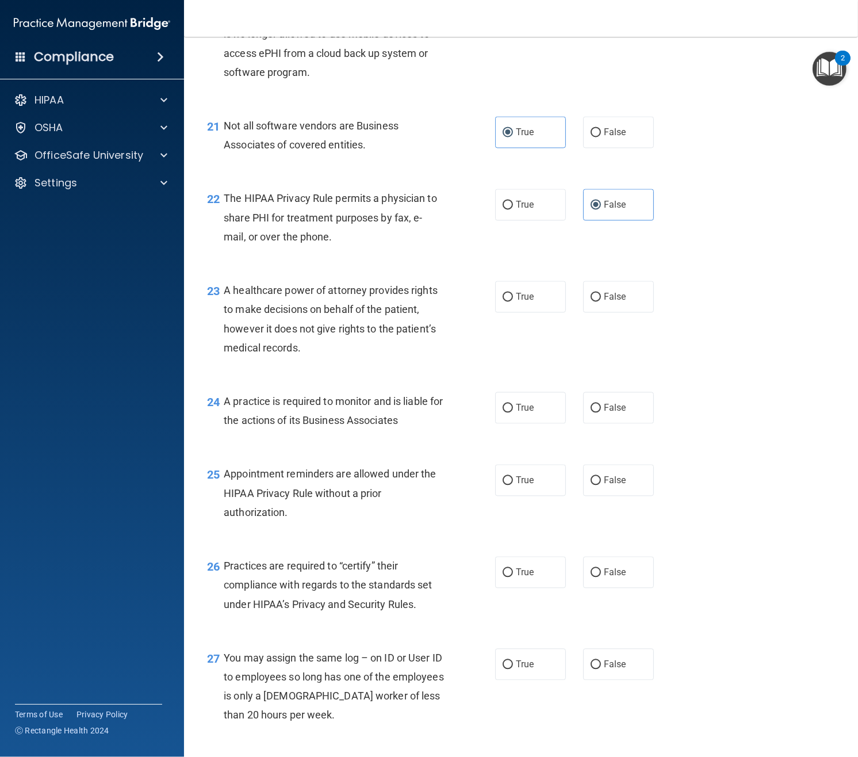
scroll to position [2130, 0]
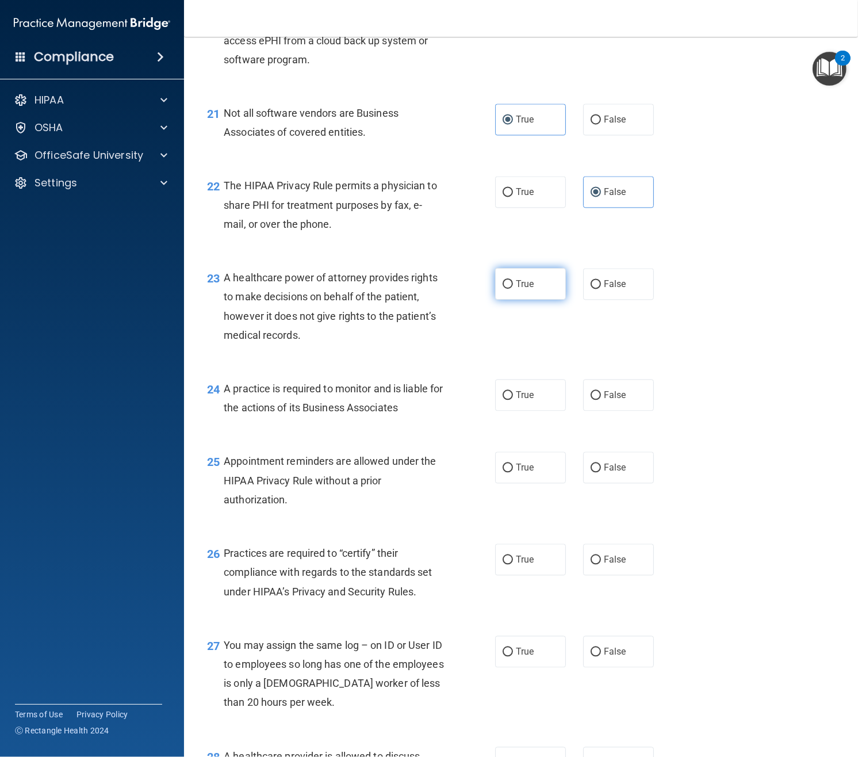
click at [517, 285] on span "True" at bounding box center [525, 283] width 18 height 11
click at [513, 285] on input "True" at bounding box center [508, 284] width 10 height 9
radio input "true"
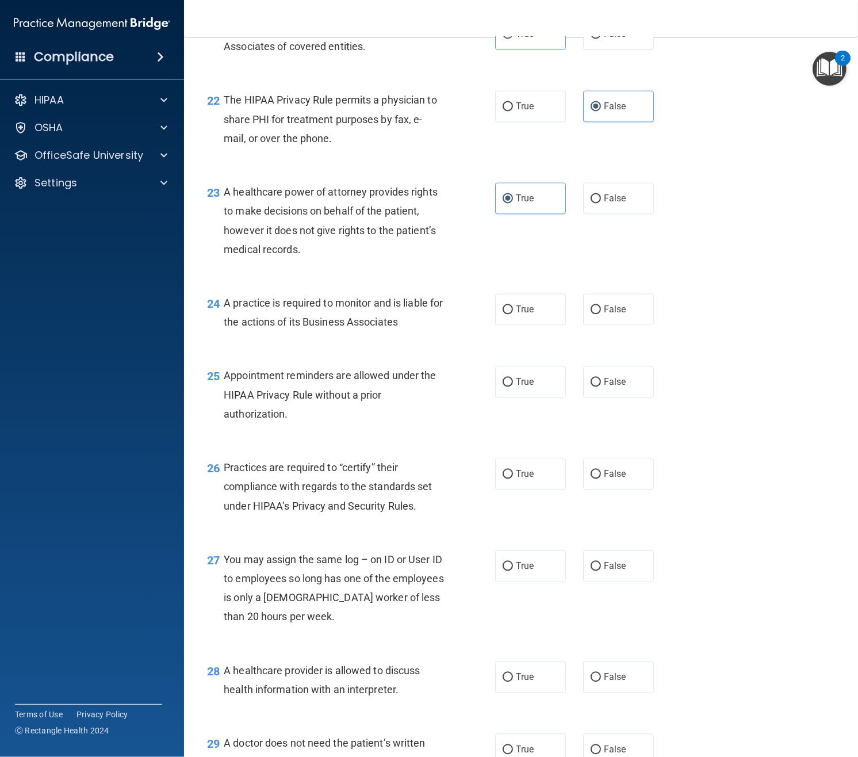
scroll to position [2239, 0]
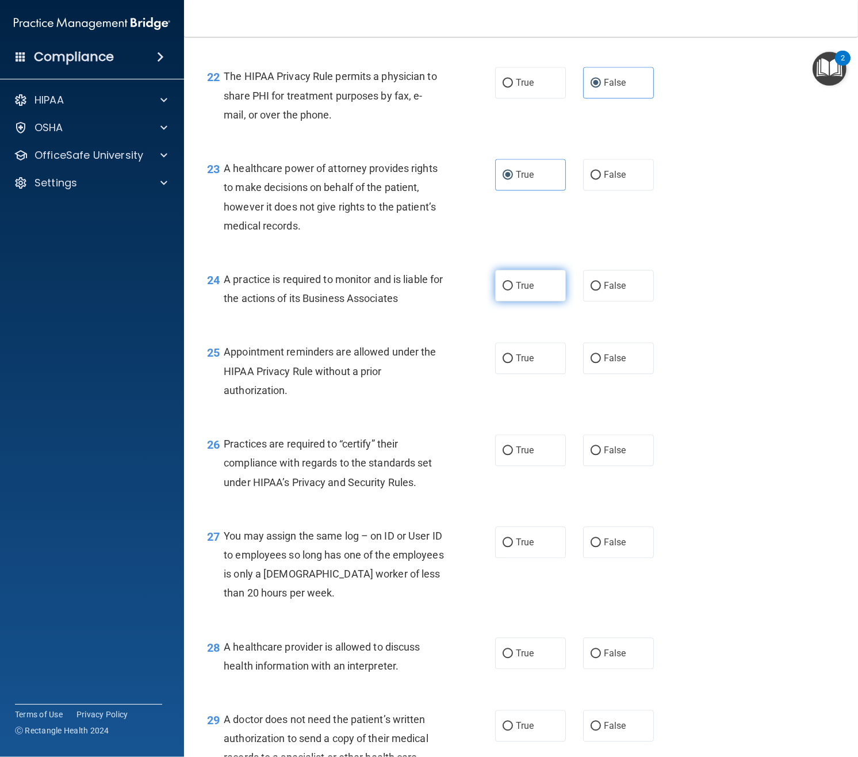
click at [521, 285] on span "True" at bounding box center [525, 285] width 18 height 11
click at [513, 285] on input "True" at bounding box center [508, 286] width 10 height 9
radio input "true"
click at [519, 285] on span "True" at bounding box center [525, 285] width 18 height 11
click at [513, 285] on input "True" at bounding box center [508, 286] width 10 height 9
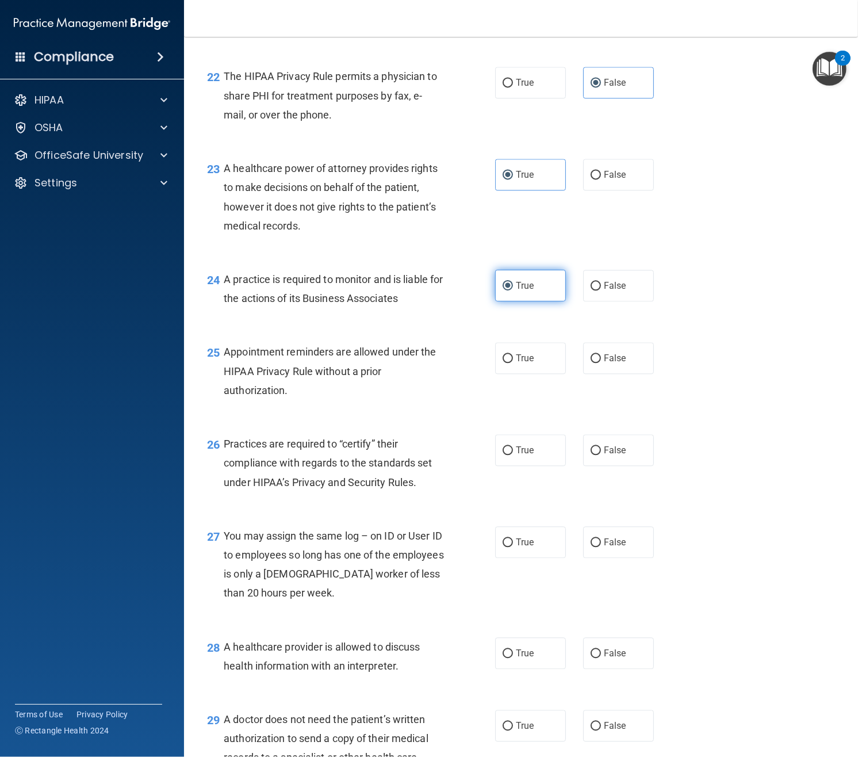
drag, startPoint x: 586, startPoint y: 280, endPoint x: 556, endPoint y: 296, distance: 34.0
click at [586, 280] on label "False" at bounding box center [618, 286] width 71 height 32
click at [591, 282] on input "False" at bounding box center [596, 286] width 10 height 9
radio input "true"
radio input "false"
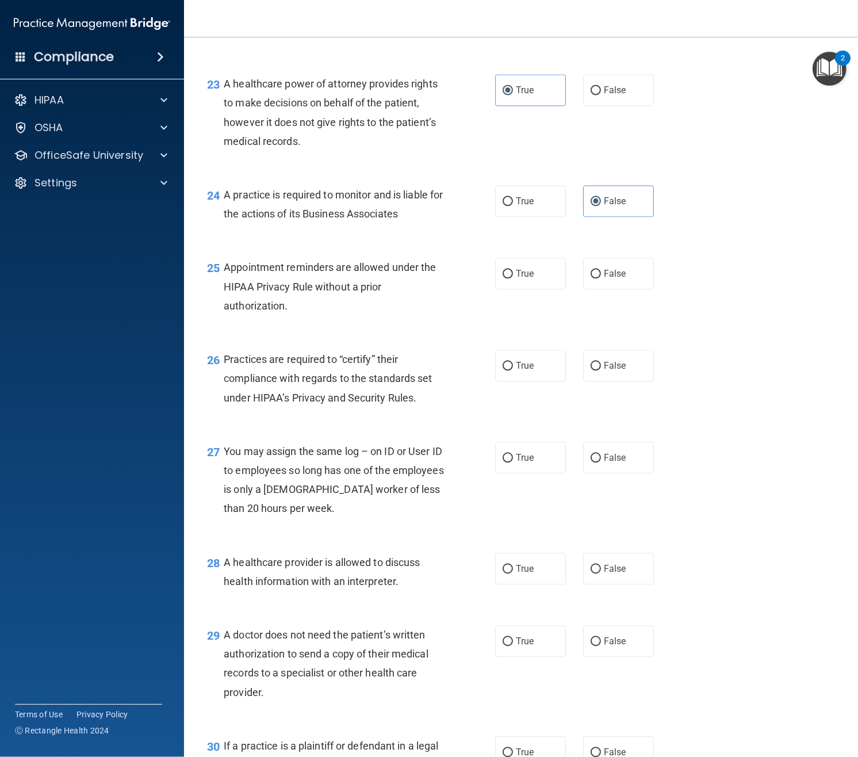
scroll to position [2332, 0]
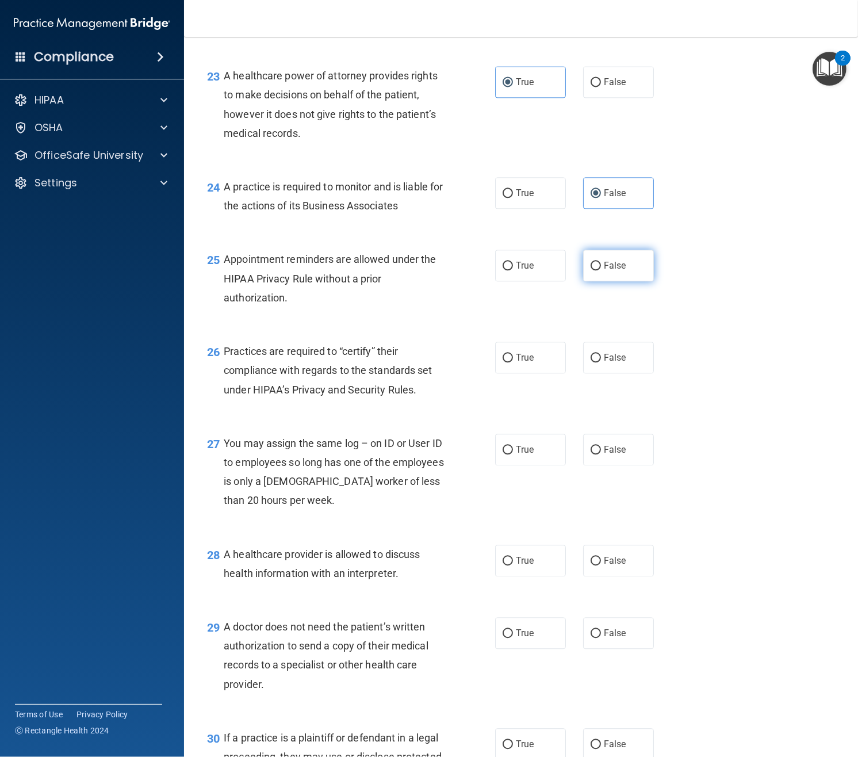
click at [608, 270] on span "False" at bounding box center [615, 265] width 22 height 11
click at [601, 270] on input "False" at bounding box center [596, 266] width 10 height 9
radio input "true"
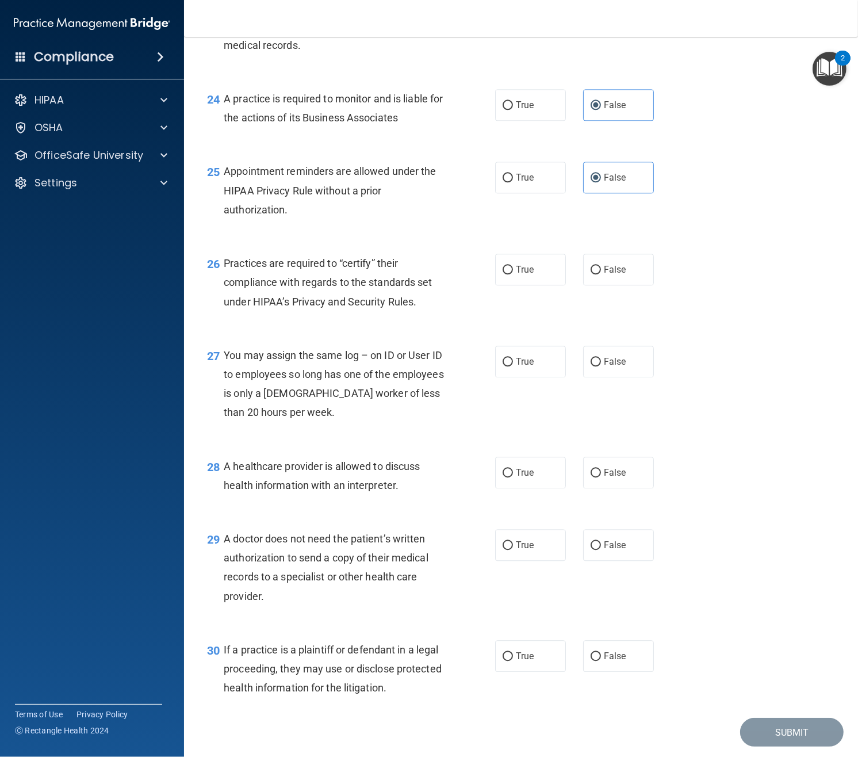
scroll to position [2426, 0]
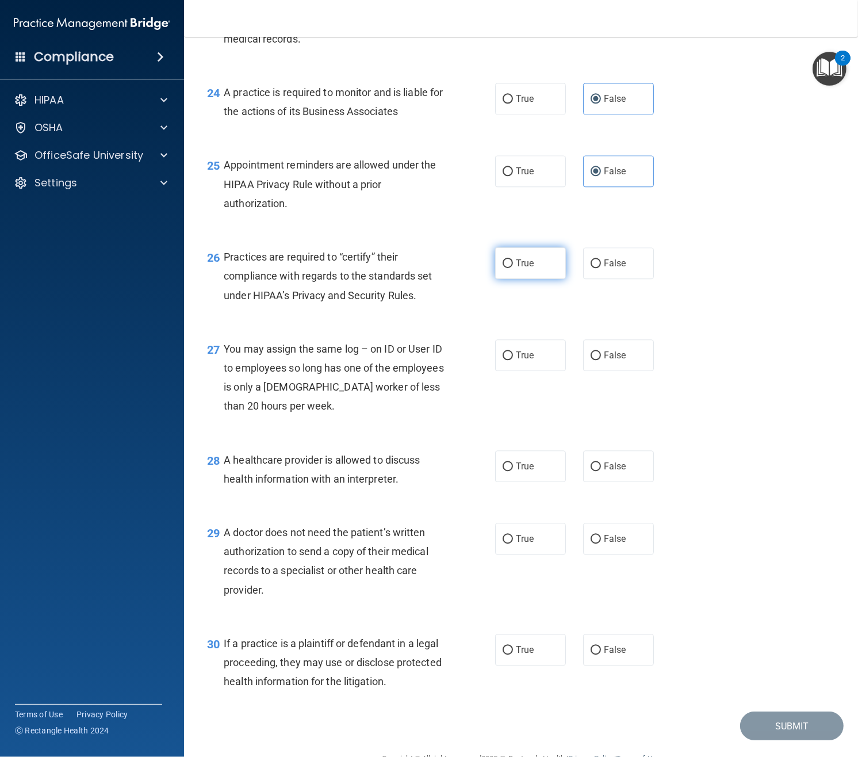
click at [529, 274] on label "True" at bounding box center [530, 263] width 71 height 32
click at [513, 268] on input "True" at bounding box center [508, 263] width 10 height 9
radio input "true"
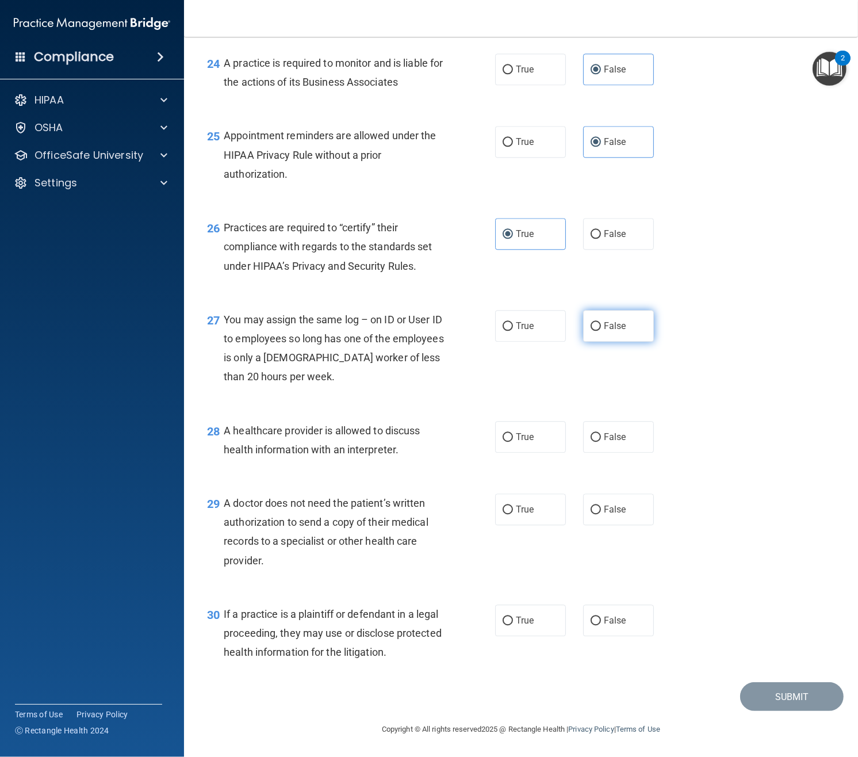
click at [607, 330] on span "False" at bounding box center [615, 325] width 22 height 11
click at [601, 330] on input "False" at bounding box center [596, 326] width 10 height 9
radio input "true"
click at [610, 437] on span "False" at bounding box center [615, 436] width 22 height 11
click at [601, 437] on input "False" at bounding box center [596, 437] width 10 height 9
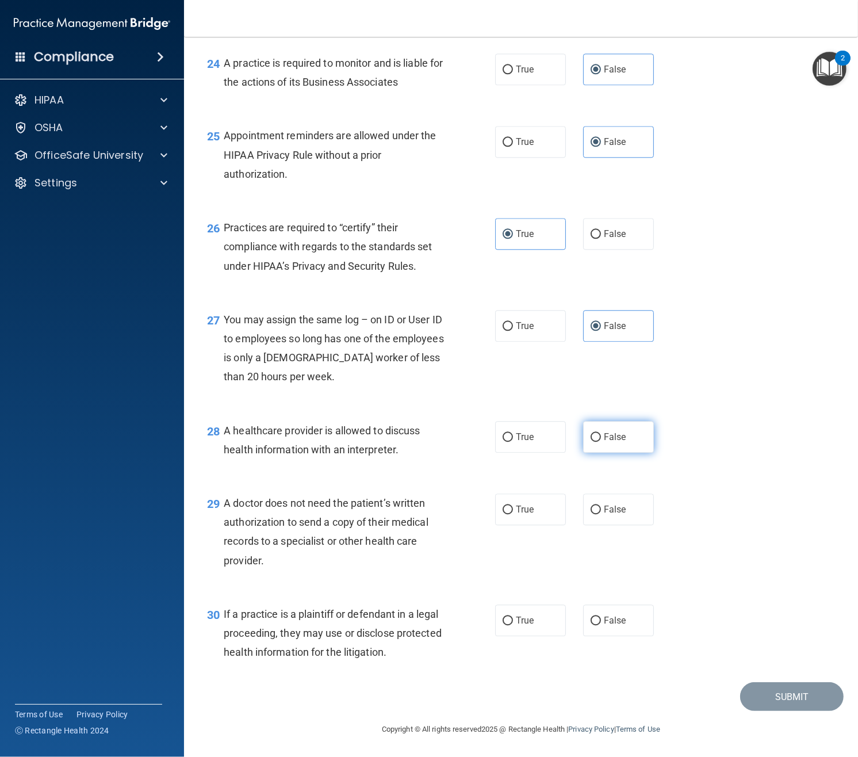
radio input "true"
click at [623, 513] on span "False" at bounding box center [615, 509] width 22 height 11
click at [601, 513] on input "False" at bounding box center [596, 510] width 10 height 9
radio input "true"
click at [601, 625] on label "False" at bounding box center [618, 621] width 71 height 32
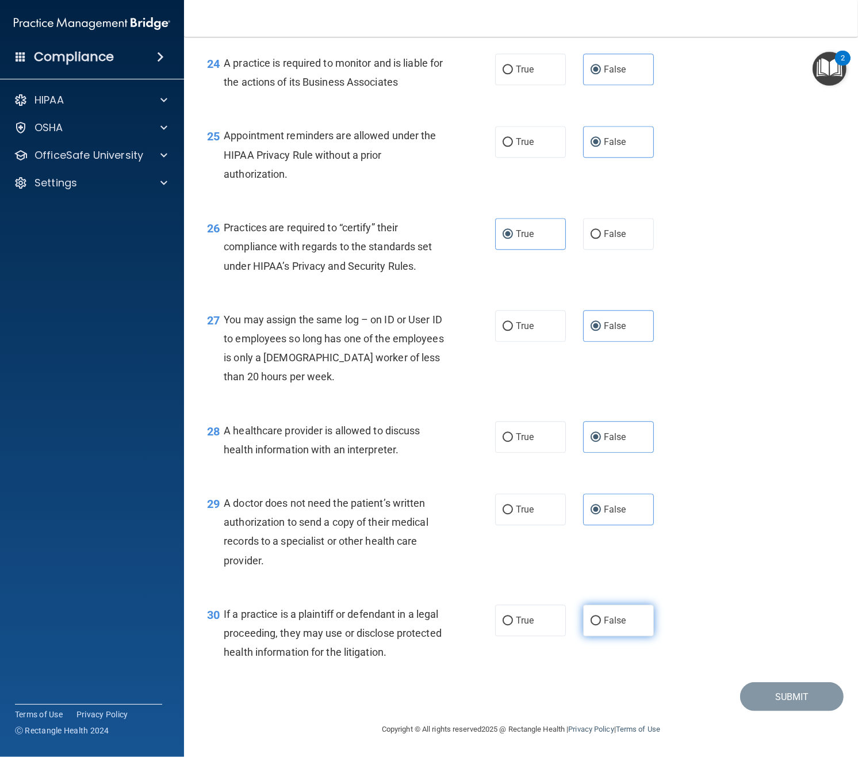
click at [601, 625] on input "False" at bounding box center [596, 621] width 10 height 9
radio input "true"
click at [766, 681] on button "Submit" at bounding box center [792, 696] width 104 height 29
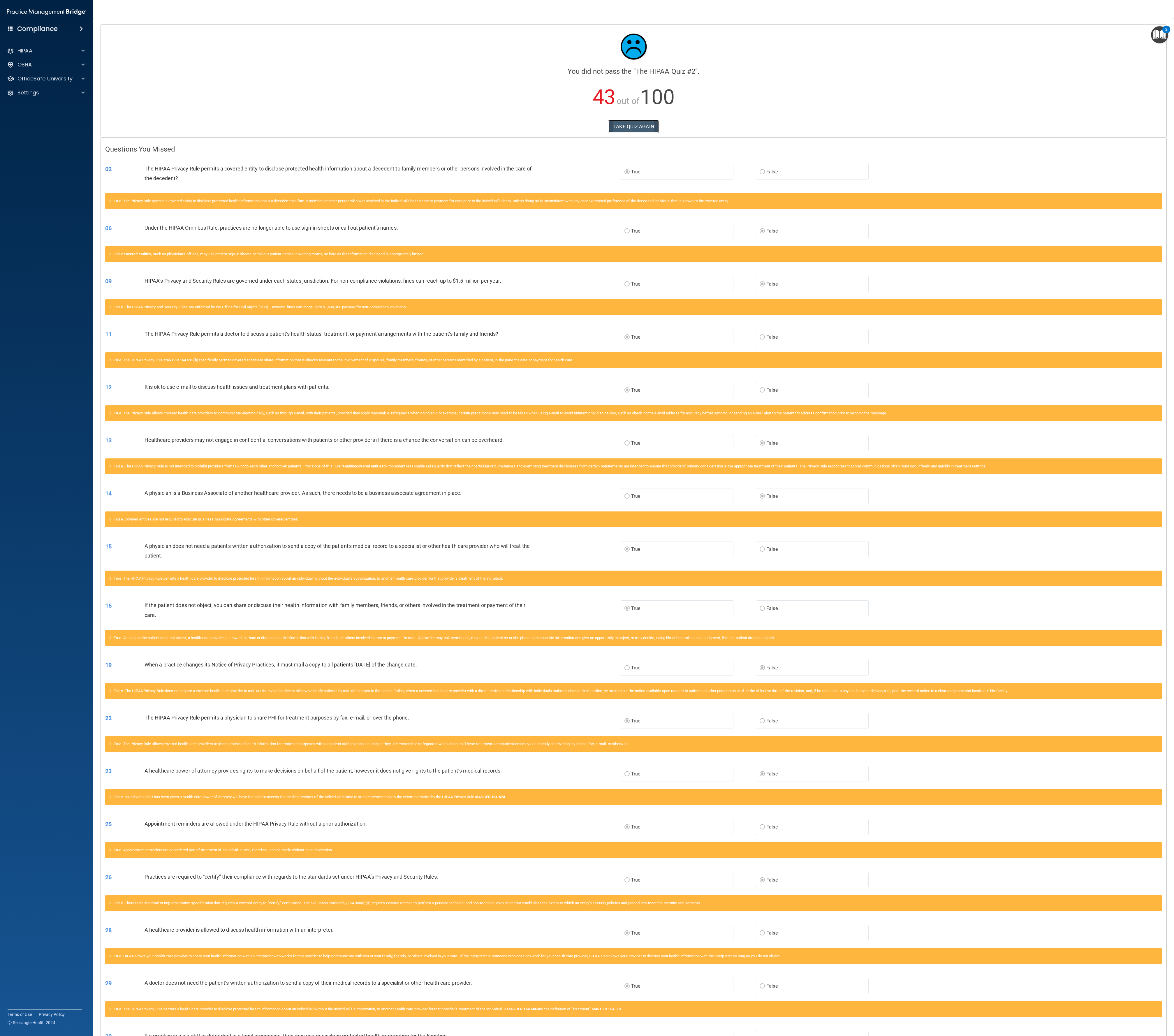
click at [518, 130] on button "TAKE QUIZ AGAIN" at bounding box center [634, 126] width 51 height 13
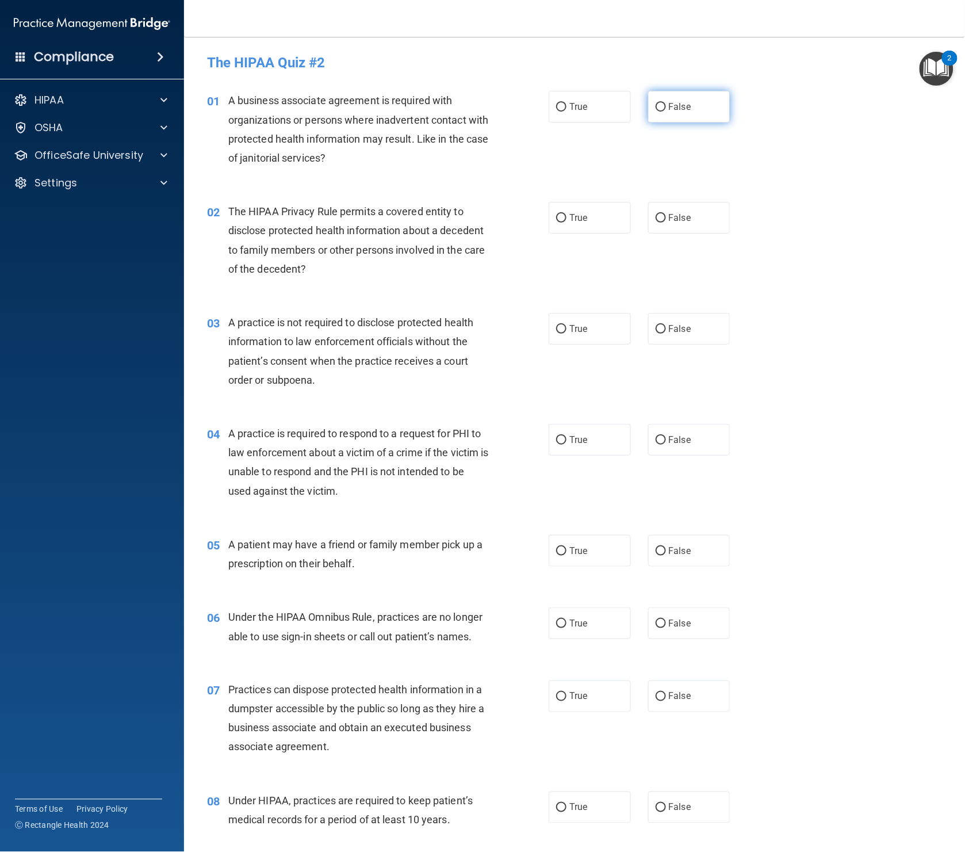
click at [672, 105] on span "False" at bounding box center [680, 106] width 22 height 11
click at [666, 105] on input "False" at bounding box center [661, 107] width 10 height 9
radio input "true"
click at [563, 216] on input "True" at bounding box center [561, 218] width 10 height 9
radio input "true"
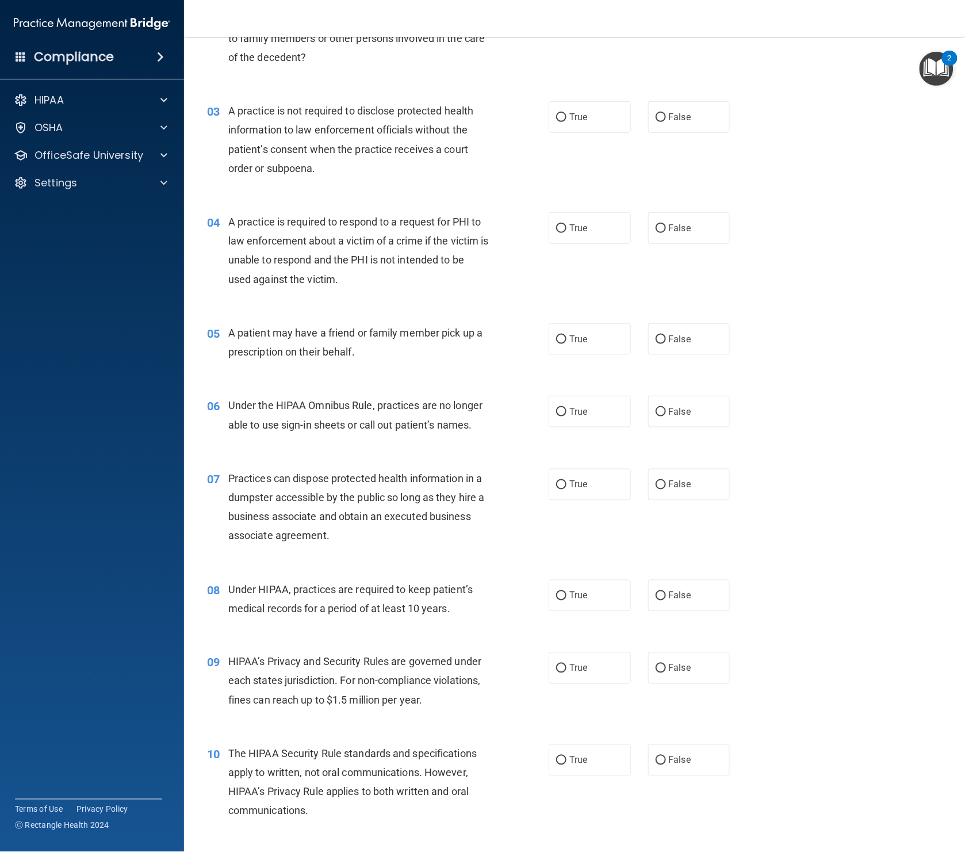
scroll to position [216, 0]
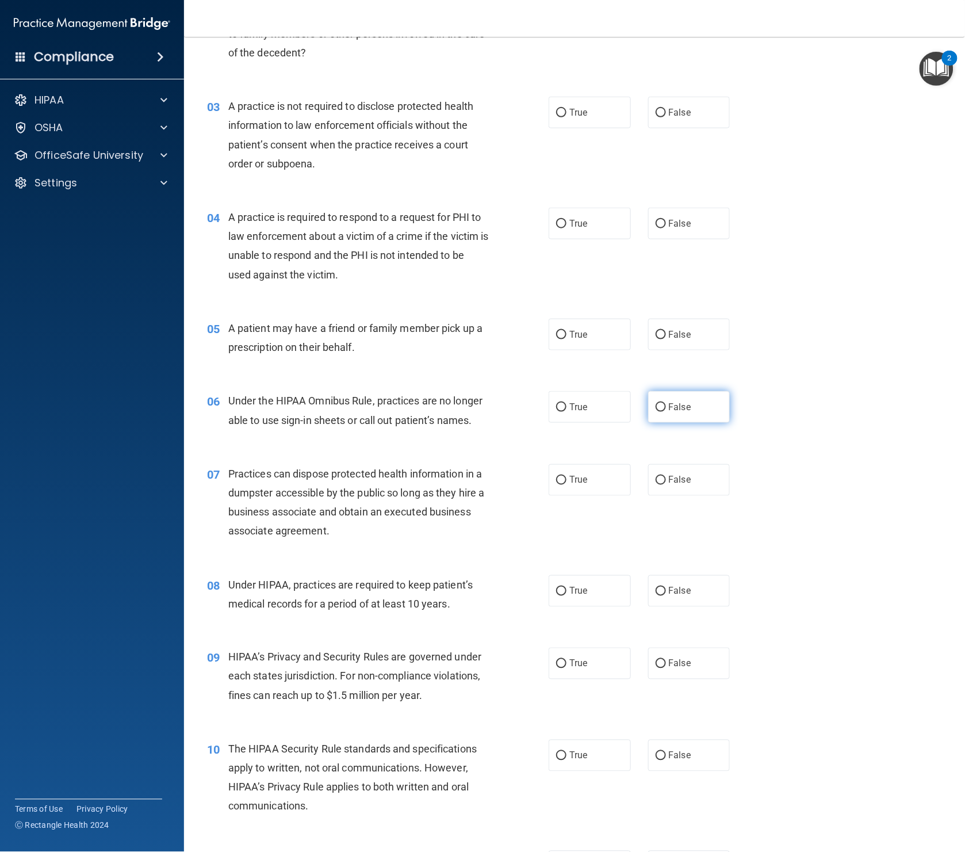
click at [667, 414] on label "False" at bounding box center [689, 407] width 82 height 32
click at [666, 412] on input "False" at bounding box center [661, 407] width 10 height 9
radio input "true"
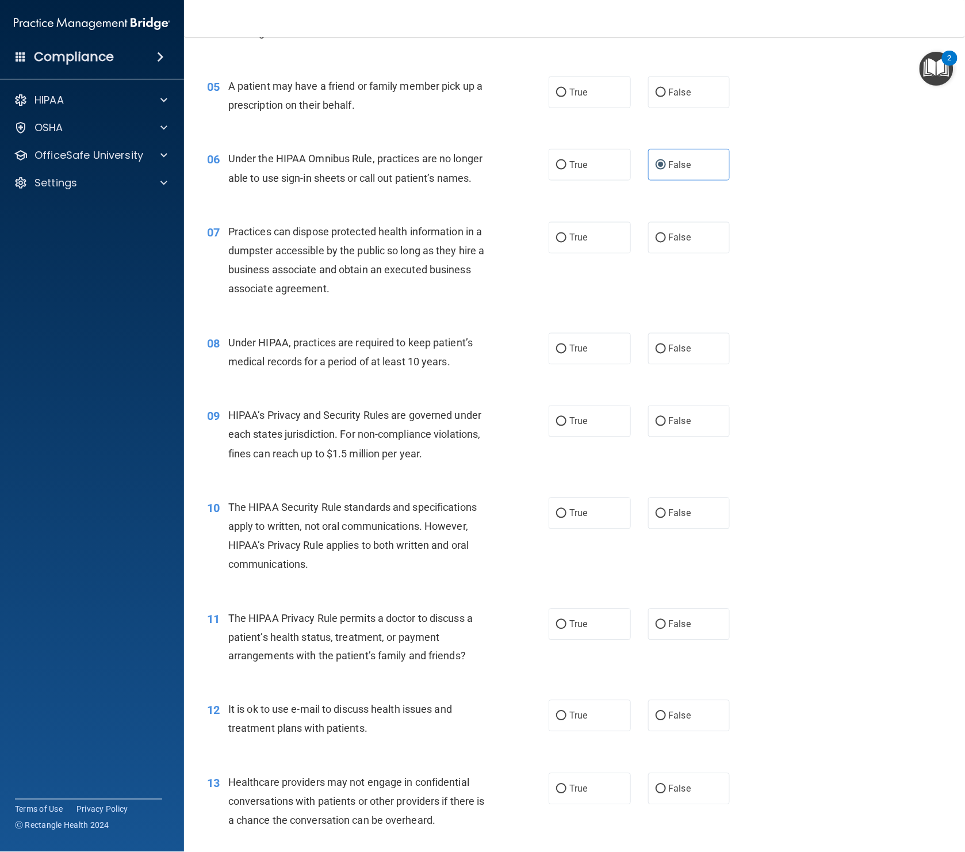
scroll to position [473, 0]
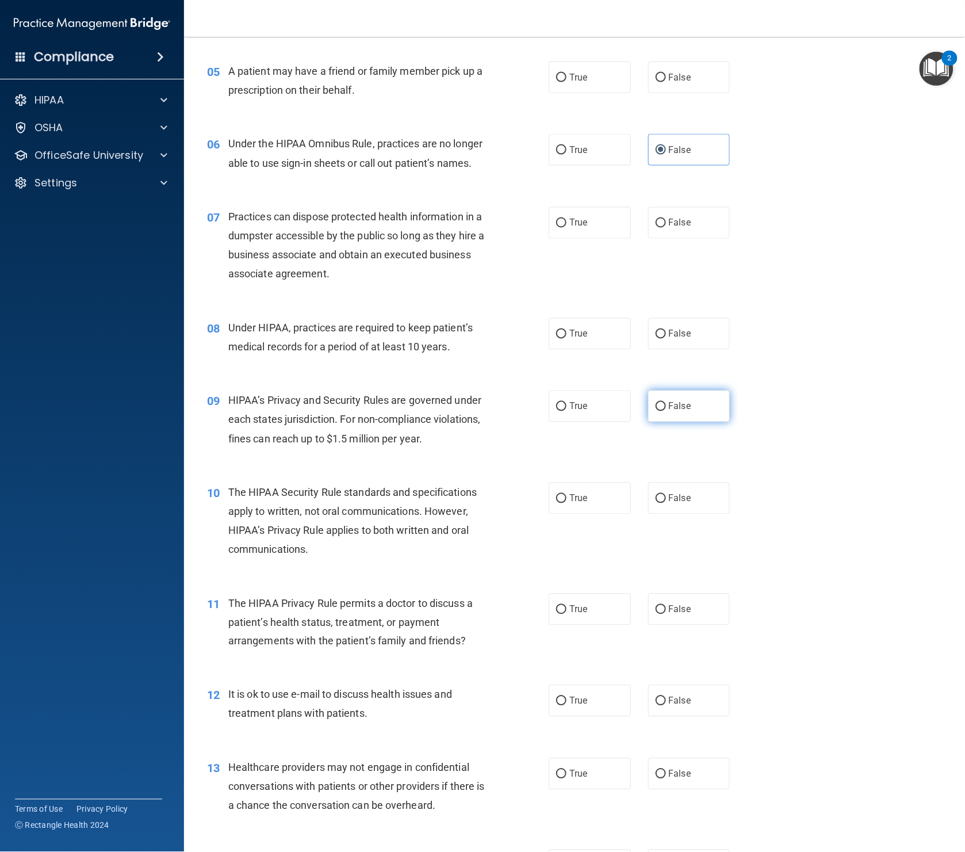
click at [695, 412] on label "False" at bounding box center [689, 407] width 82 height 32
click at [666, 411] on input "False" at bounding box center [661, 407] width 10 height 9
radio input "true"
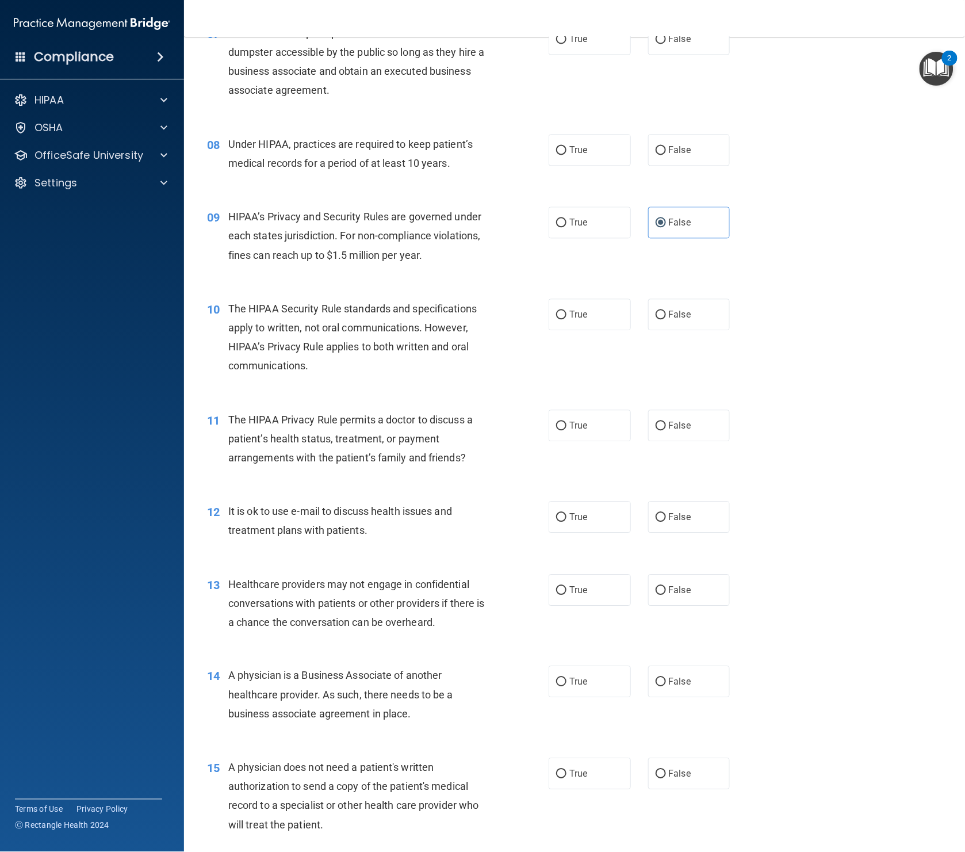
scroll to position [659, 0]
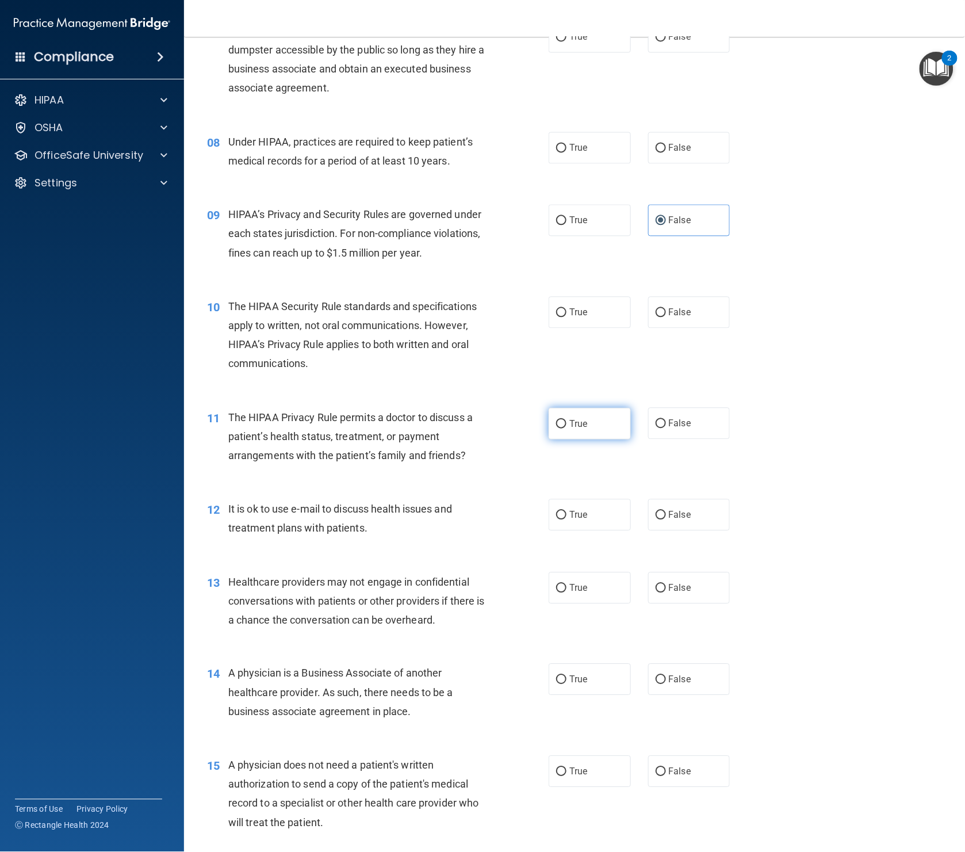
click at [555, 429] on label "True" at bounding box center [590, 424] width 82 height 32
click at [556, 429] on input "True" at bounding box center [561, 424] width 10 height 9
radio input "true"
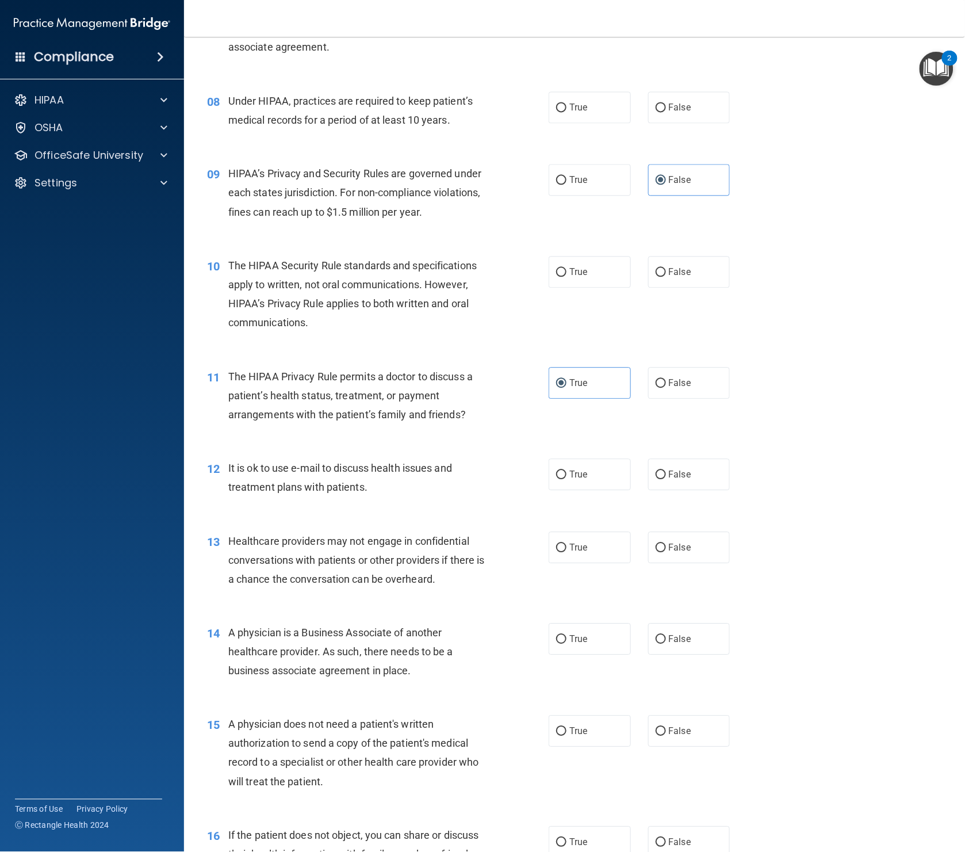
scroll to position [702, 0]
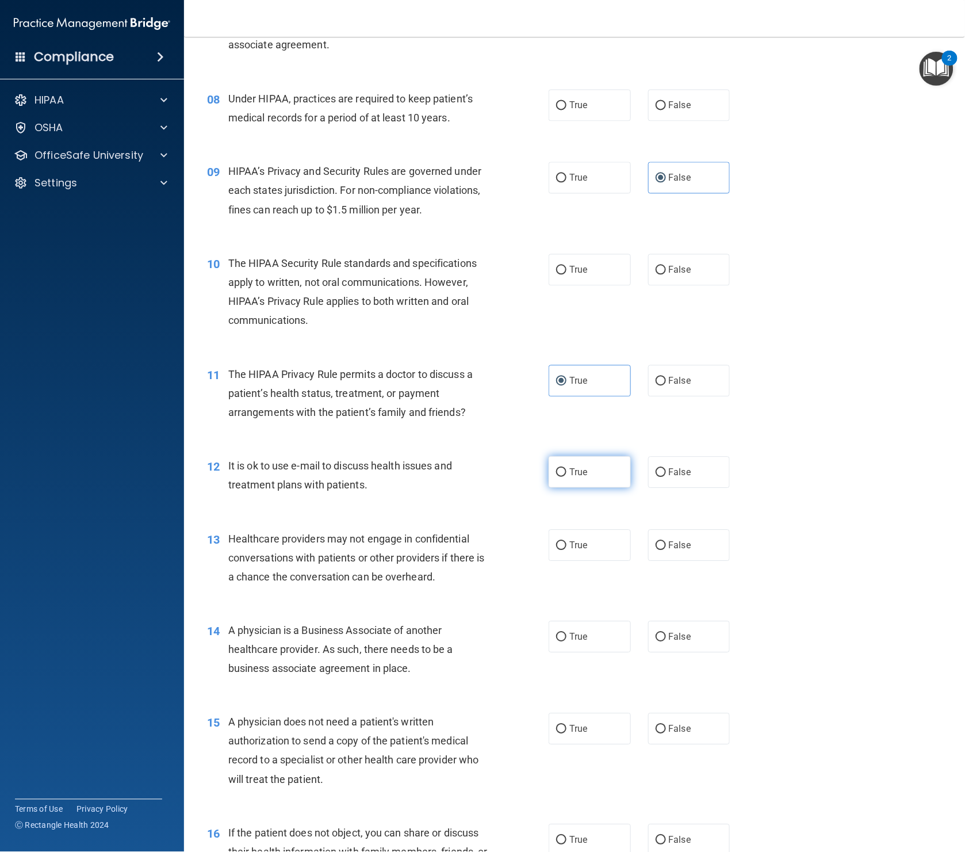
drag, startPoint x: 564, startPoint y: 479, endPoint x: 550, endPoint y: 479, distance: 14.4
click at [564, 479] on label "True" at bounding box center [590, 472] width 82 height 32
click at [564, 477] on input "True" at bounding box center [561, 472] width 10 height 9
radio input "true"
click at [672, 553] on label "False" at bounding box center [689, 545] width 82 height 32
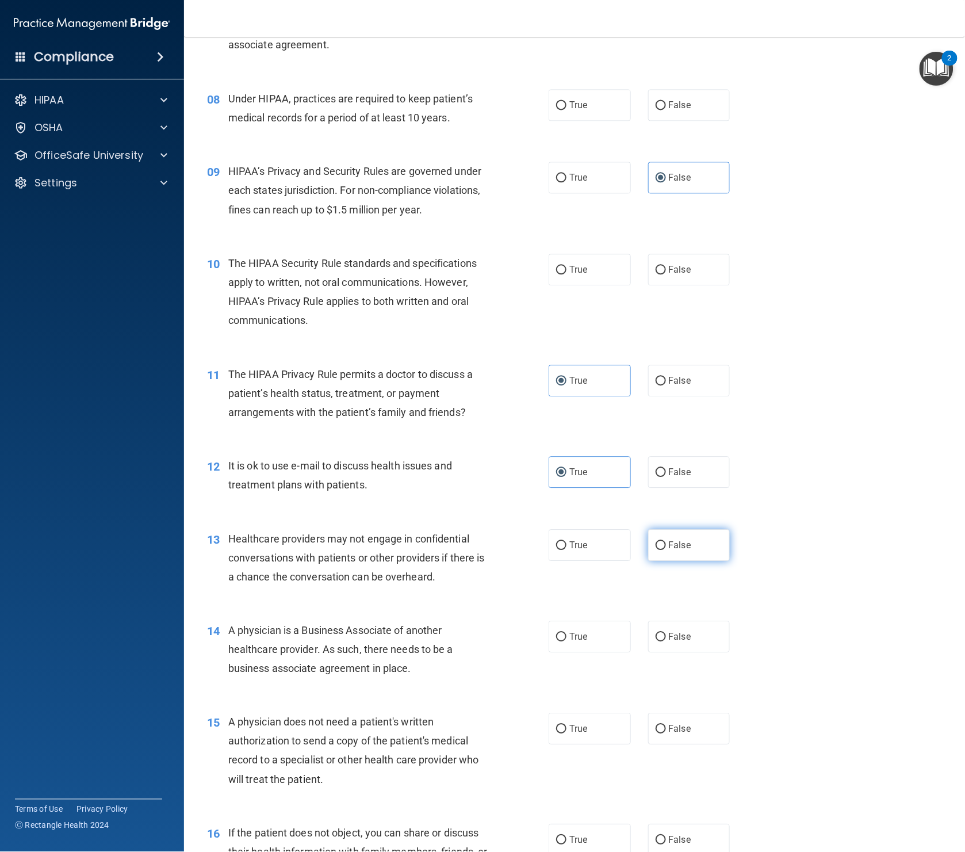
click at [666, 550] on input "False" at bounding box center [661, 545] width 10 height 9
radio input "true"
click at [694, 648] on label "False" at bounding box center [689, 637] width 82 height 32
click at [666, 641] on input "False" at bounding box center [661, 637] width 10 height 9
radio input "true"
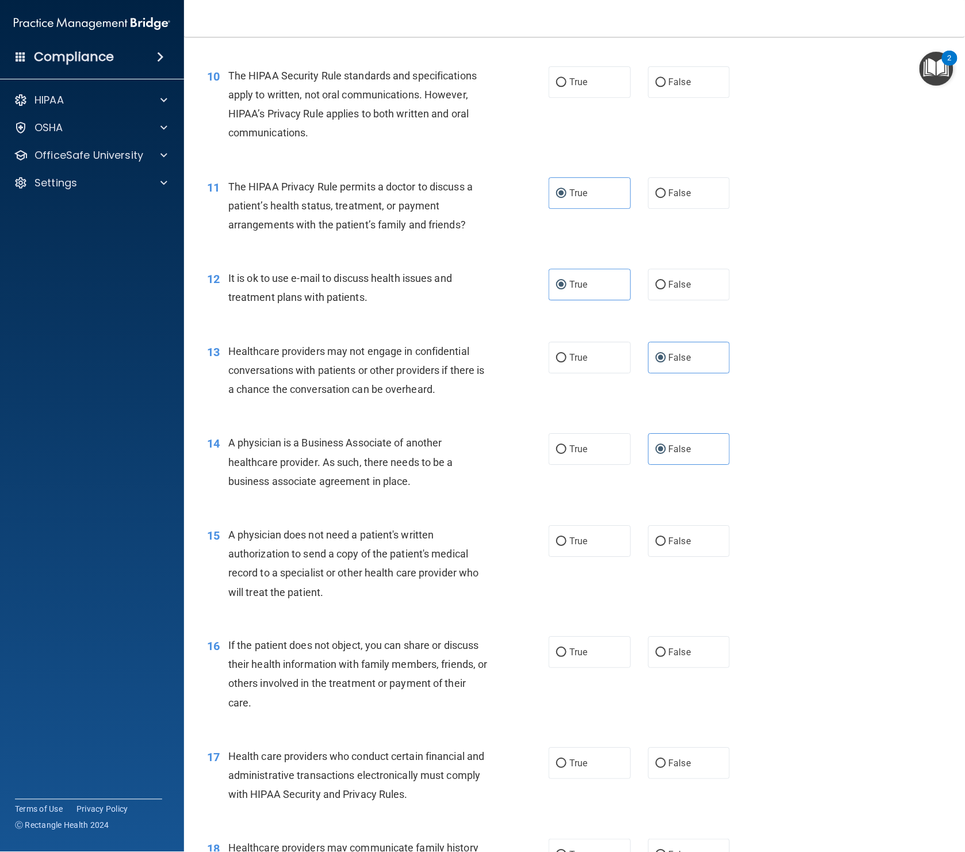
scroll to position [890, 0]
click at [588, 547] on label "True" at bounding box center [590, 541] width 82 height 32
click at [567, 545] on input "True" at bounding box center [561, 541] width 10 height 9
radio input "true"
click at [600, 664] on label "True" at bounding box center [590, 652] width 82 height 32
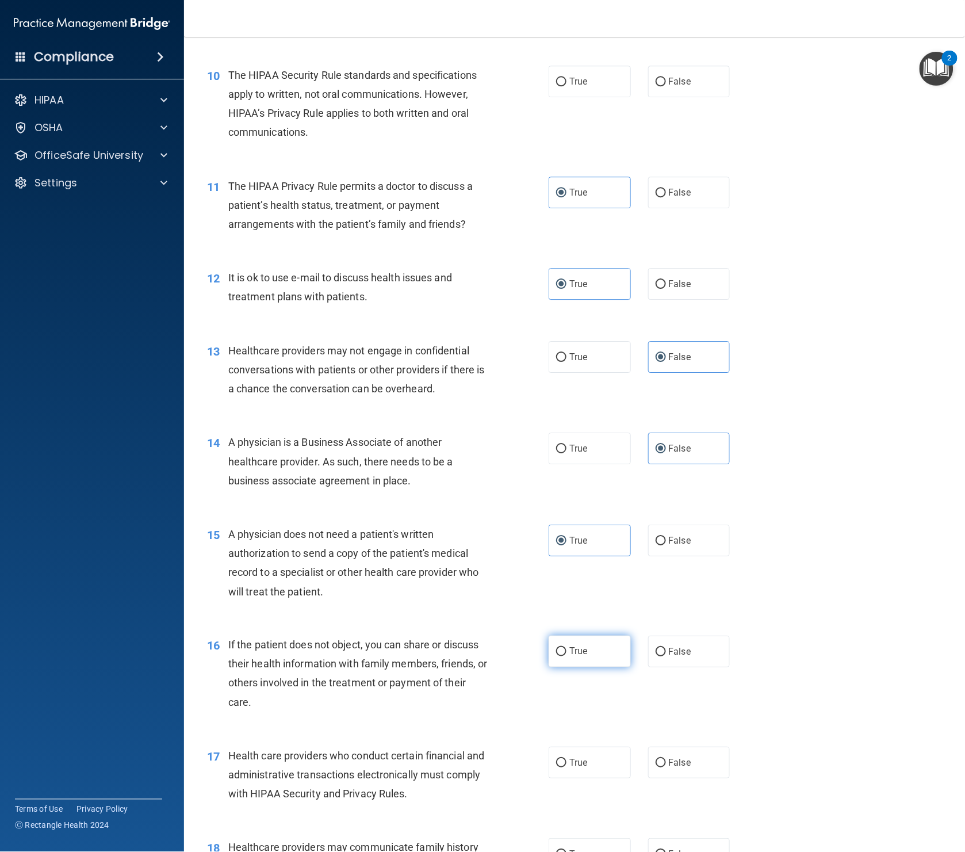
click at [567, 656] on input "True" at bounding box center [561, 652] width 10 height 9
radio input "true"
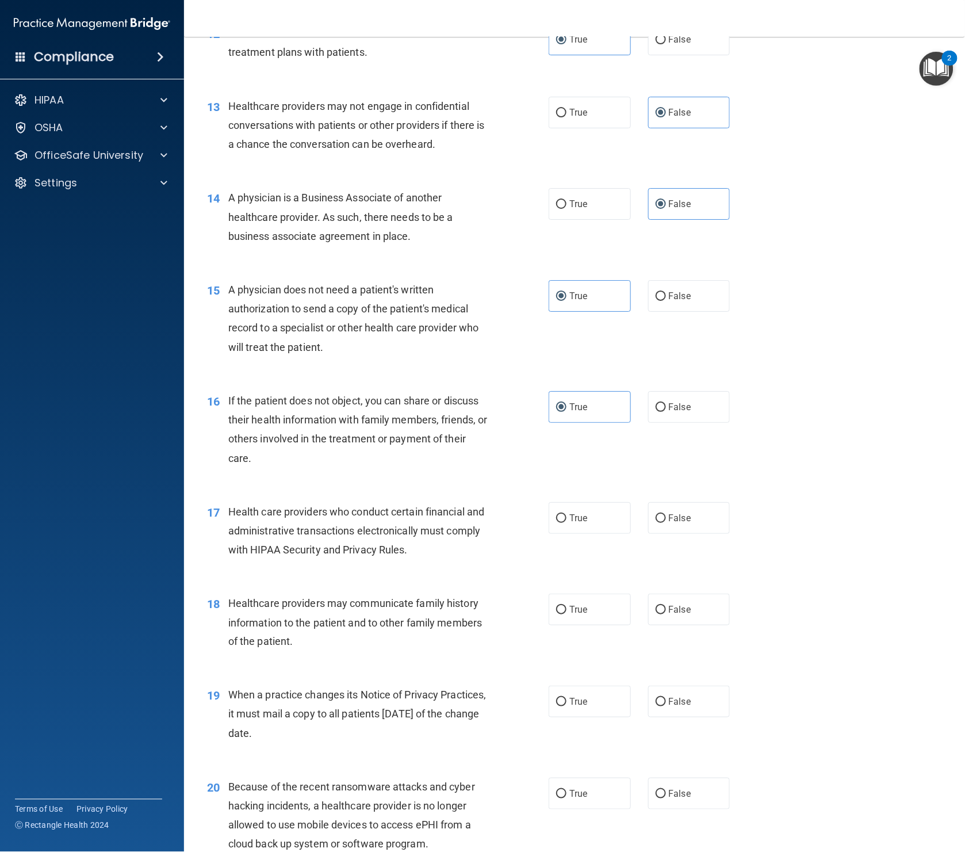
scroll to position [1165, 0]
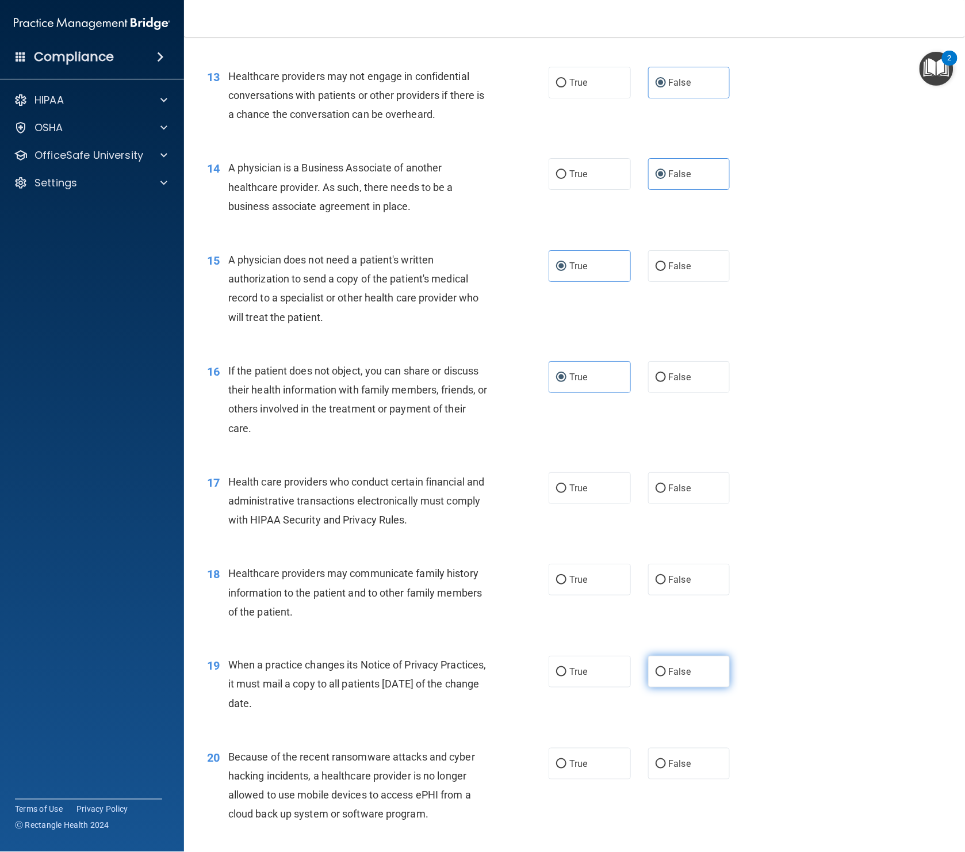
click at [701, 677] on label "False" at bounding box center [689, 672] width 82 height 32
click at [666, 676] on input "False" at bounding box center [661, 672] width 10 height 9
radio input "true"
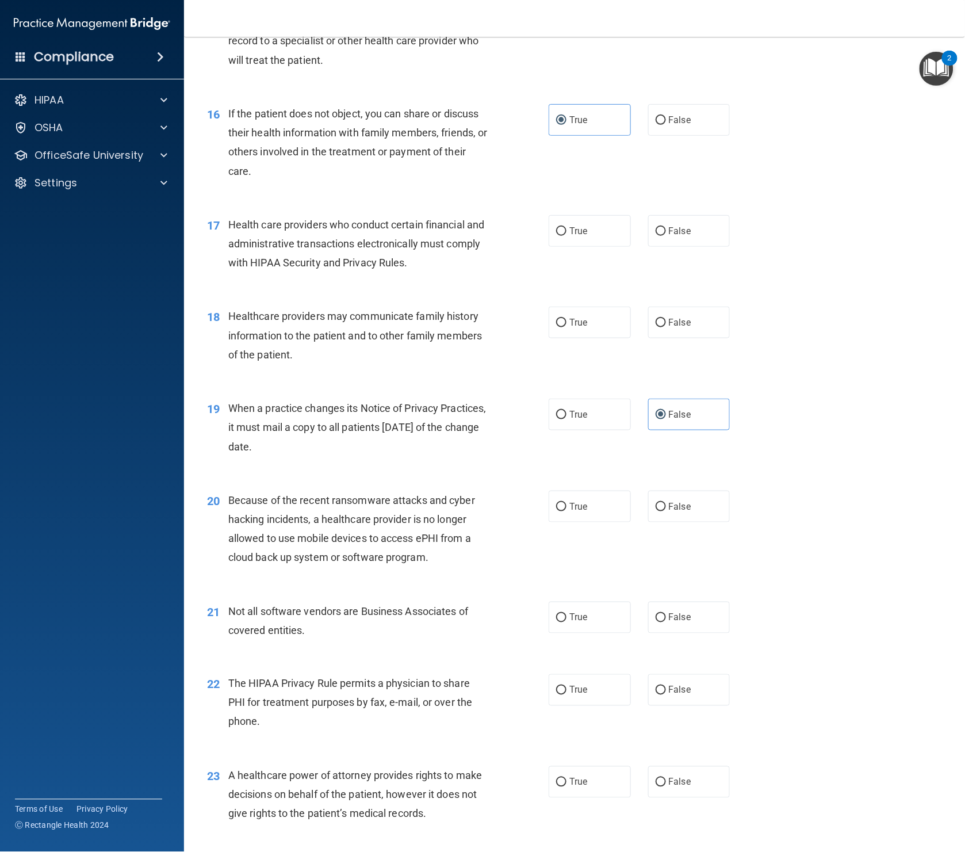
scroll to position [1444, 0]
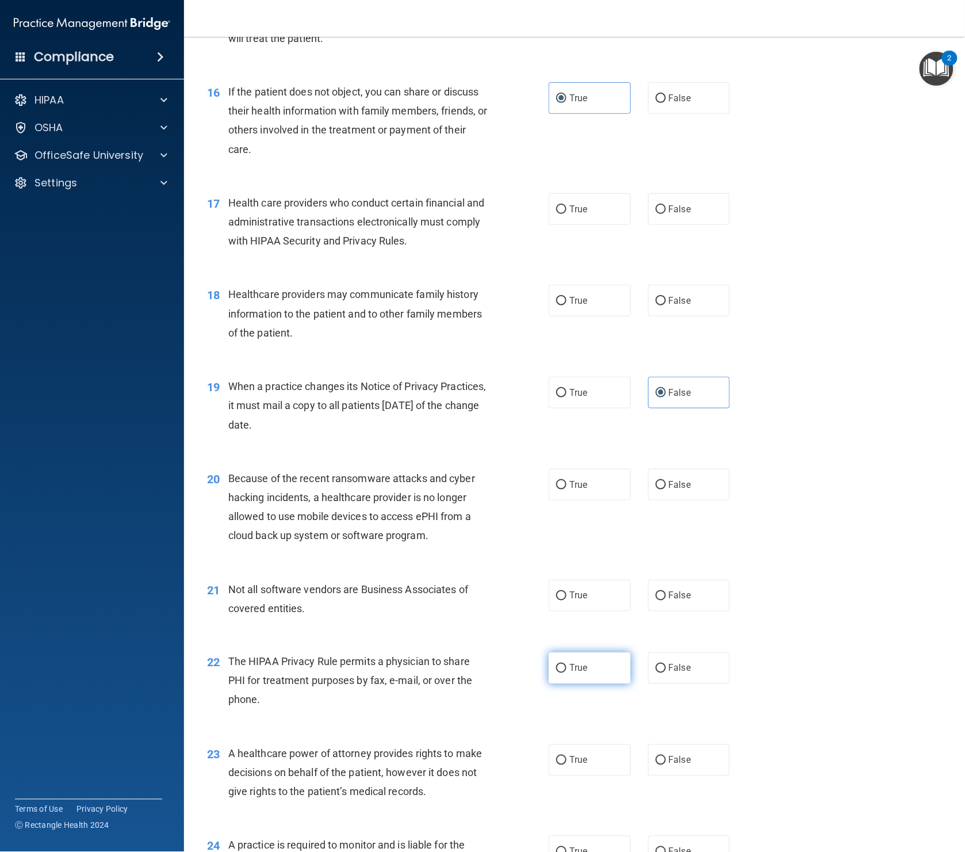
click at [586, 671] on span "True" at bounding box center [578, 668] width 18 height 11
click at [567, 671] on input "True" at bounding box center [561, 668] width 10 height 9
radio input "true"
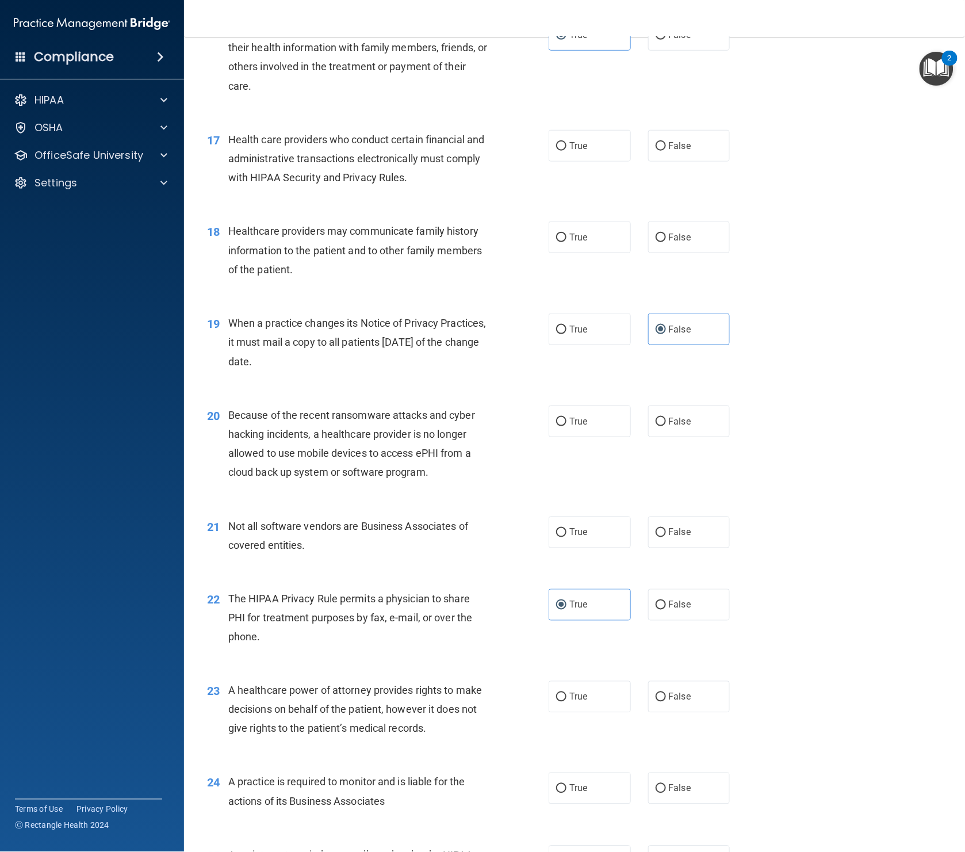
scroll to position [1513, 0]
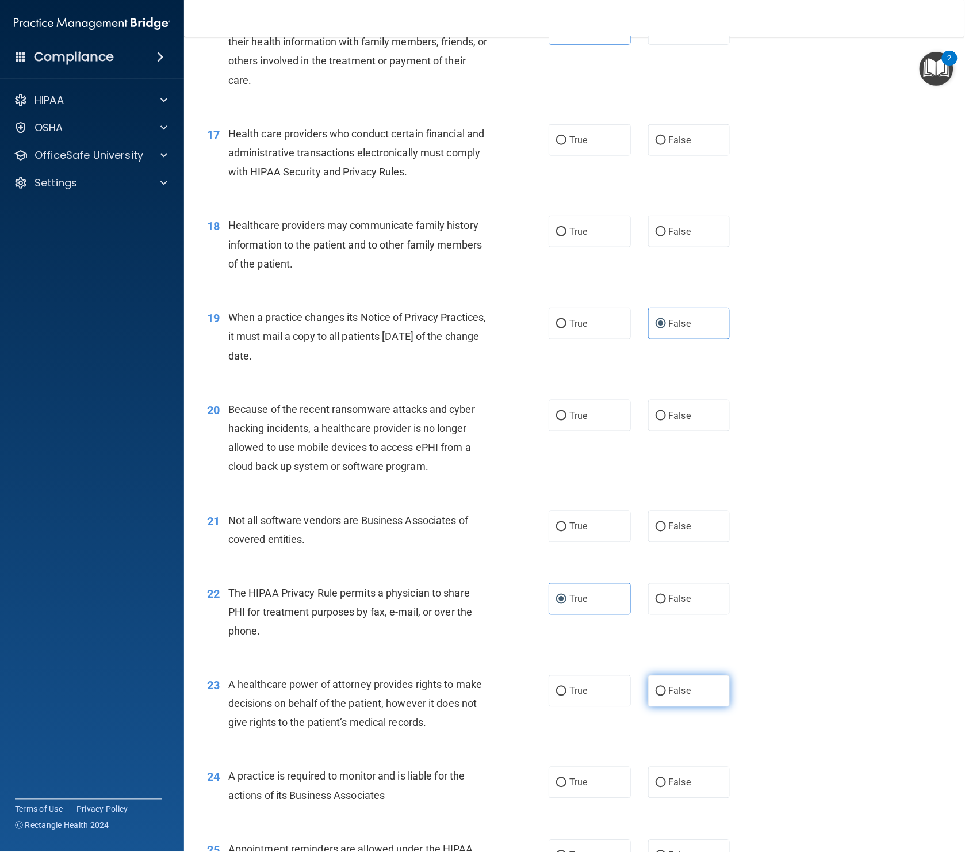
click at [675, 681] on span "False" at bounding box center [680, 691] width 22 height 11
click at [666, 681] on input "False" at bounding box center [661, 691] width 10 height 9
radio input "true"
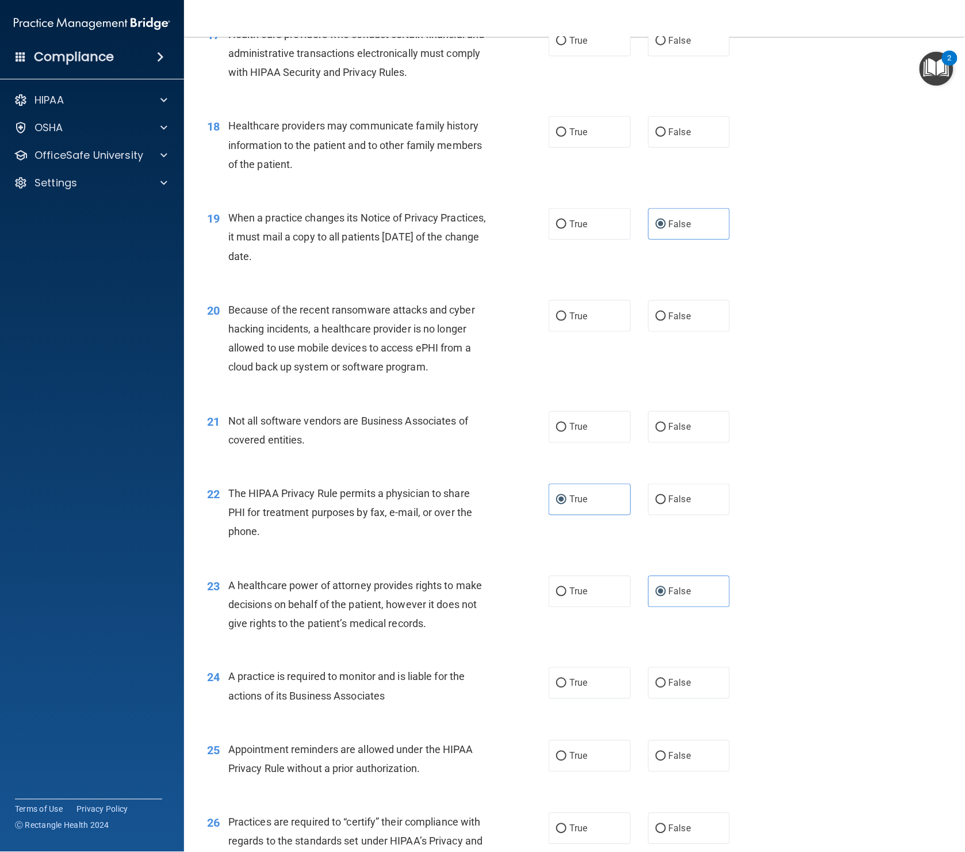
scroll to position [1618, 0]
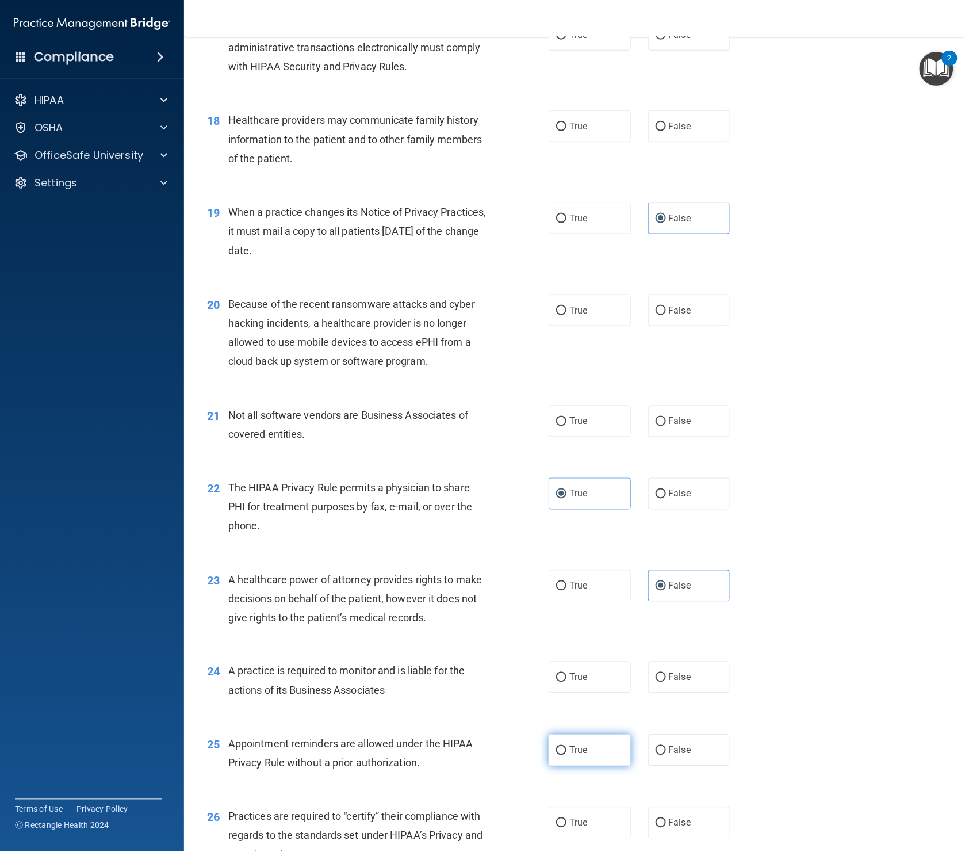
click at [588, 681] on label "True" at bounding box center [590, 751] width 82 height 32
click at [567, 681] on input "True" at bounding box center [561, 751] width 10 height 9
radio input "true"
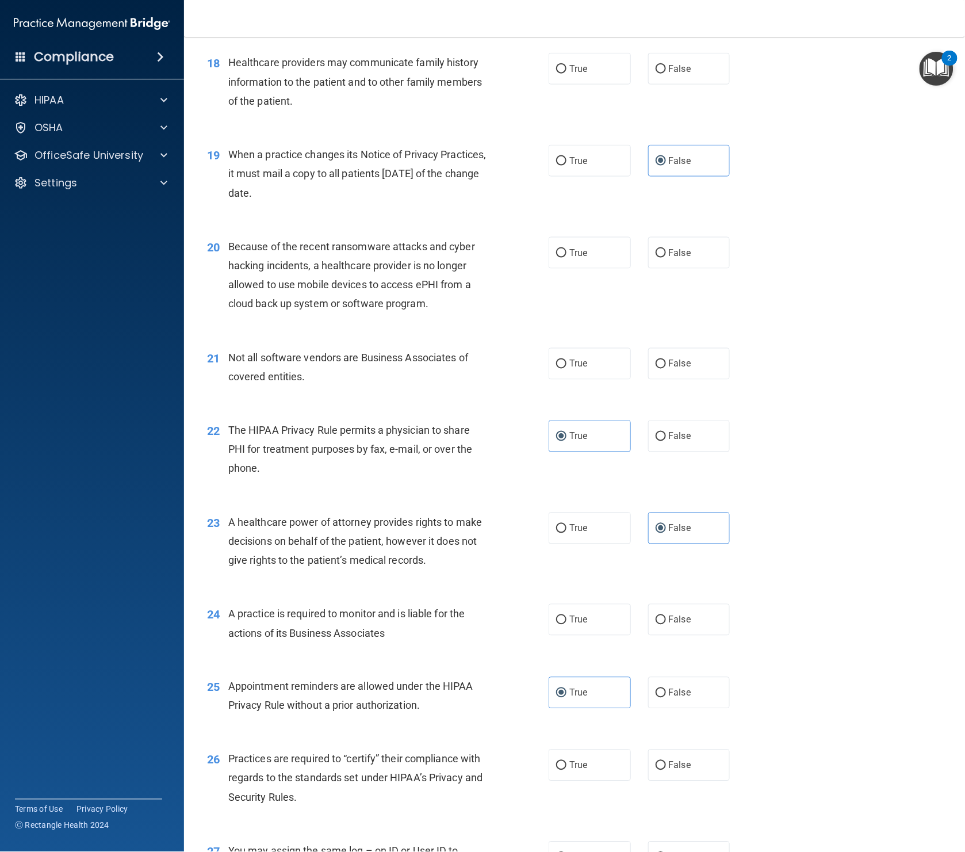
scroll to position [1678, 0]
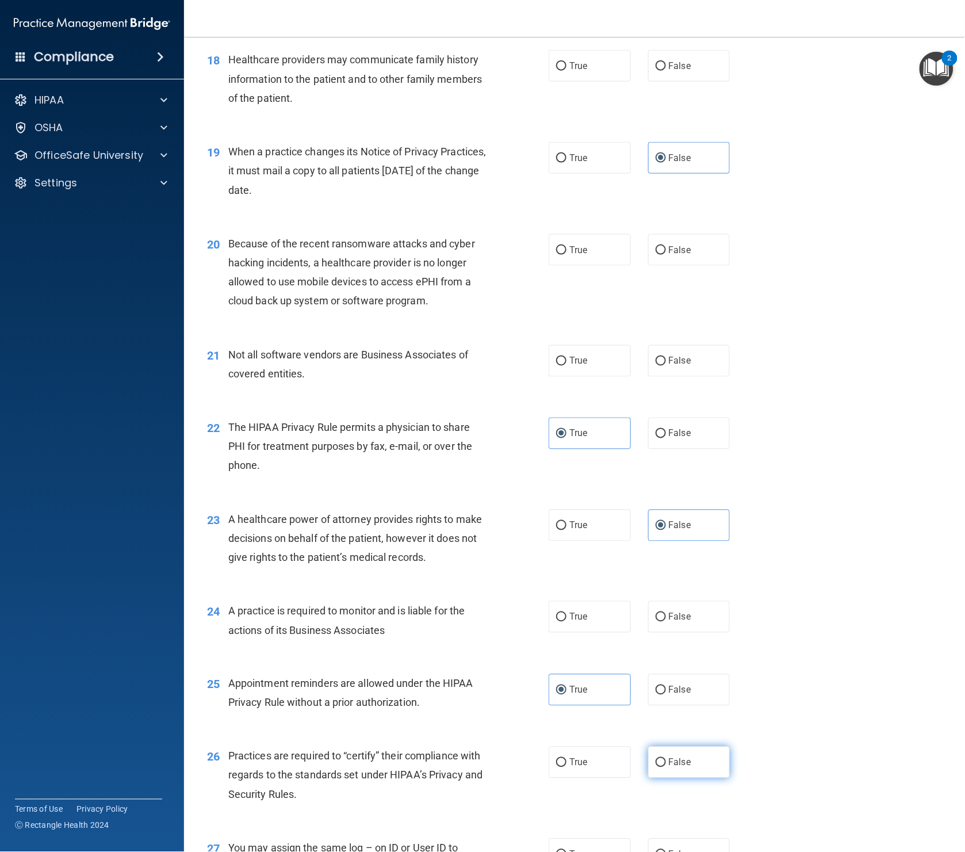
click at [692, 681] on label "False" at bounding box center [689, 763] width 82 height 32
click at [666, 681] on input "False" at bounding box center [661, 763] width 10 height 9
radio input "true"
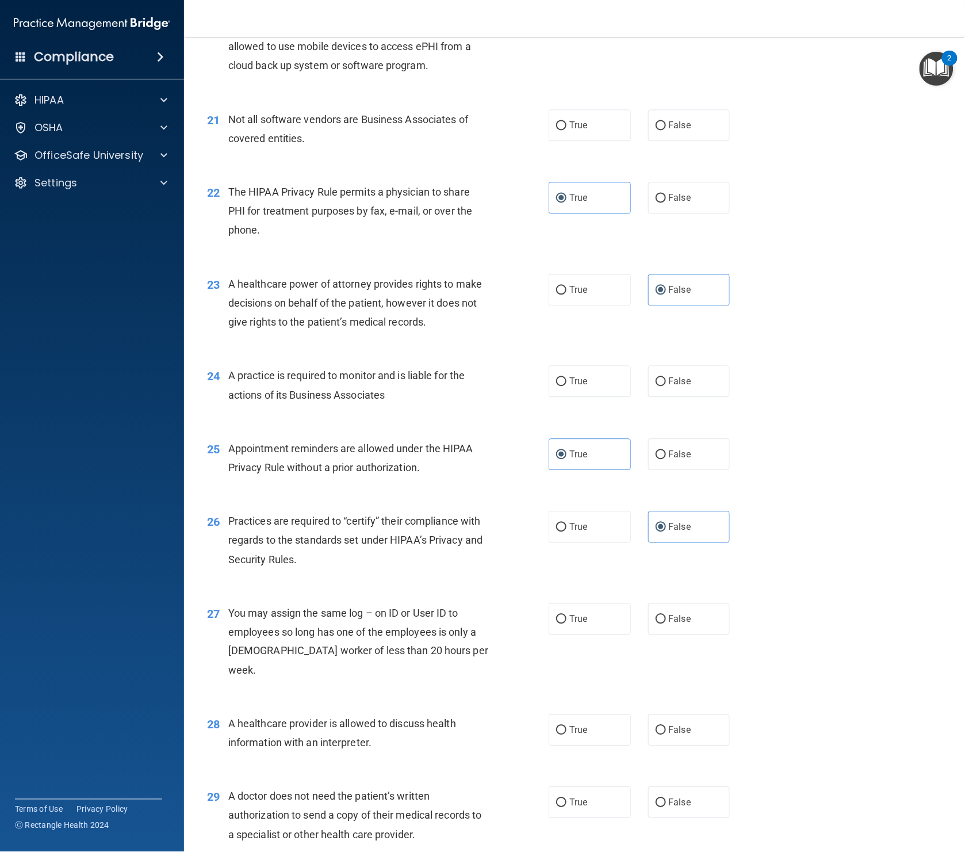
scroll to position [1928, 0]
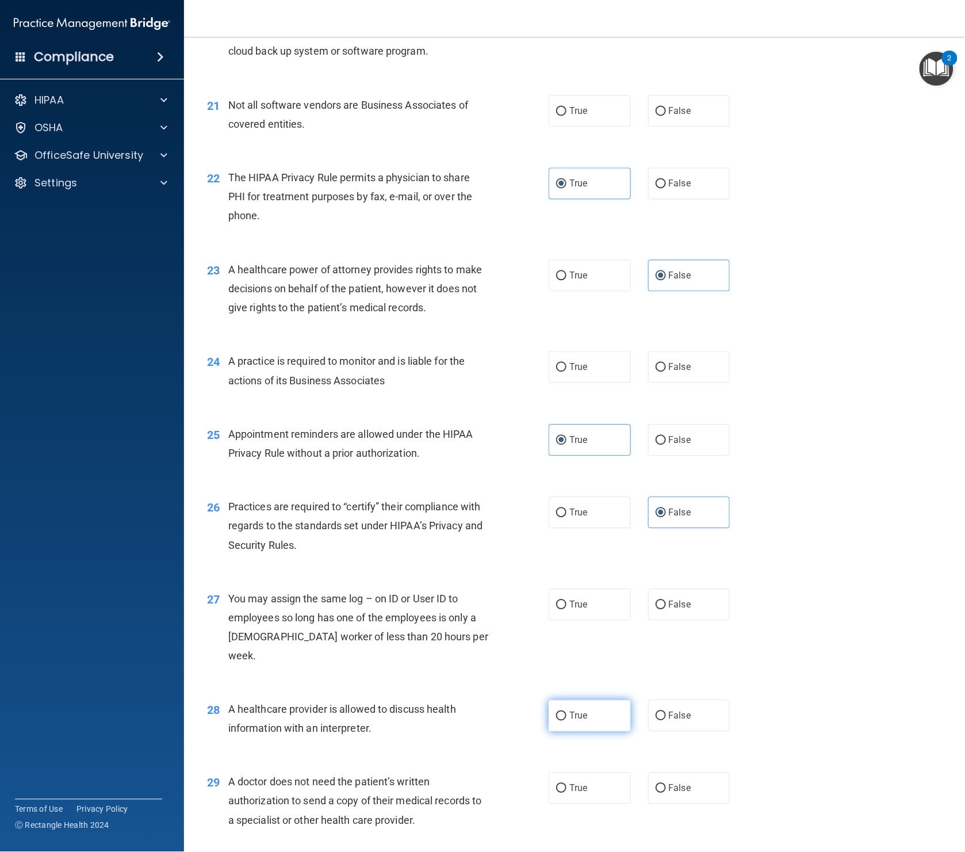
drag, startPoint x: 614, startPoint y: 693, endPoint x: 578, endPoint y: 693, distance: 36.2
click at [614, 681] on label "True" at bounding box center [590, 716] width 82 height 32
click at [567, 681] on input "True" at bounding box center [561, 716] width 10 height 9
radio input "true"
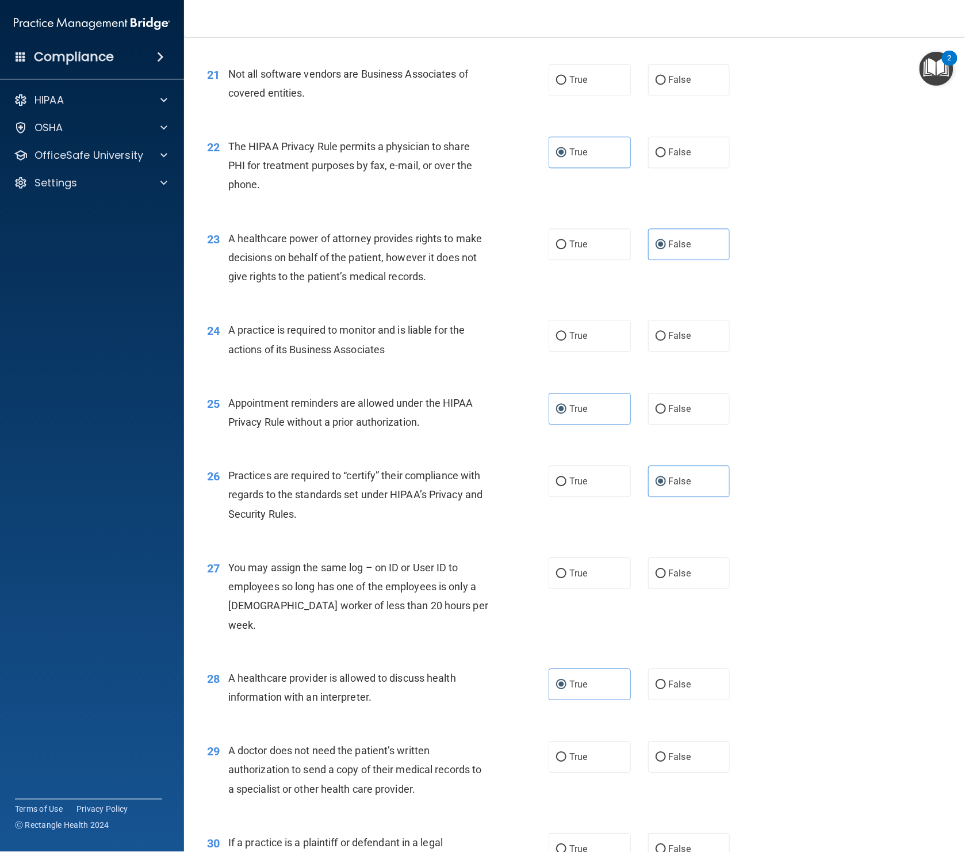
scroll to position [1966, 0]
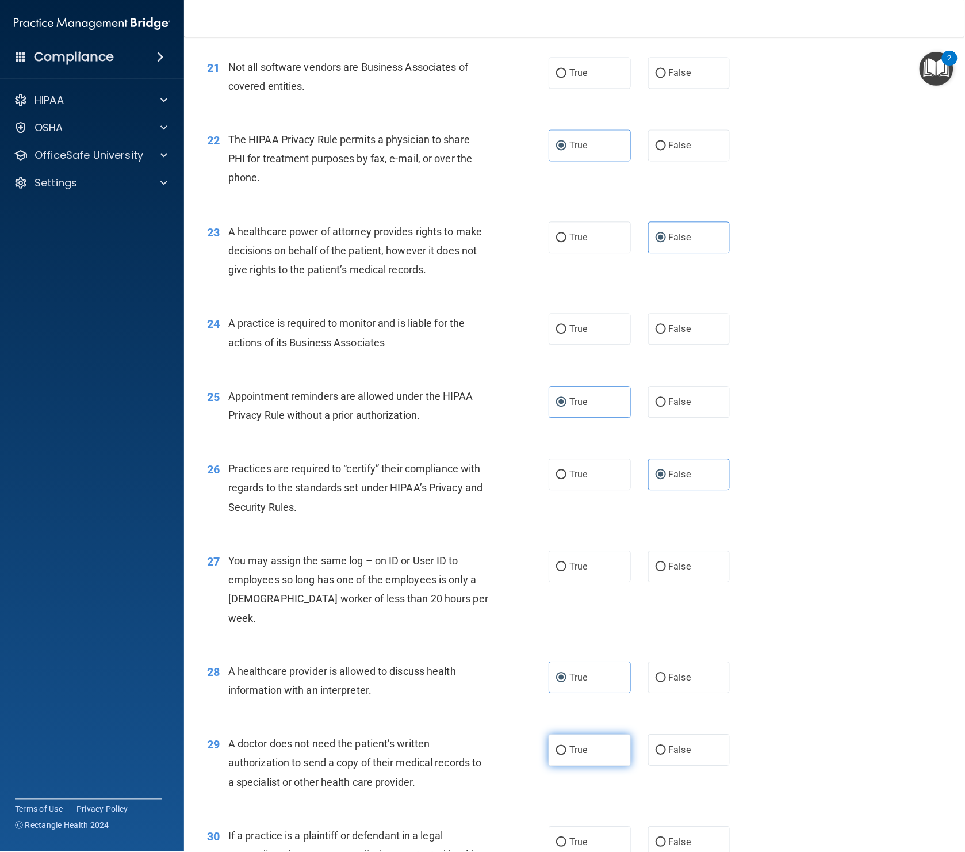
click at [581, 681] on label "True" at bounding box center [590, 751] width 82 height 32
click at [567, 681] on input "True" at bounding box center [561, 751] width 10 height 9
radio input "true"
click at [578, 681] on label "True" at bounding box center [590, 843] width 82 height 32
click at [567, 681] on input "True" at bounding box center [561, 843] width 10 height 9
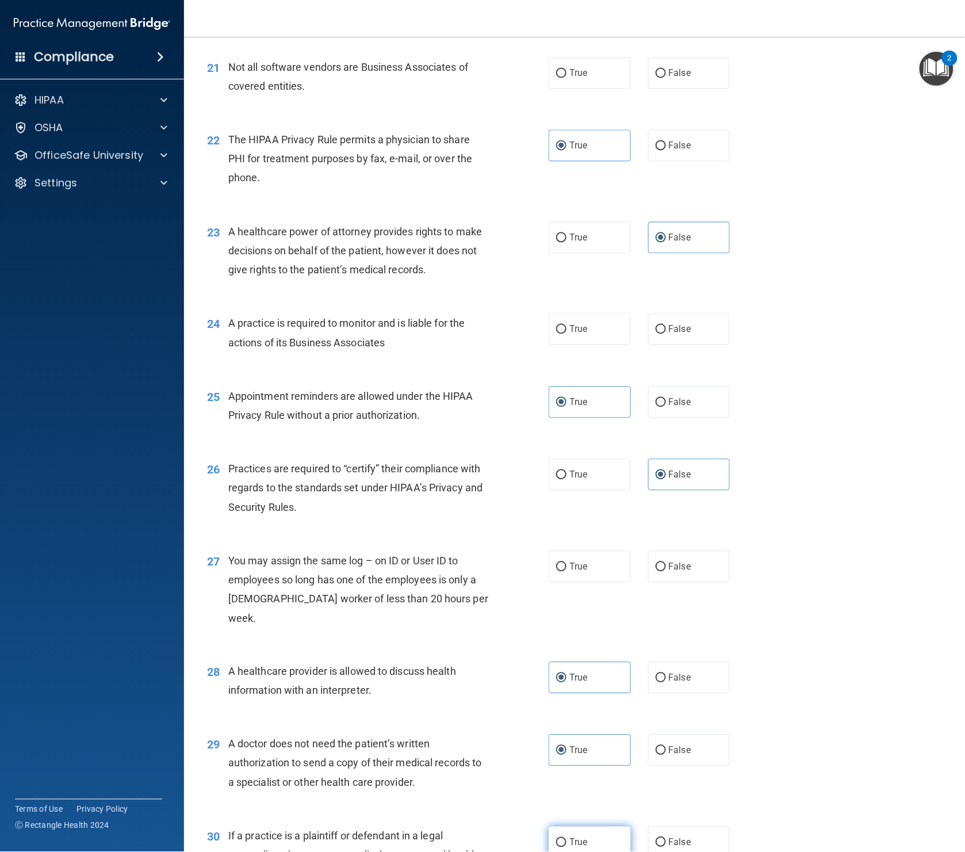
radio input "true"
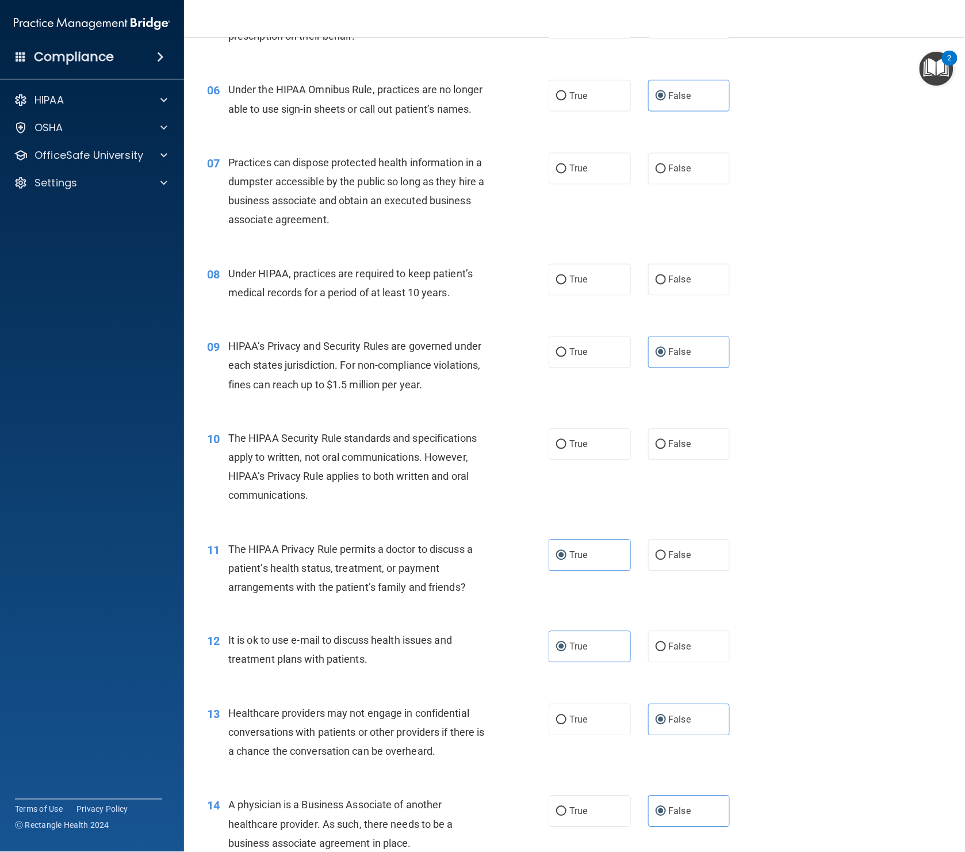
scroll to position [0, 0]
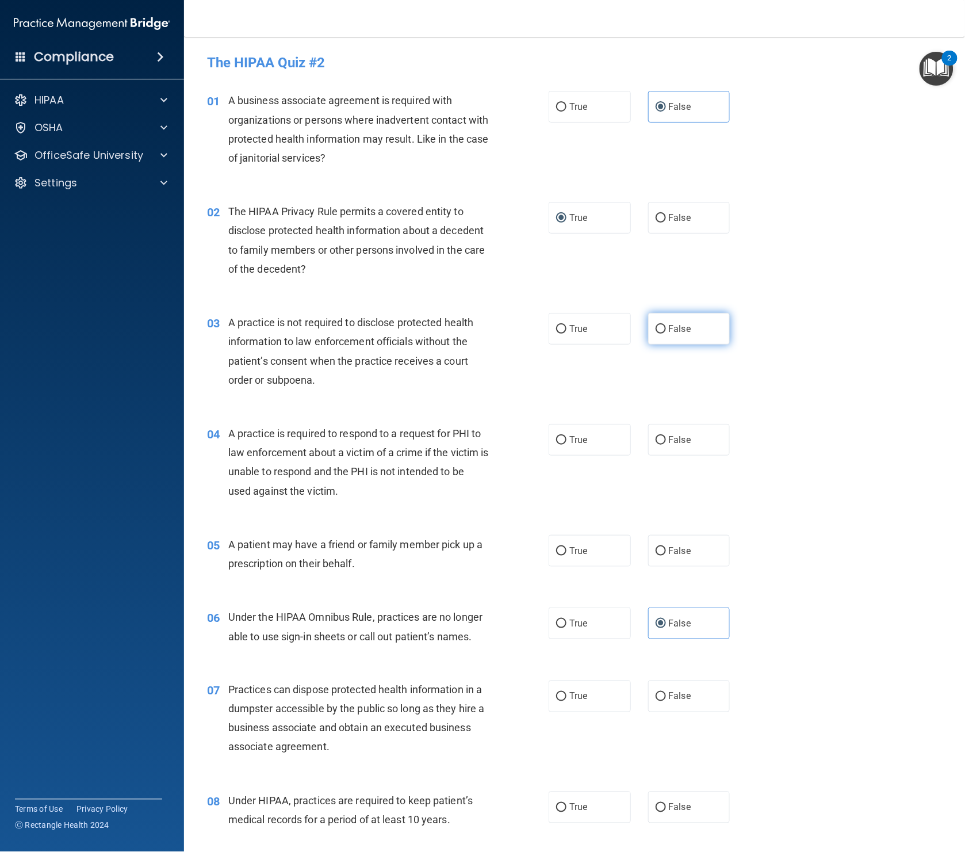
click at [665, 327] on input "False" at bounding box center [661, 329] width 10 height 9
radio input "true"
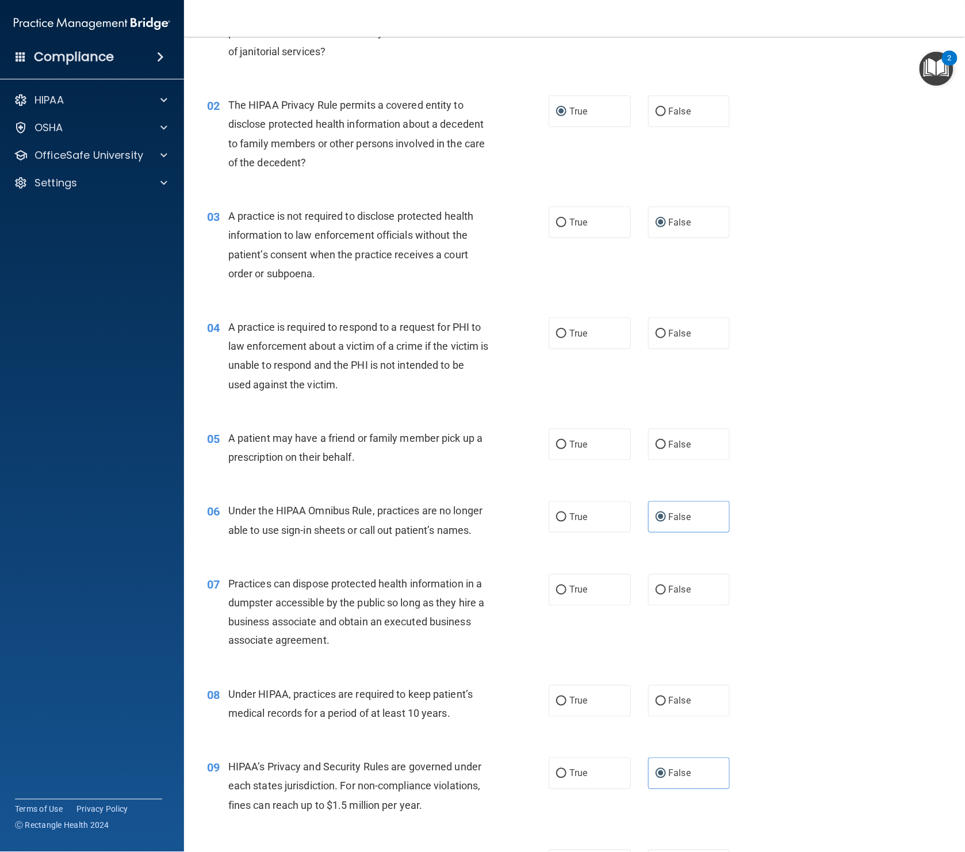
scroll to position [147, 0]
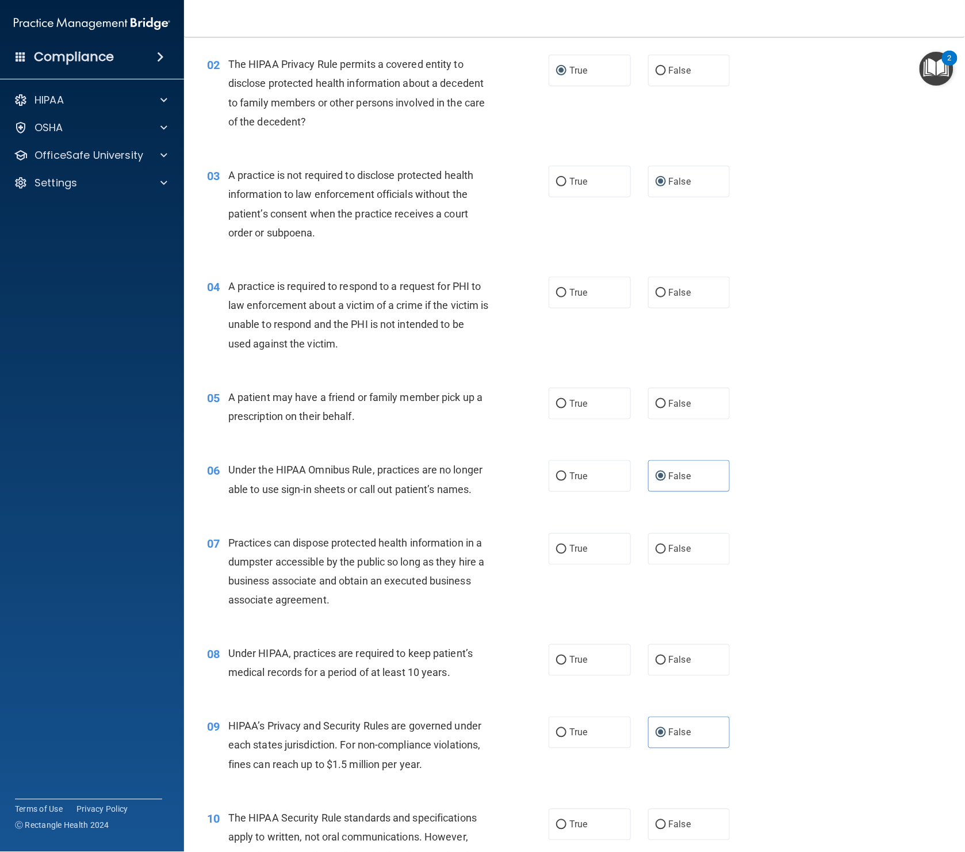
drag, startPoint x: 591, startPoint y: 296, endPoint x: 510, endPoint y: 322, distance: 85.7
click at [591, 296] on label "True" at bounding box center [590, 293] width 82 height 32
click at [567, 296] on input "True" at bounding box center [561, 293] width 10 height 9
radio input "true"
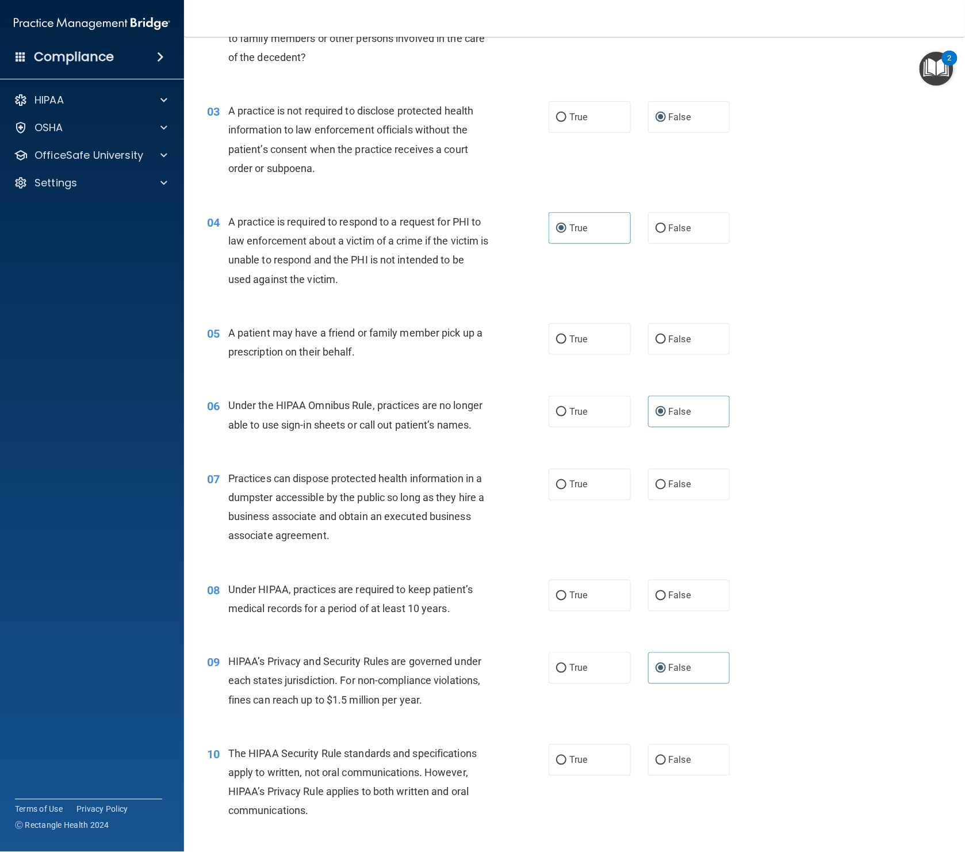
scroll to position [252, 0]
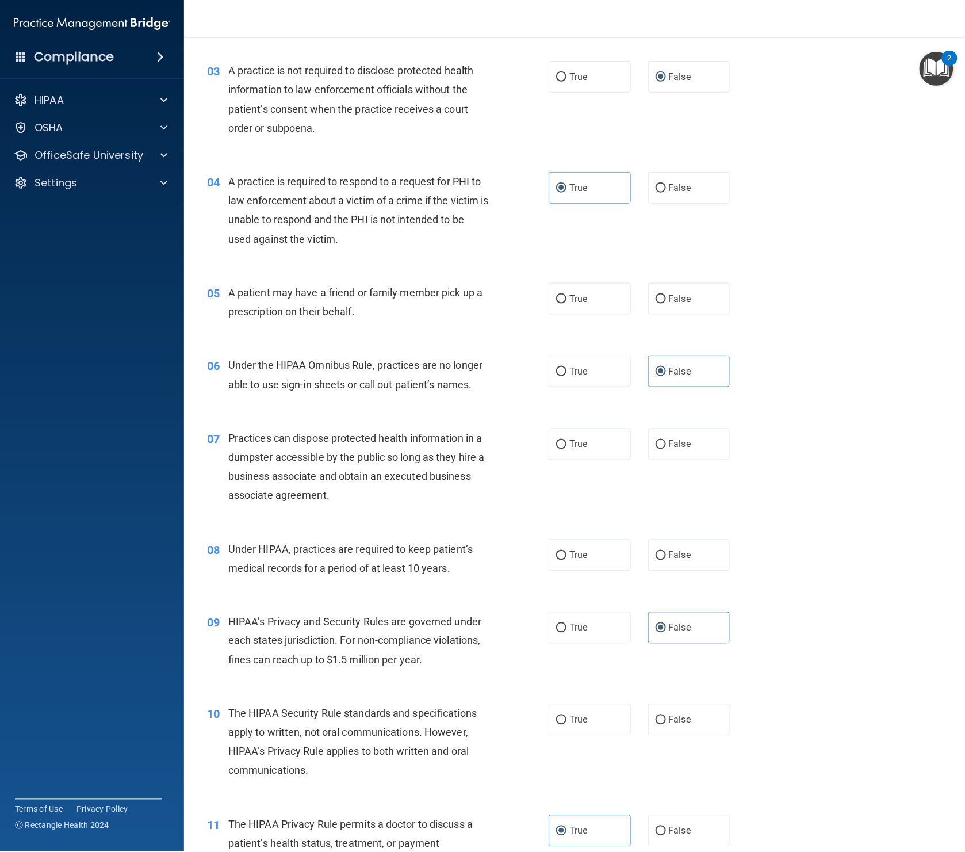
drag, startPoint x: 586, startPoint y: 308, endPoint x: 546, endPoint y: 316, distance: 39.9
click at [585, 308] on label "True" at bounding box center [590, 299] width 82 height 32
click at [567, 304] on input "True" at bounding box center [561, 299] width 10 height 9
radio input "true"
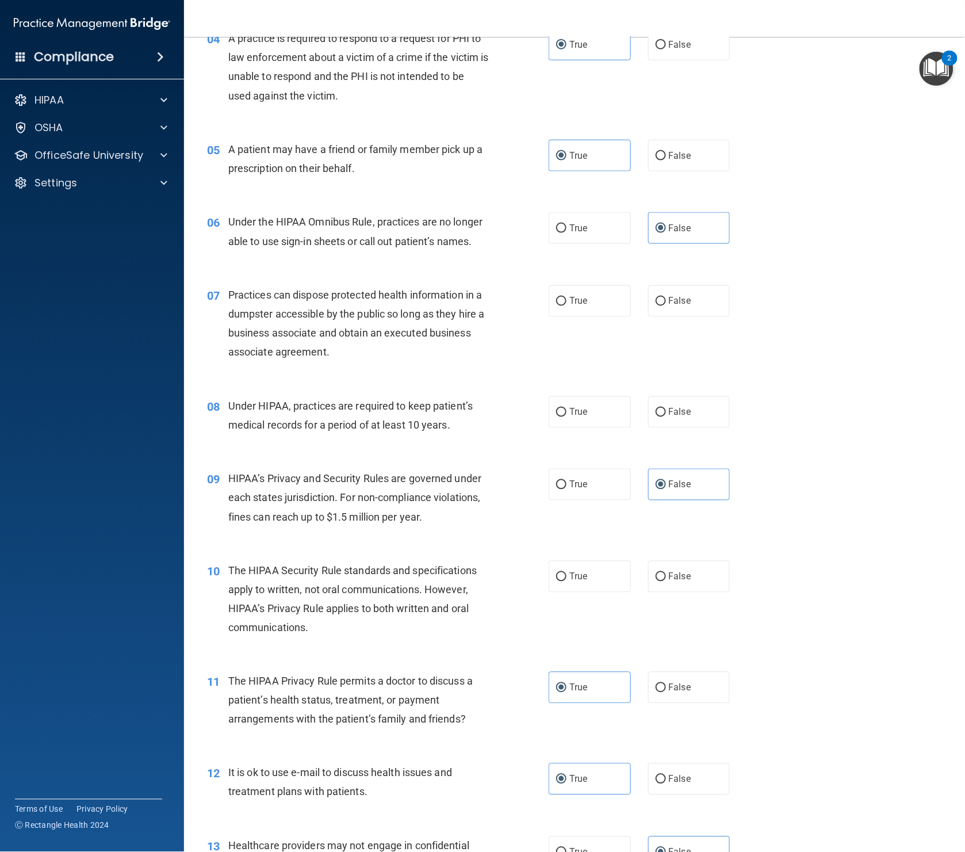
scroll to position [397, 0]
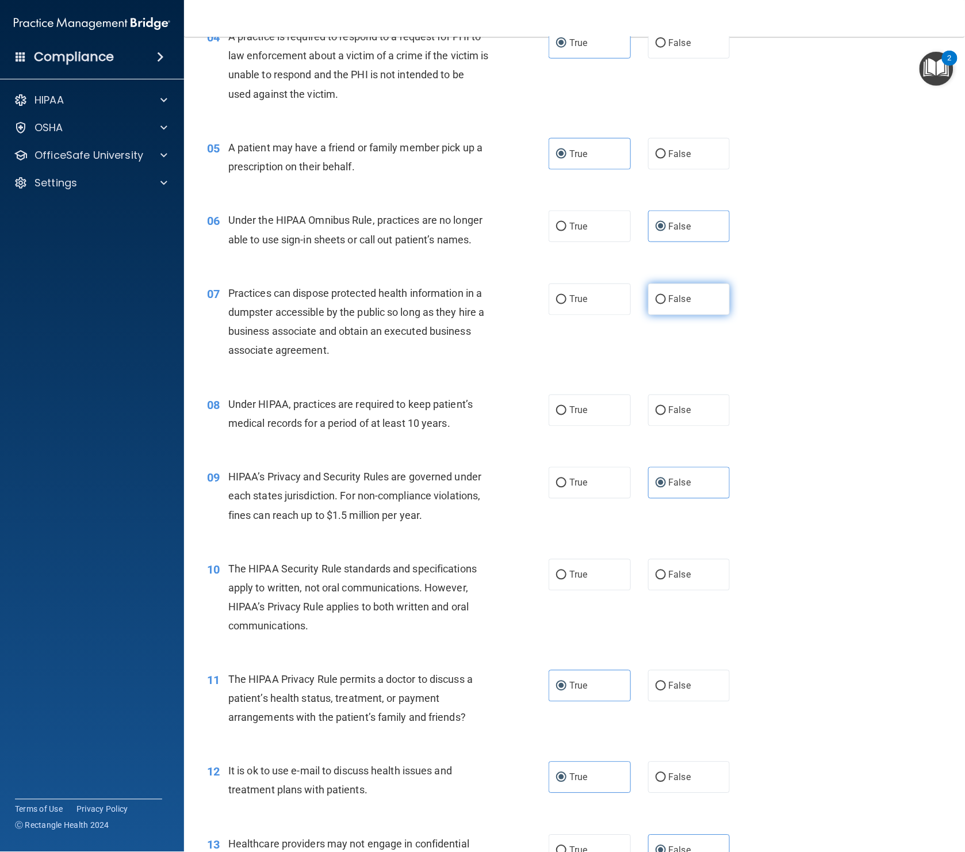
drag, startPoint x: 688, startPoint y: 299, endPoint x: 668, endPoint y: 300, distance: 20.1
click at [688, 299] on span "False" at bounding box center [680, 299] width 22 height 11
click at [666, 299] on input "False" at bounding box center [661, 300] width 10 height 9
radio input "true"
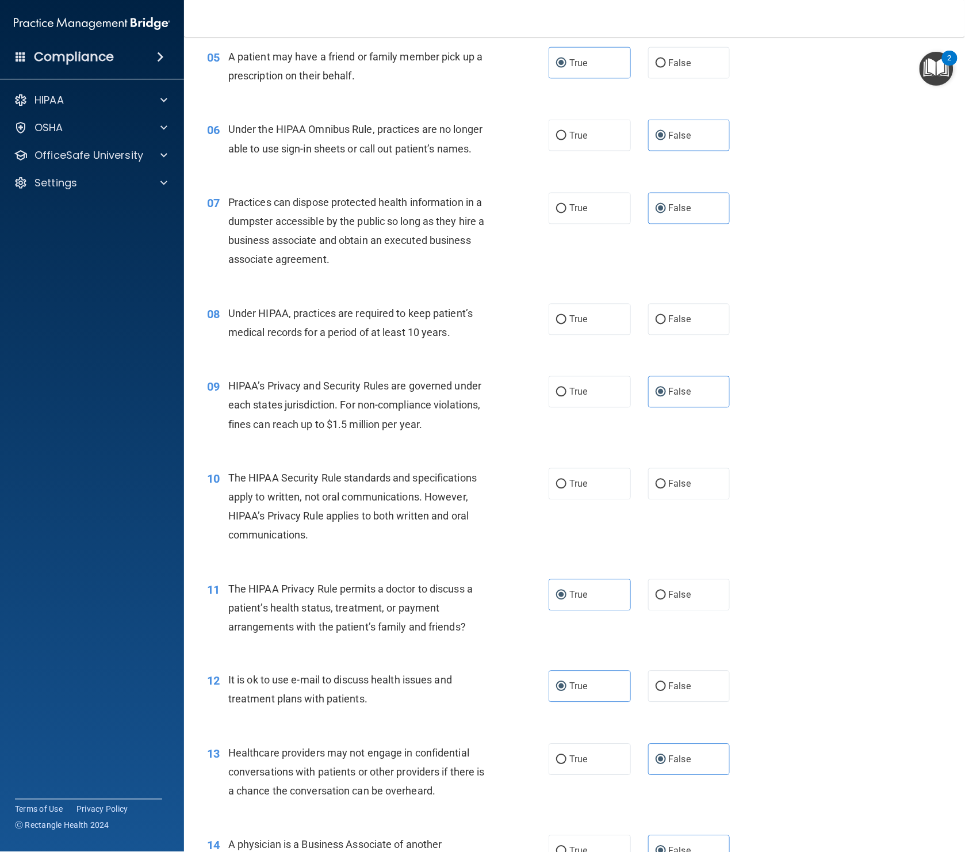
scroll to position [512, 0]
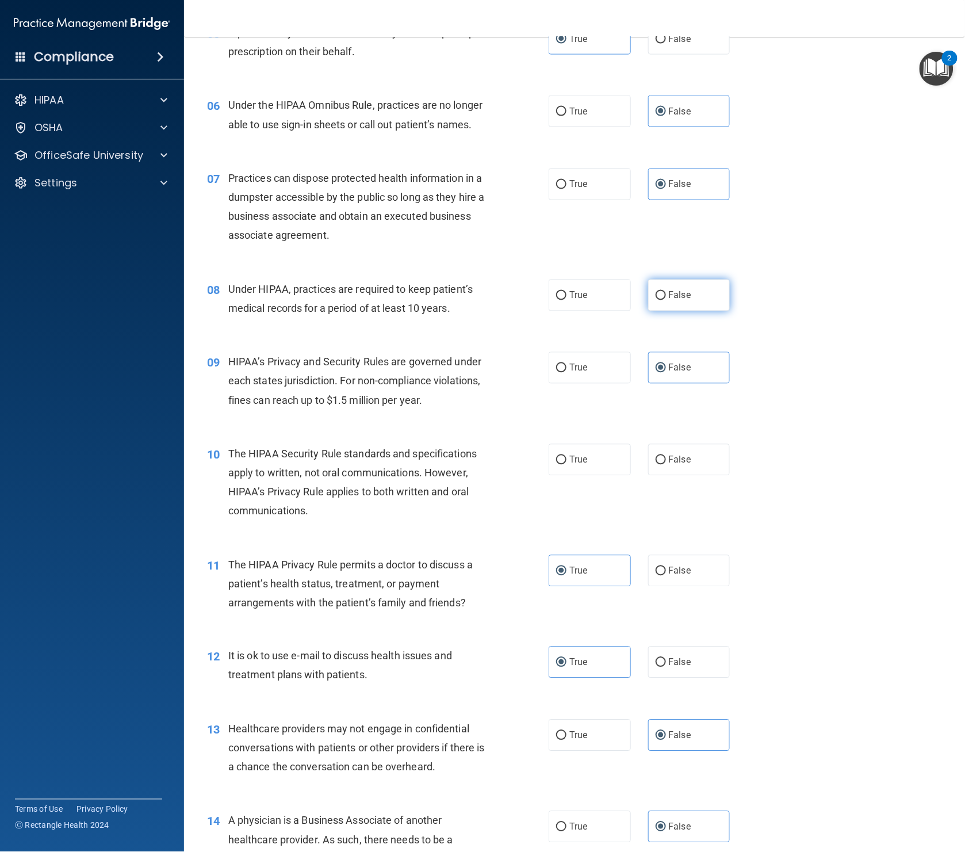
click at [676, 304] on label "False" at bounding box center [689, 296] width 82 height 32
click at [666, 300] on input "False" at bounding box center [661, 296] width 10 height 9
radio input "true"
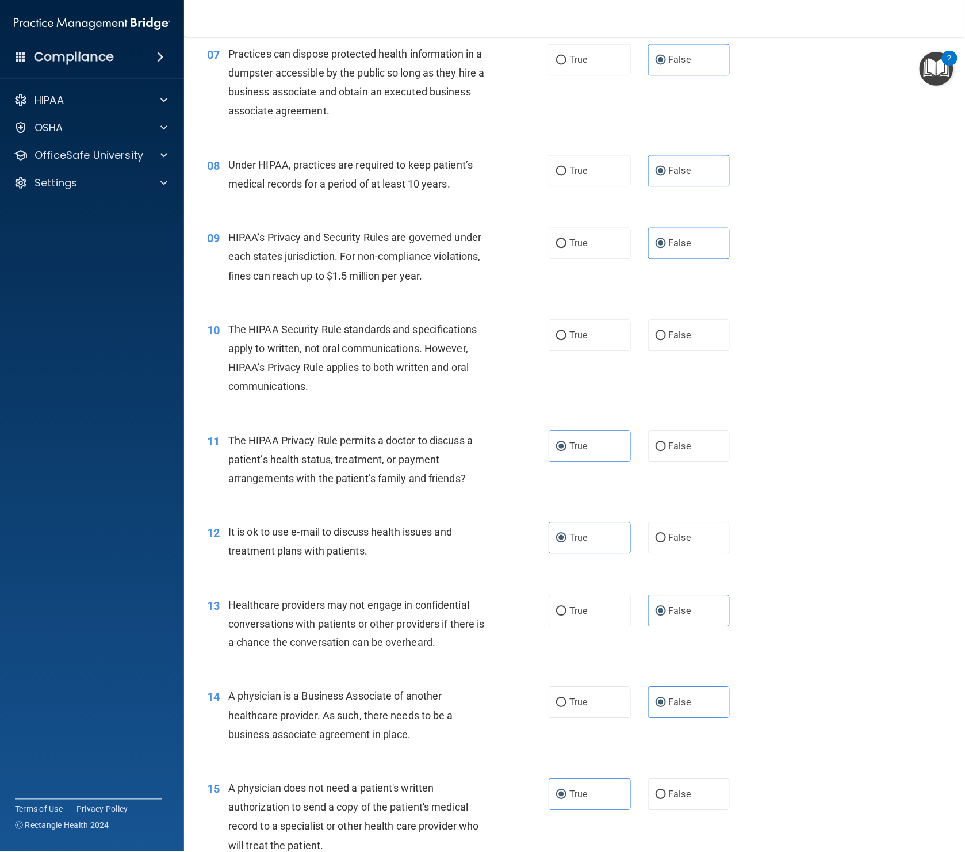
scroll to position [659, 0]
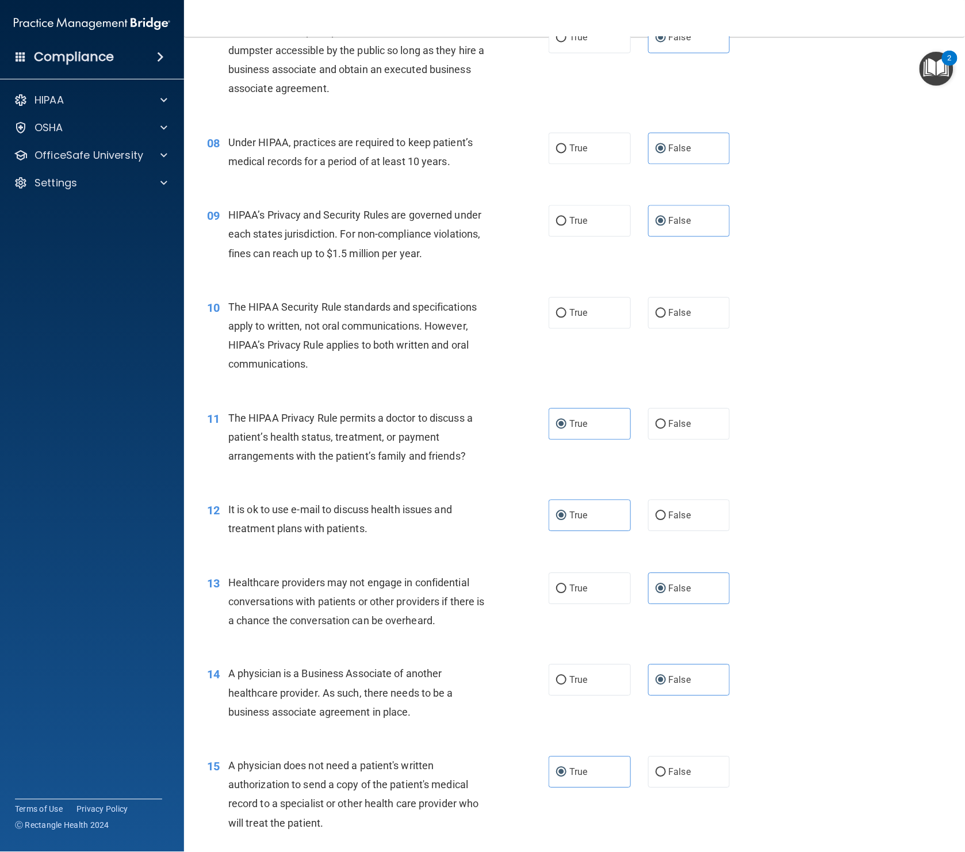
drag, startPoint x: 583, startPoint y: 316, endPoint x: 510, endPoint y: 320, distance: 73.1
click at [583, 316] on span "True" at bounding box center [578, 313] width 18 height 11
click at [567, 316] on input "True" at bounding box center [561, 313] width 10 height 9
radio input "true"
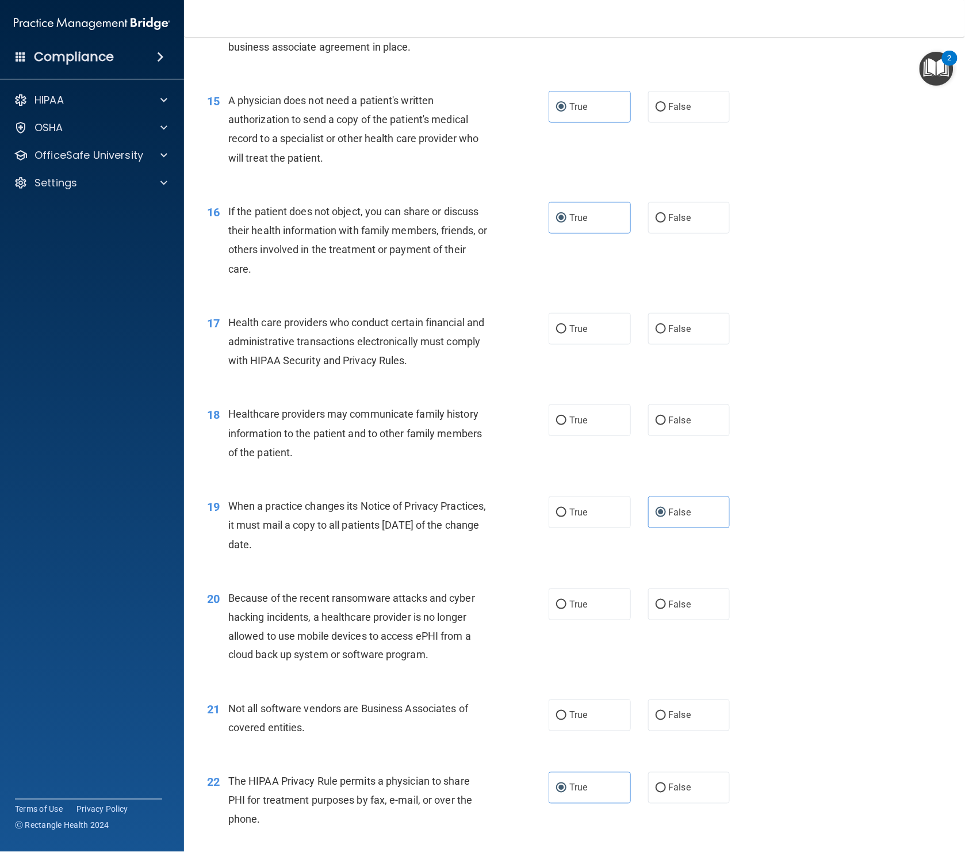
scroll to position [1326, 0]
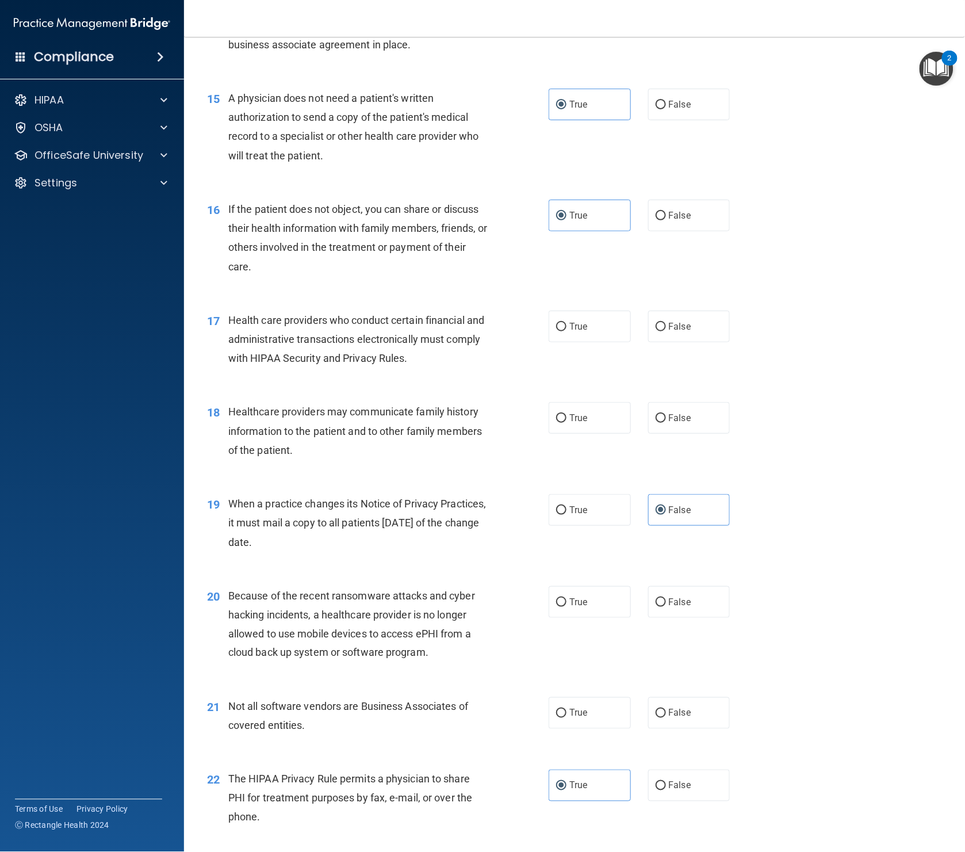
click at [741, 328] on div "True False" at bounding box center [647, 327] width 197 height 32
click at [713, 328] on label "False" at bounding box center [689, 327] width 82 height 32
click at [666, 328] on input "False" at bounding box center [661, 327] width 10 height 9
radio input "true"
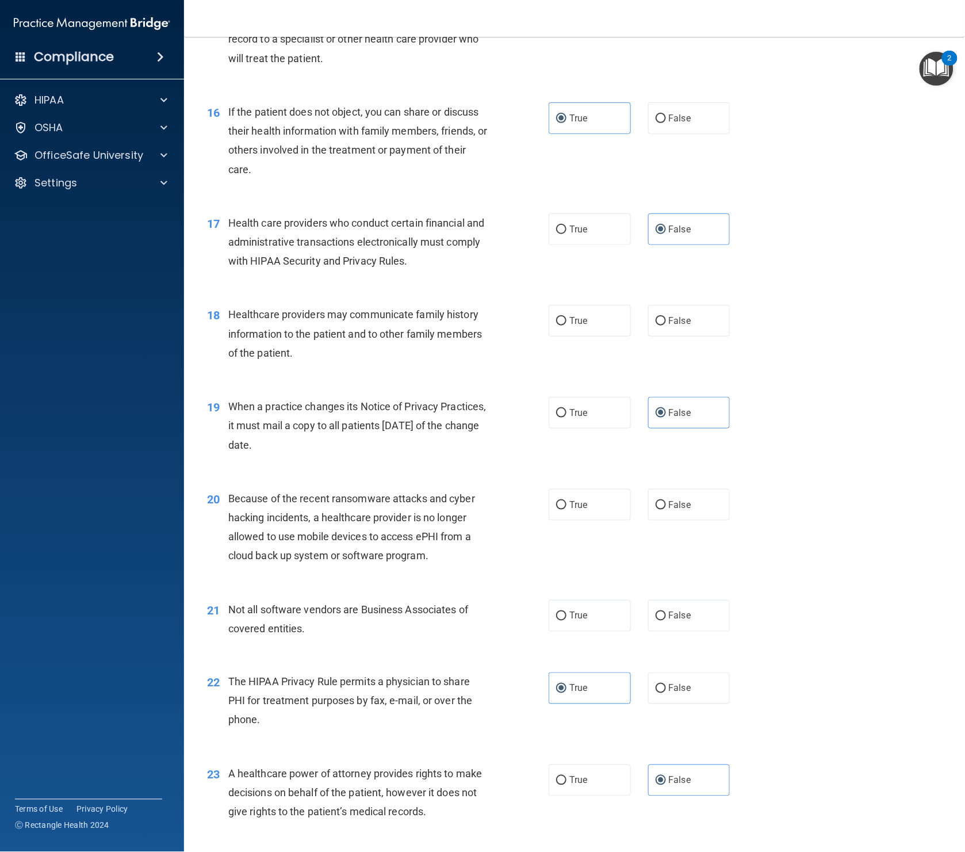
scroll to position [1450, 0]
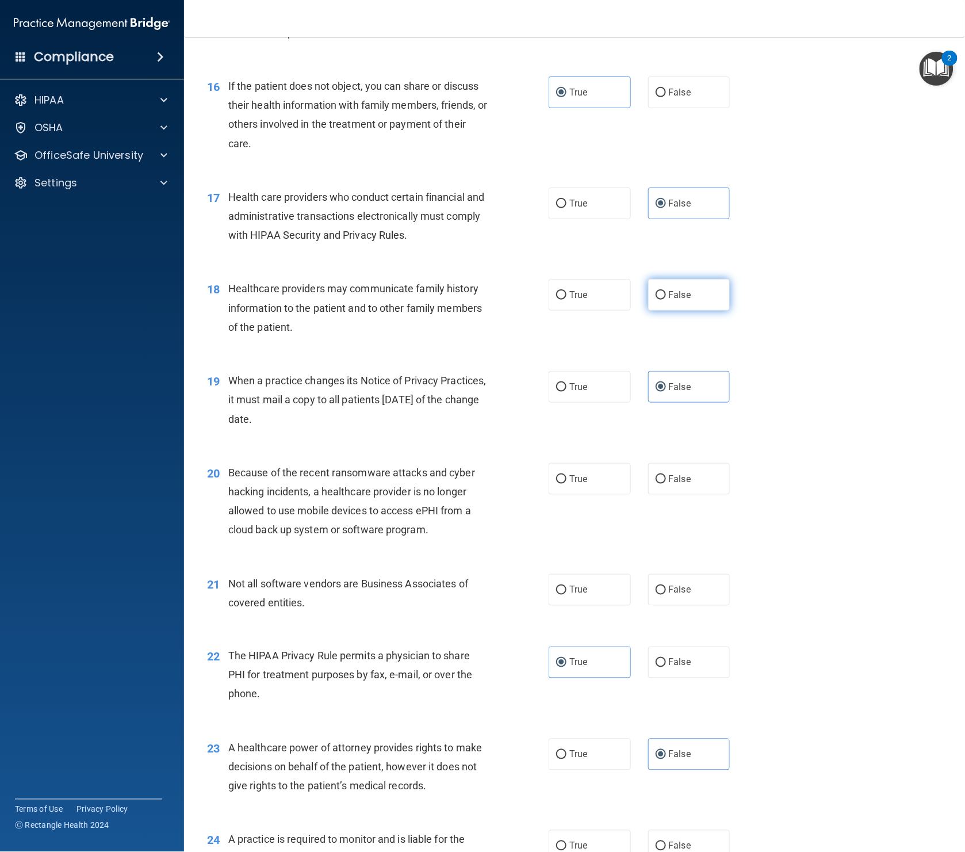
click at [705, 305] on label "False" at bounding box center [689, 295] width 82 height 32
click at [666, 300] on input "False" at bounding box center [661, 295] width 10 height 9
radio input "true"
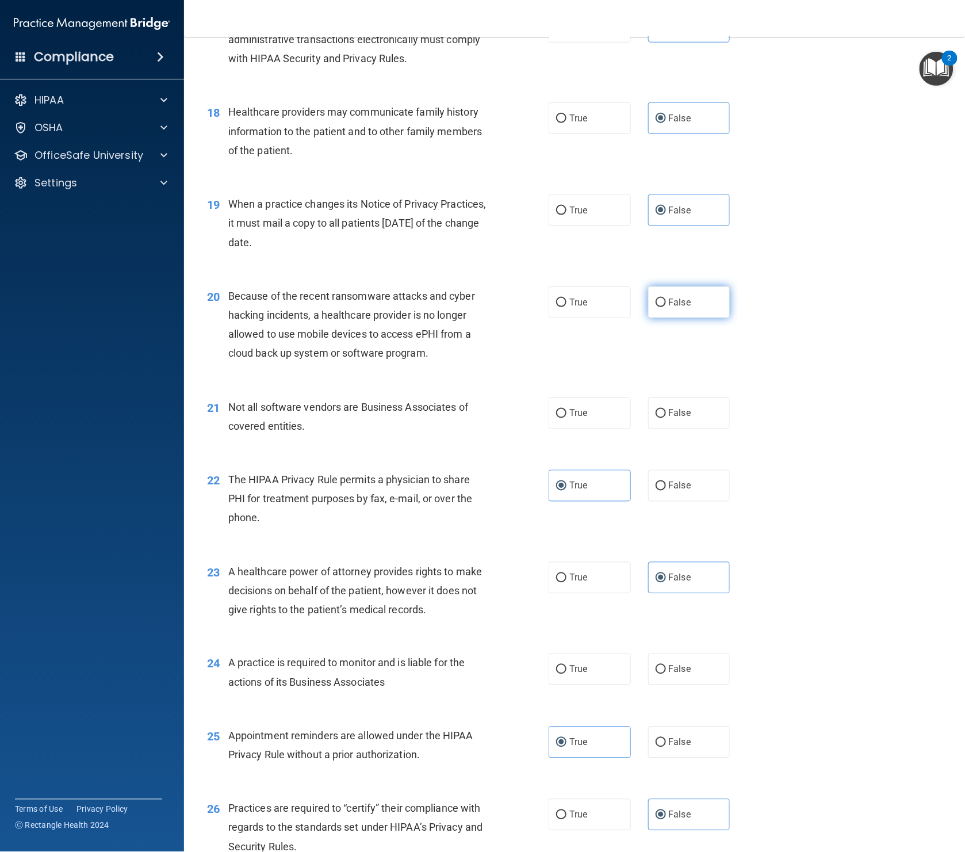
scroll to position [1645, 0]
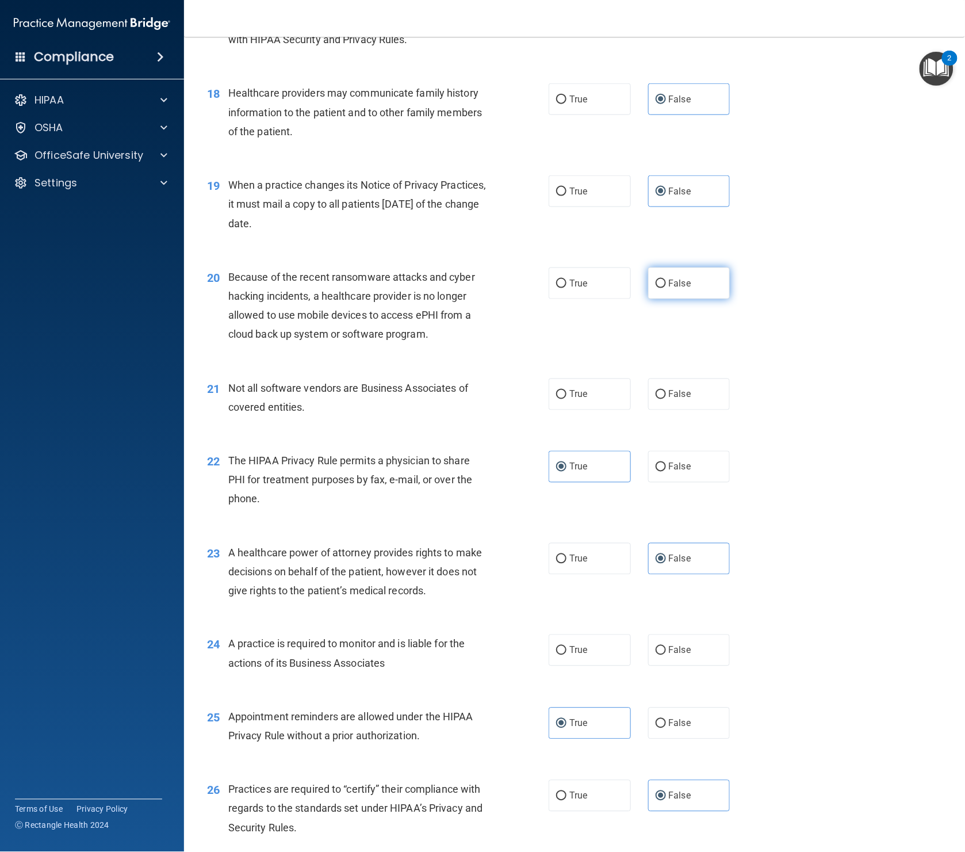
click at [684, 294] on label "False" at bounding box center [689, 283] width 82 height 32
click at [666, 288] on input "False" at bounding box center [661, 284] width 10 height 9
radio input "true"
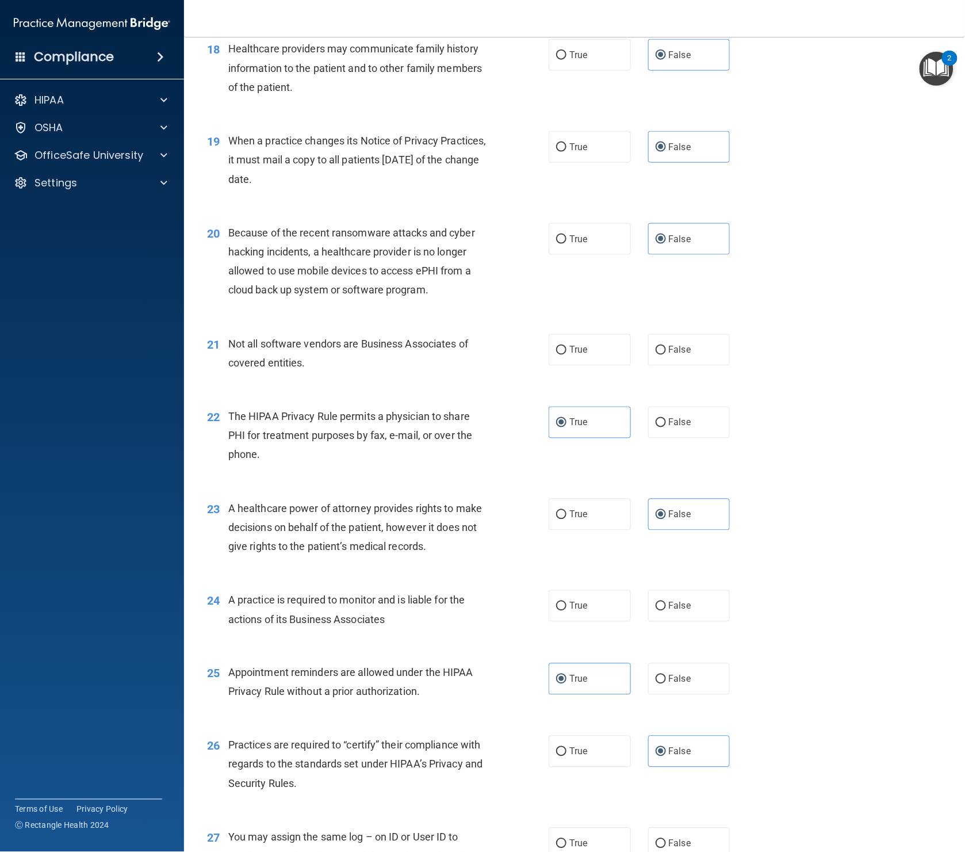
scroll to position [1695, 0]
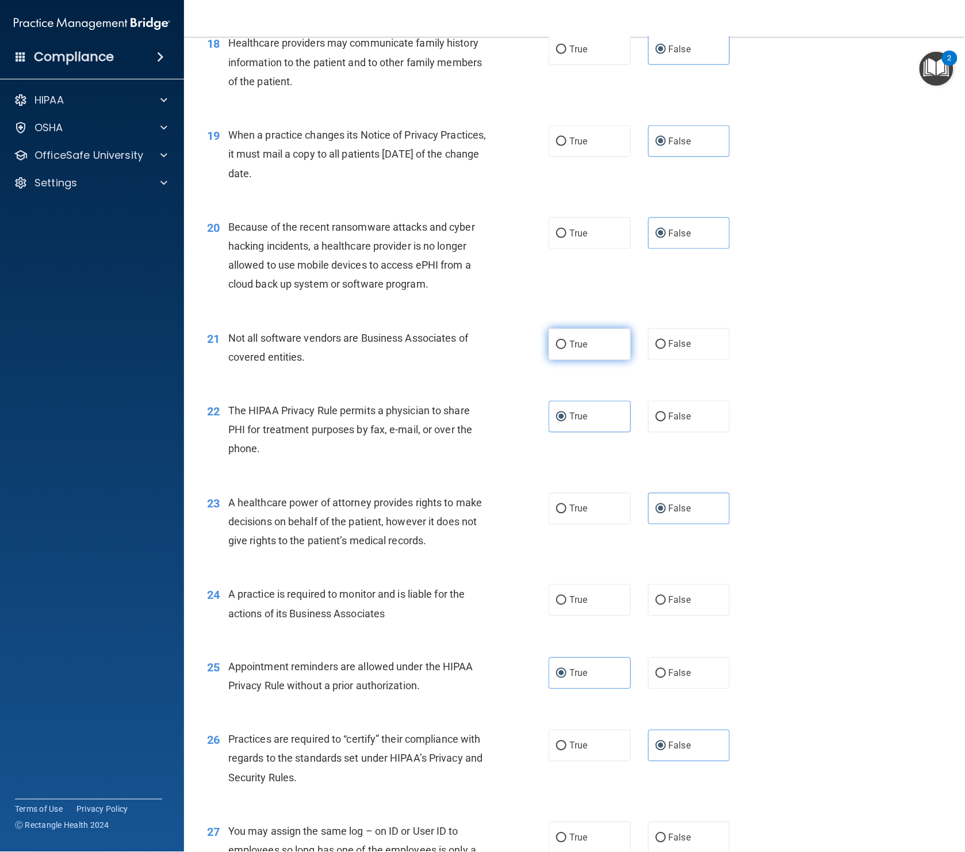
click at [587, 345] on span "True" at bounding box center [578, 344] width 18 height 11
click at [567, 345] on input "True" at bounding box center [561, 345] width 10 height 9
radio input "true"
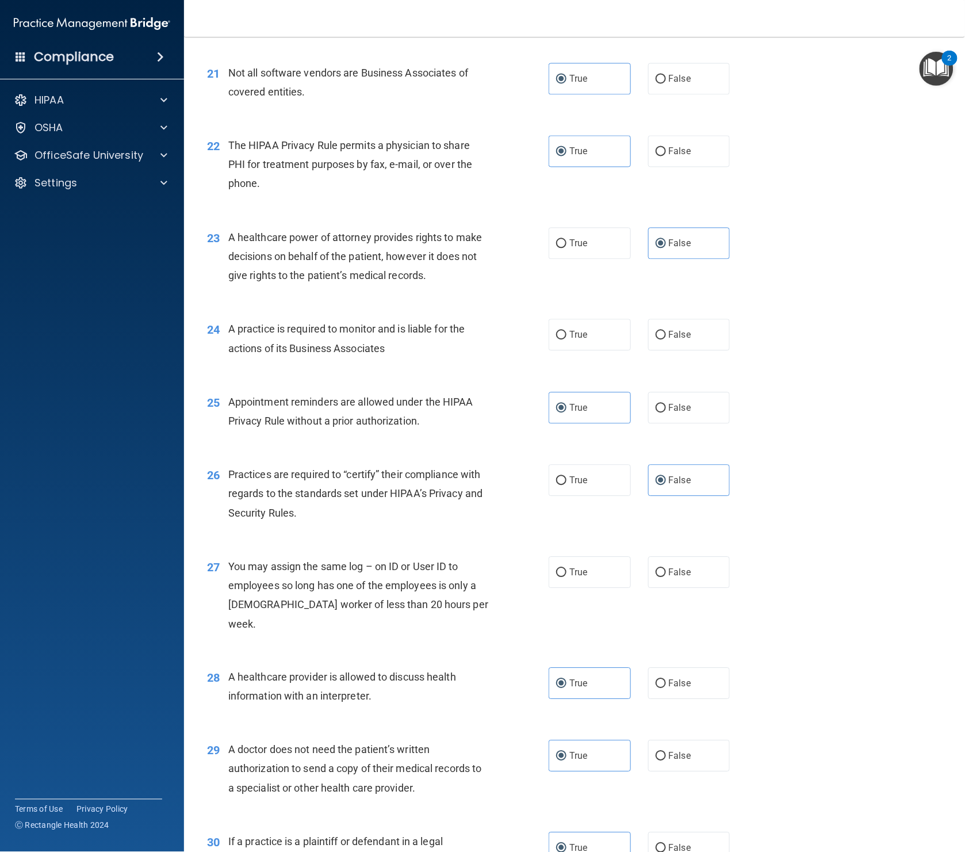
scroll to position [1965, 0]
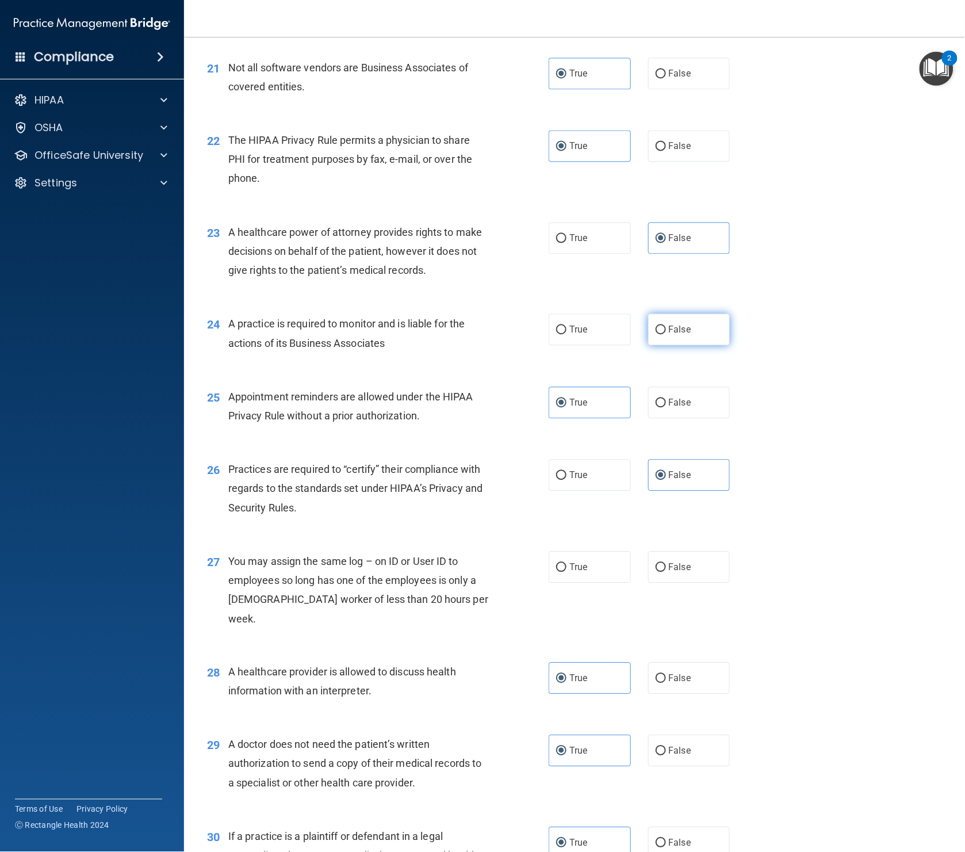
click at [676, 337] on label "False" at bounding box center [689, 330] width 82 height 32
click at [666, 335] on input "False" at bounding box center [661, 330] width 10 height 9
radio input "true"
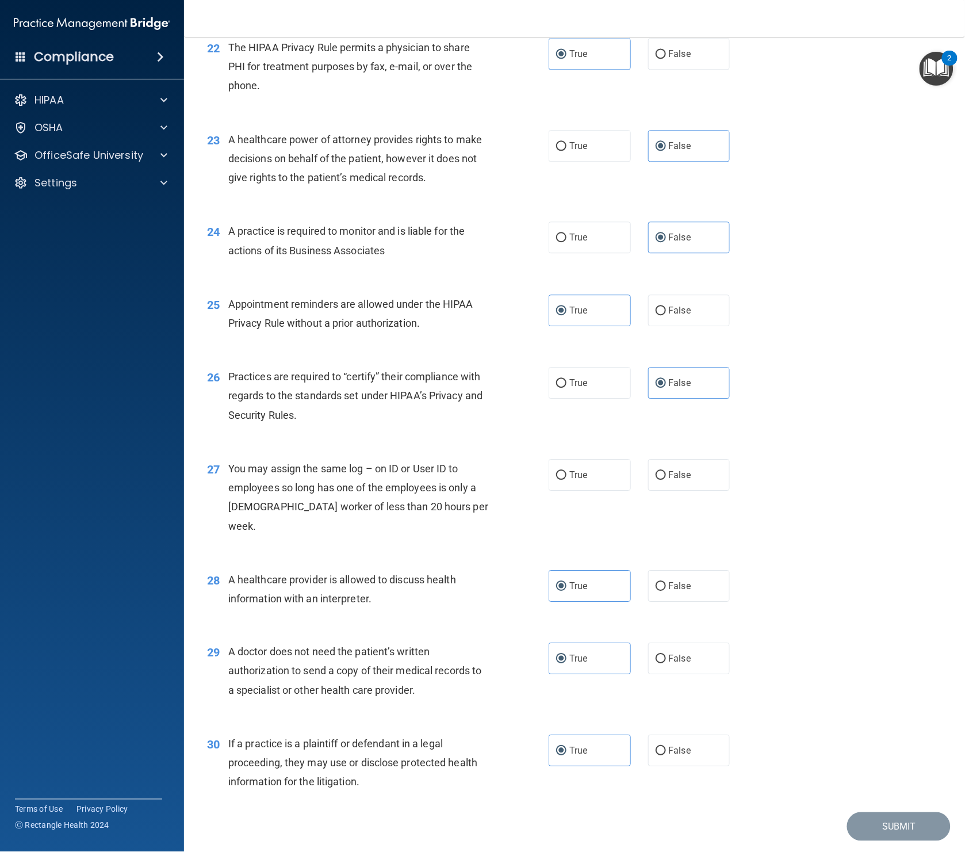
scroll to position [2075, 0]
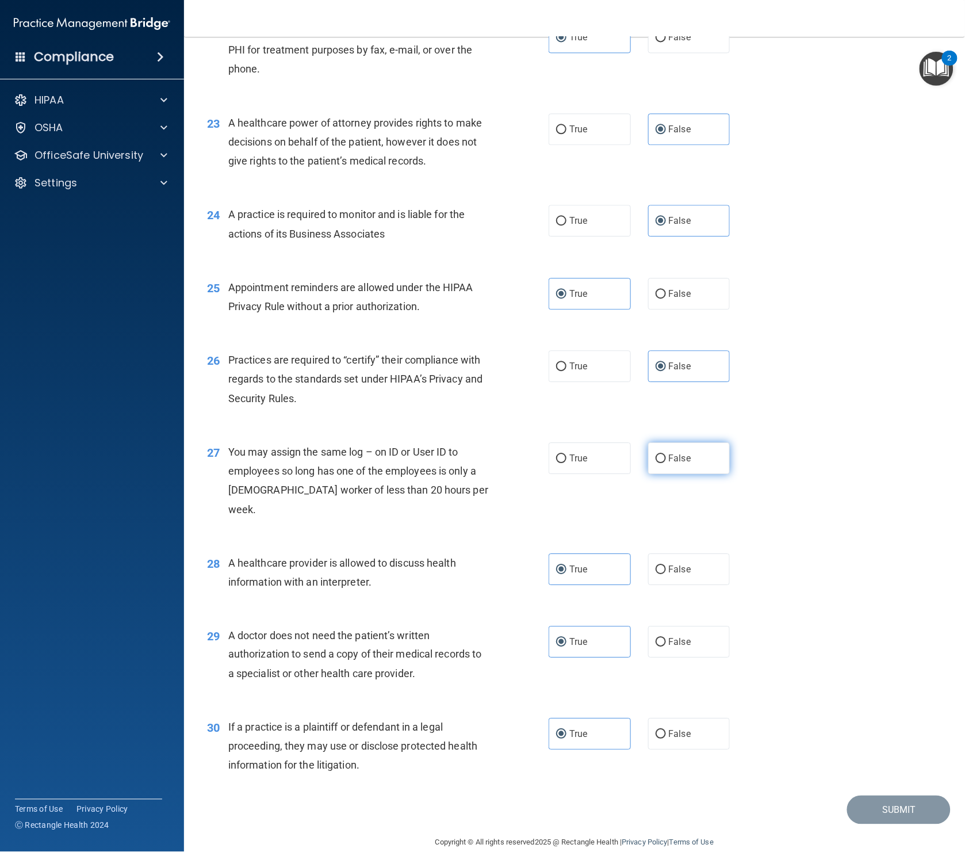
click at [669, 462] on span "False" at bounding box center [680, 458] width 22 height 11
click at [666, 462] on input "False" at bounding box center [661, 458] width 10 height 9
radio input "true"
click at [888, 681] on button "Submit" at bounding box center [899, 810] width 104 height 29
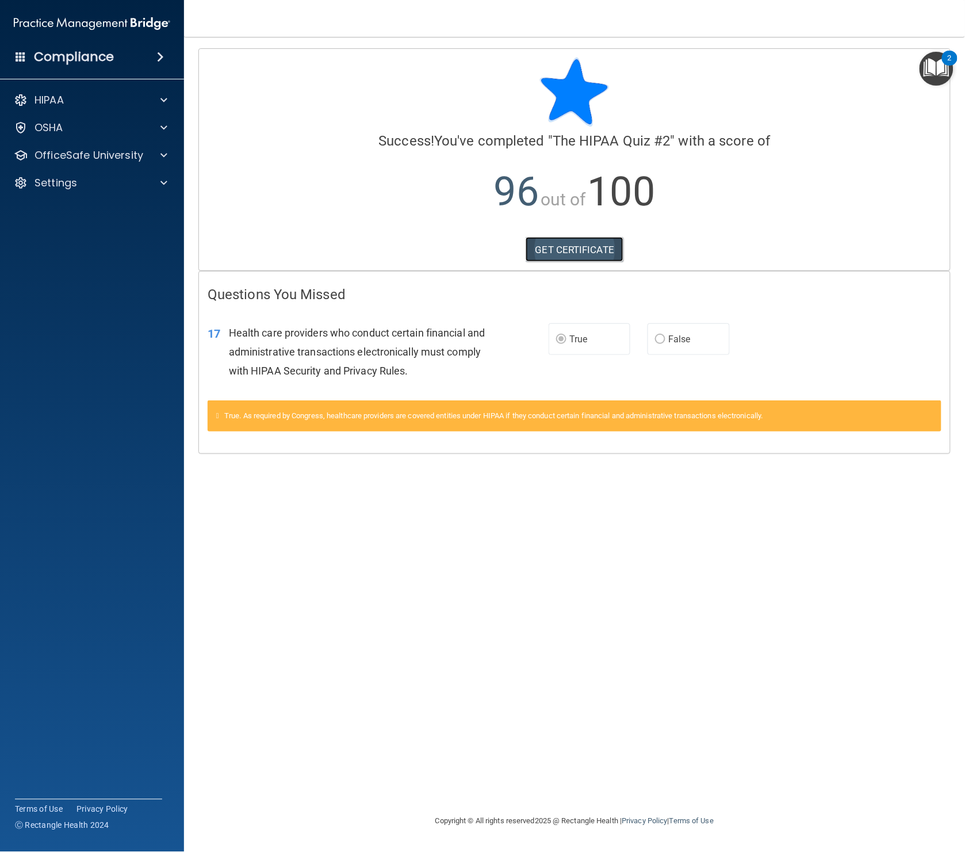
click at [609, 257] on link "GET CERTIFICATE" at bounding box center [575, 249] width 98 height 25
click at [94, 152] on p "OfficeSafe University" at bounding box center [89, 155] width 109 height 14
click at [86, 183] on p "HIPAA Training" at bounding box center [54, 183] width 95 height 12
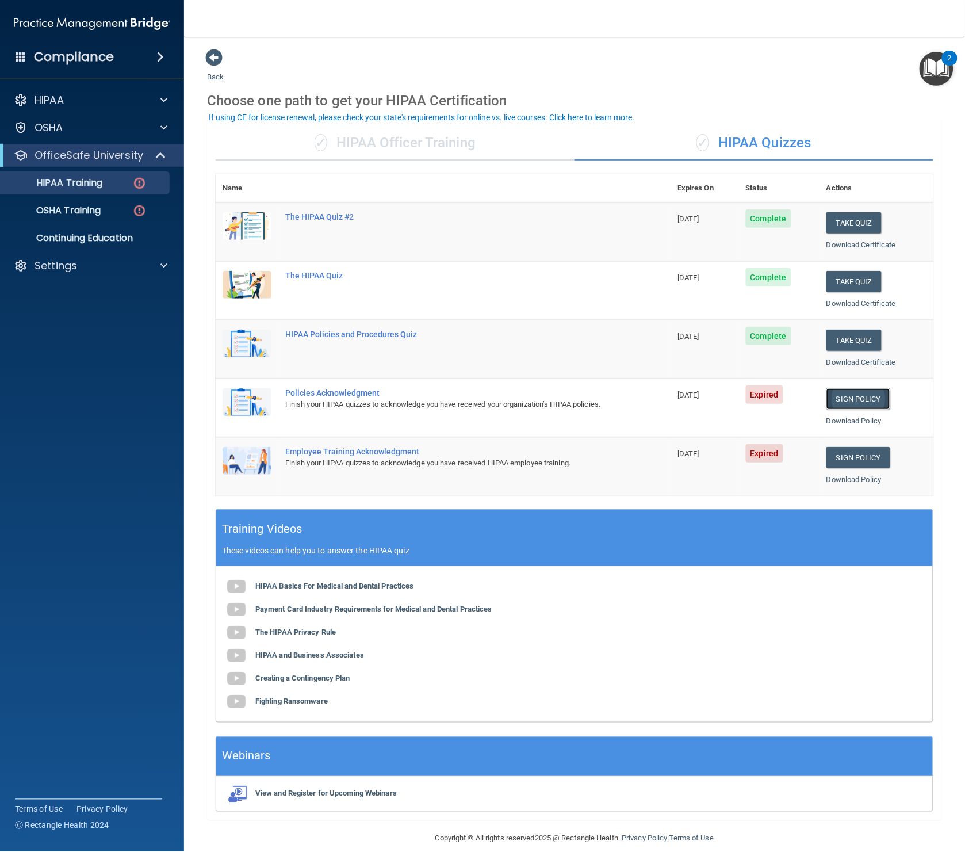
click at [866, 401] on link "Sign Policy" at bounding box center [859, 398] width 64 height 21
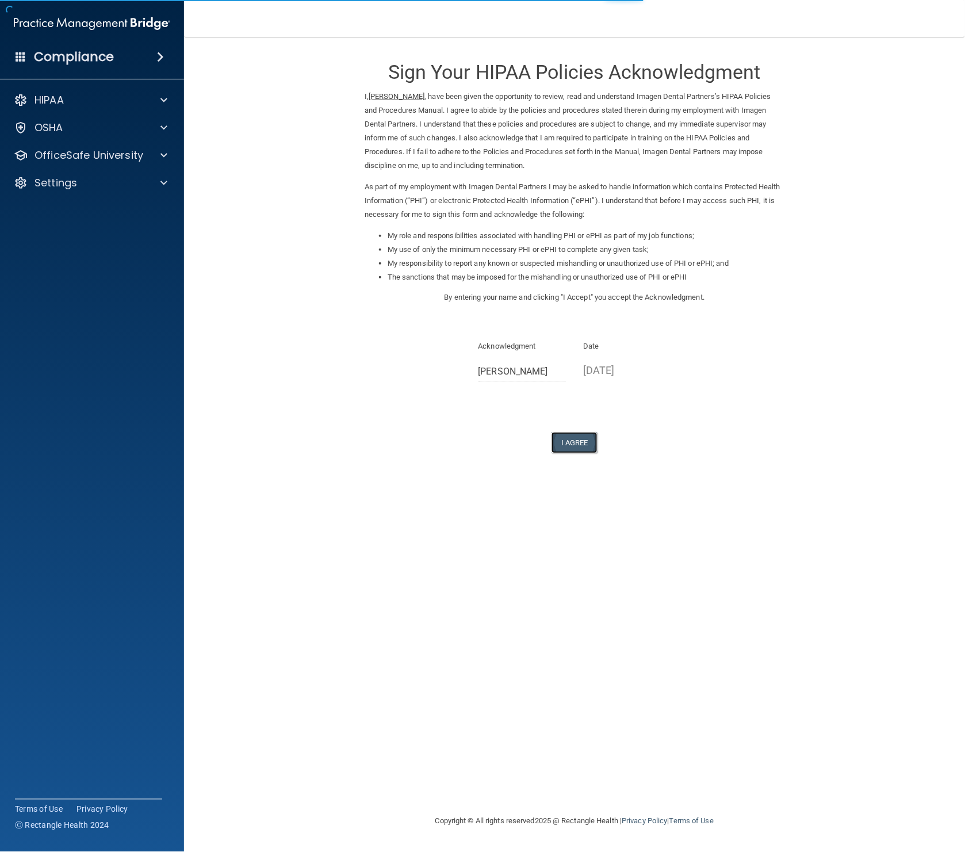
click at [587, 445] on button "I Agree" at bounding box center [575, 442] width 46 height 21
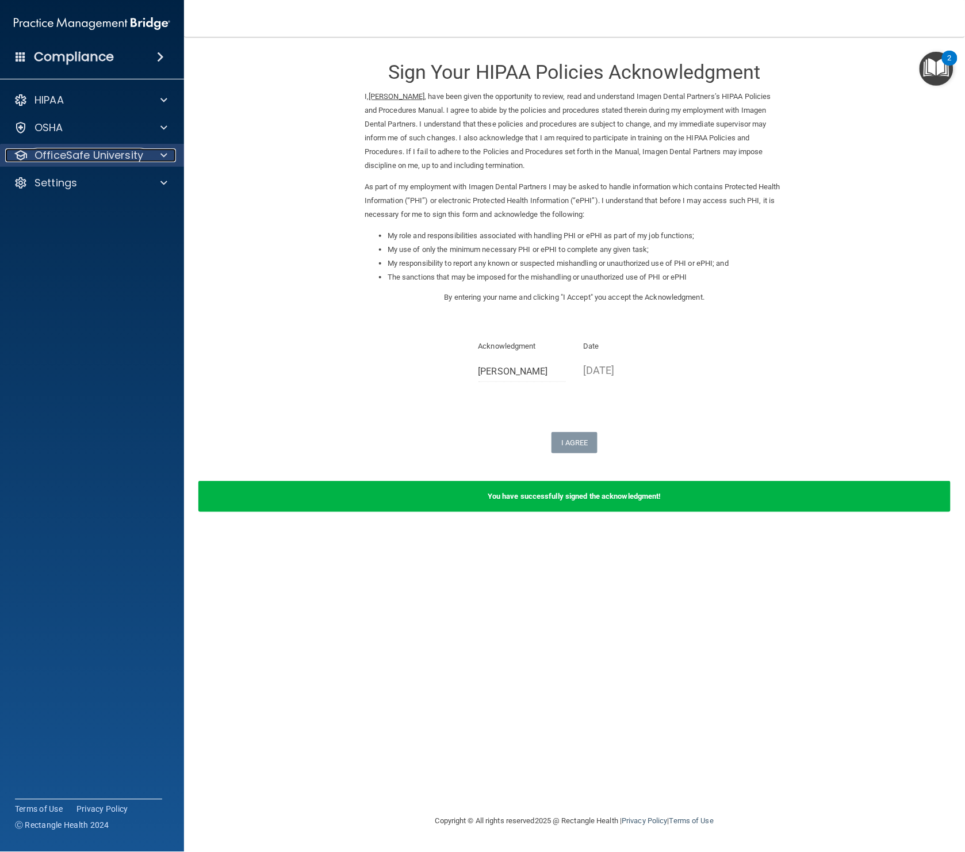
click at [82, 158] on p "OfficeSafe University" at bounding box center [89, 155] width 109 height 14
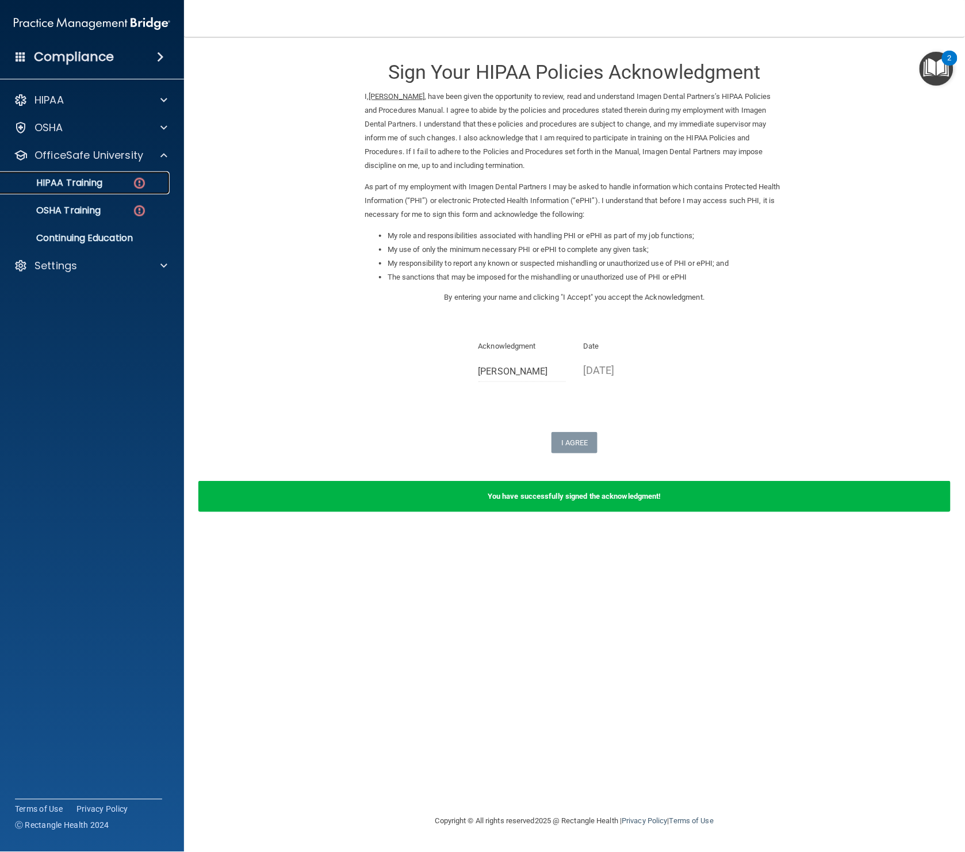
click at [95, 188] on p "HIPAA Training" at bounding box center [54, 183] width 95 height 12
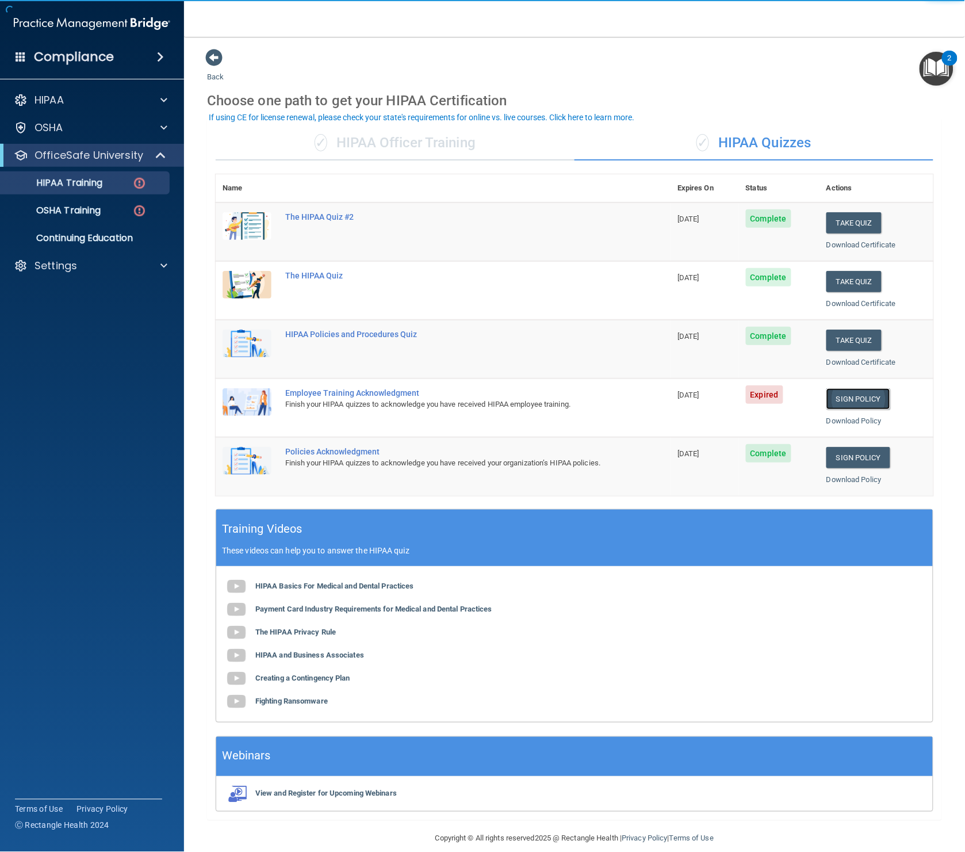
click at [856, 396] on link "Sign Policy" at bounding box center [859, 398] width 64 height 21
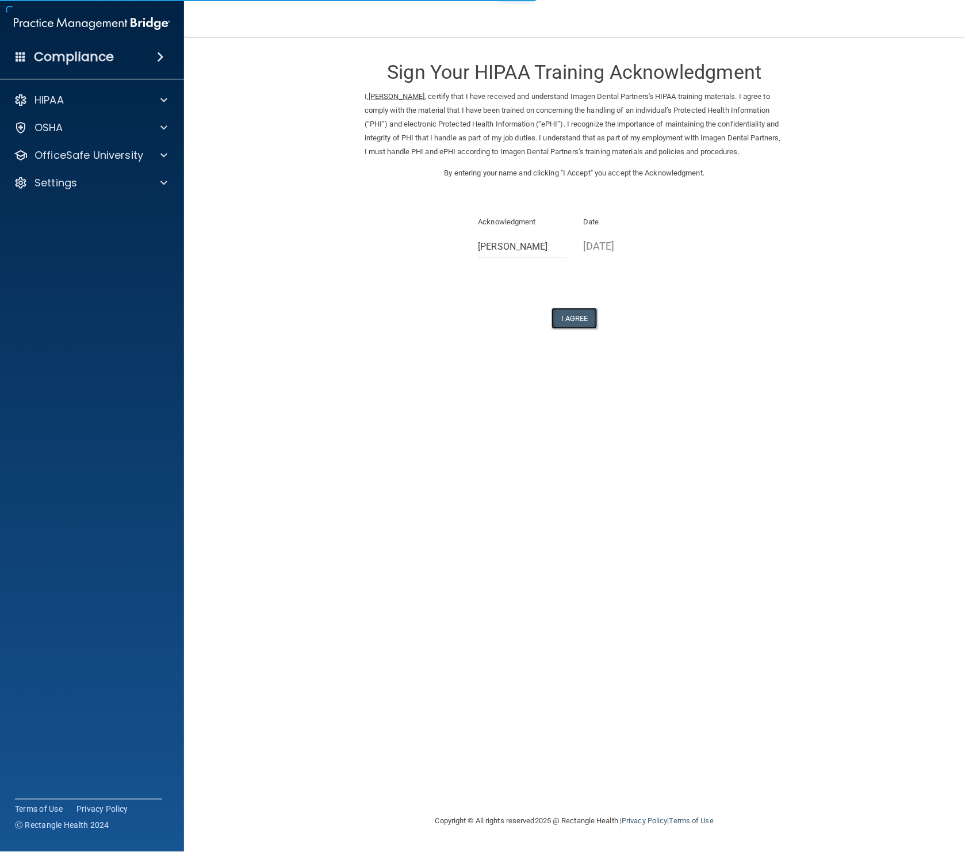
click at [582, 319] on button "I Agree" at bounding box center [575, 318] width 46 height 21
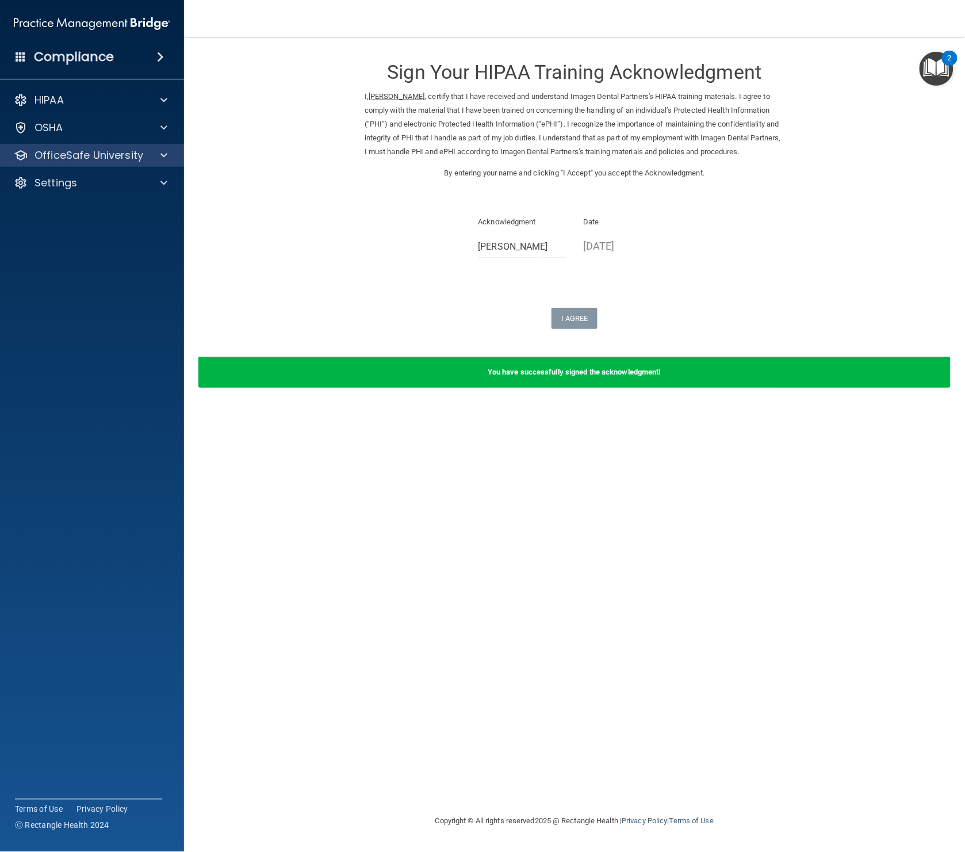
click at [86, 162] on div "OfficeSafe University" at bounding box center [92, 155] width 185 height 23
click at [118, 159] on p "OfficeSafe University" at bounding box center [89, 155] width 109 height 14
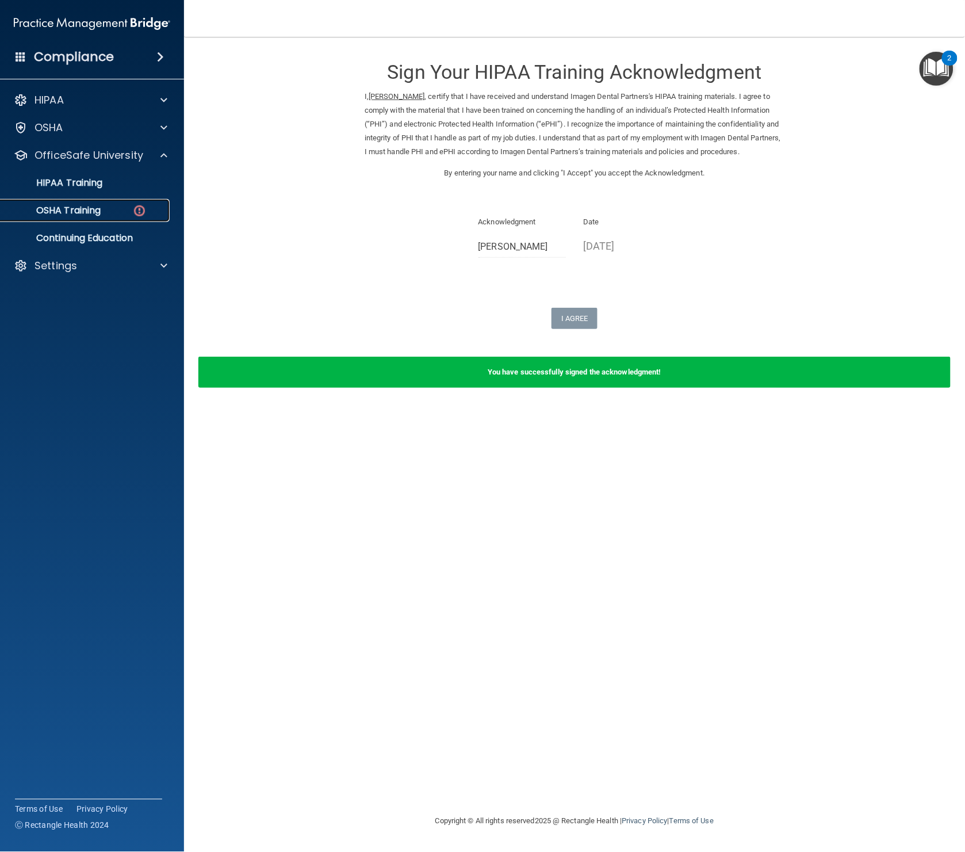
click at [91, 200] on link "OSHA Training" at bounding box center [78, 210] width 181 height 23
